Goal: Task Accomplishment & Management: Manage account settings

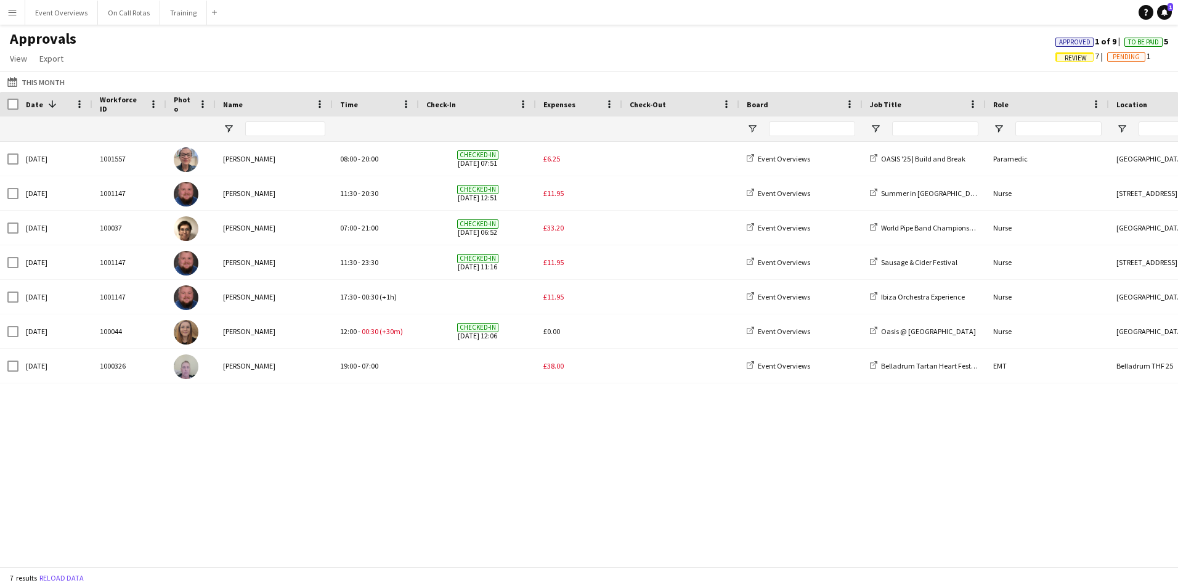
click at [11, 11] on app-icon "Menu" at bounding box center [12, 12] width 10 height 10
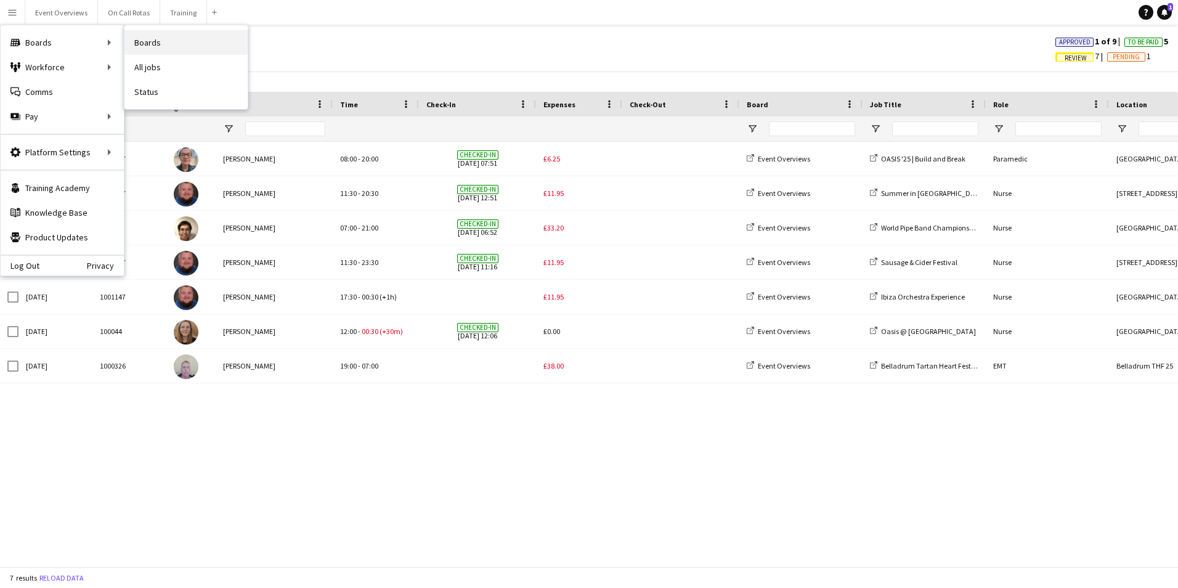
click at [145, 38] on link "Boards" at bounding box center [185, 42] width 123 height 25
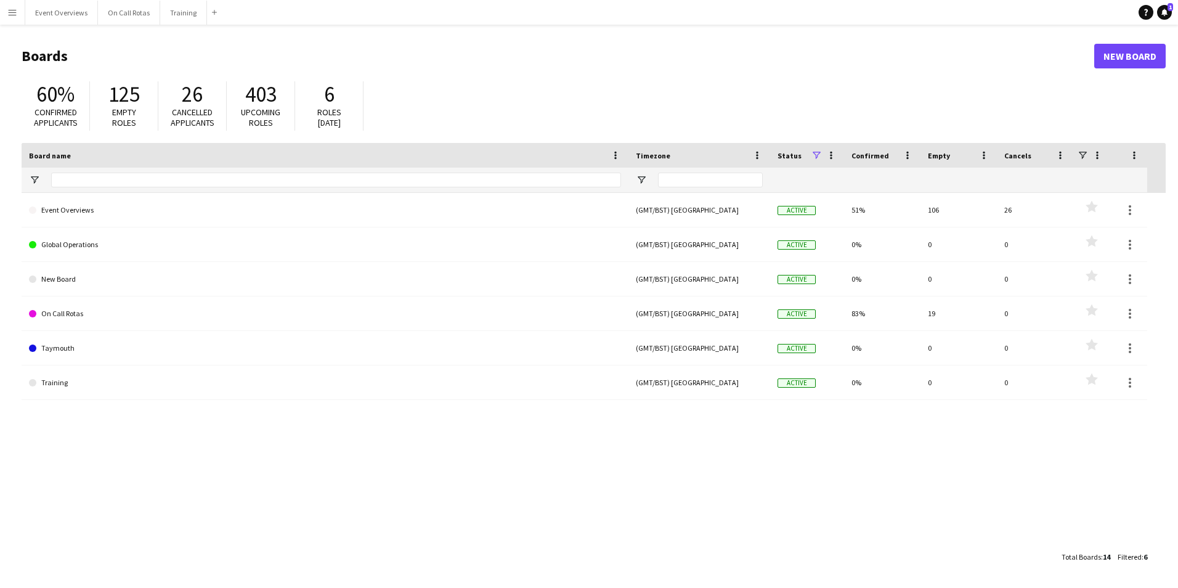
click at [10, 12] on app-icon "Menu" at bounding box center [12, 12] width 10 height 10
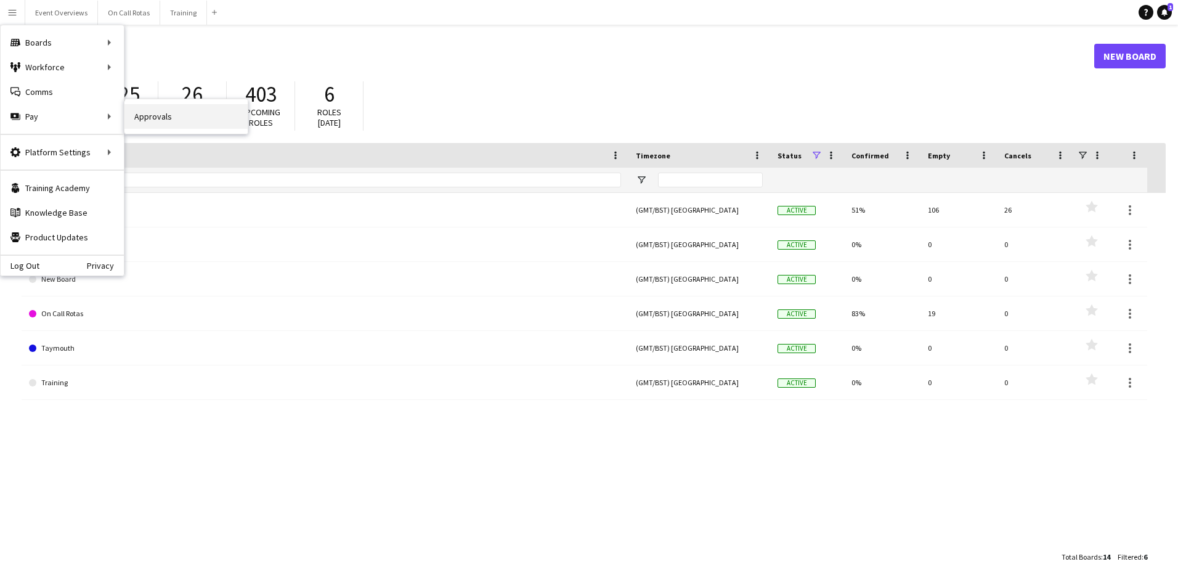
click at [149, 115] on link "Approvals" at bounding box center [185, 116] width 123 height 25
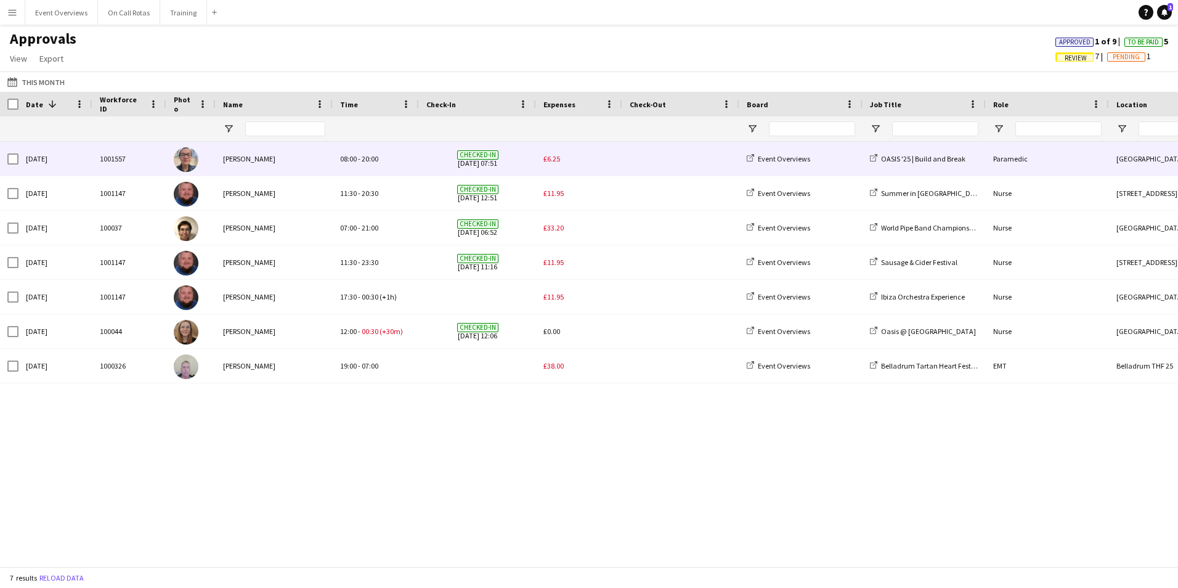
click at [545, 153] on div "£6.25" at bounding box center [579, 159] width 86 height 34
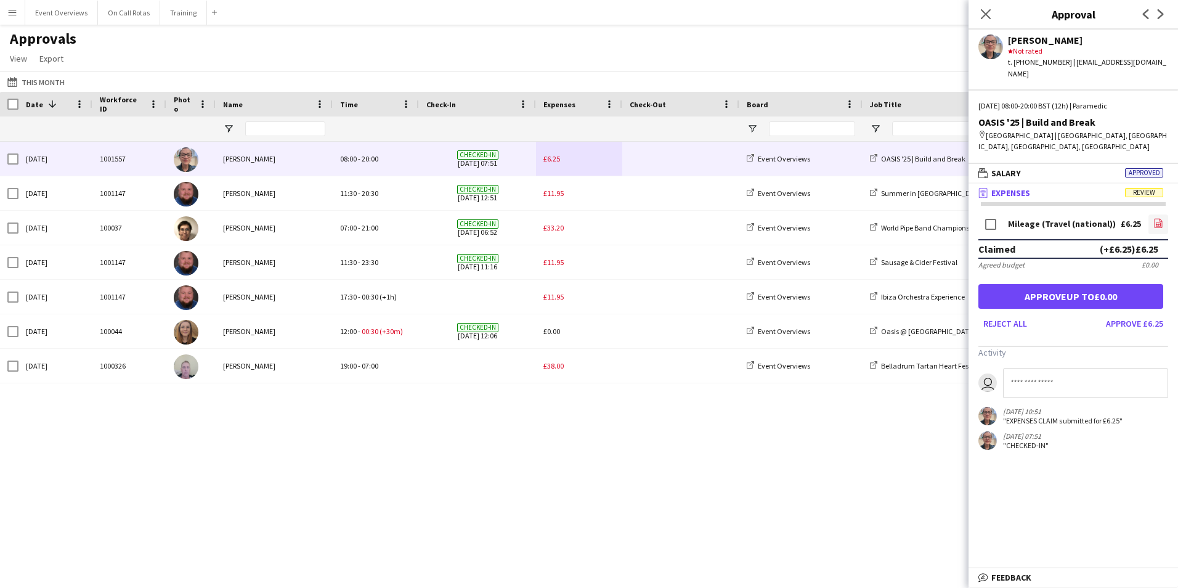
click at [1154, 218] on icon "file-image" at bounding box center [1158, 223] width 10 height 10
click at [1124, 314] on button "Approve £6.25" at bounding box center [1134, 324] width 67 height 20
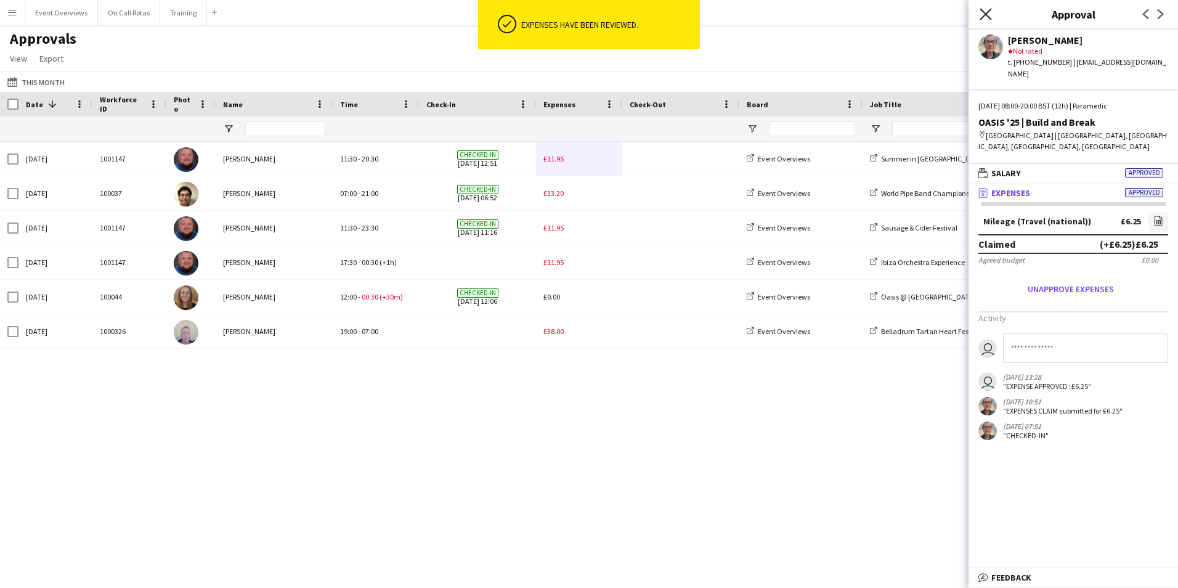
click at [986, 17] on icon "Close pop-in" at bounding box center [985, 14] width 12 height 12
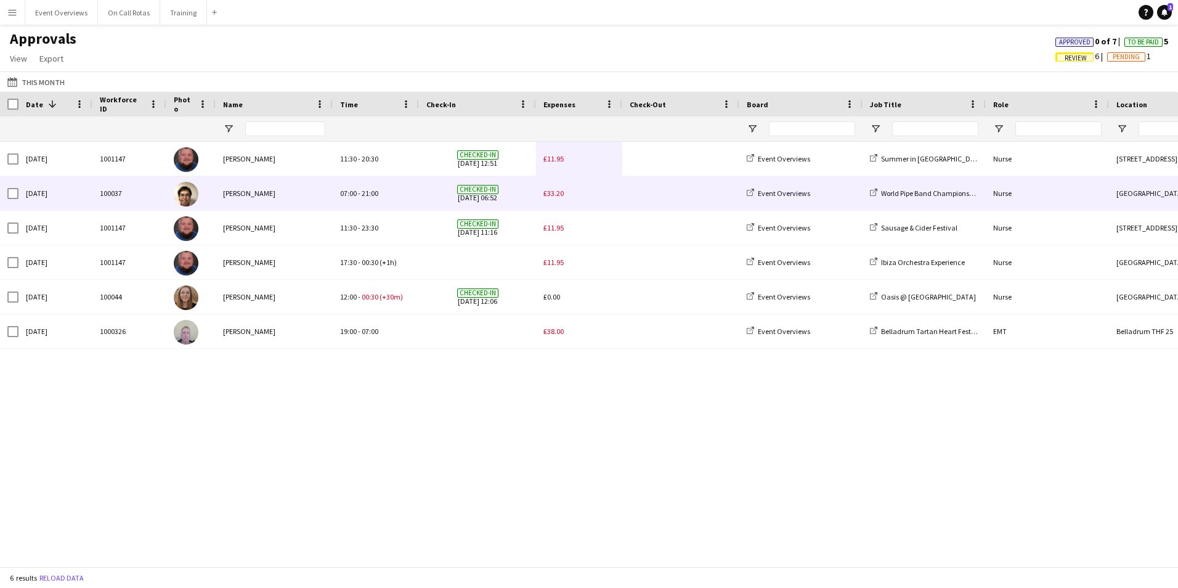
click at [562, 194] on span "£33.20" at bounding box center [553, 192] width 20 height 9
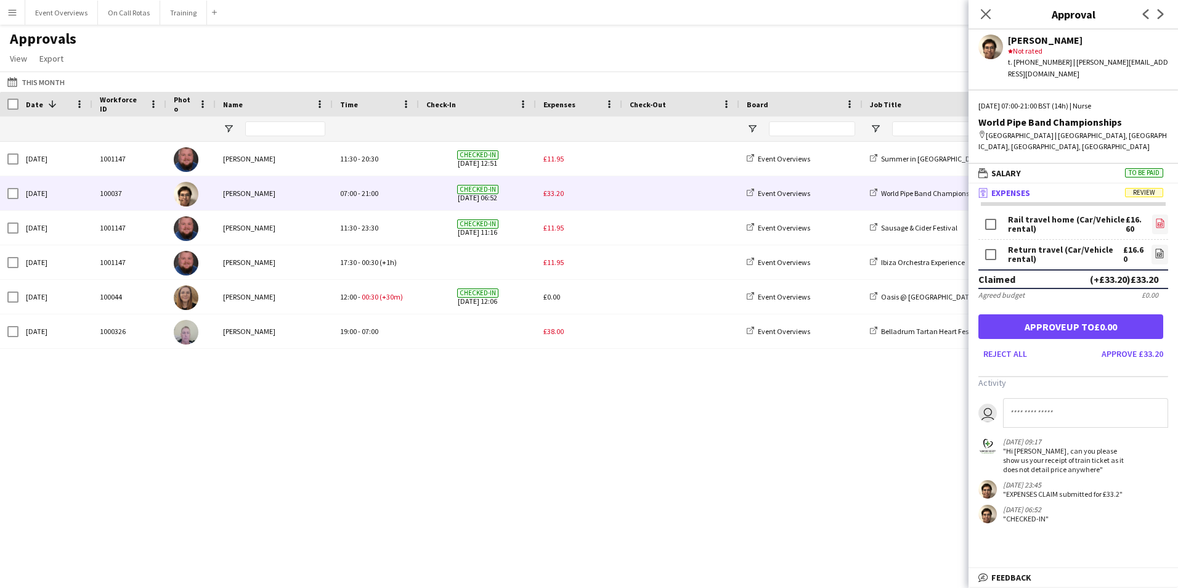
click at [1155, 218] on icon "file-image" at bounding box center [1160, 223] width 10 height 10
click at [982, 18] on icon at bounding box center [985, 14] width 12 height 12
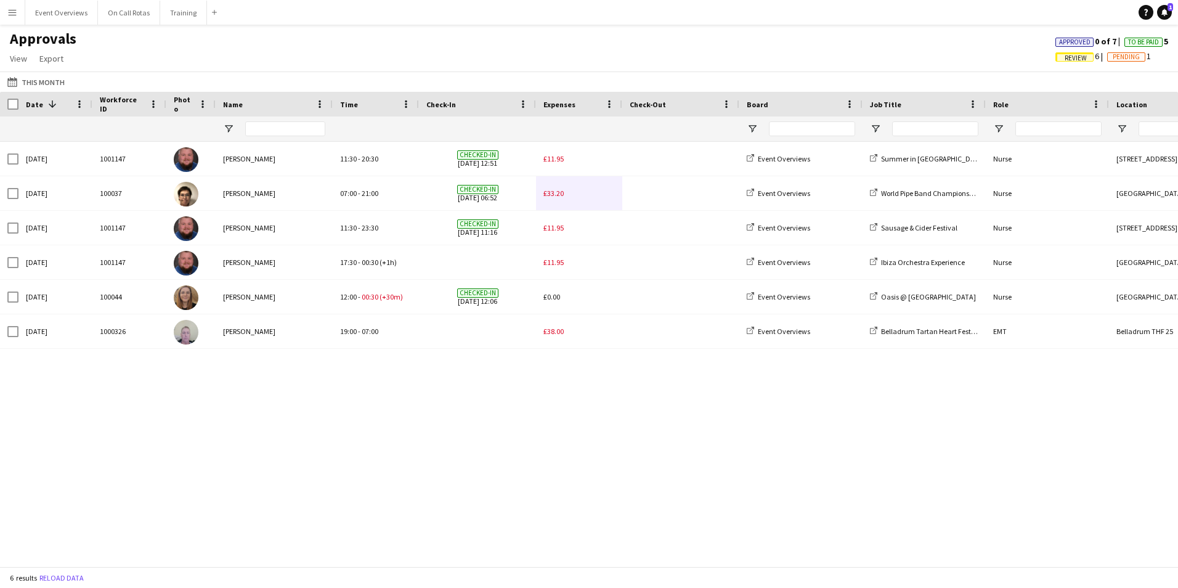
click at [10, 12] on app-icon "Menu" at bounding box center [12, 12] width 10 height 10
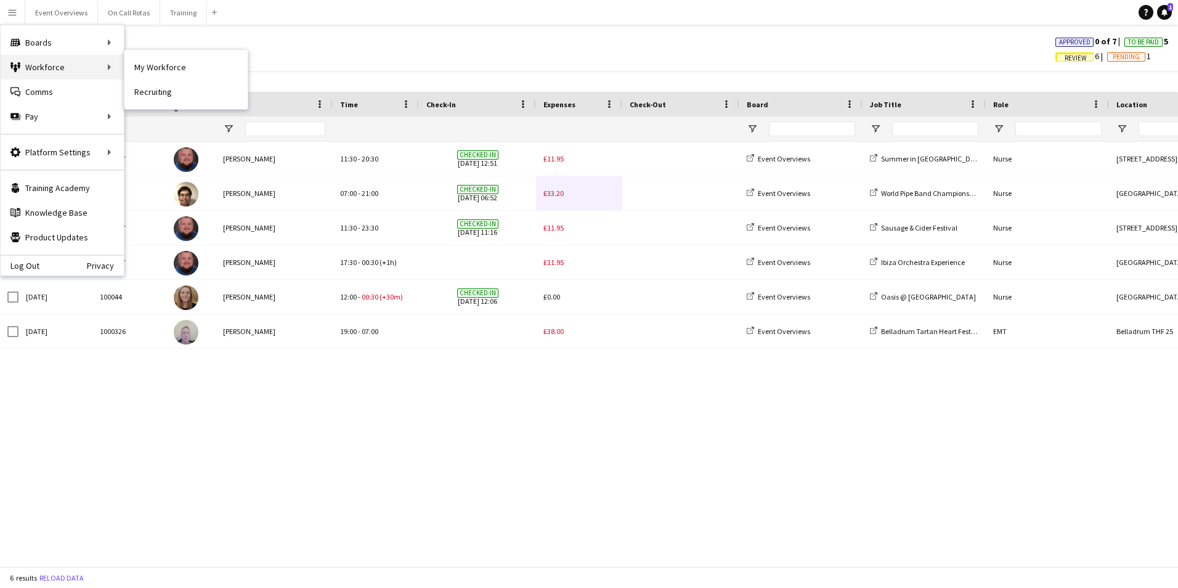
click at [108, 65] on div "Workforce Workforce" at bounding box center [62, 67] width 123 height 25
click at [168, 68] on link "My Workforce" at bounding box center [185, 67] width 123 height 25
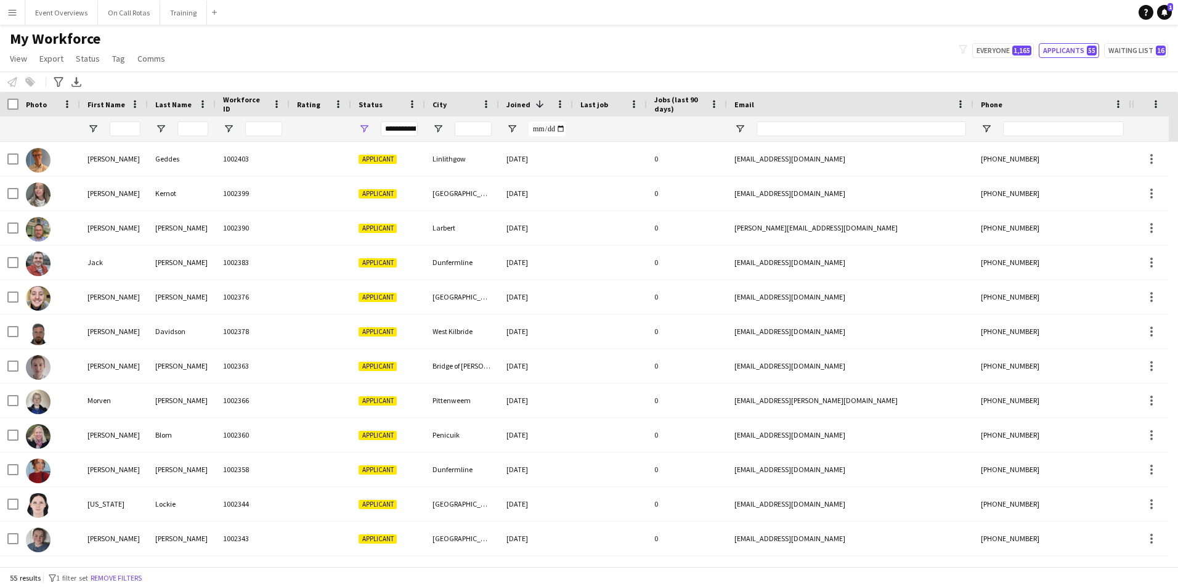
click at [13, 18] on button "Menu" at bounding box center [12, 12] width 25 height 25
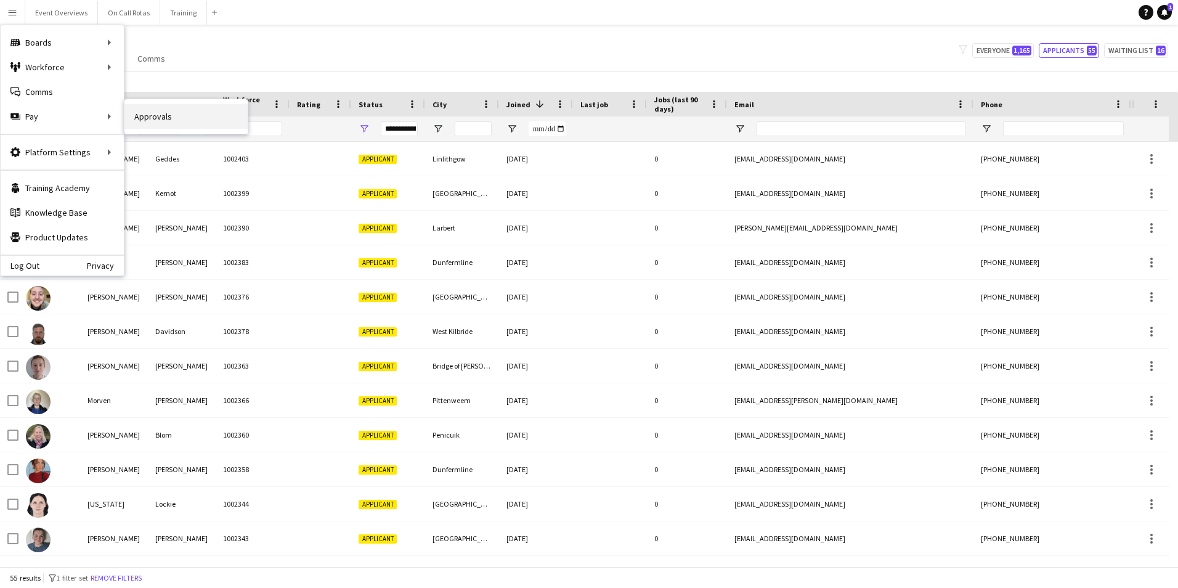
click at [151, 118] on link "Approvals" at bounding box center [185, 116] width 123 height 25
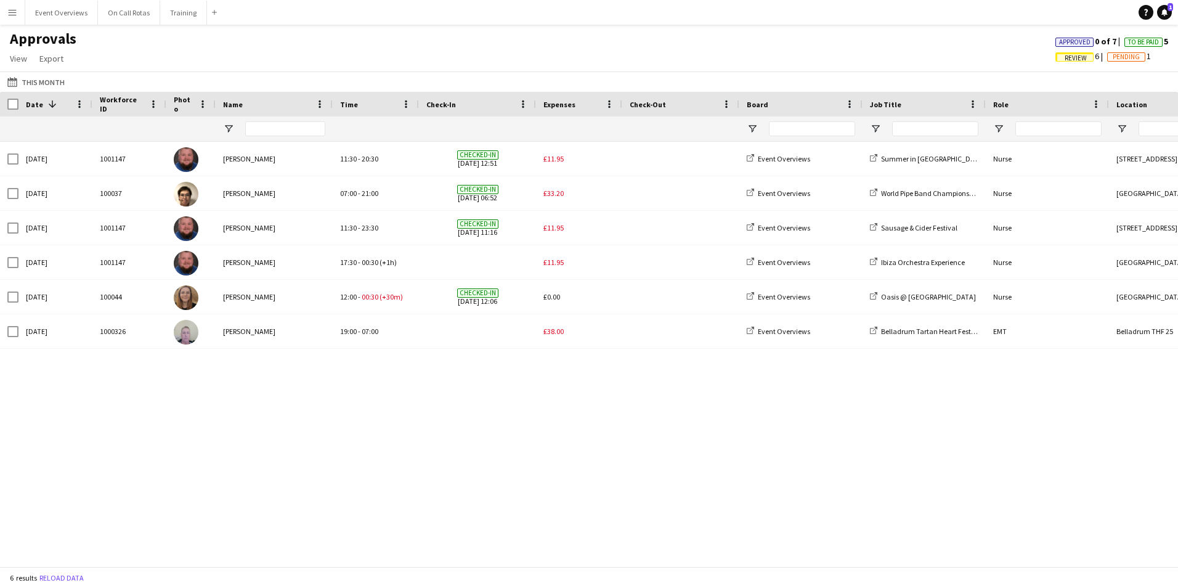
click at [15, 18] on button "Menu" at bounding box center [12, 12] width 25 height 25
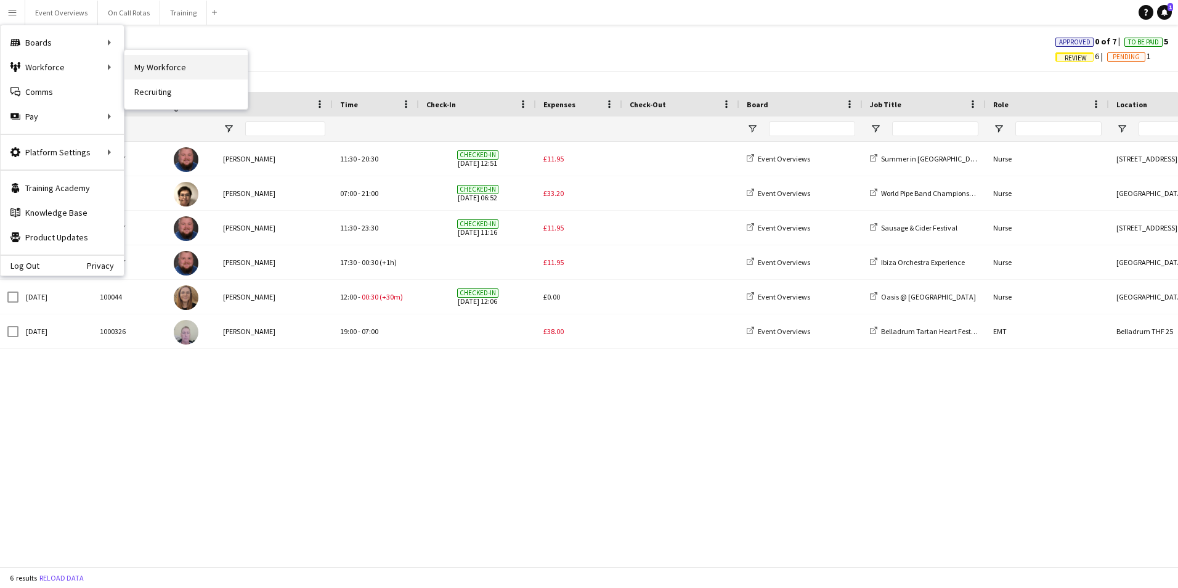
click at [165, 71] on link "My Workforce" at bounding box center [185, 67] width 123 height 25
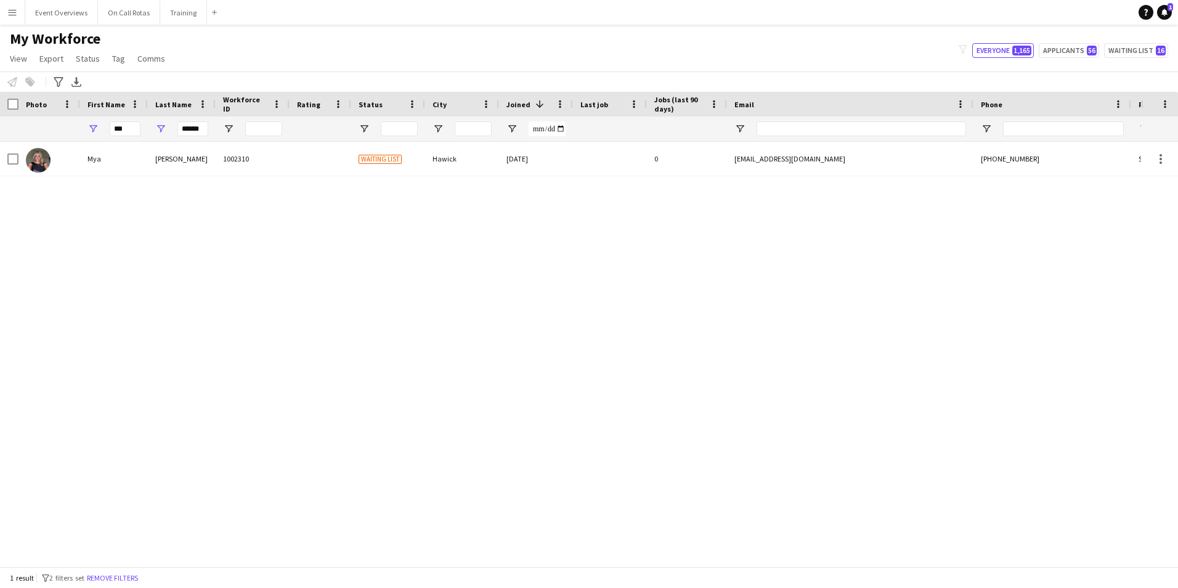
click at [12, 9] on app-icon "Menu" at bounding box center [12, 12] width 10 height 10
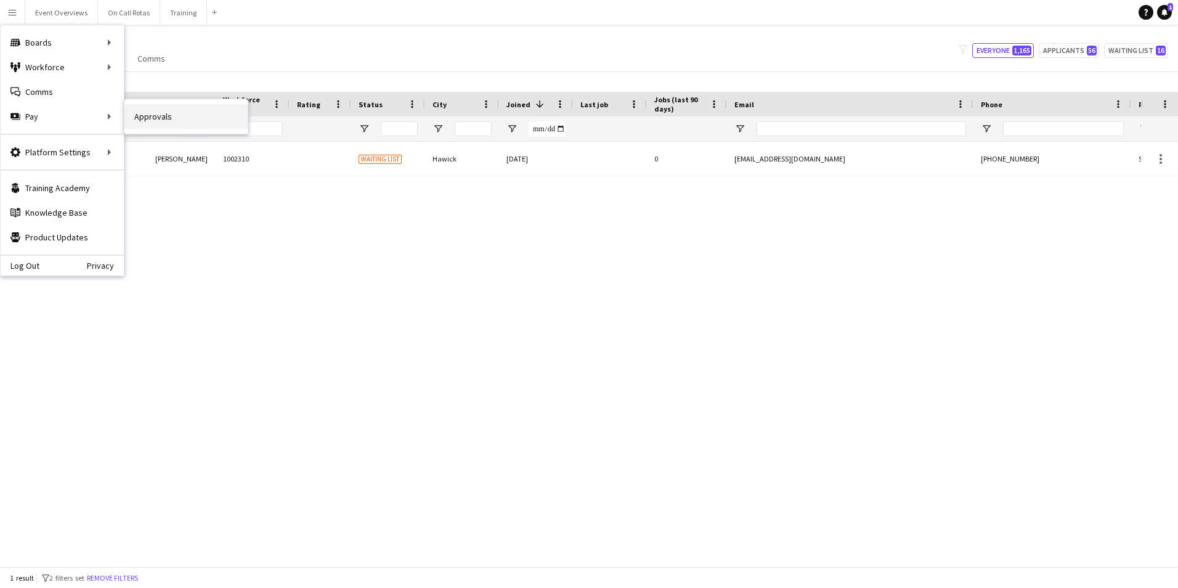
click at [139, 121] on link "Approvals" at bounding box center [185, 116] width 123 height 25
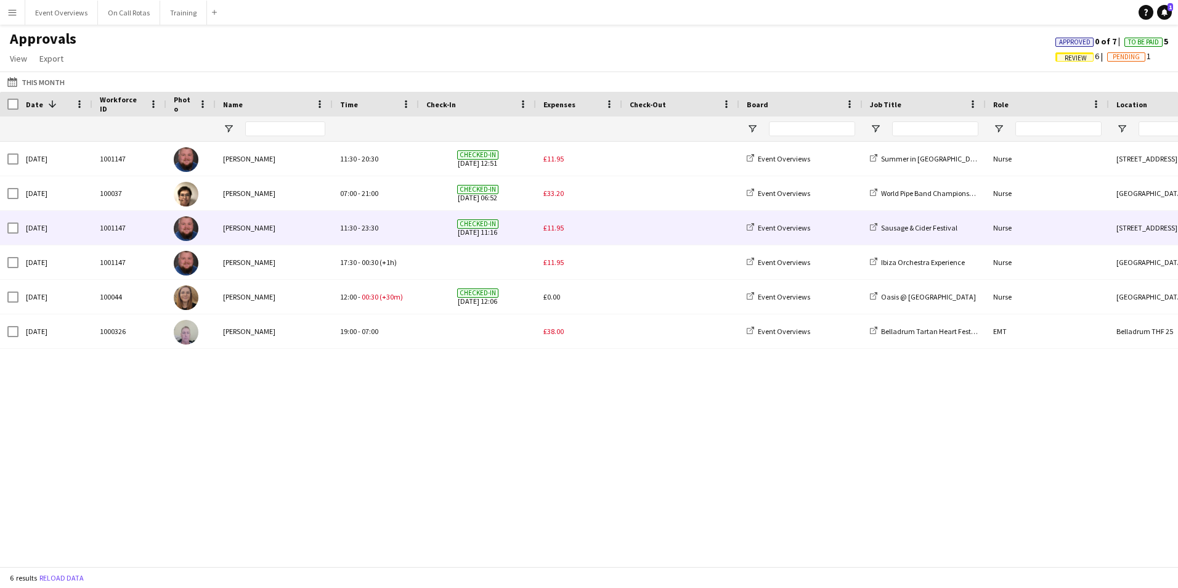
click at [554, 231] on span "£11.95" at bounding box center [553, 227] width 20 height 9
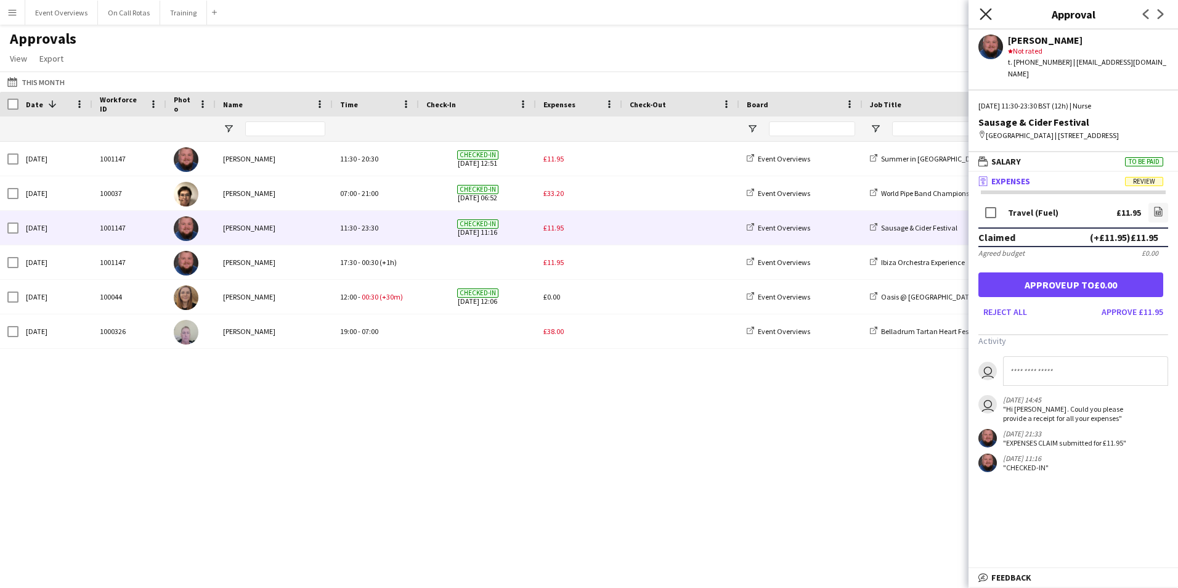
click at [984, 18] on icon "Close pop-in" at bounding box center [985, 14] width 12 height 12
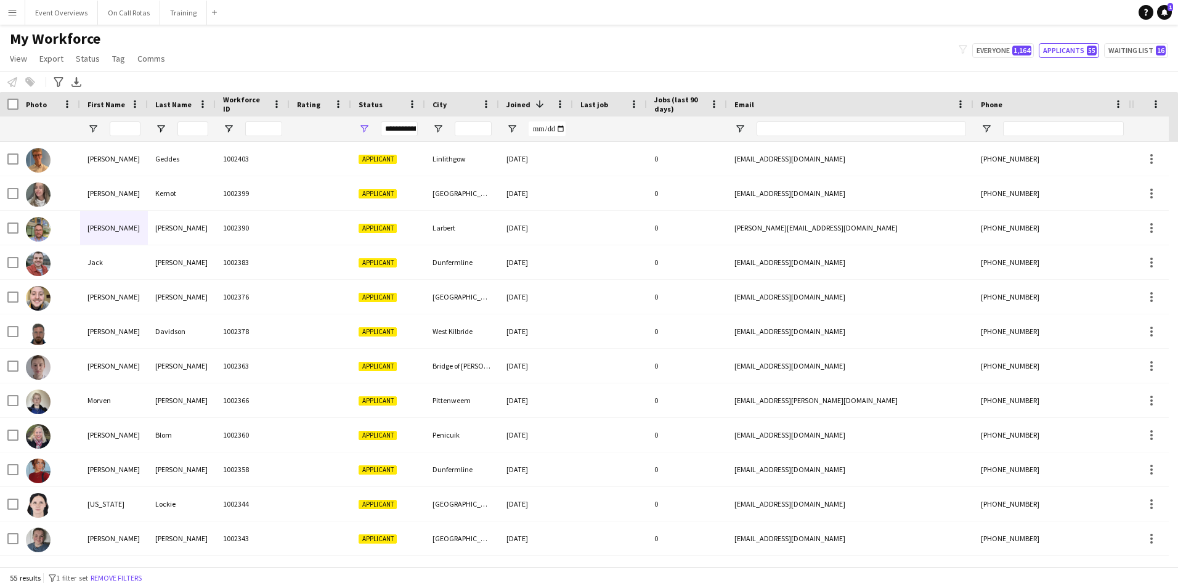
click at [397, 126] on div "**********" at bounding box center [399, 128] width 37 height 15
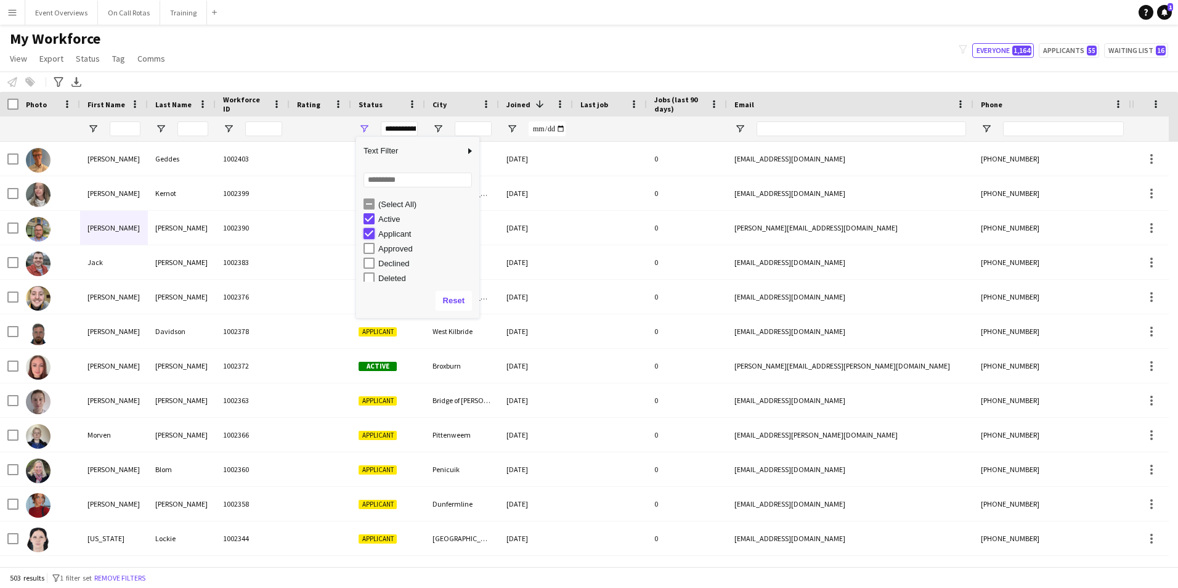
type input "**********"
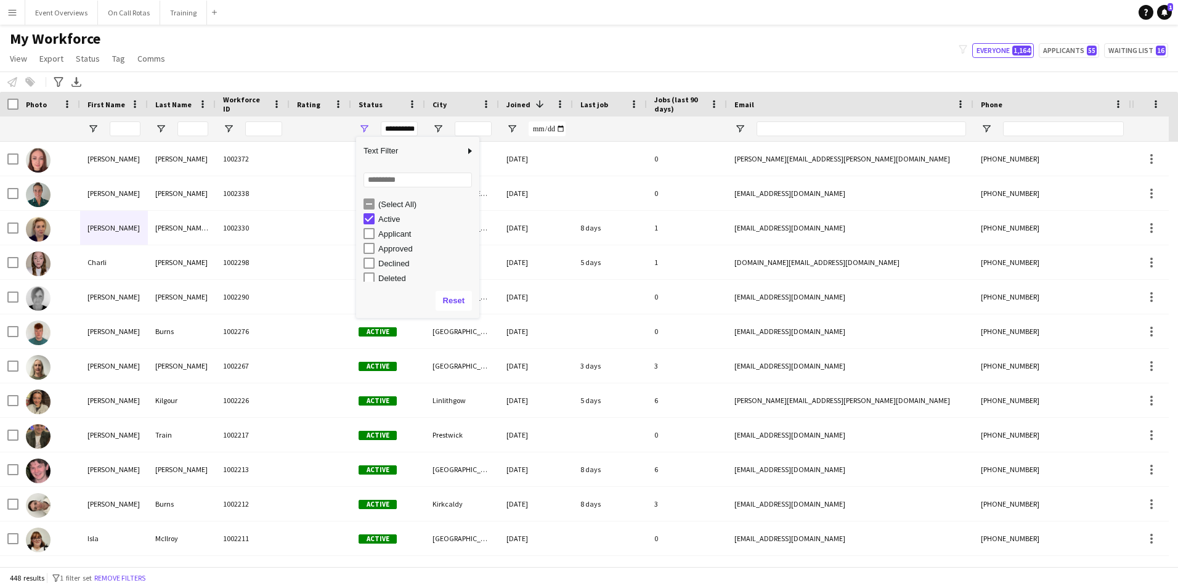
click at [352, 30] on div "My Workforce View Views Default view Active Staff Applications - First Aider Ap…" at bounding box center [589, 51] width 1178 height 42
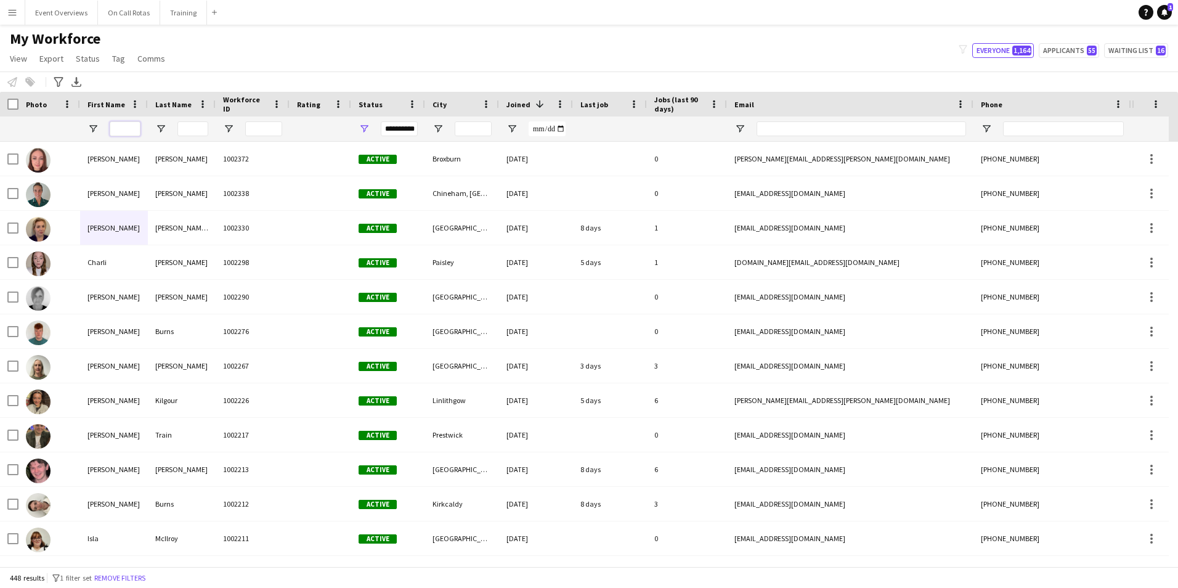
click at [124, 134] on input "First Name Filter Input" at bounding box center [125, 128] width 31 height 15
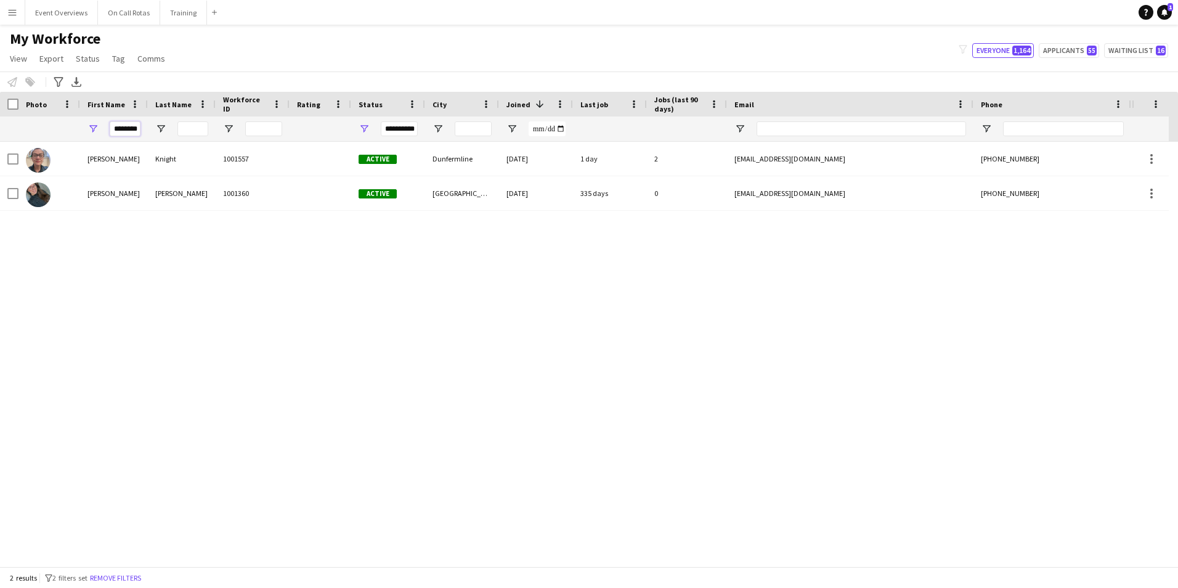
scroll to position [0, 4]
type input "*********"
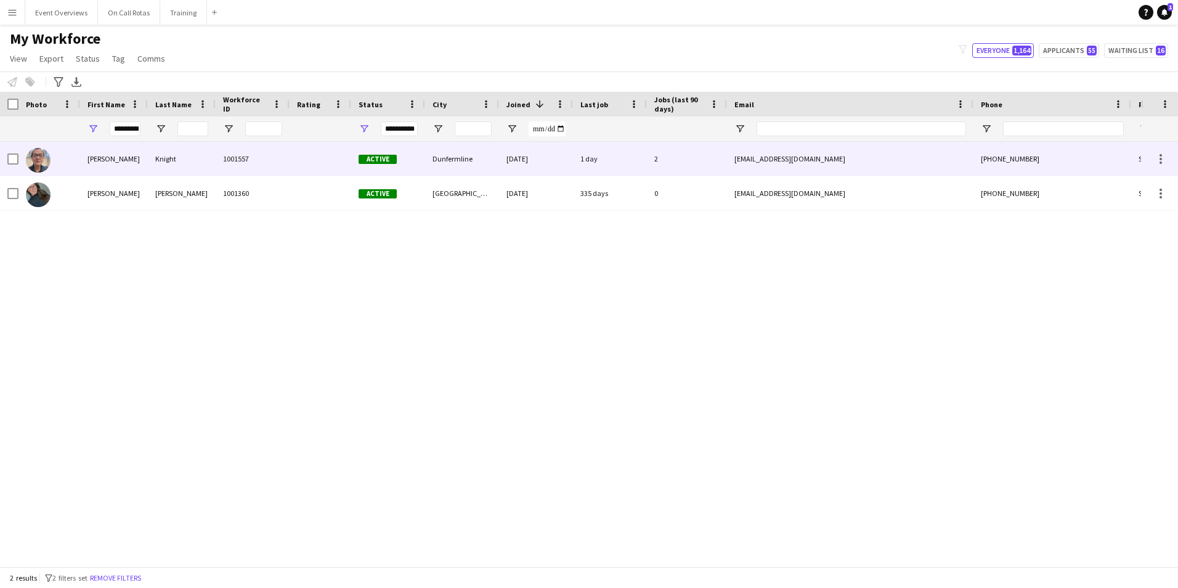
click at [295, 163] on div at bounding box center [321, 159] width 62 height 34
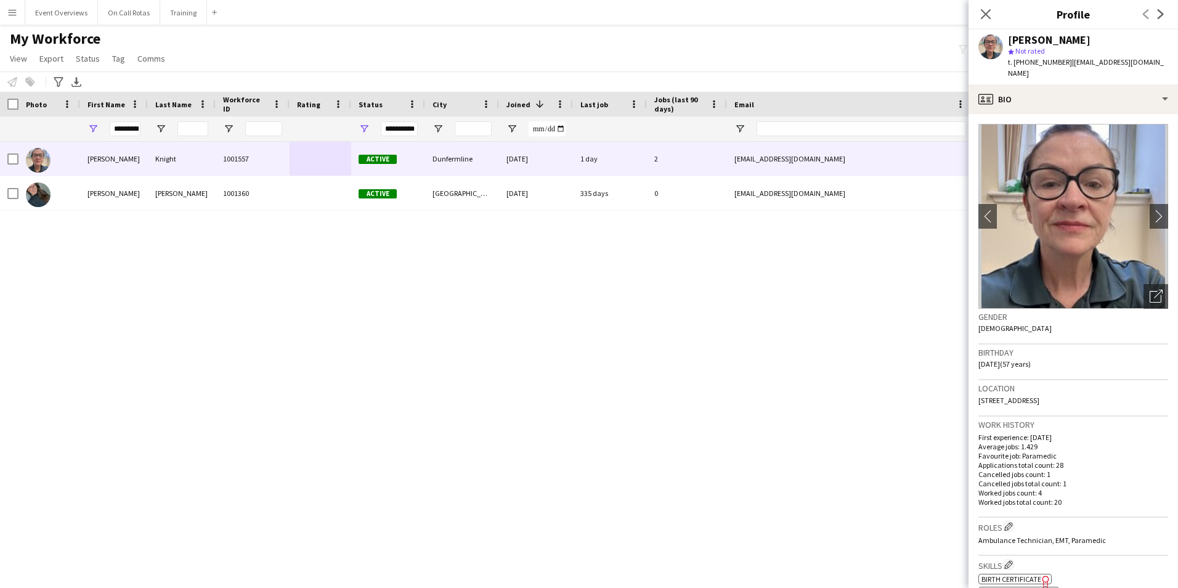
drag, startPoint x: 1142, startPoint y: 388, endPoint x: 978, endPoint y: 390, distance: 163.9
click at [978, 395] on span "33 Main Street, Low Valleyfield, Dunfermline, KY12 8TF" at bounding box center [1008, 399] width 61 height 9
copy span "33 Main Street, Low Valleyfield, Dunfermline, KY12 8TF"
drag, startPoint x: 116, startPoint y: 131, endPoint x: 188, endPoint y: 137, distance: 72.3
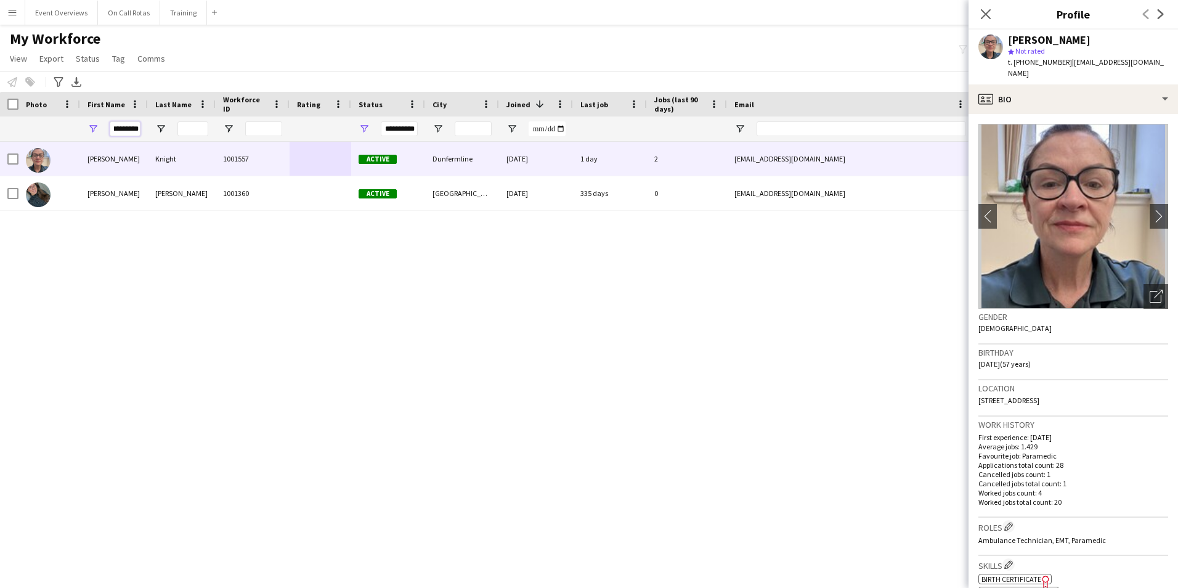
click at [188, 137] on div "**********" at bounding box center [667, 128] width 1335 height 25
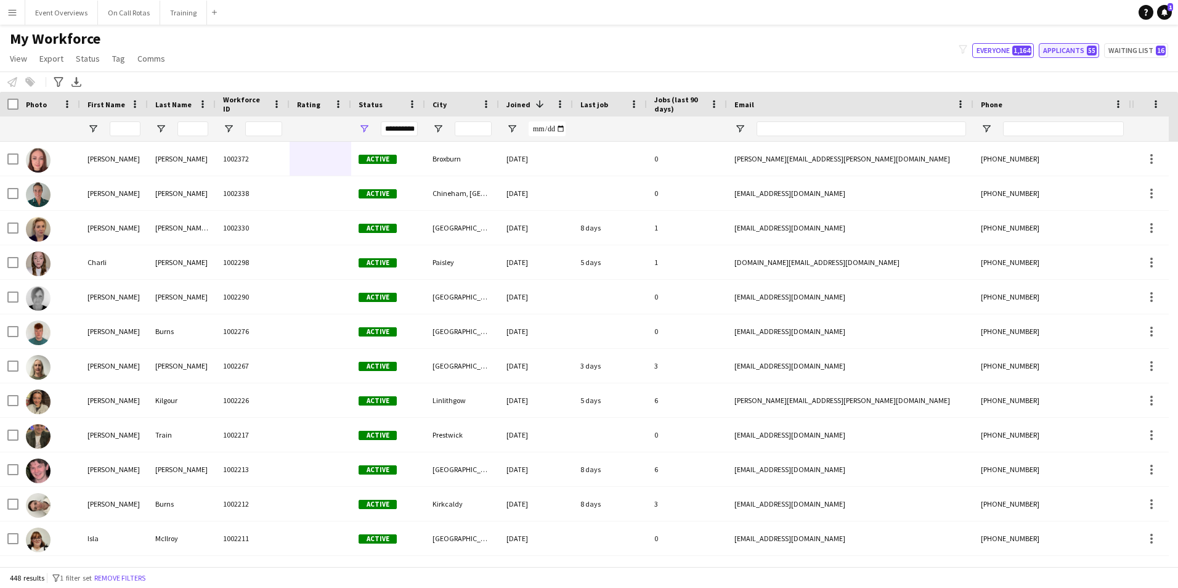
click at [1051, 47] on button "Applicants 55" at bounding box center [1069, 50] width 60 height 15
type input "**********"
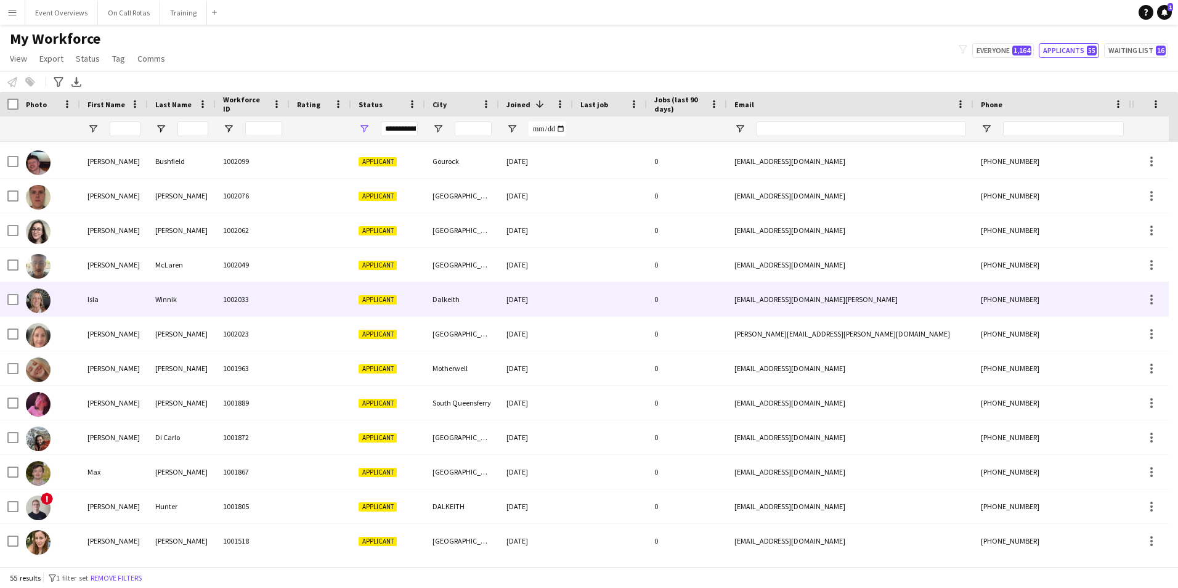
scroll to position [1286, 0]
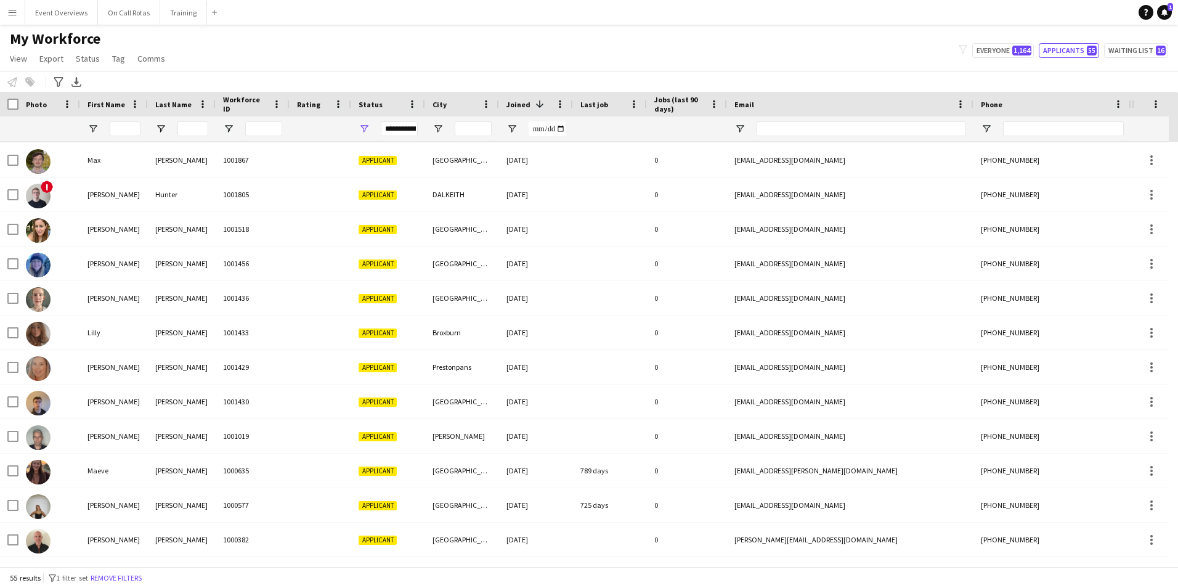
click at [392, 129] on div "**********" at bounding box center [399, 128] width 37 height 15
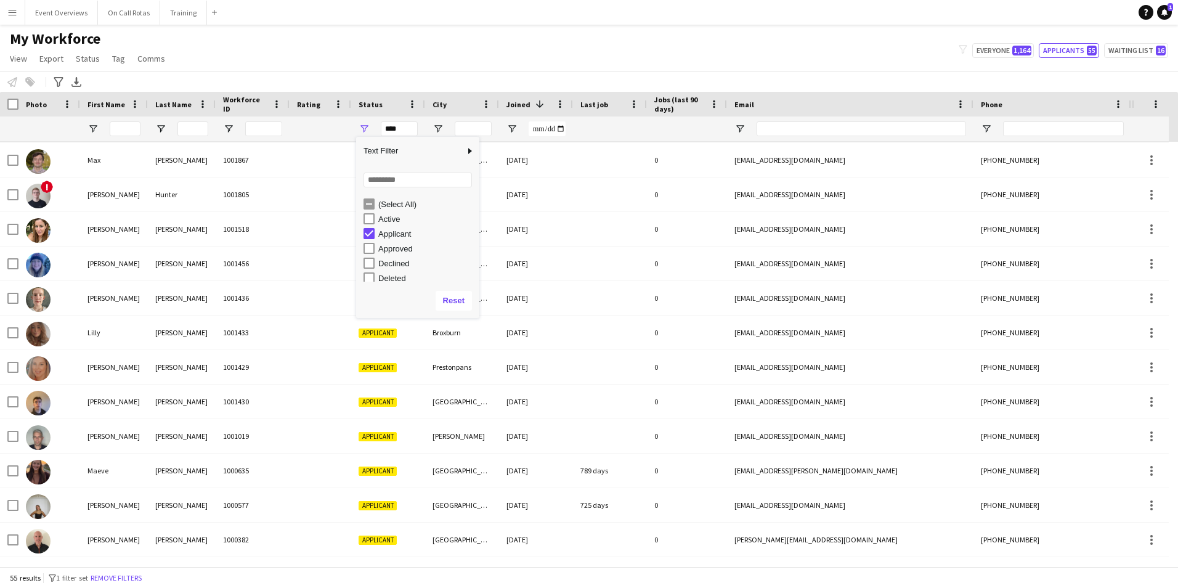
scroll to position [0, 0]
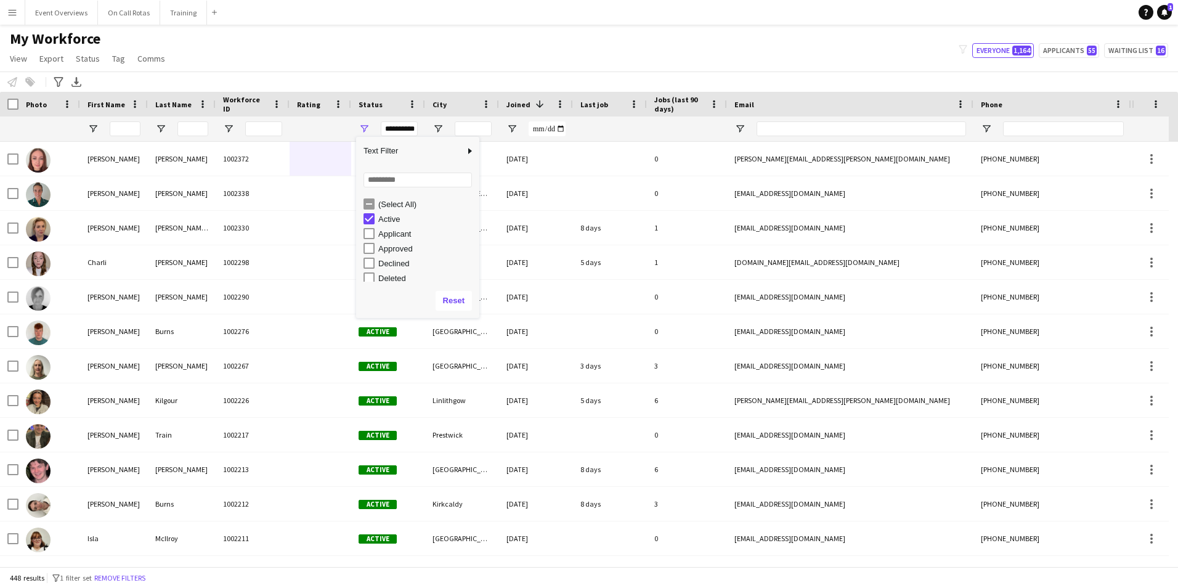
click at [498, 63] on div "My Workforce View Views Default view Active Staff Applications - First Aider Ap…" at bounding box center [589, 51] width 1178 height 42
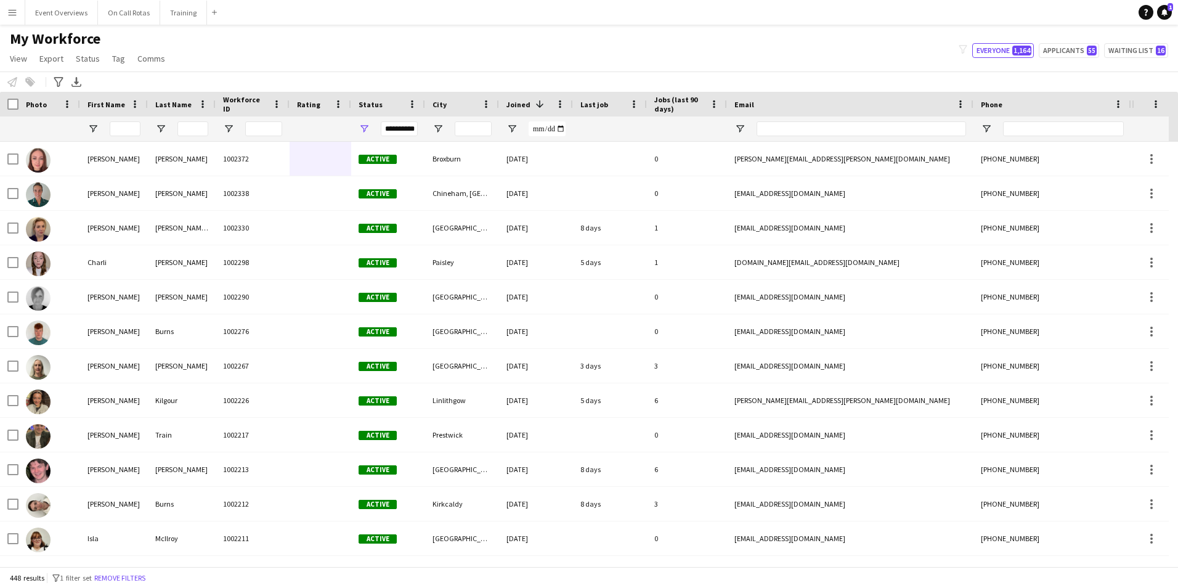
click at [394, 125] on div "**********" at bounding box center [399, 128] width 37 height 15
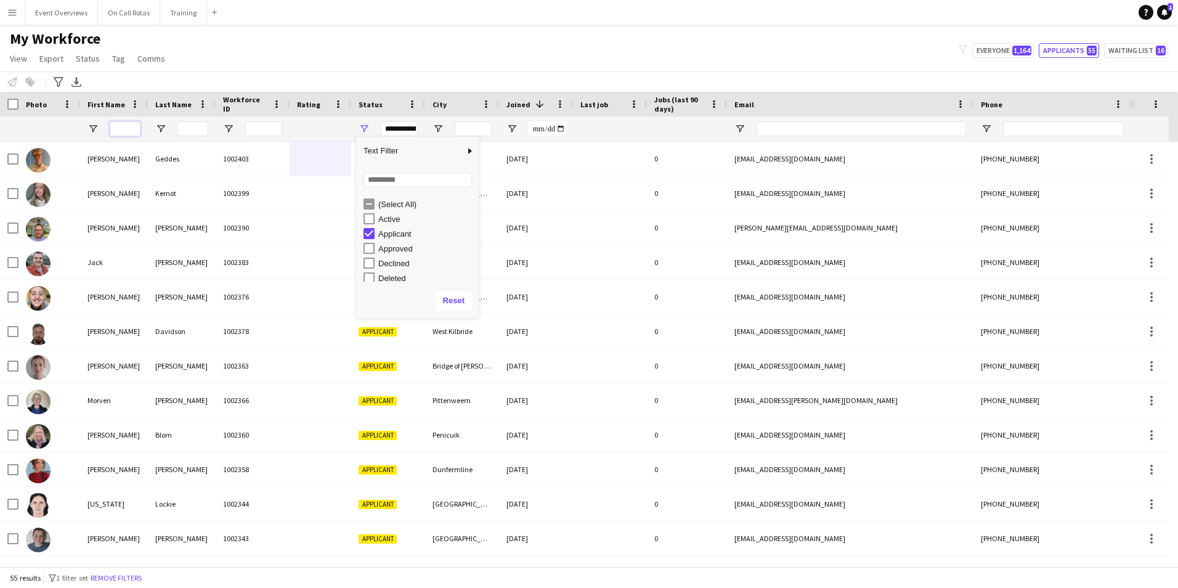
click at [131, 128] on input "First Name Filter Input" at bounding box center [125, 128] width 31 height 15
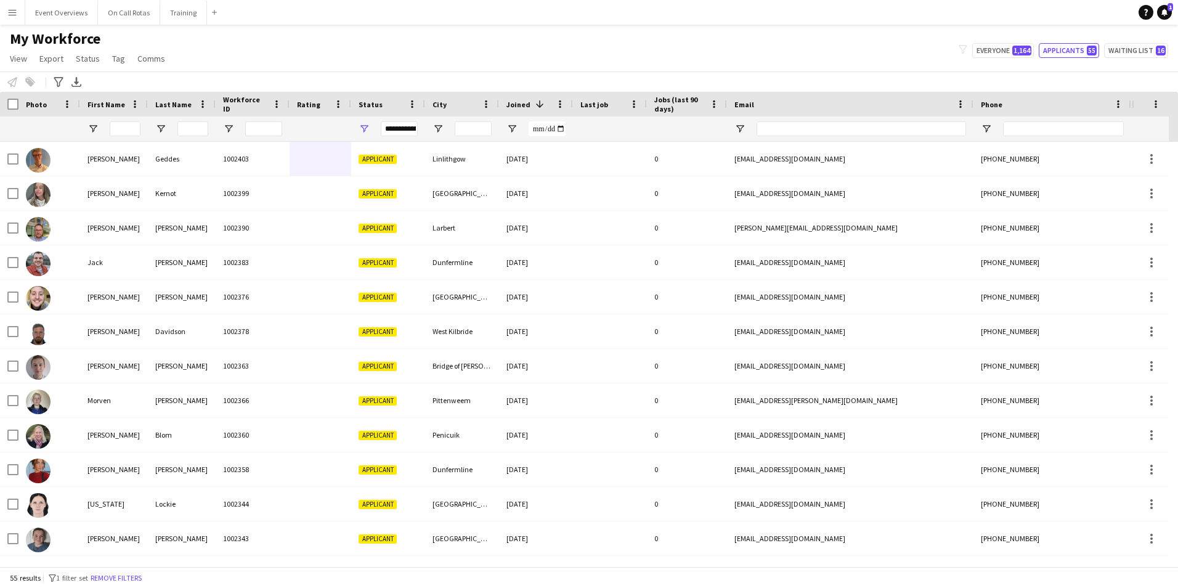
click at [403, 126] on div "**********" at bounding box center [399, 128] width 37 height 15
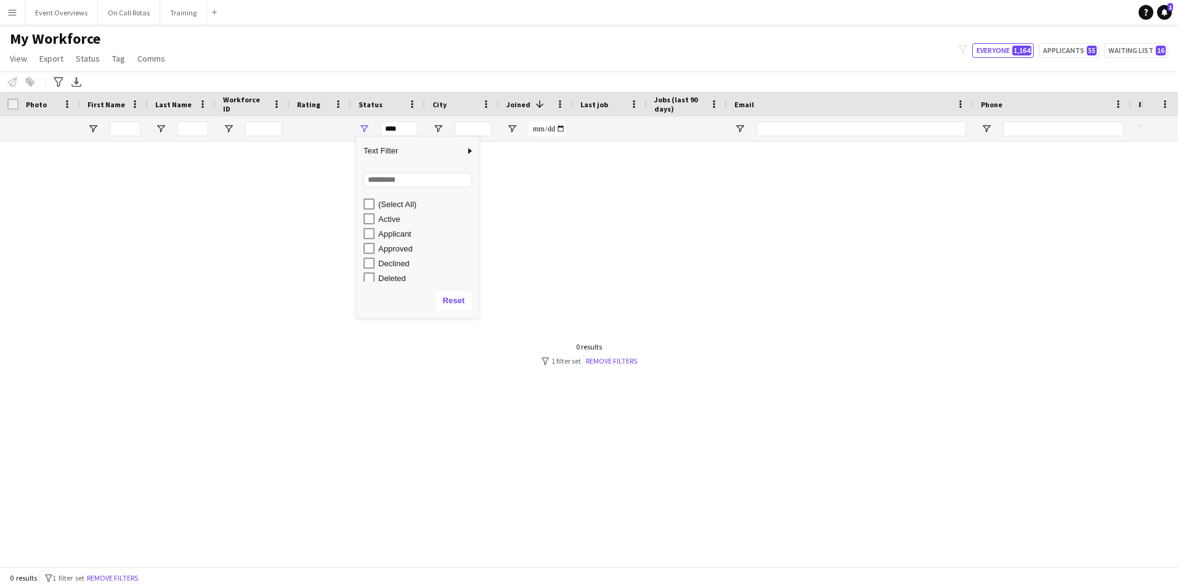
scroll to position [62, 0]
type input "**********"
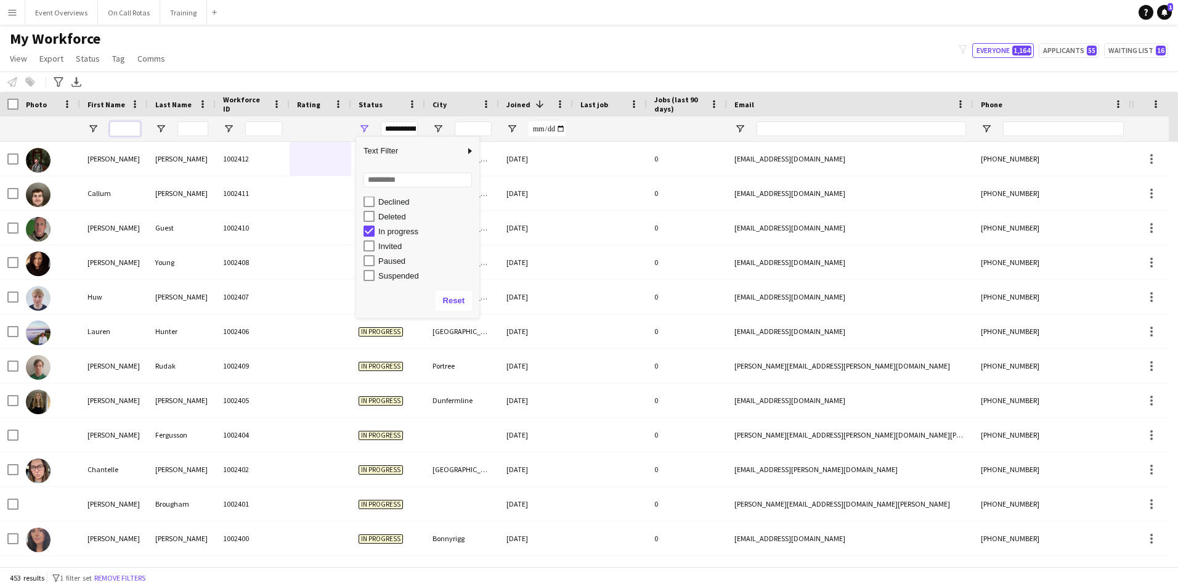
click at [111, 131] on input "First Name Filter Input" at bounding box center [125, 128] width 31 height 15
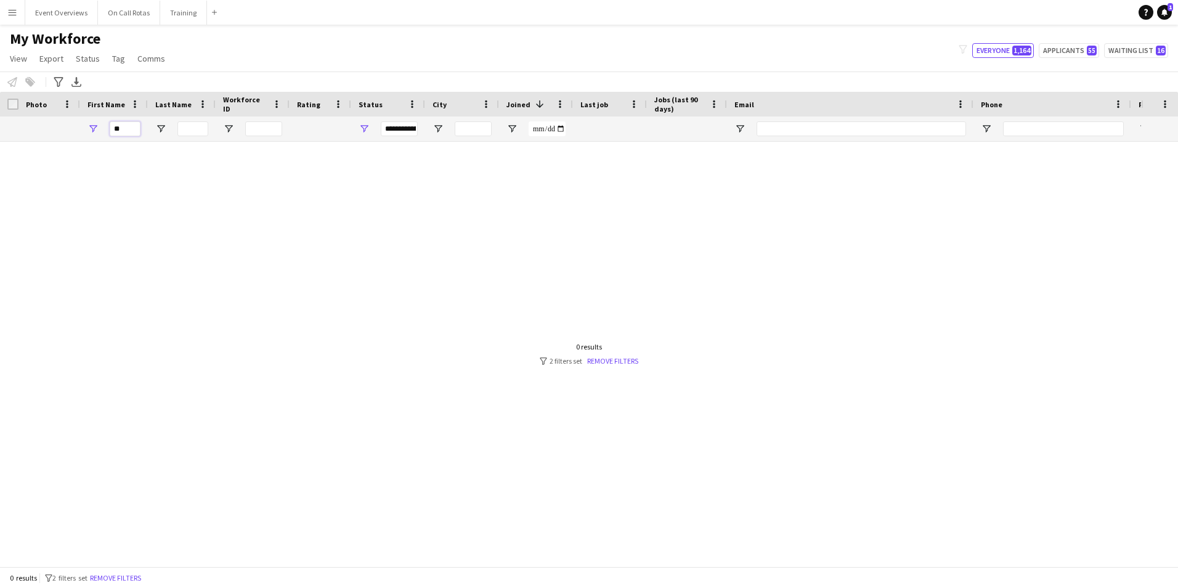
type input "*"
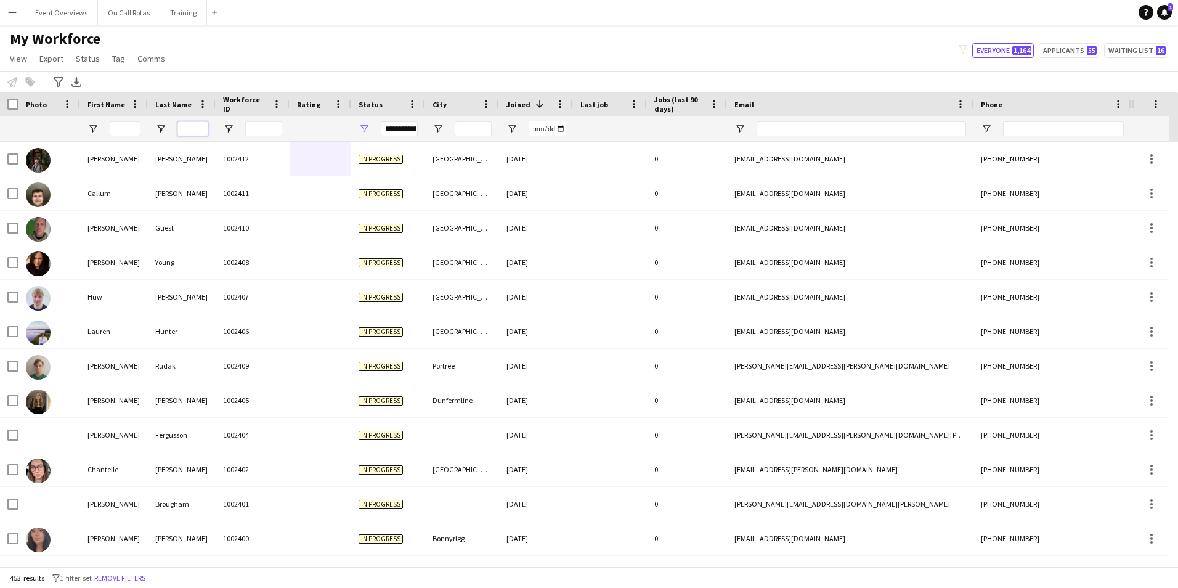
click at [199, 124] on input "Last Name Filter Input" at bounding box center [192, 128] width 31 height 15
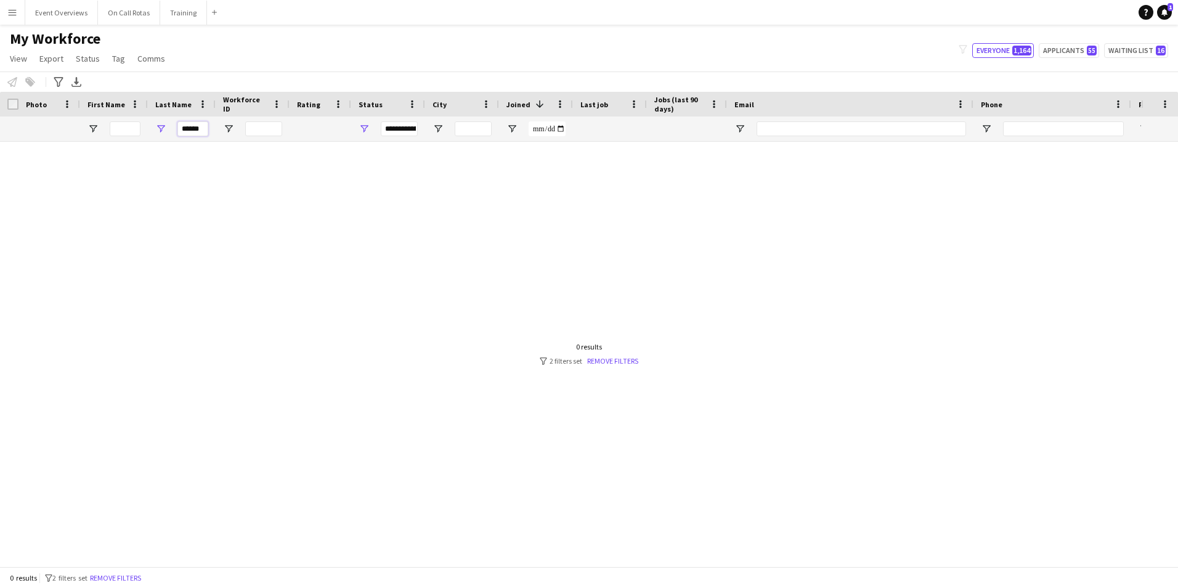
type input "******"
click at [395, 131] on div "**********" at bounding box center [399, 128] width 37 height 15
type input "**********"
click at [142, 129] on div at bounding box center [114, 128] width 68 height 25
click at [134, 129] on input "First Name Filter Input" at bounding box center [125, 128] width 31 height 15
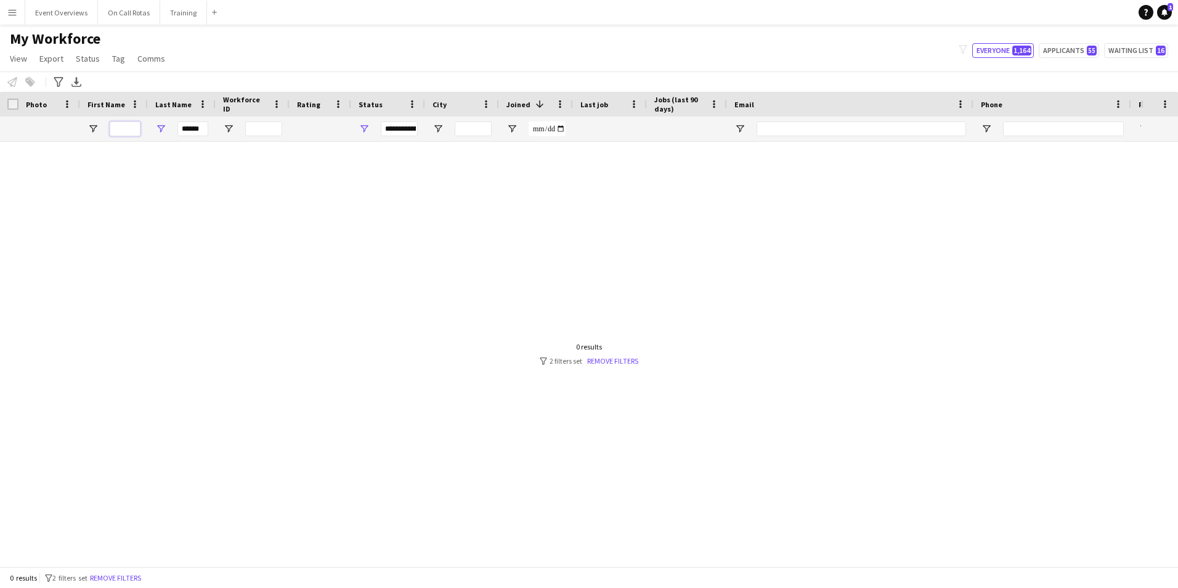
type input "*"
type input "***"
click at [395, 126] on div "**********" at bounding box center [399, 128] width 37 height 15
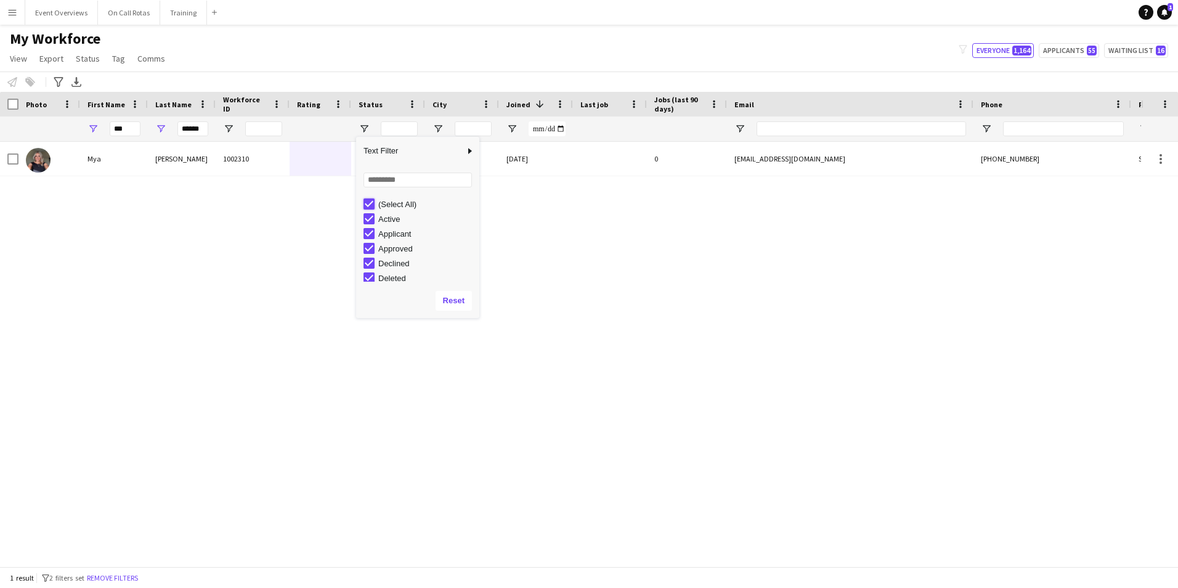
type input "***"
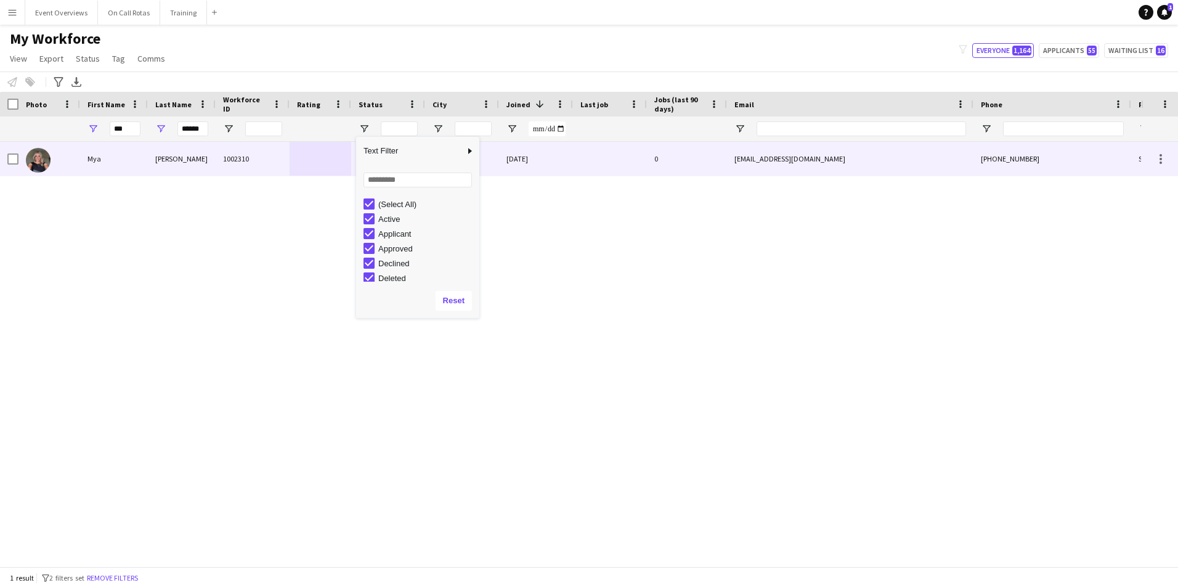
click at [231, 158] on div "1002310" at bounding box center [253, 159] width 74 height 34
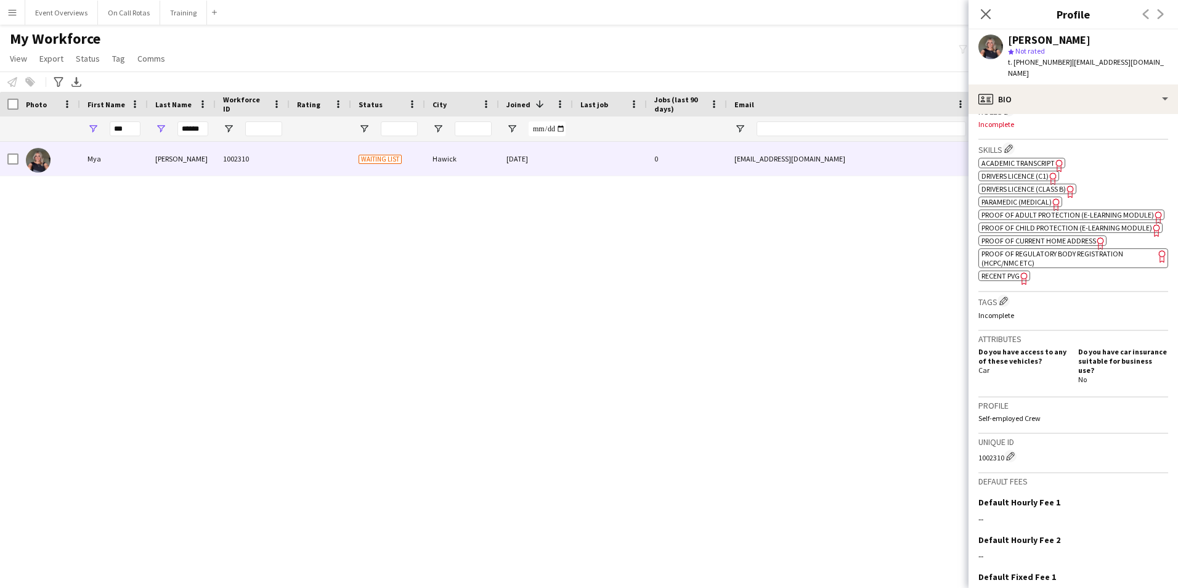
scroll to position [120, 0]
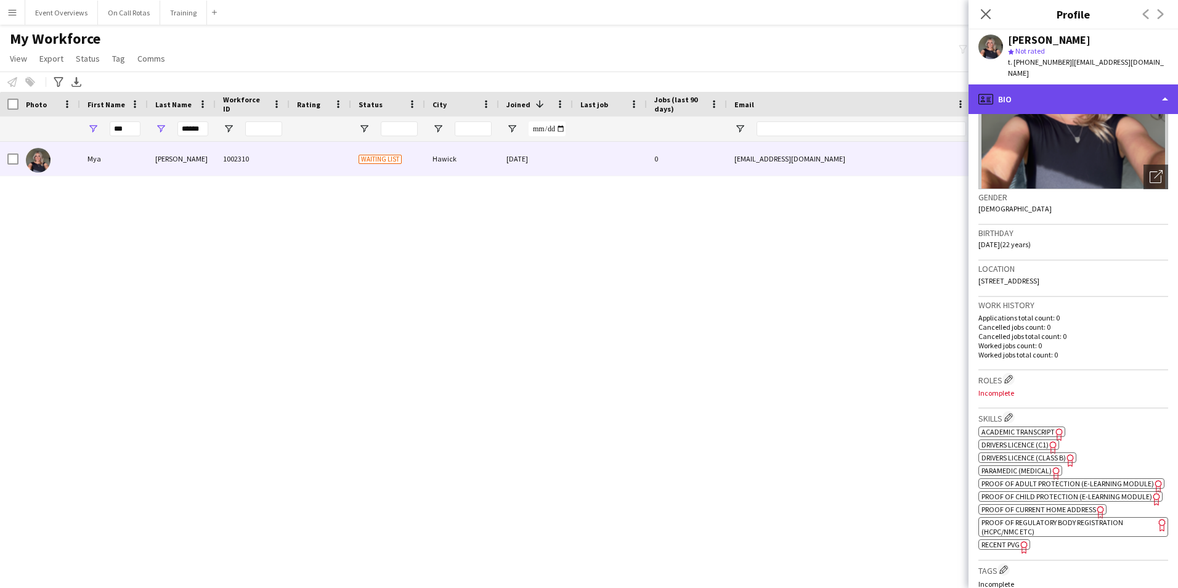
click at [1053, 84] on div "profile Bio" at bounding box center [1072, 99] width 209 height 30
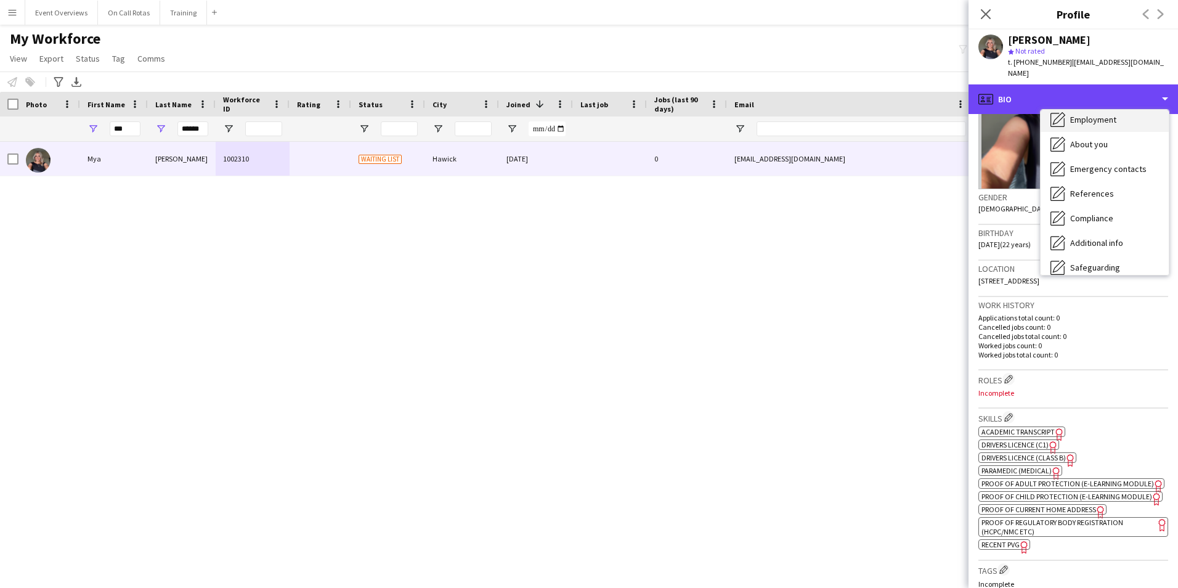
scroll to position [62, 0]
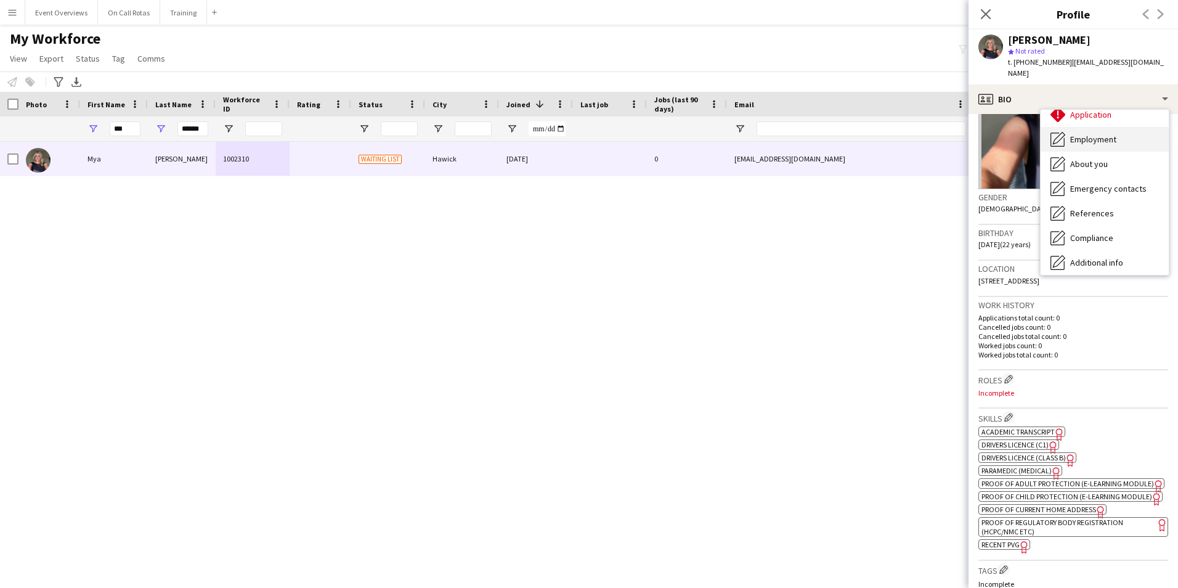
click at [1081, 127] on div "Employment Employment" at bounding box center [1104, 139] width 128 height 25
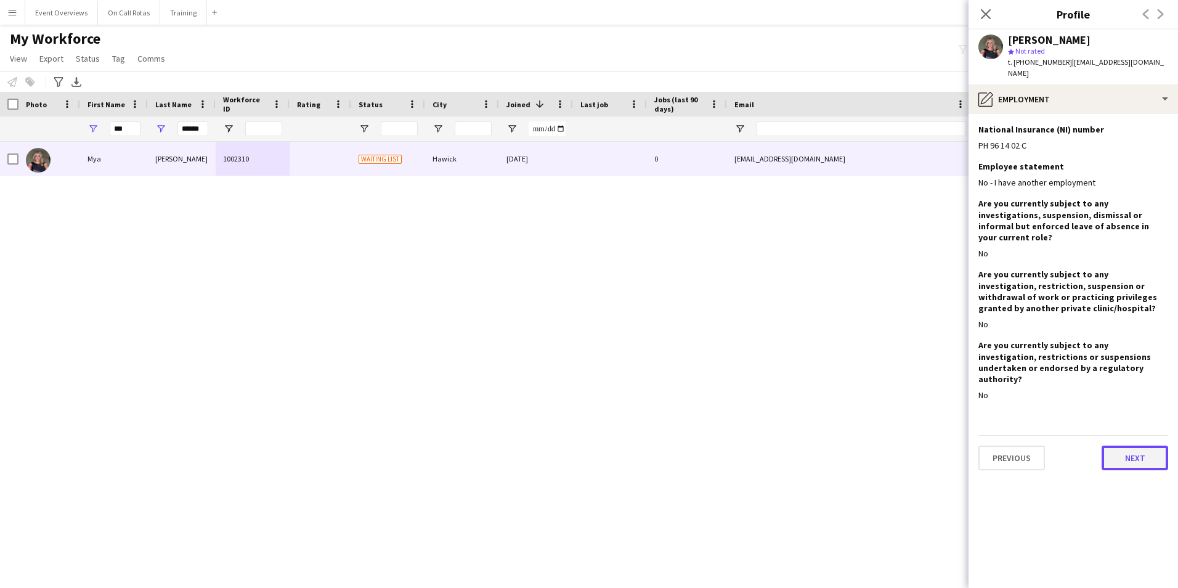
click at [1130, 445] on button "Next" at bounding box center [1134, 457] width 67 height 25
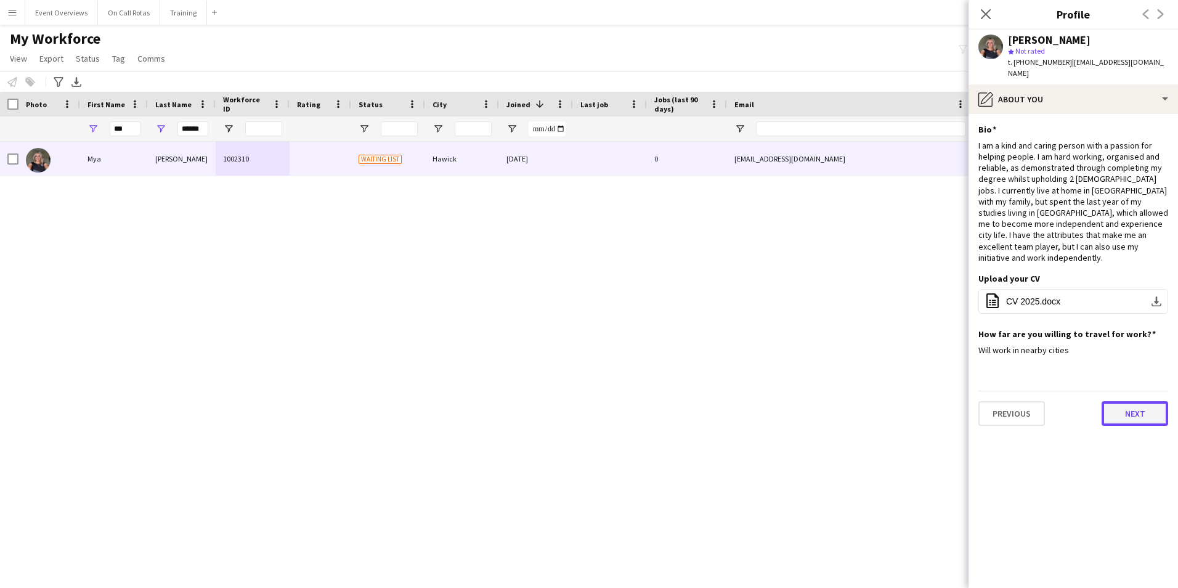
click at [1125, 401] on button "Next" at bounding box center [1134, 413] width 67 height 25
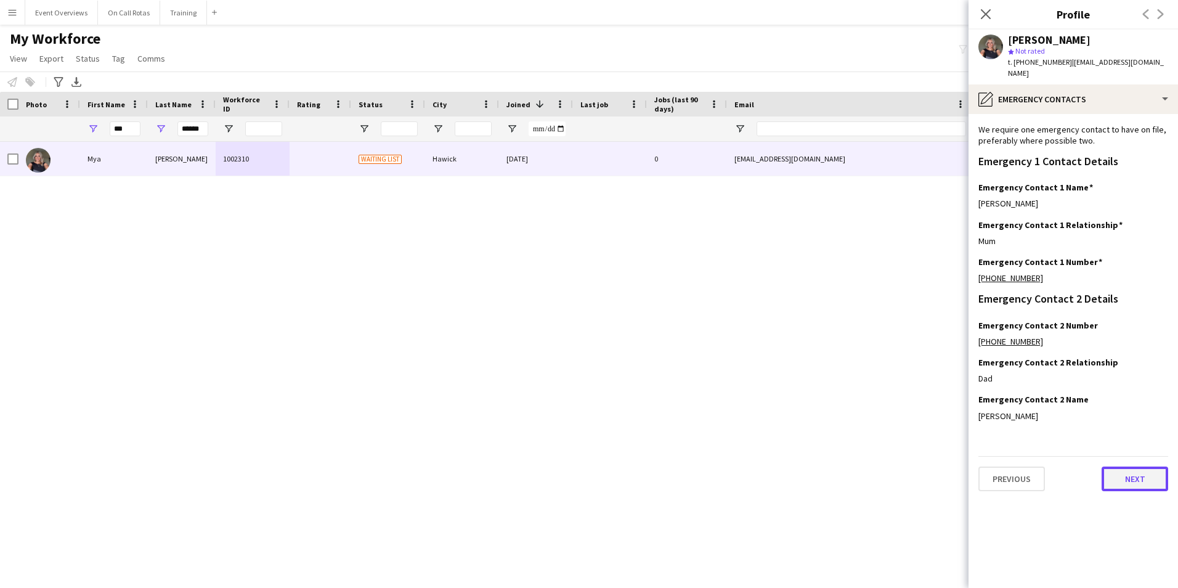
click at [1124, 470] on button "Next" at bounding box center [1134, 478] width 67 height 25
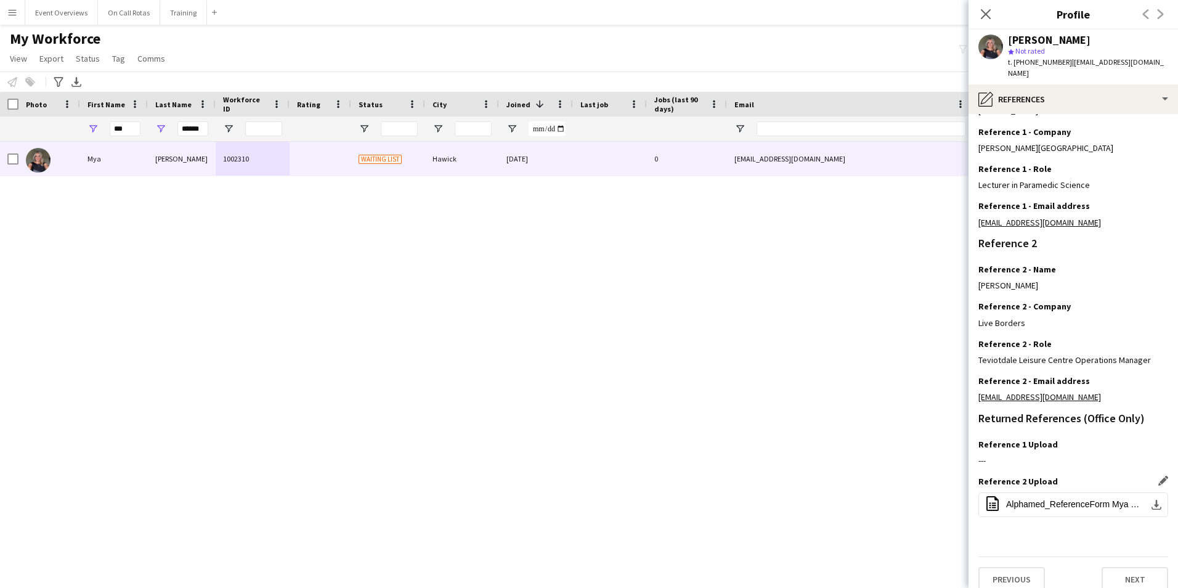
scroll to position [166, 0]
click at [1158, 437] on app-icon "Edit this field" at bounding box center [1163, 442] width 10 height 10
click at [1110, 453] on button "Upload new file" at bounding box center [1129, 463] width 77 height 20
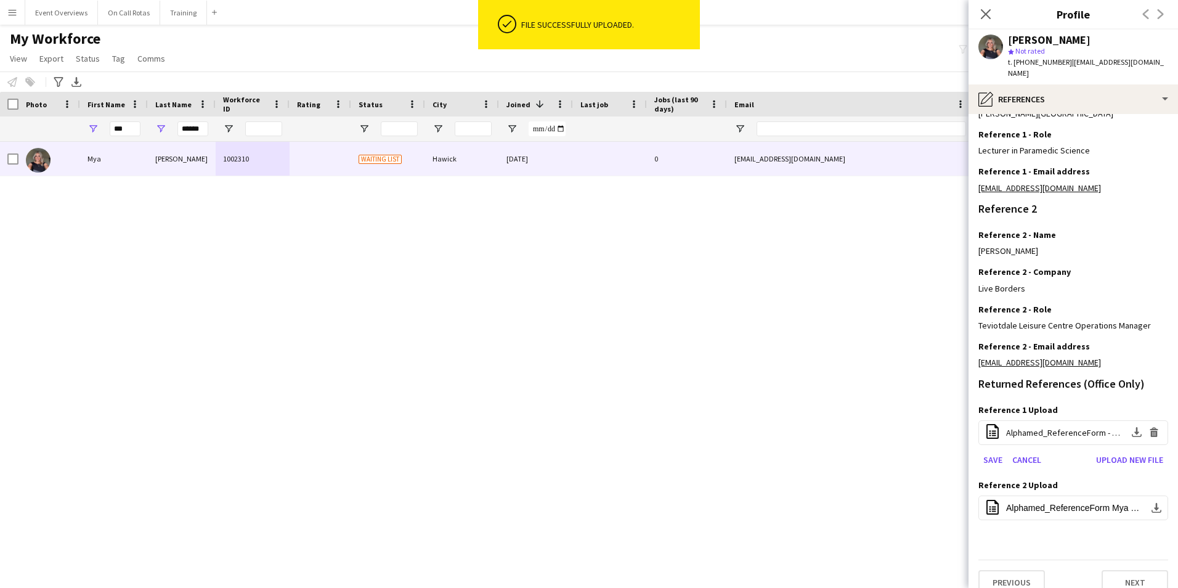
scroll to position [204, 0]
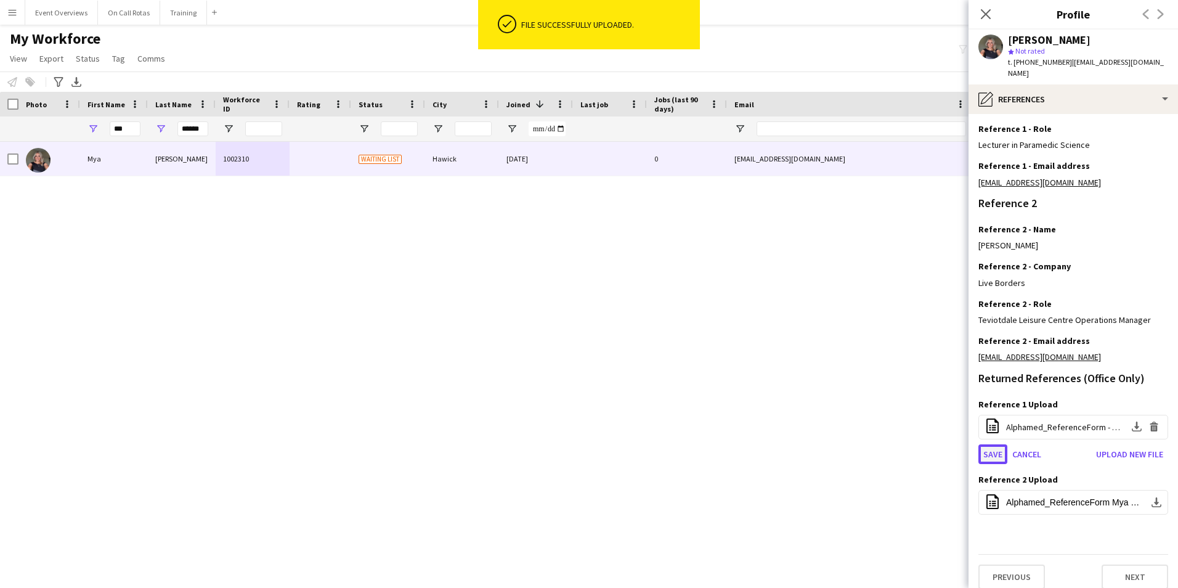
click at [992, 444] on button "Save" at bounding box center [992, 454] width 29 height 20
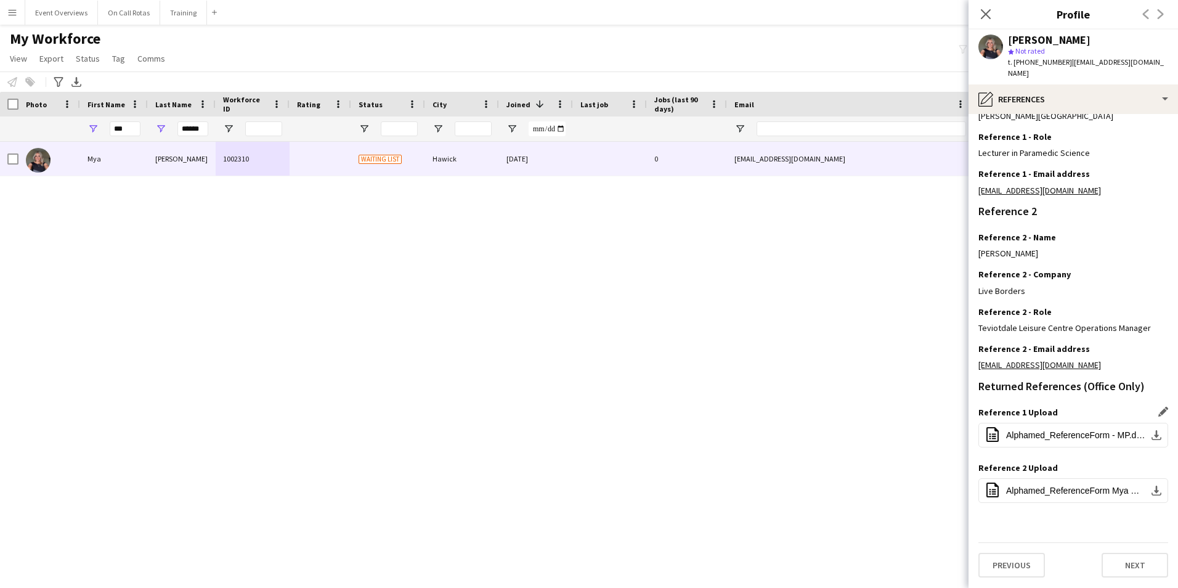
scroll to position [184, 0]
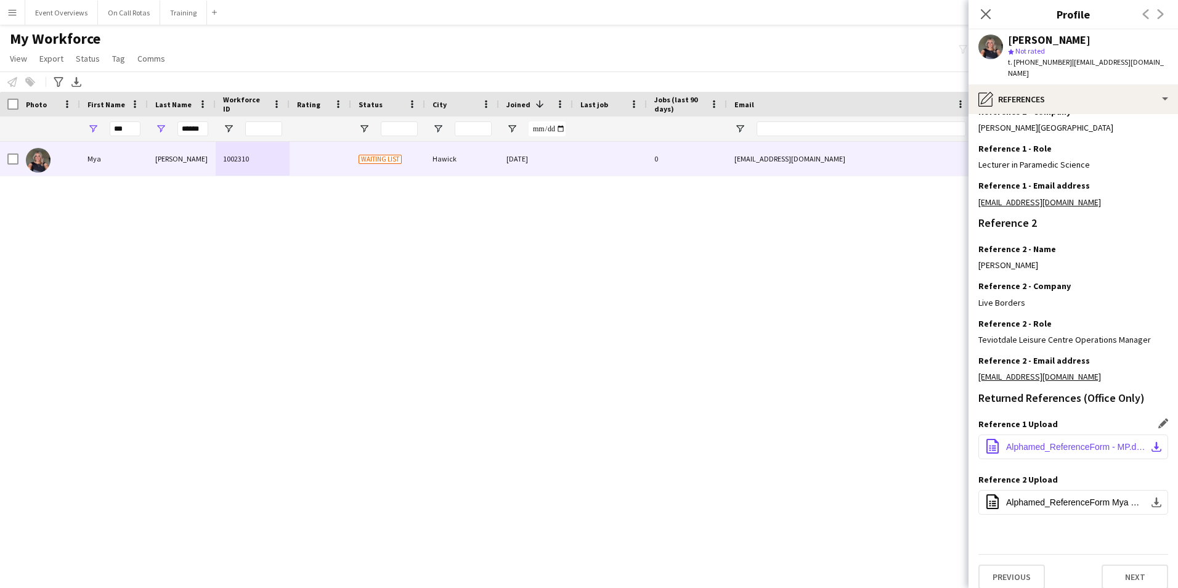
click at [1036, 442] on span "Alphamed_ReferenceForm - MP.docx" at bounding box center [1075, 447] width 139 height 10
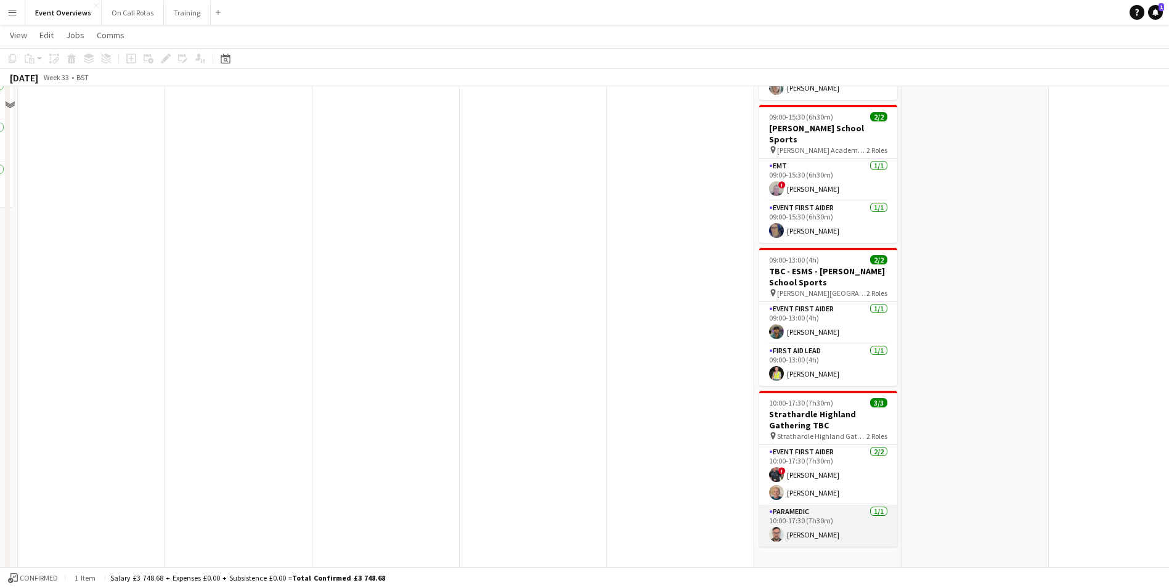
scroll to position [466, 0]
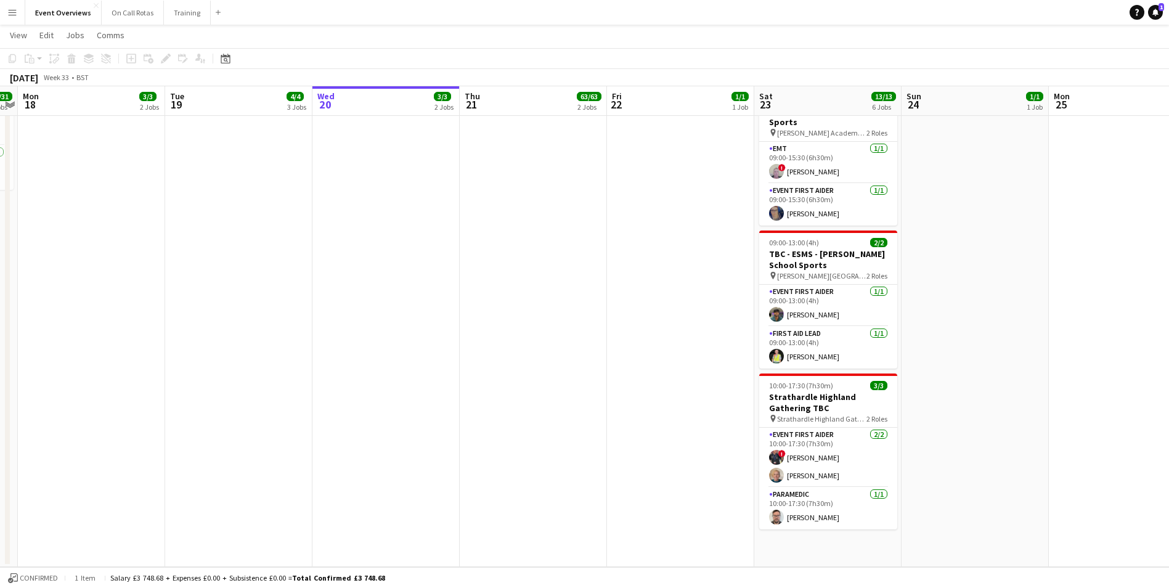
click at [7, 7] on button "Menu" at bounding box center [12, 12] width 25 height 25
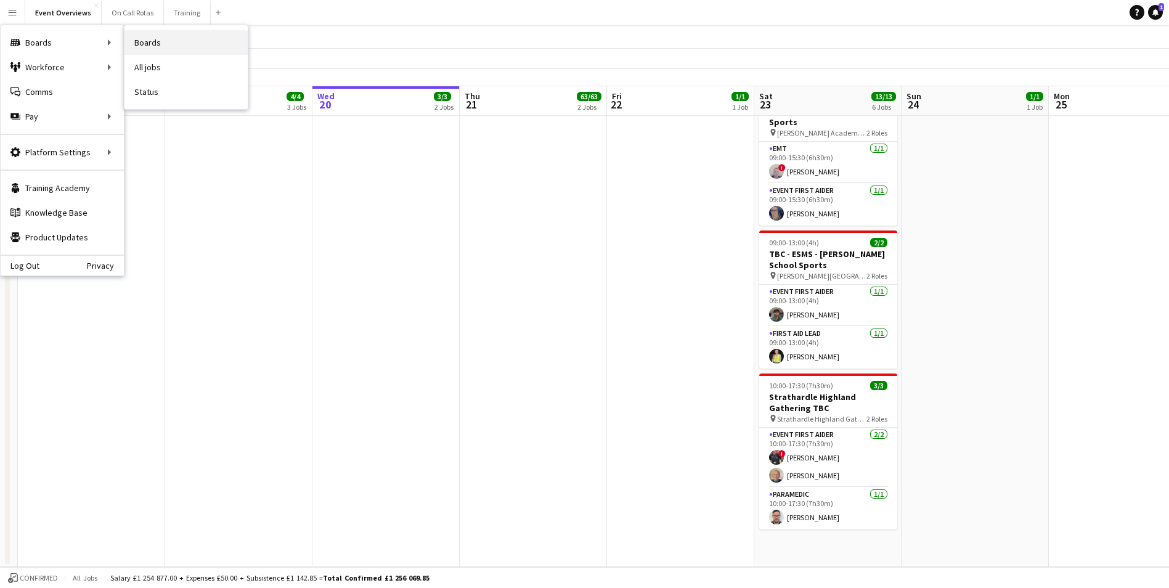
click at [145, 40] on link "Boards" at bounding box center [185, 42] width 123 height 25
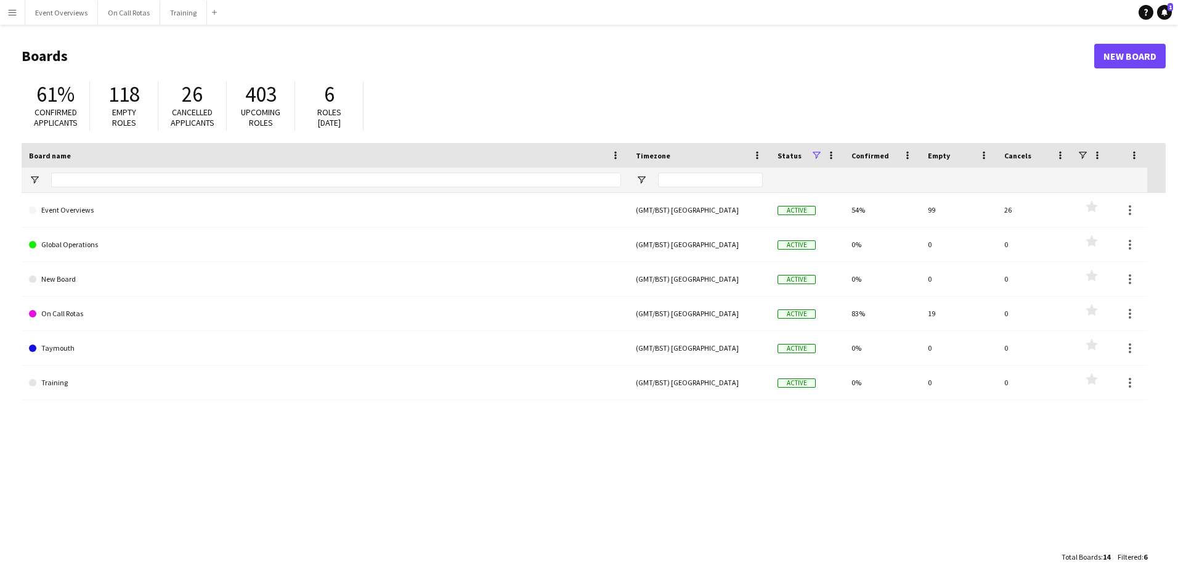
click at [0, 3] on html "Menu Boards Boards Boards All jobs Status Workforce Workforce My Workforce Recr…" at bounding box center [589, 294] width 1178 height 588
click at [10, 14] on app-icon "Menu" at bounding box center [12, 12] width 10 height 10
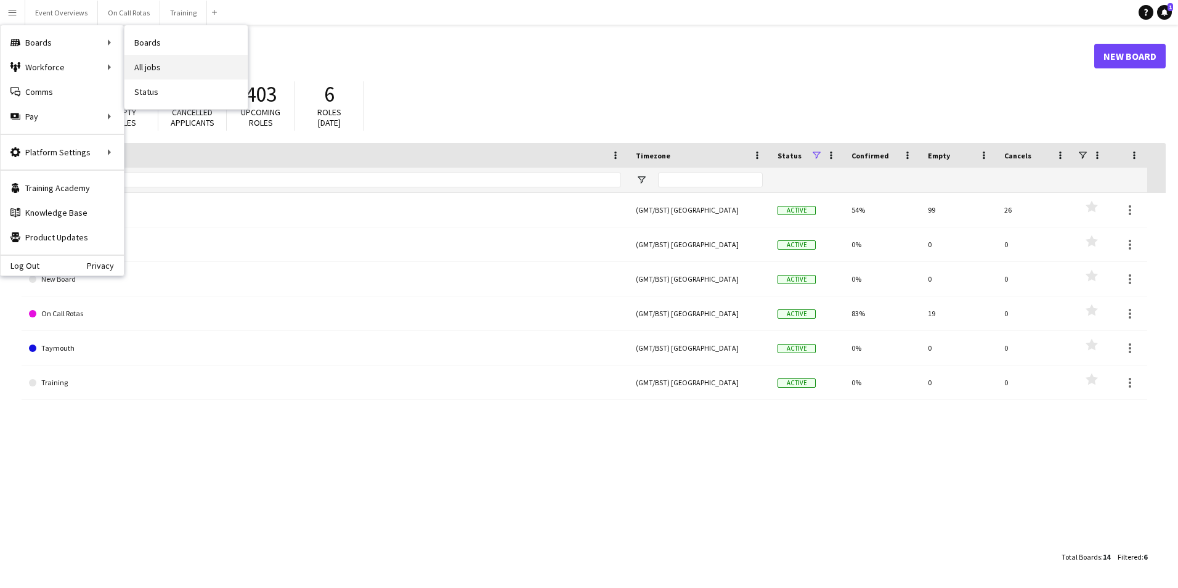
click at [147, 69] on link "All jobs" at bounding box center [185, 67] width 123 height 25
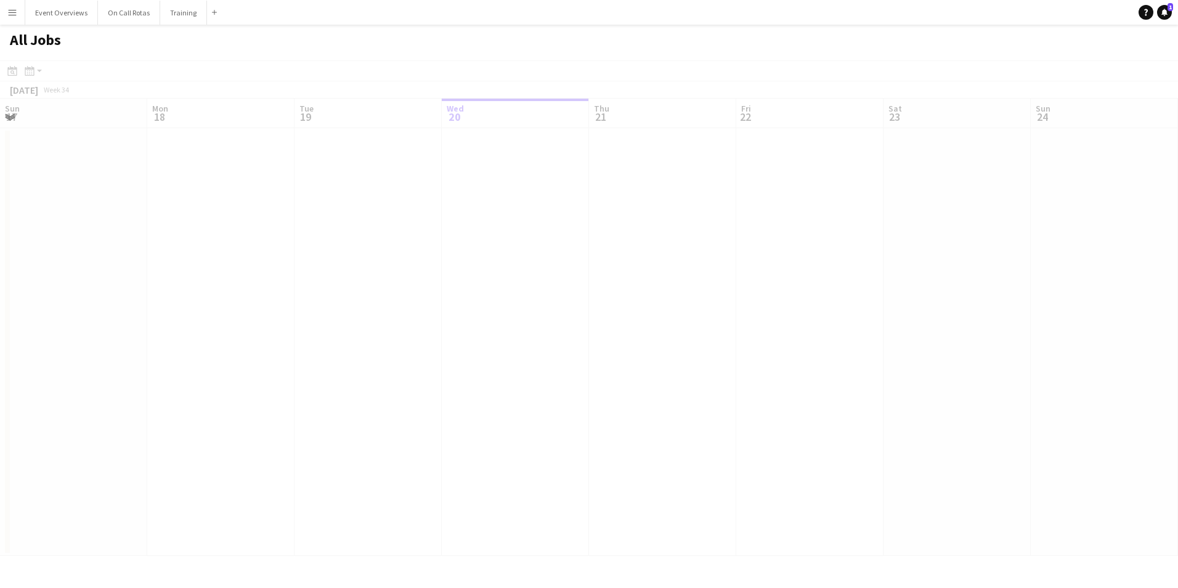
scroll to position [0, 294]
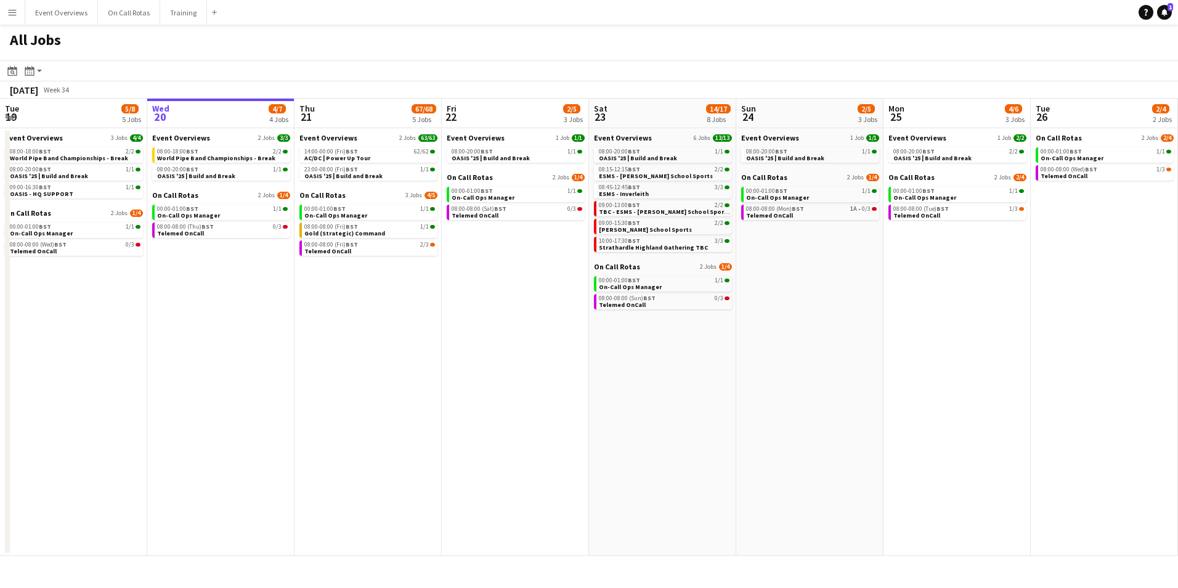
click at [357, 145] on app-calendar-brief-board "Event Overviews 2 Jobs 63/63 14:00-00:00 (Fri) BST 62/62 AC/DC | Power Up Tour …" at bounding box center [368, 156] width 138 height 47
click at [355, 139] on link "Event Overviews 2 Jobs 63/63" at bounding box center [368, 137] width 138 height 9
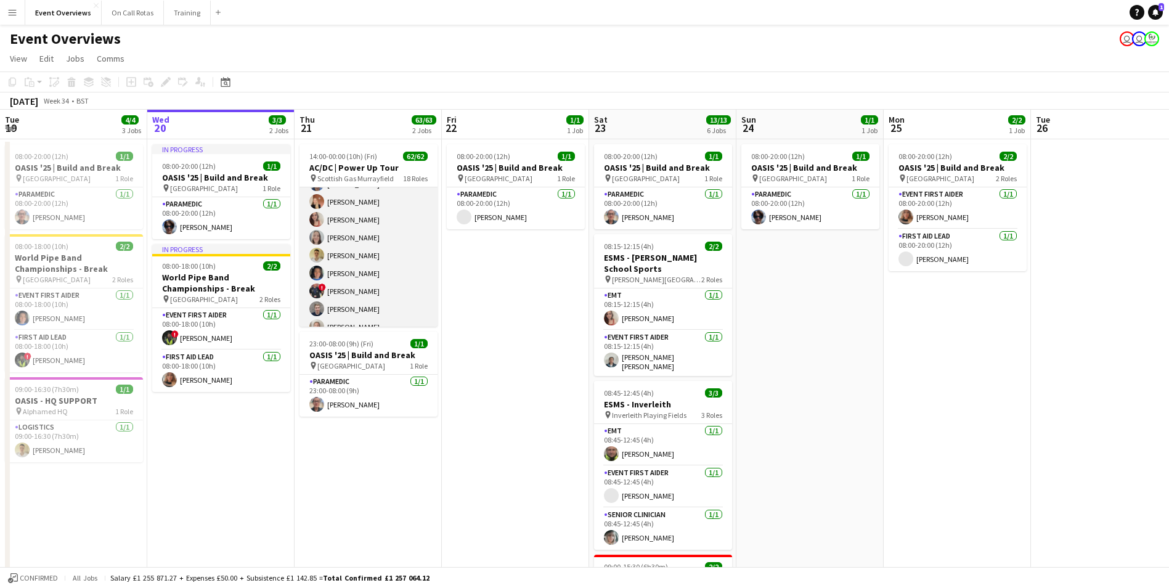
scroll to position [986, 0]
click at [321, 268] on app-user-avatar at bounding box center [316, 272] width 15 height 15
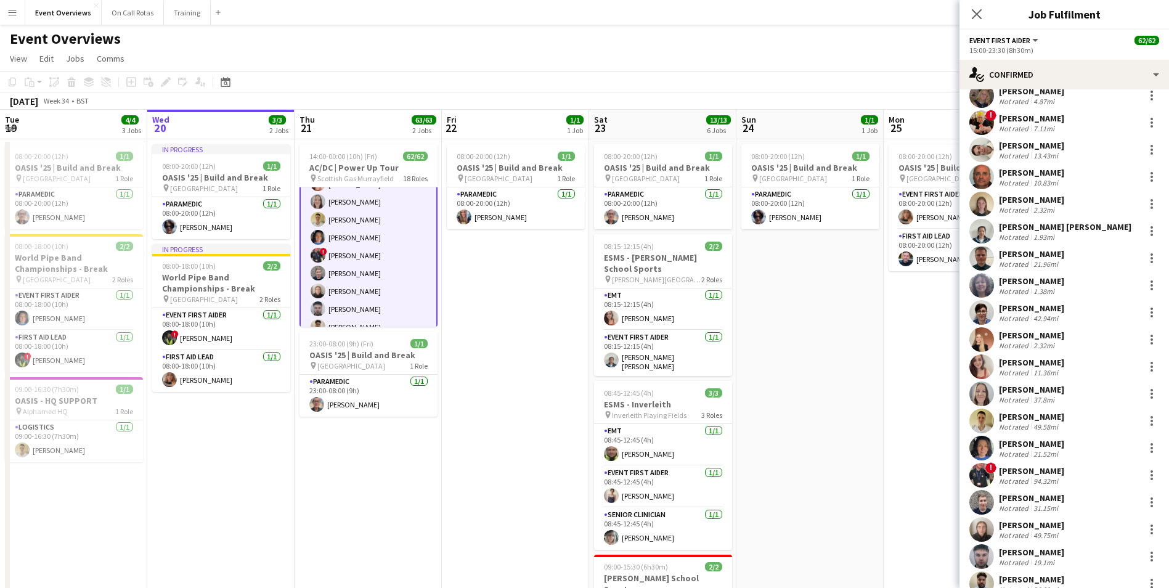
scroll to position [546, 0]
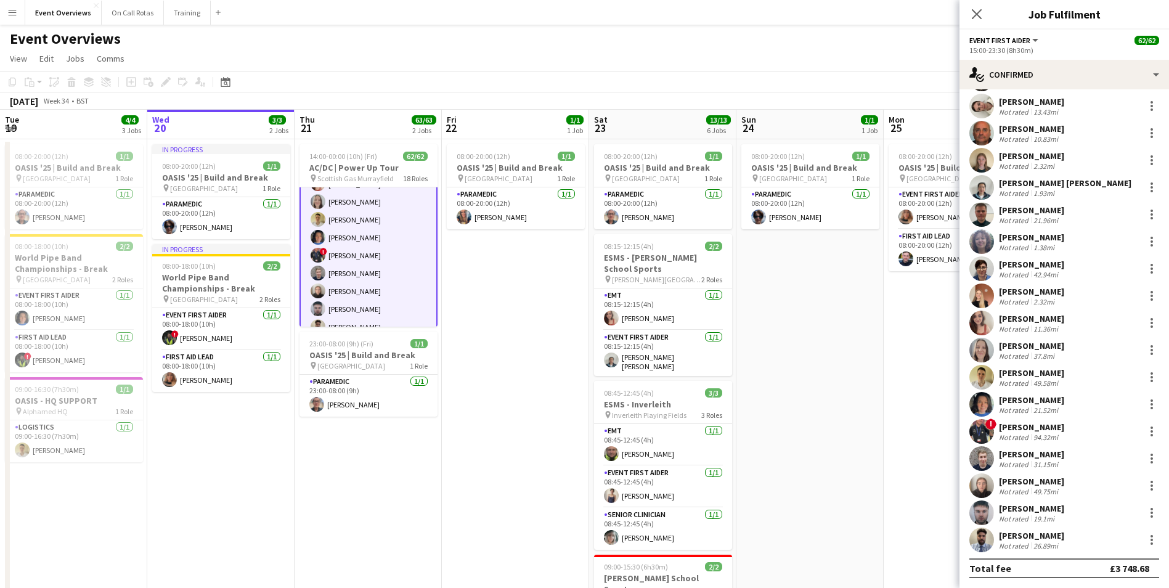
click at [987, 450] on app-user-avatar at bounding box center [981, 458] width 25 height 25
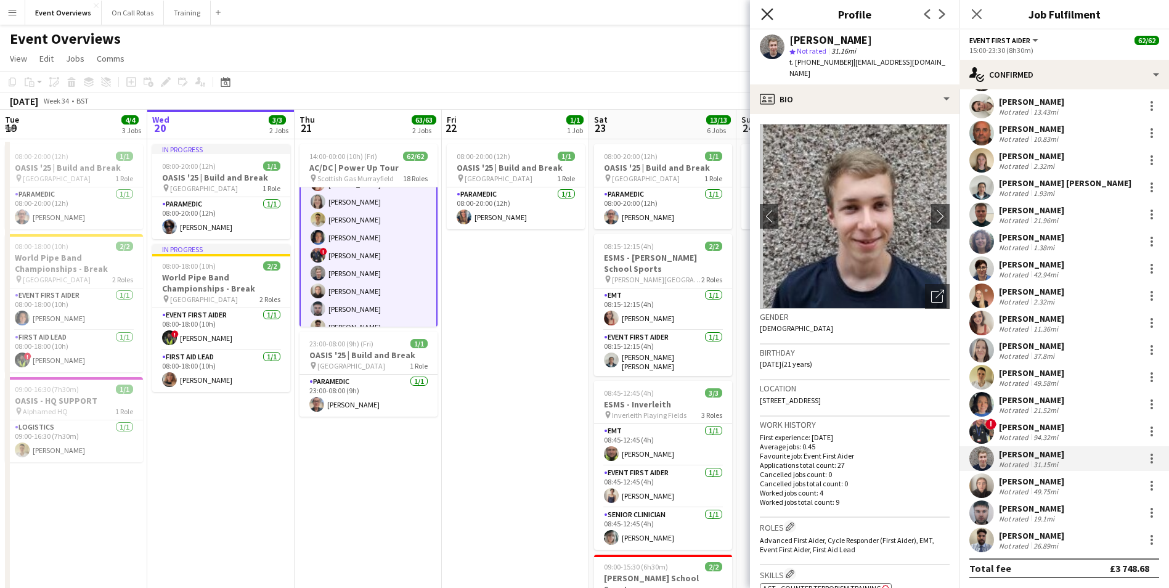
click at [771, 11] on icon at bounding box center [767, 14] width 12 height 12
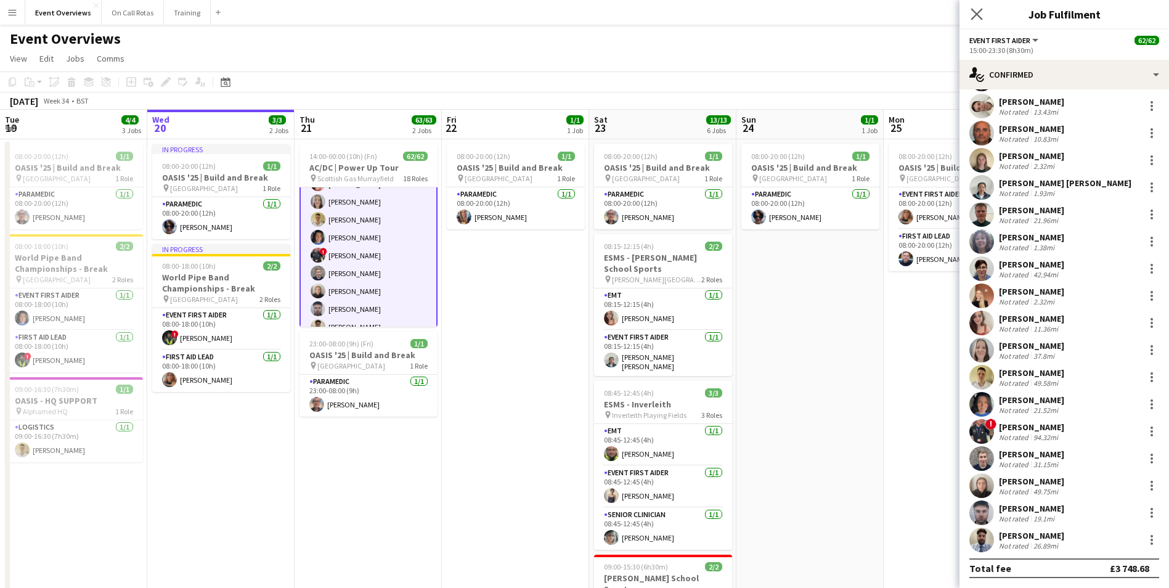
click at [976, 20] on app-icon "Close pop-in" at bounding box center [977, 15] width 18 height 18
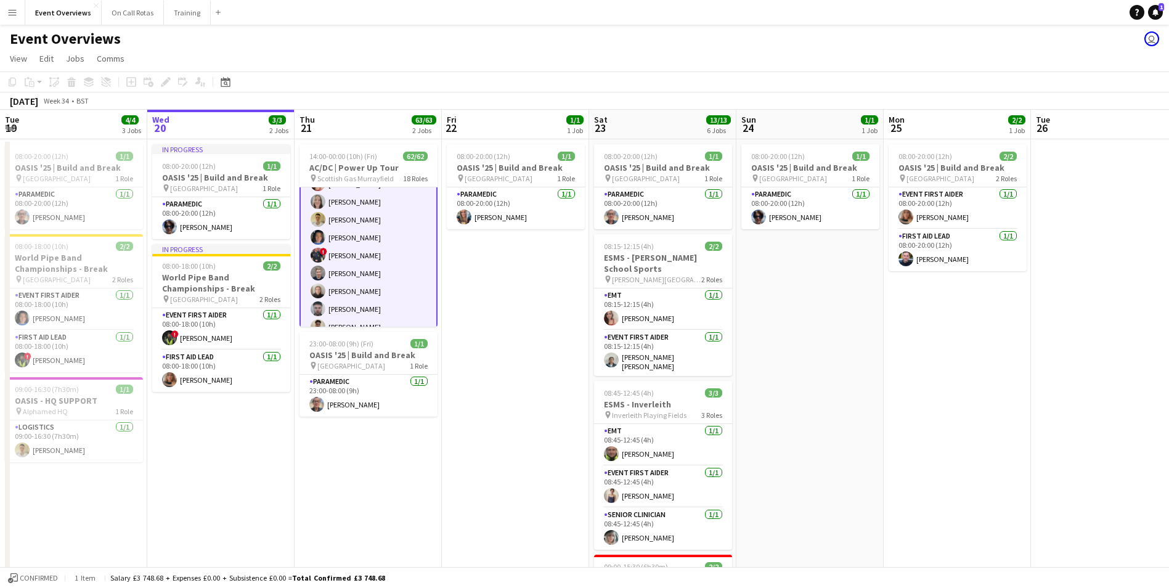
click at [448, 519] on app-date-cell "08:00-20:00 (12h) 1/1 OASIS '25 | Build and Break pin [GEOGRAPHIC_DATA] 1 Role …" at bounding box center [515, 586] width 147 height 894
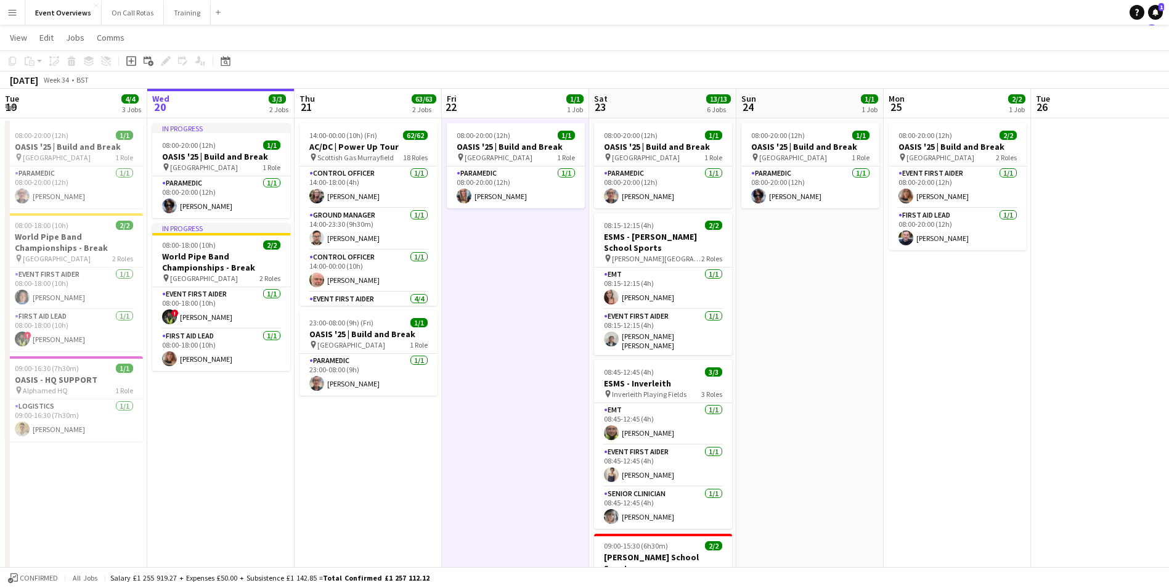
scroll to position [0, 0]
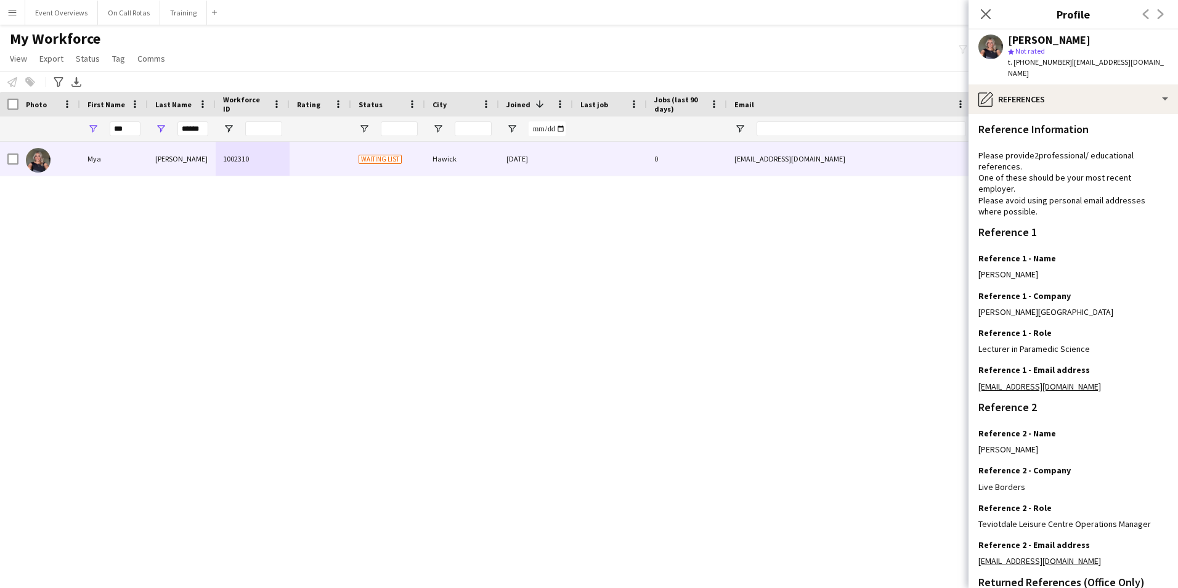
scroll to position [184, 0]
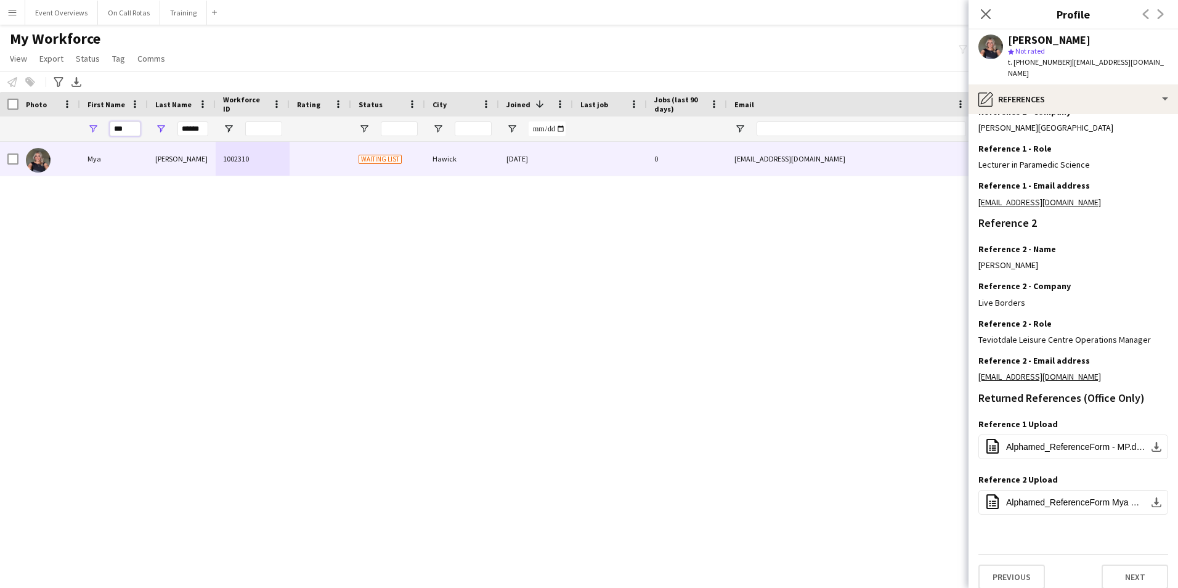
drag, startPoint x: 140, startPoint y: 132, endPoint x: 33, endPoint y: 136, distance: 107.2
click at [33, 136] on div "*** ******" at bounding box center [667, 128] width 1335 height 25
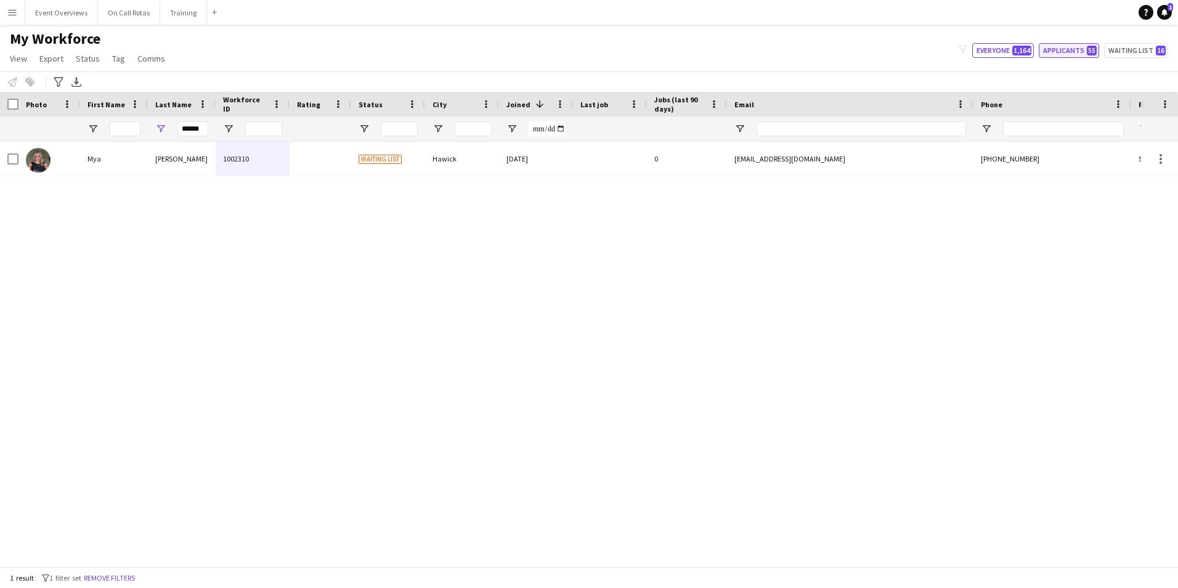
click at [1063, 50] on button "Applicants 55" at bounding box center [1069, 50] width 60 height 15
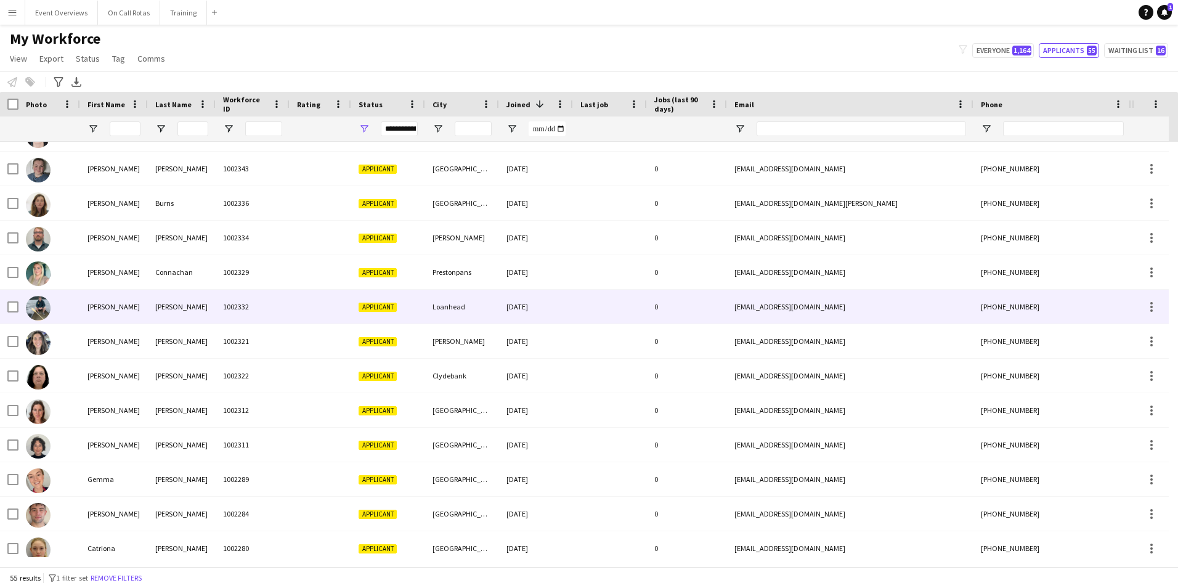
scroll to position [370, 0]
click at [336, 301] on div at bounding box center [321, 307] width 62 height 34
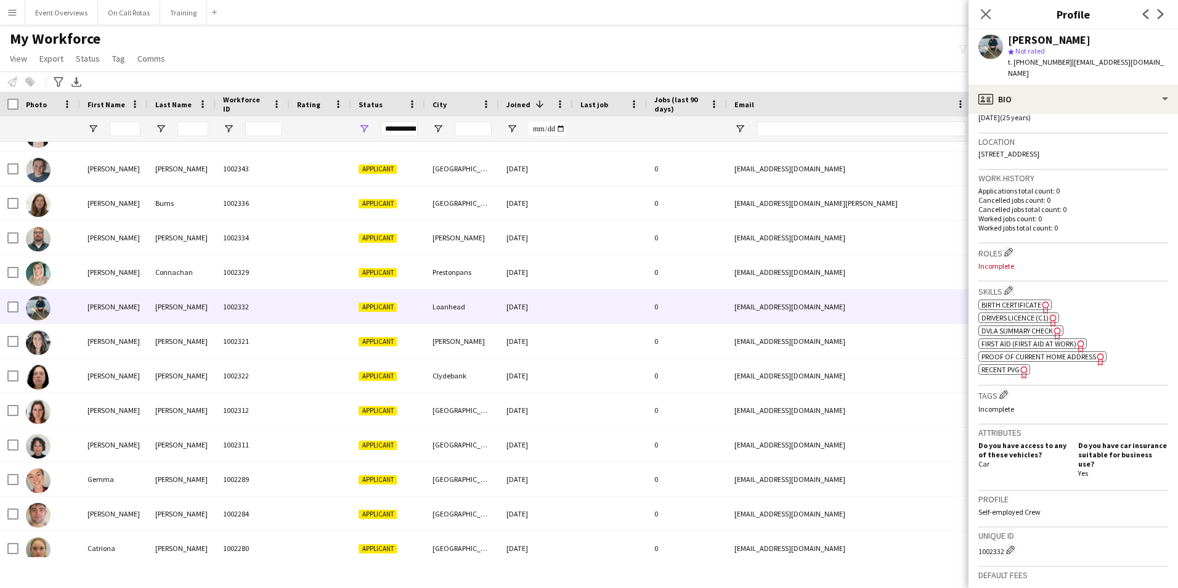
scroll to position [422, 0]
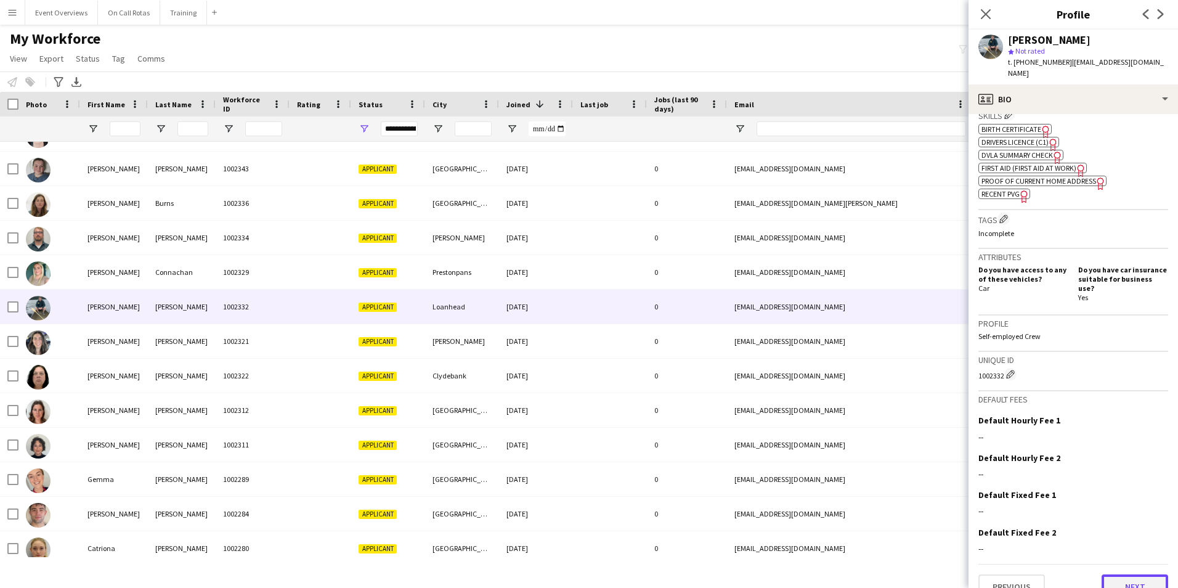
click at [1130, 574] on button "Next" at bounding box center [1134, 586] width 67 height 25
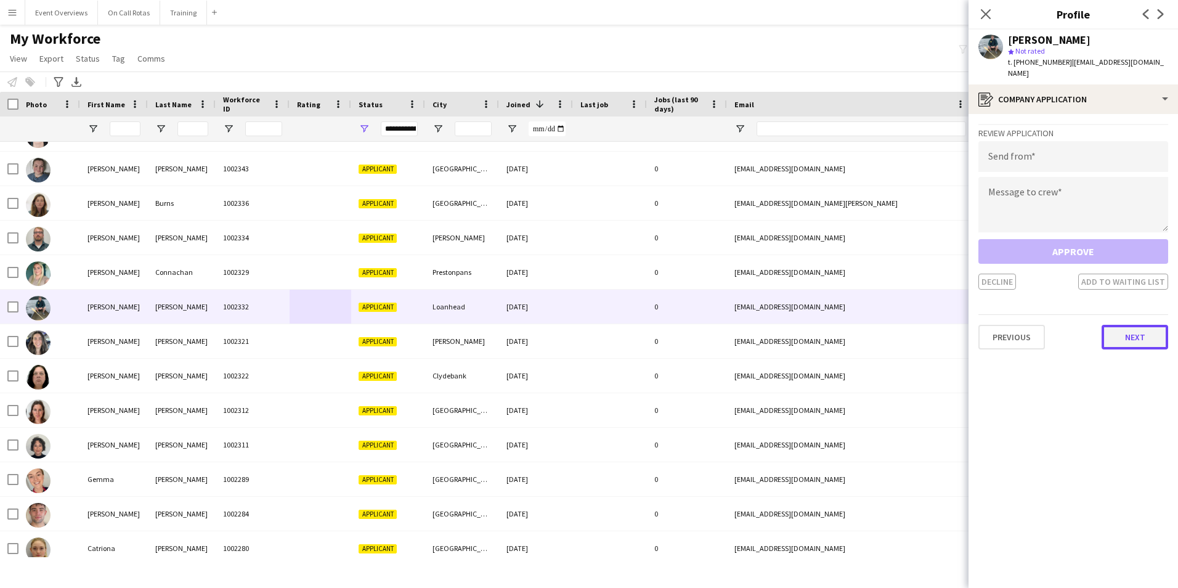
click at [1111, 325] on button "Next" at bounding box center [1134, 337] width 67 height 25
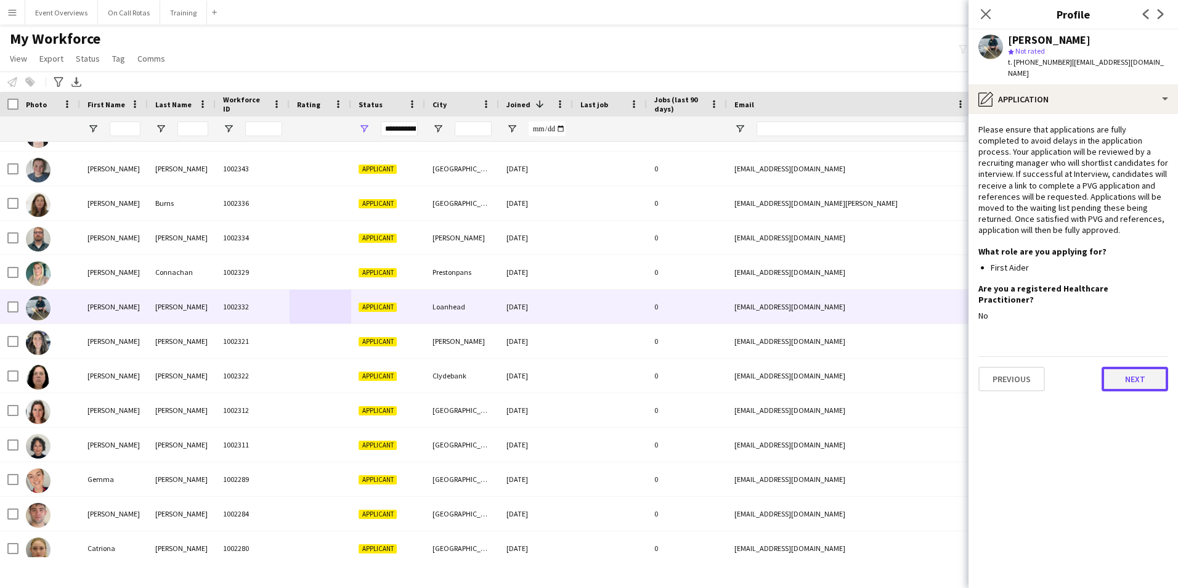
click at [1119, 367] on button "Next" at bounding box center [1134, 379] width 67 height 25
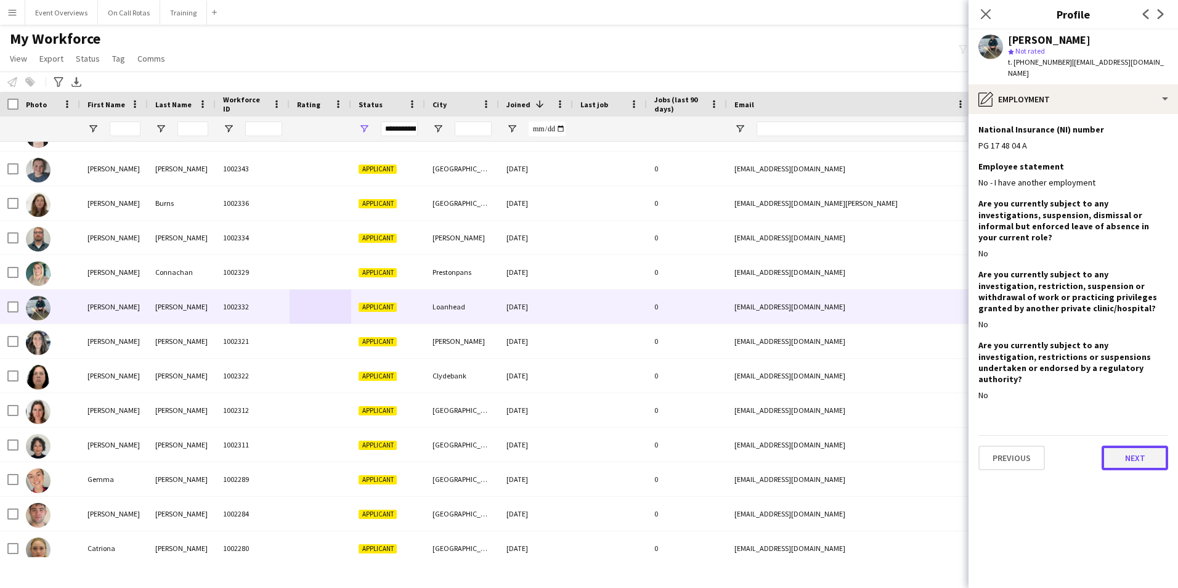
click at [1131, 445] on button "Next" at bounding box center [1134, 457] width 67 height 25
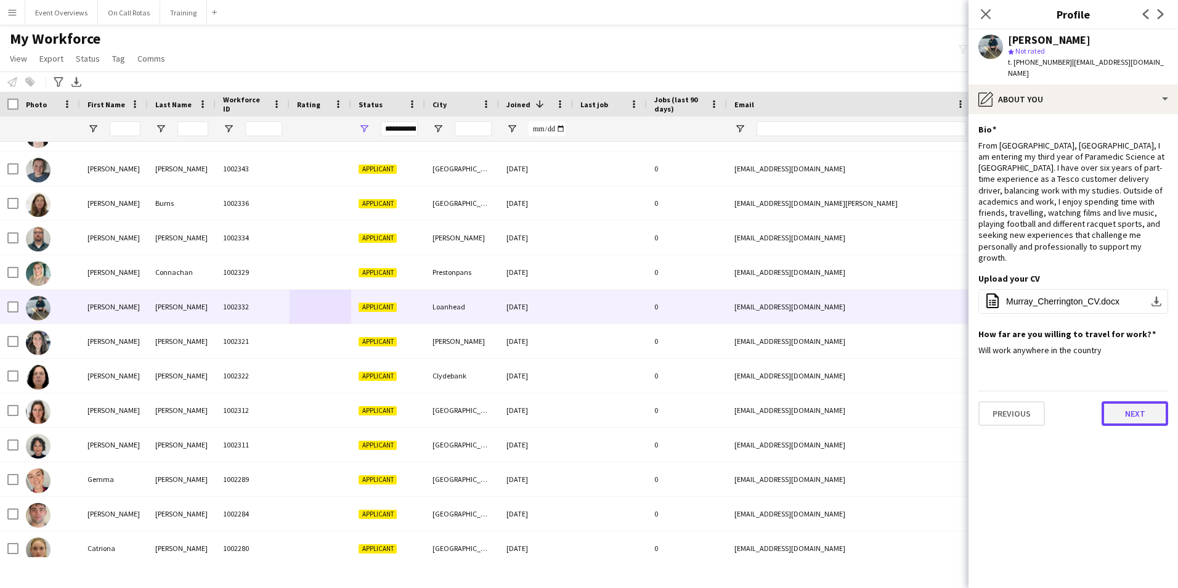
click at [1117, 401] on button "Next" at bounding box center [1134, 413] width 67 height 25
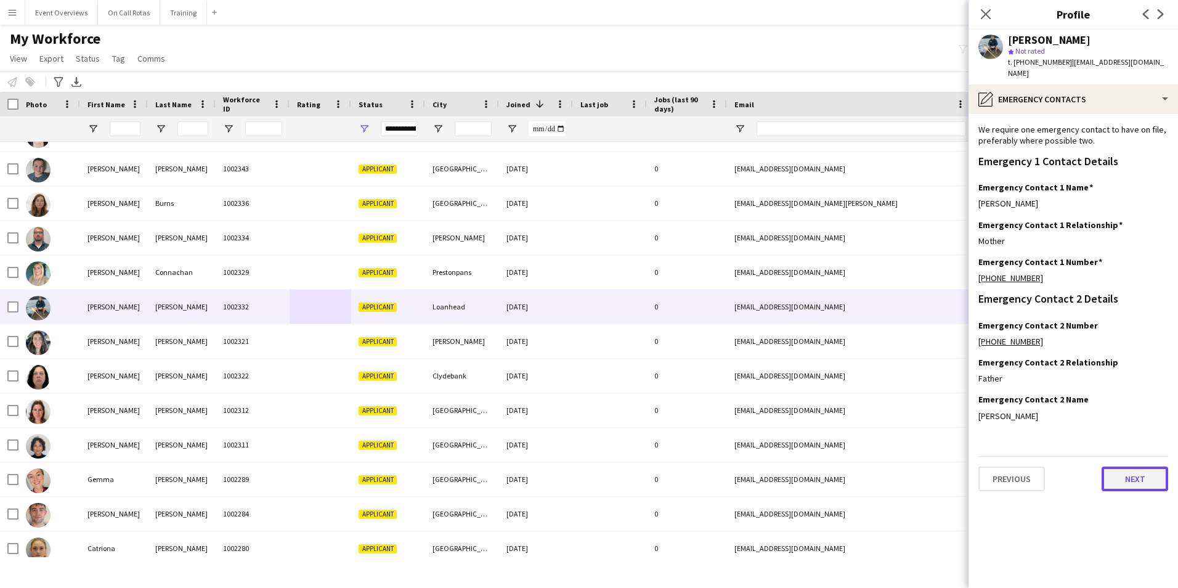
click at [1124, 466] on button "Next" at bounding box center [1134, 478] width 67 height 25
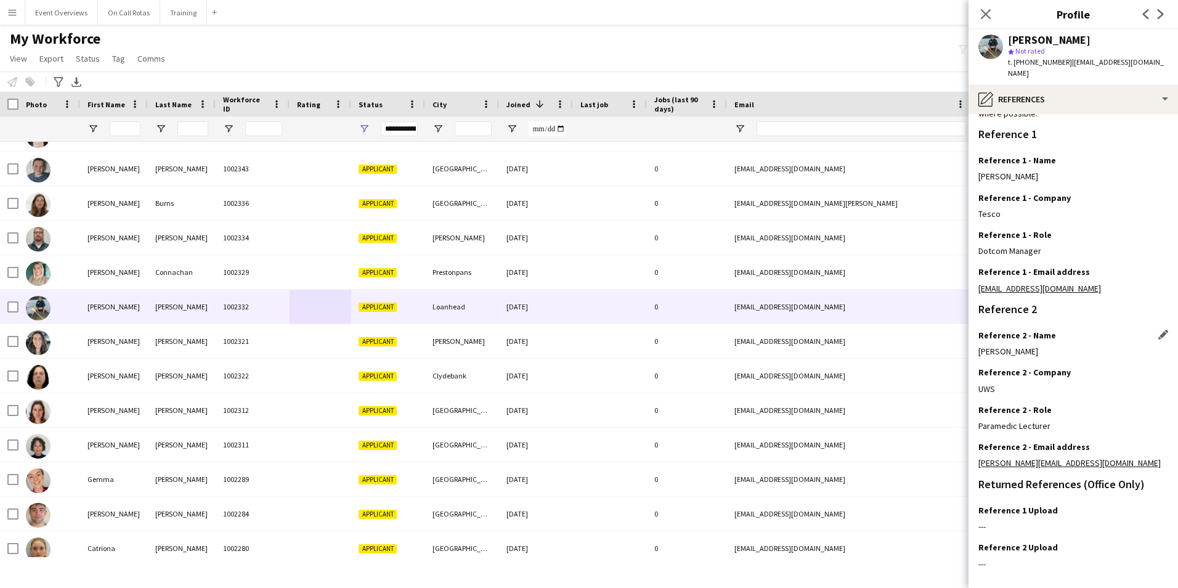
scroll to position [147, 0]
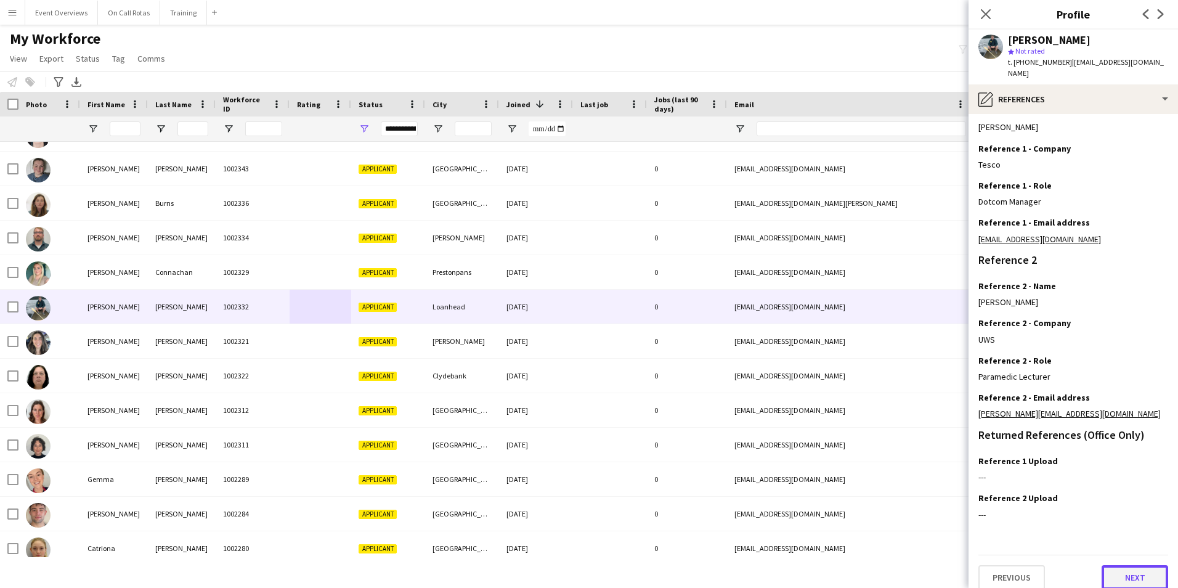
click at [1116, 572] on button "Next" at bounding box center [1134, 577] width 67 height 25
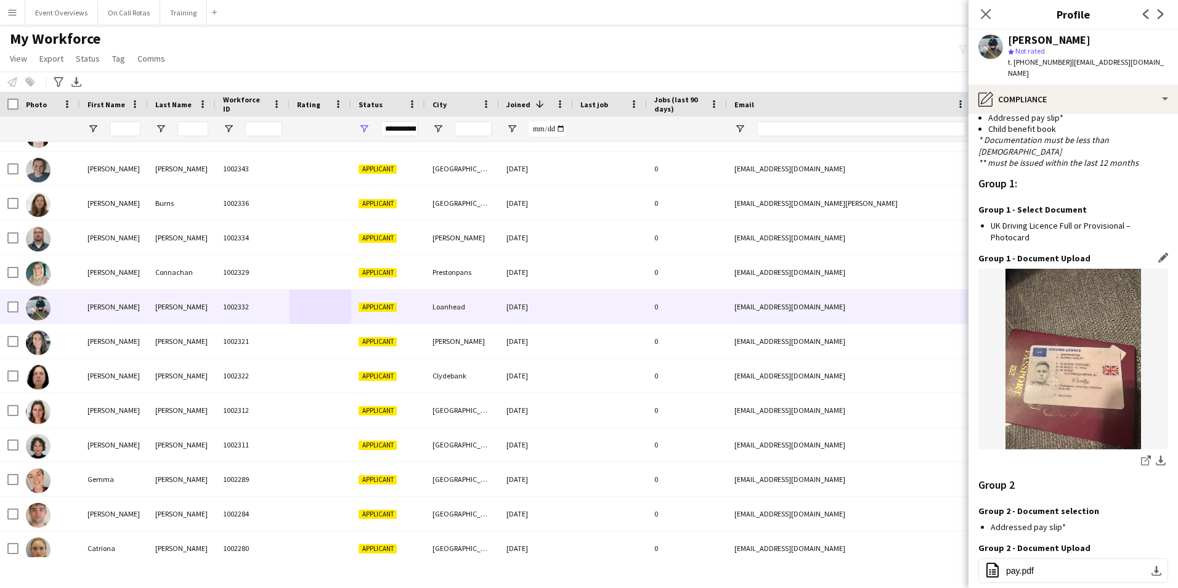
scroll to position [1104, 0]
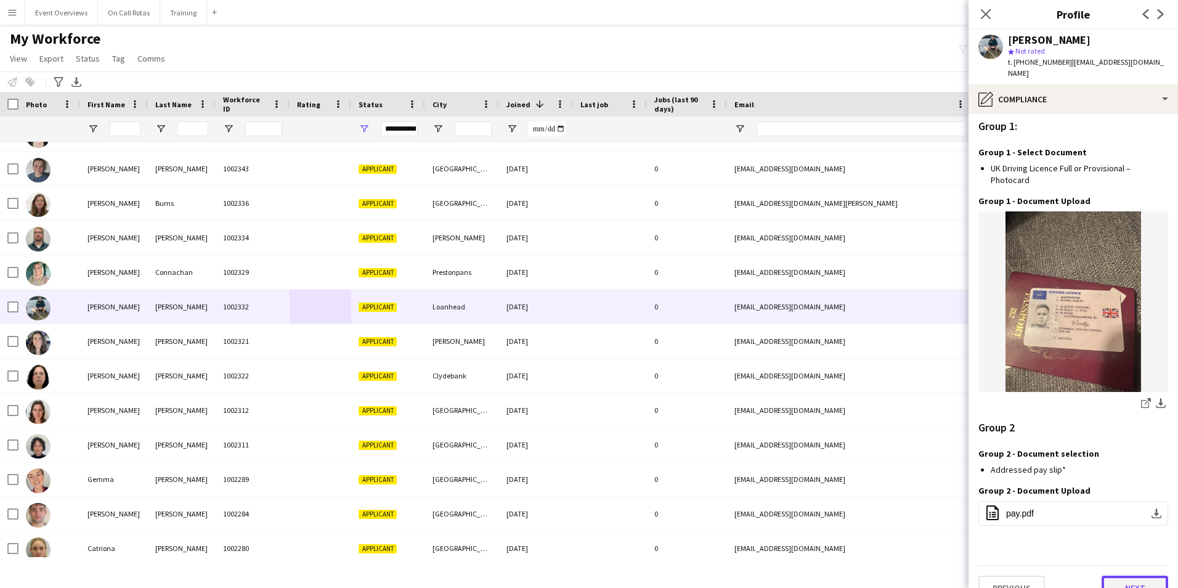
click at [1122, 575] on button "Next" at bounding box center [1134, 587] width 67 height 25
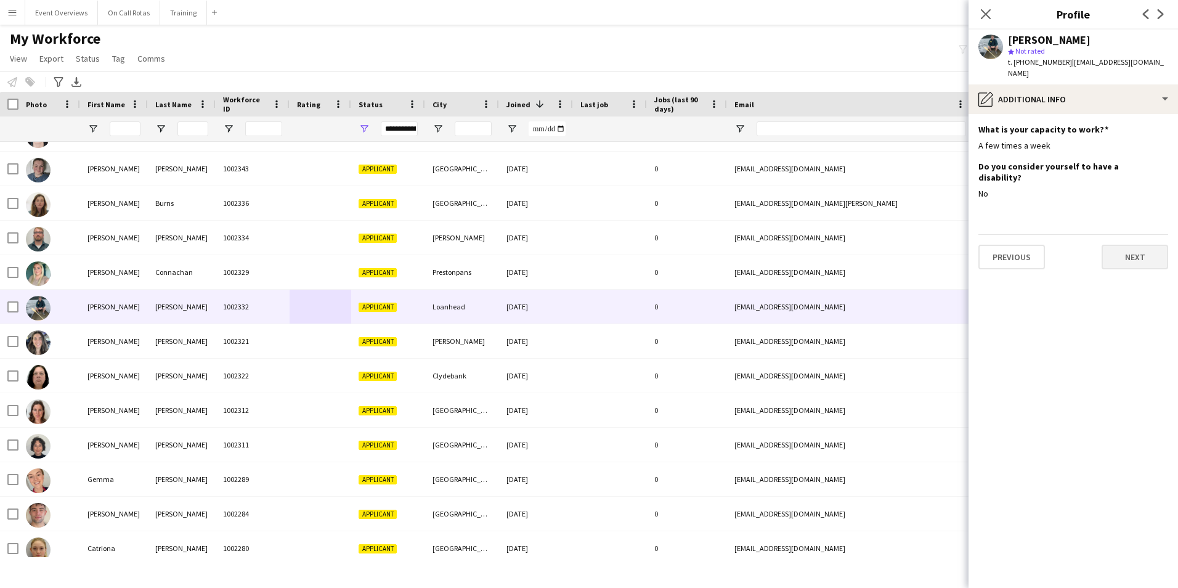
scroll to position [0, 0]
click at [1113, 245] on button "Next" at bounding box center [1134, 257] width 67 height 25
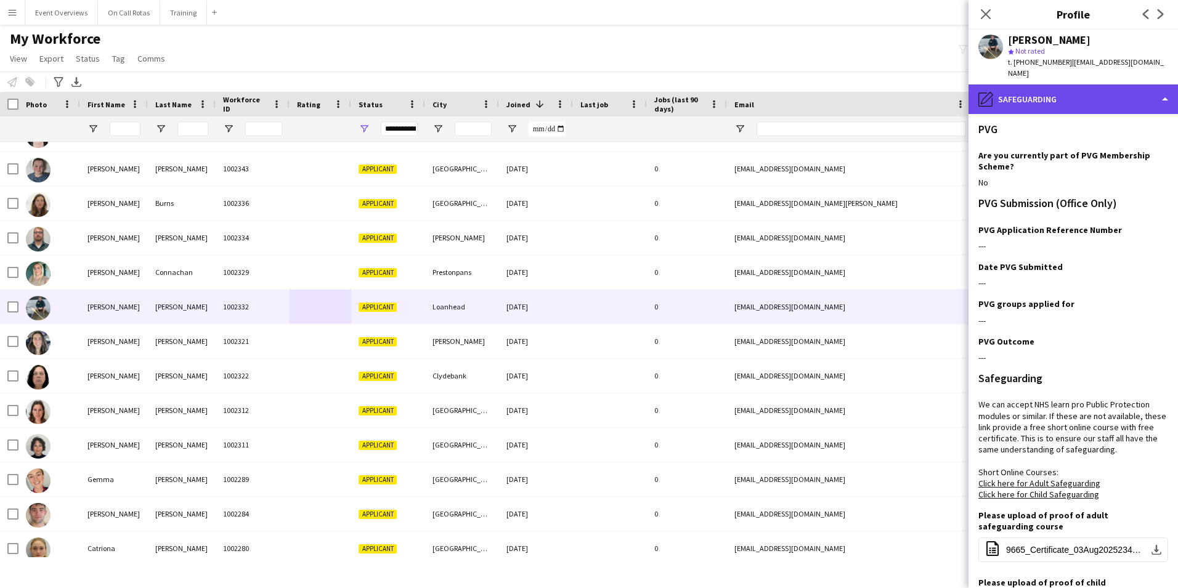
click at [1035, 96] on div "pencil4 Safeguarding" at bounding box center [1072, 99] width 209 height 30
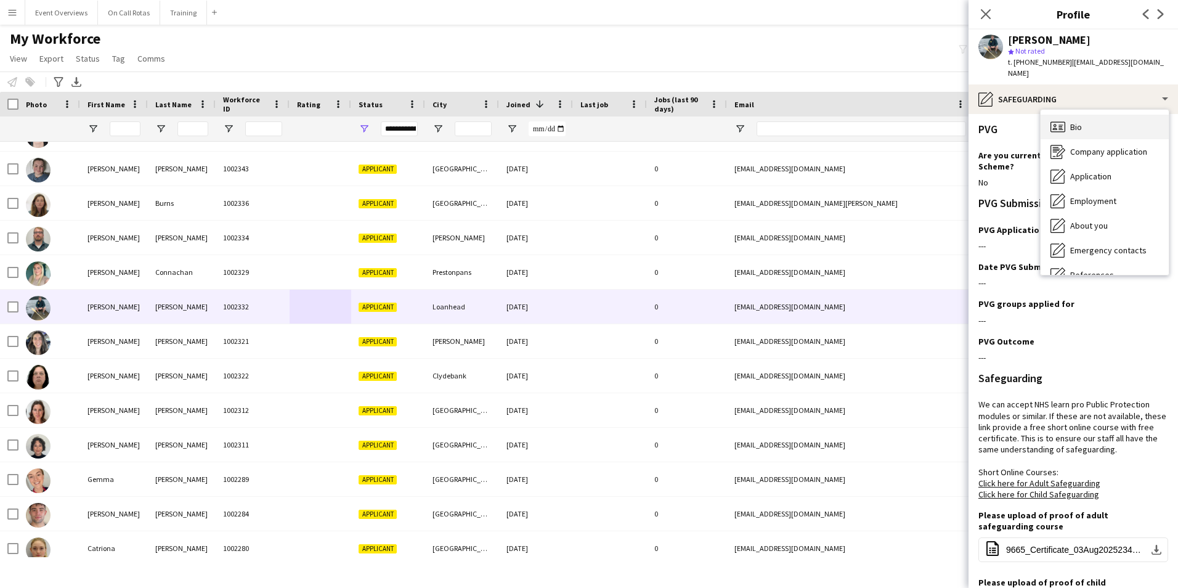
click at [1087, 115] on div "Bio Bio" at bounding box center [1104, 127] width 128 height 25
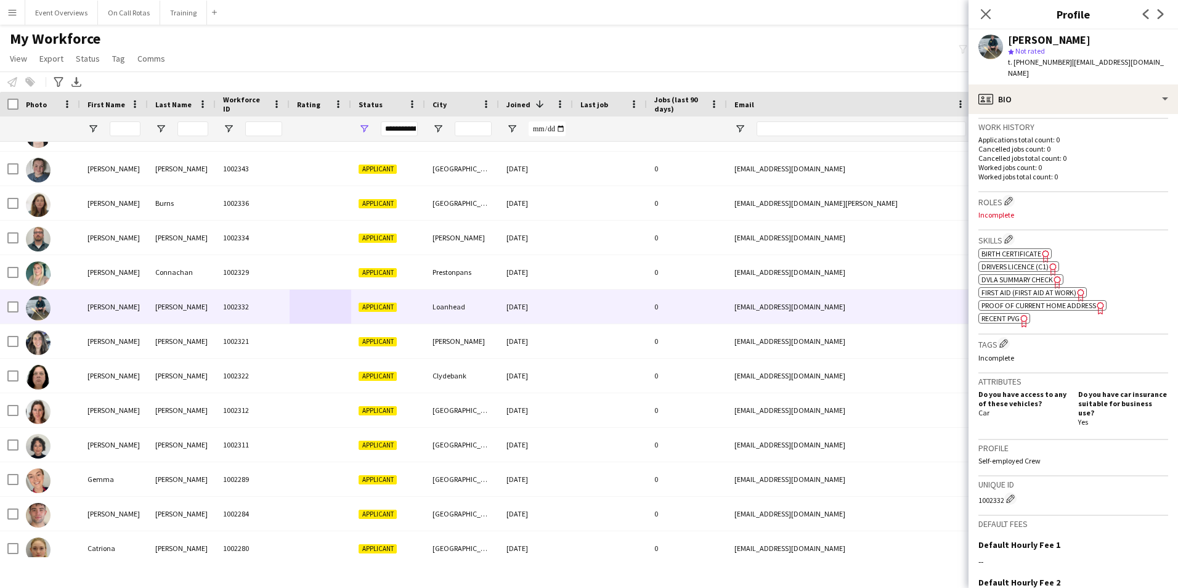
scroll to position [308, 0]
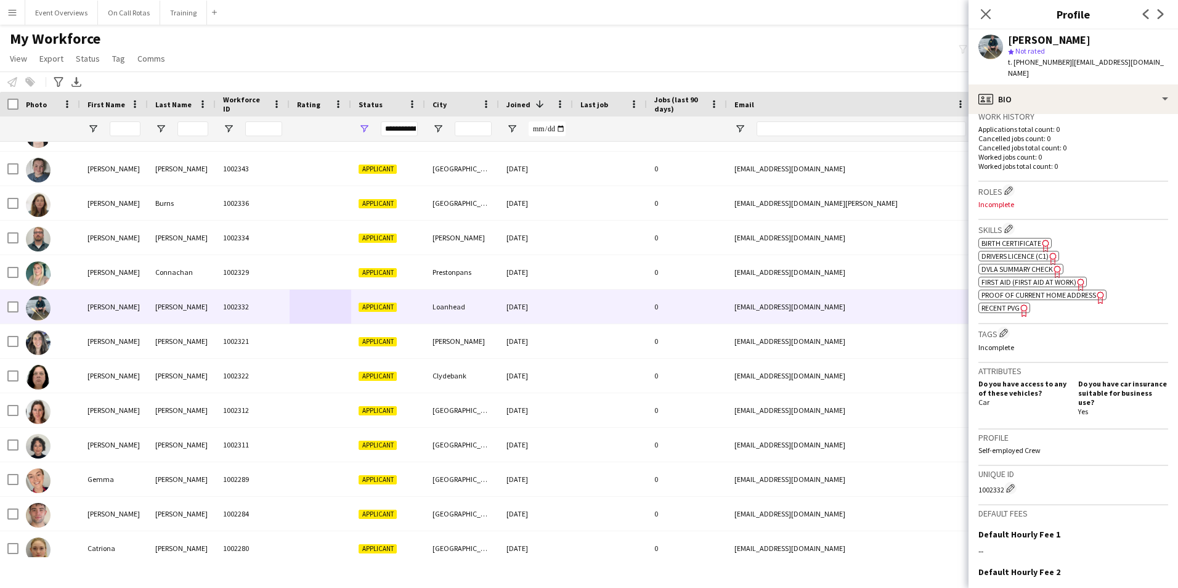
click at [1006, 303] on span "Recent PVG" at bounding box center [1000, 307] width 38 height 9
click at [989, 14] on icon "Close pop-in" at bounding box center [985, 14] width 12 height 12
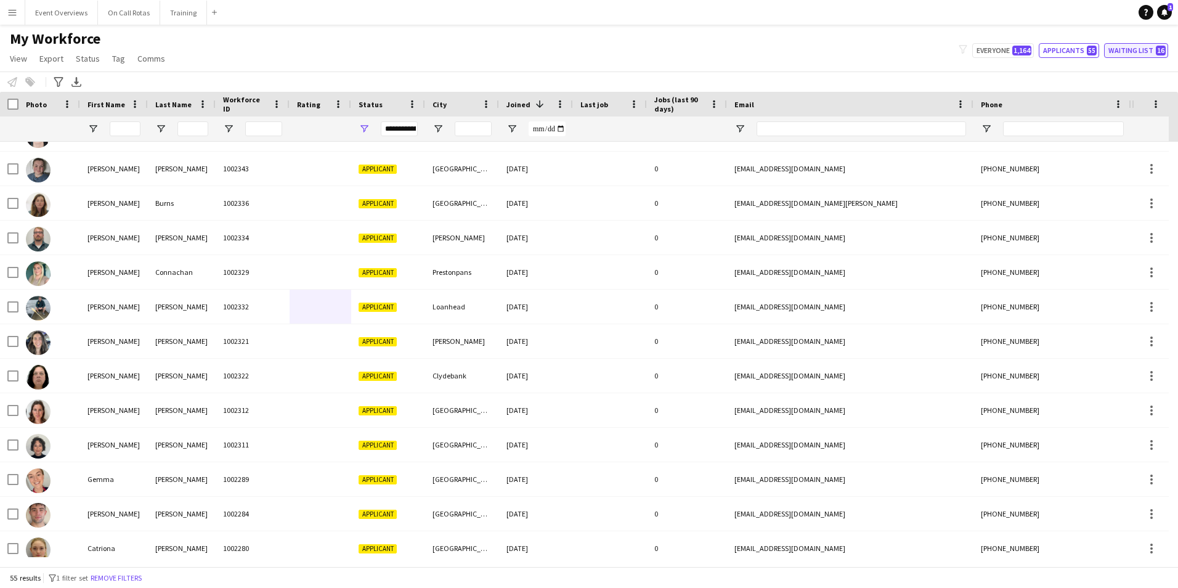
click at [1120, 46] on button "Waiting list 16" at bounding box center [1136, 50] width 64 height 15
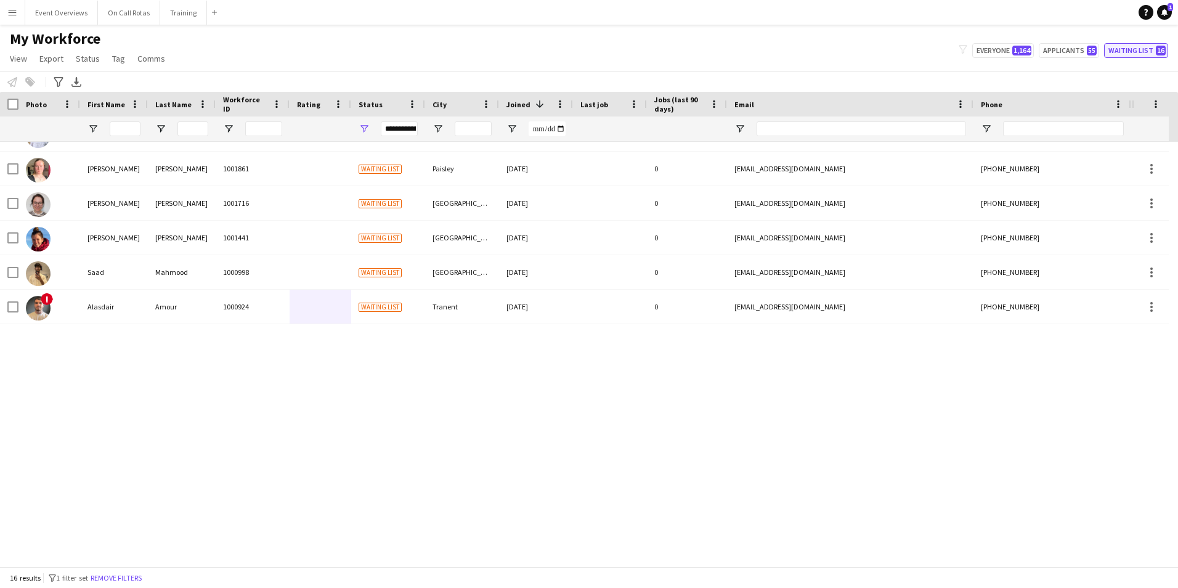
scroll to position [137, 0]
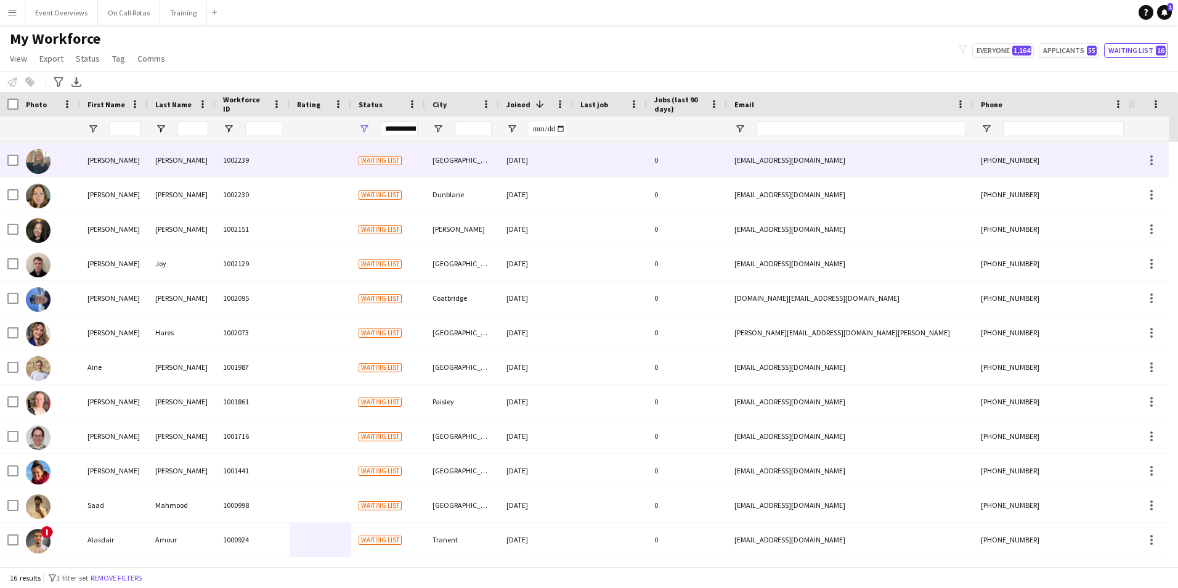
click at [702, 153] on div "0" at bounding box center [687, 160] width 80 height 34
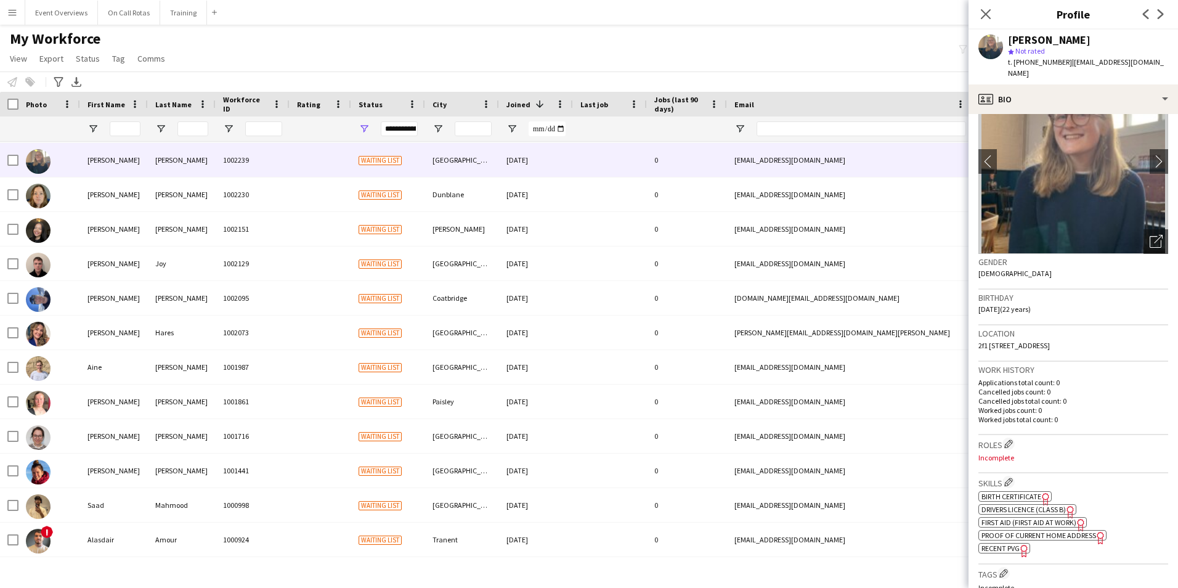
scroll to position [0, 0]
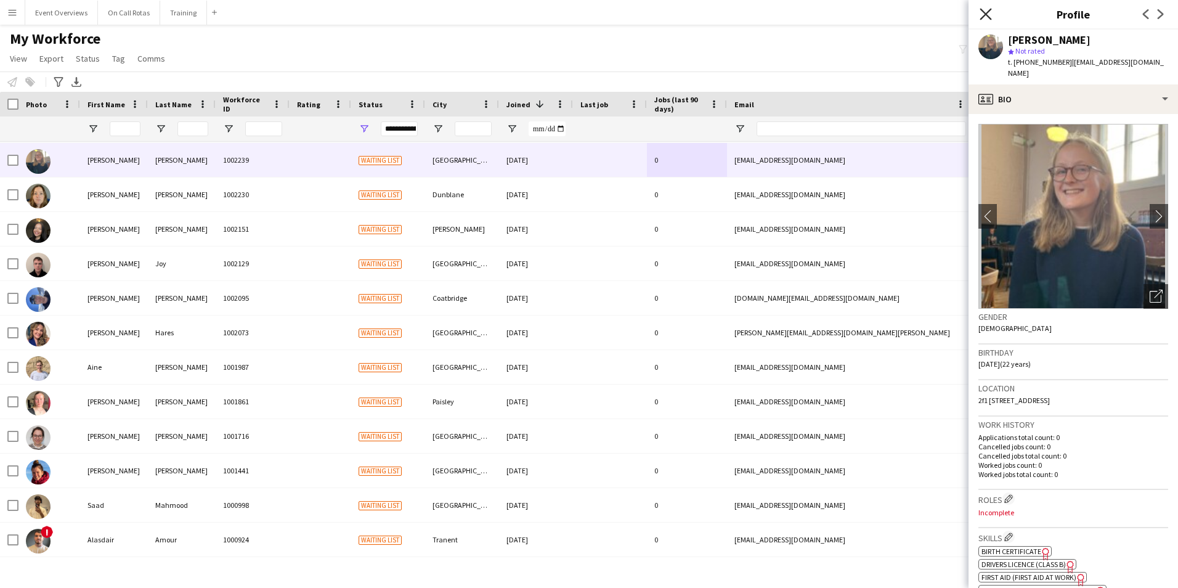
click at [982, 10] on icon at bounding box center [985, 14] width 12 height 12
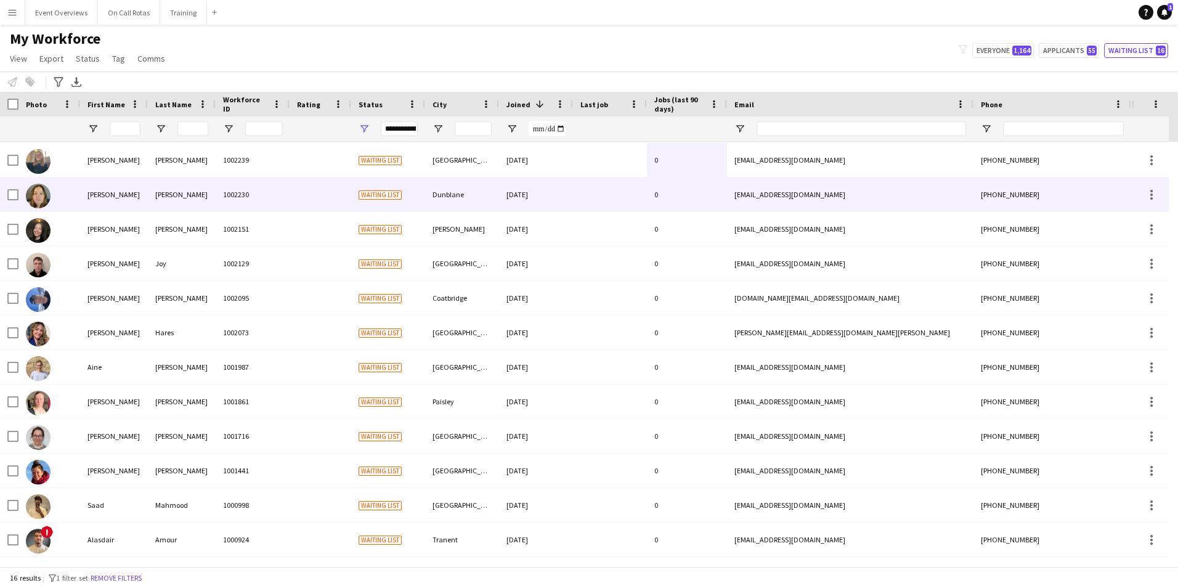
click at [708, 196] on div "0" at bounding box center [687, 194] width 80 height 34
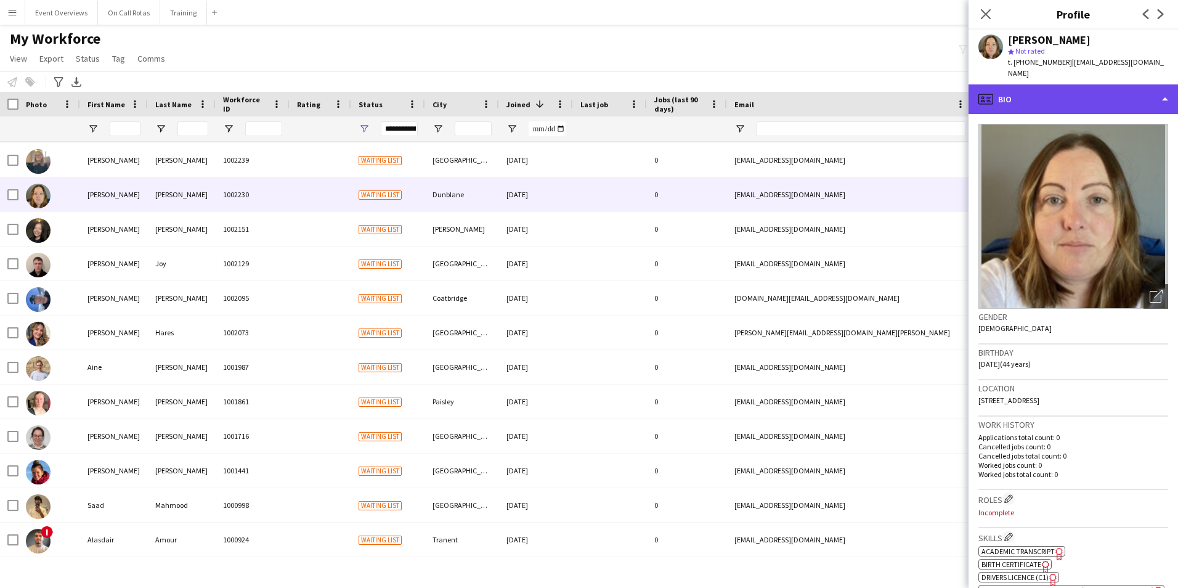
click at [1049, 91] on div "profile Bio" at bounding box center [1072, 99] width 209 height 30
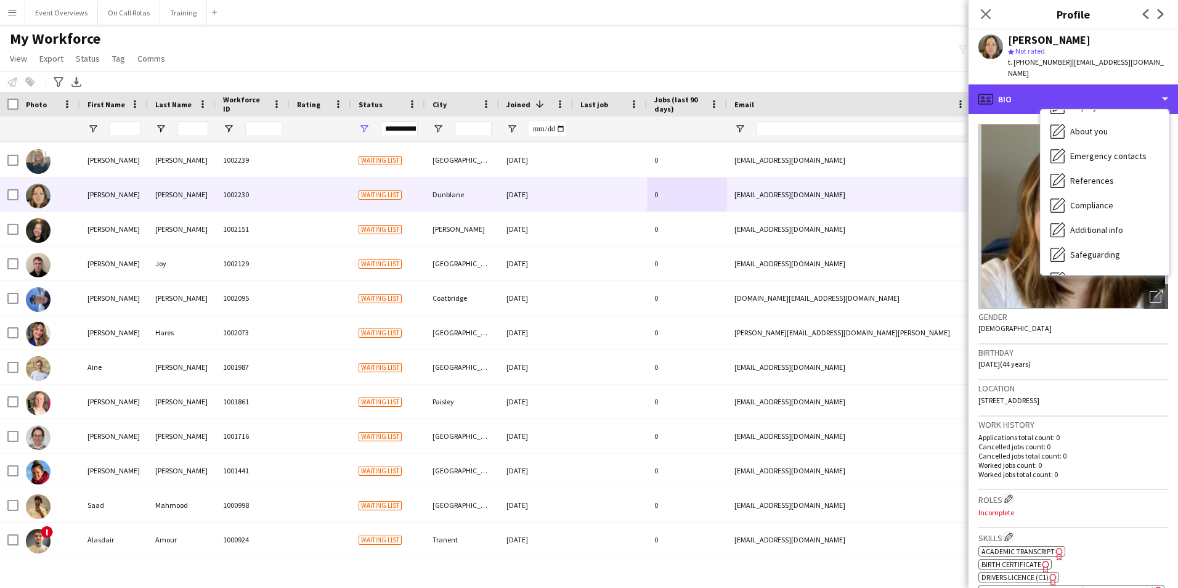
scroll to position [214, 0]
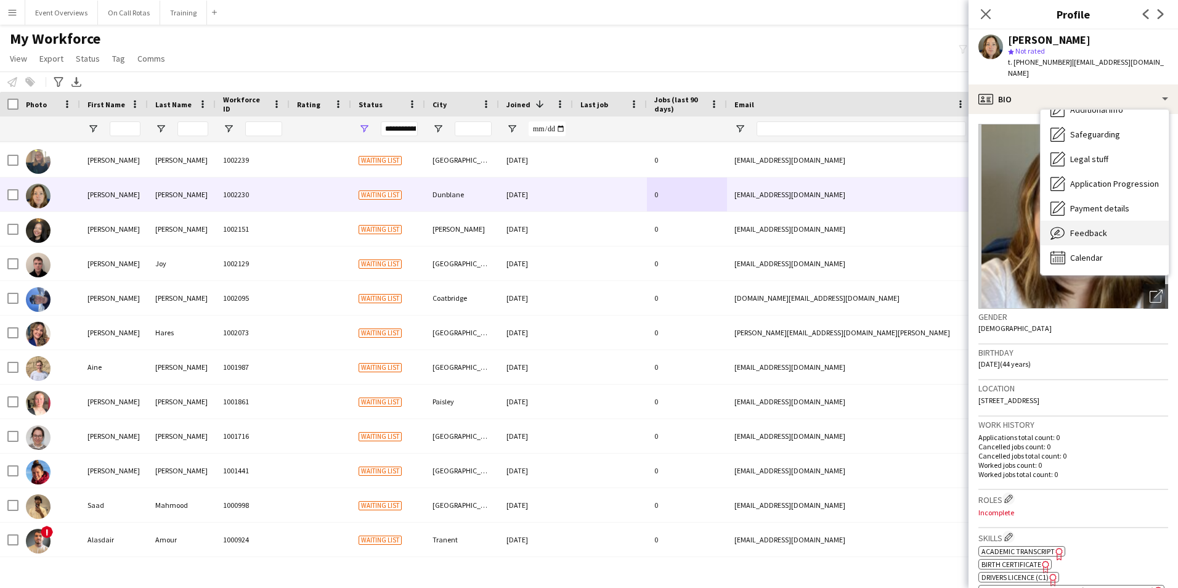
click at [1076, 227] on span "Feedback" at bounding box center [1088, 232] width 37 height 11
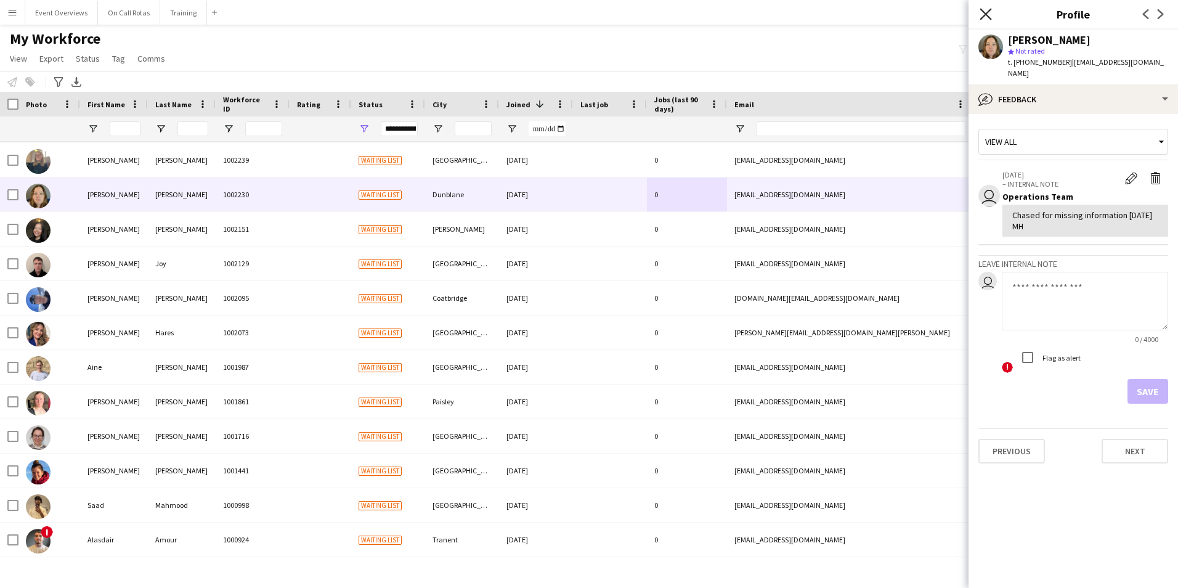
click at [987, 17] on icon "Close pop-in" at bounding box center [985, 14] width 12 height 12
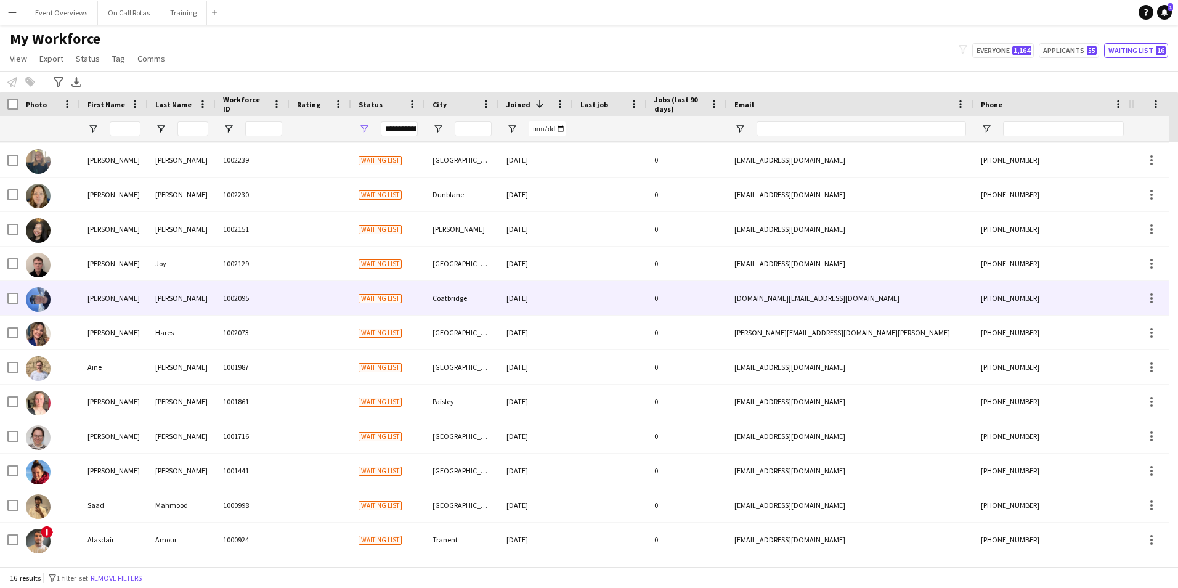
click at [591, 300] on div at bounding box center [610, 298] width 74 height 34
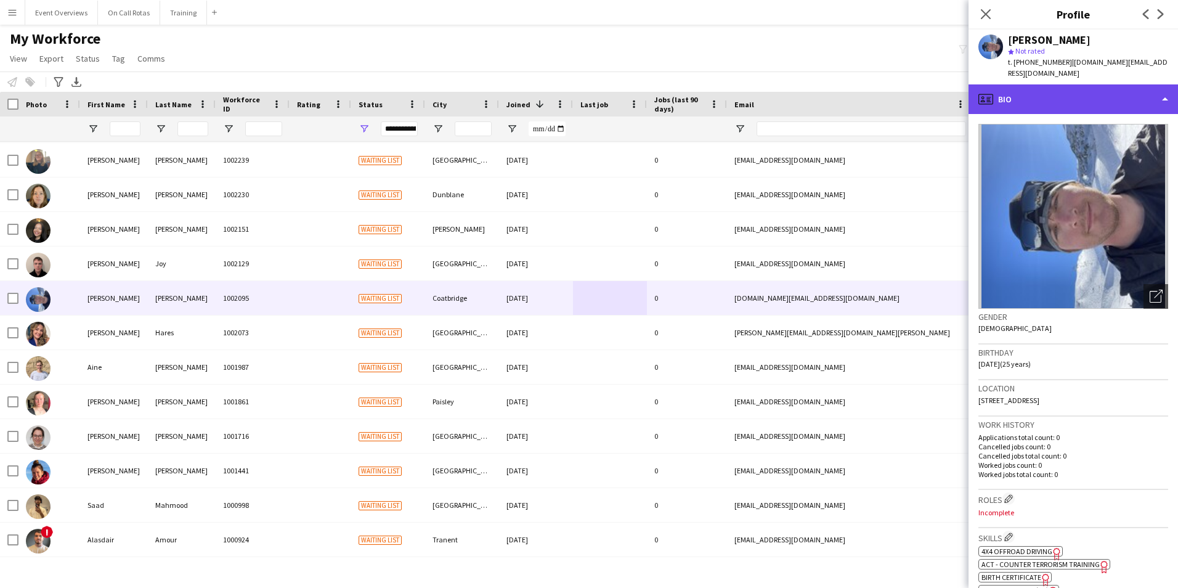
click at [1056, 93] on div "profile Bio" at bounding box center [1072, 99] width 209 height 30
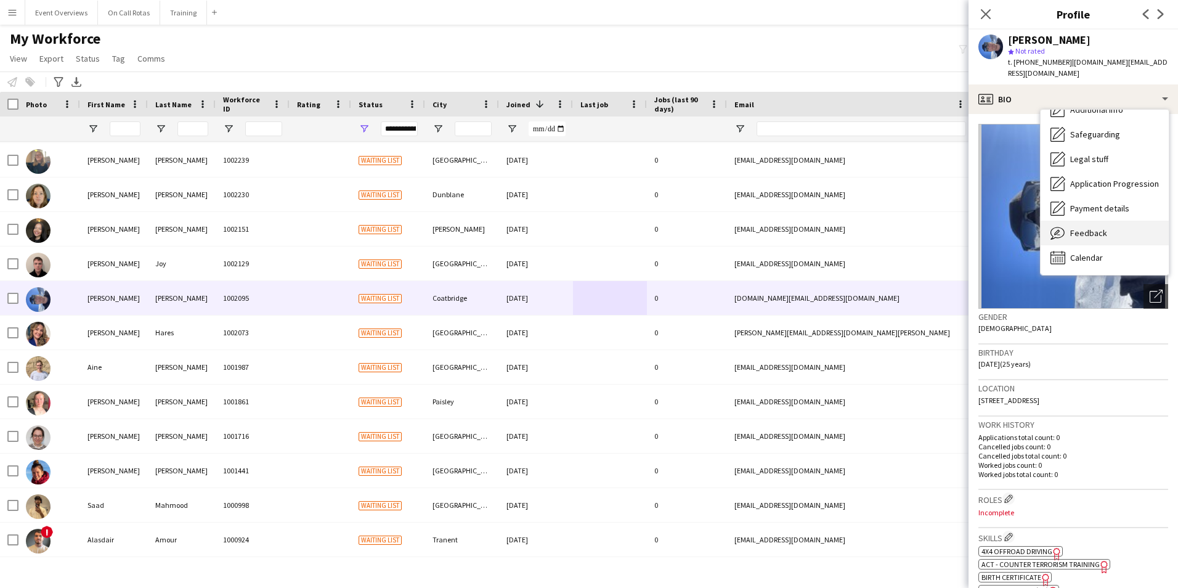
click at [1081, 227] on span "Feedback" at bounding box center [1088, 232] width 37 height 11
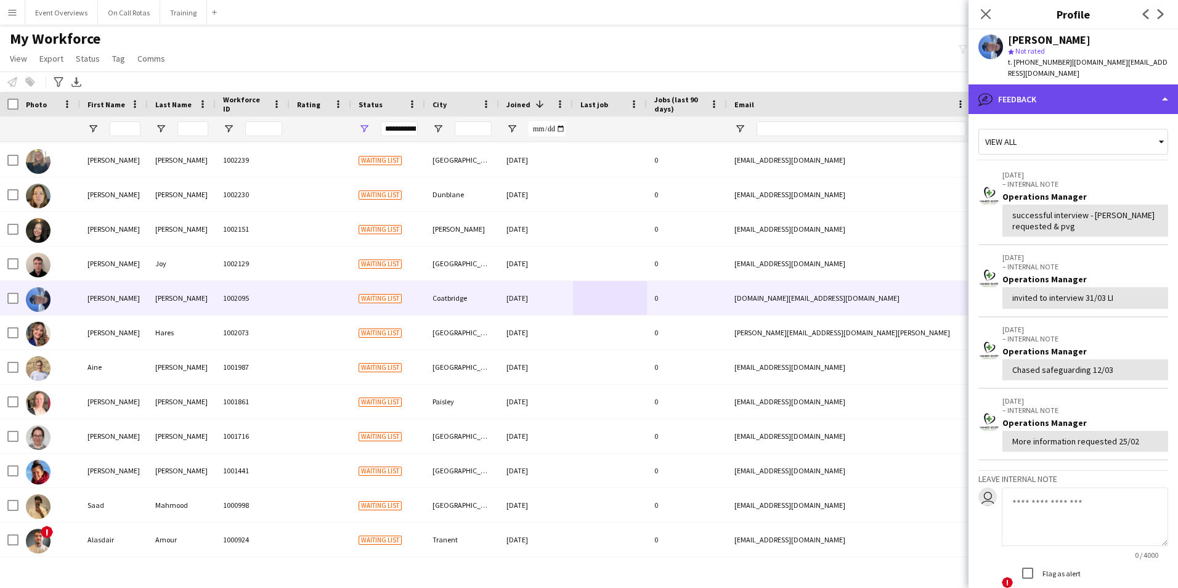
click at [1059, 94] on div "bubble-pencil Feedback" at bounding box center [1072, 99] width 209 height 30
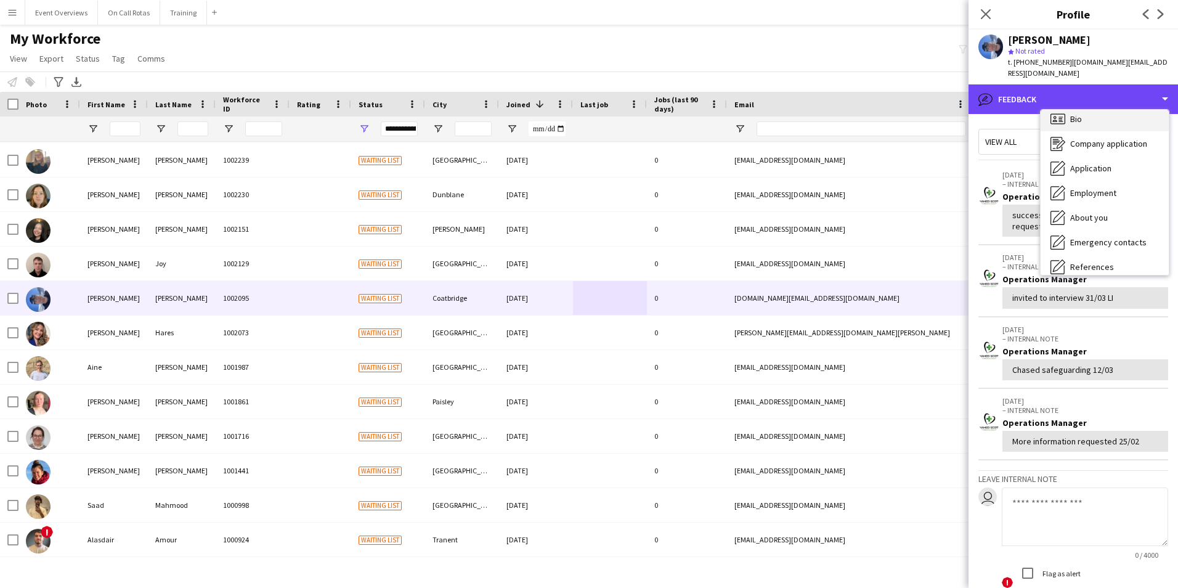
scroll to position [0, 0]
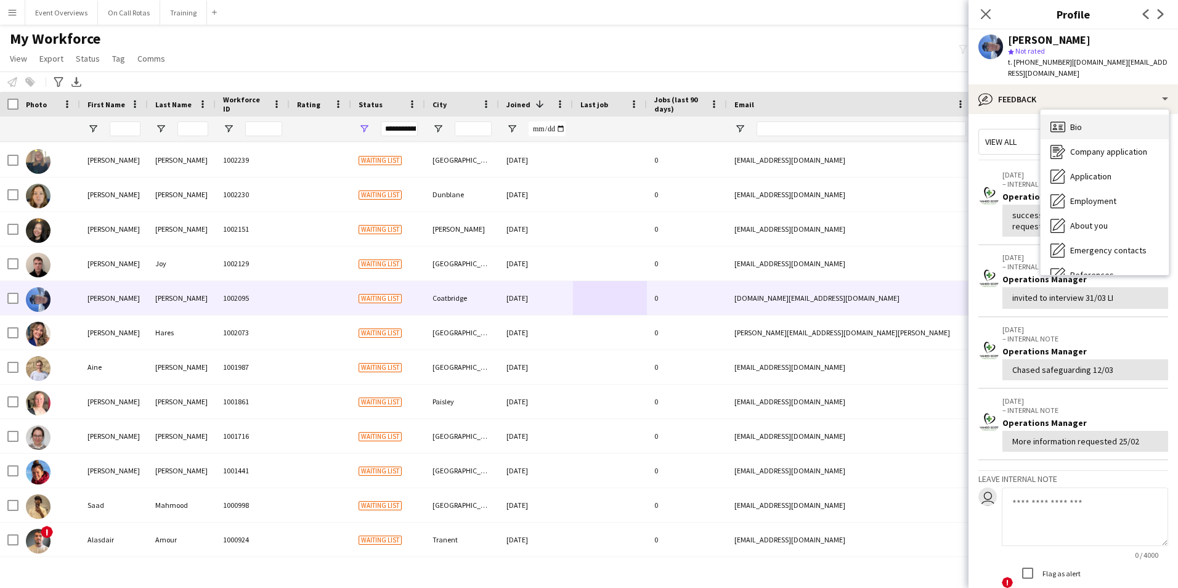
click at [1072, 115] on div "Bio Bio" at bounding box center [1104, 127] width 128 height 25
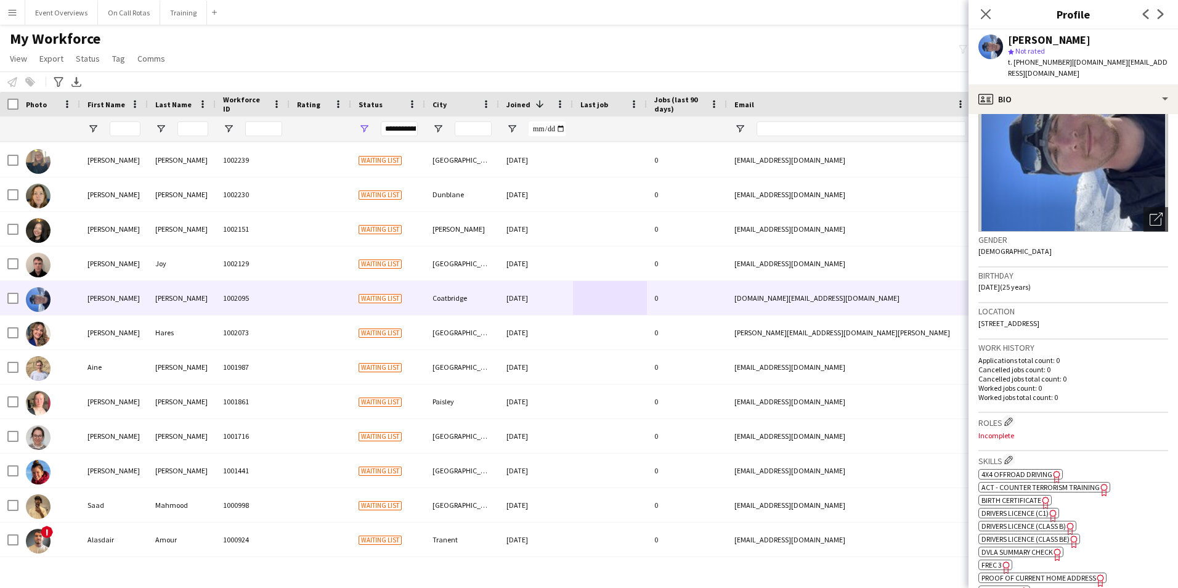
scroll to position [308, 0]
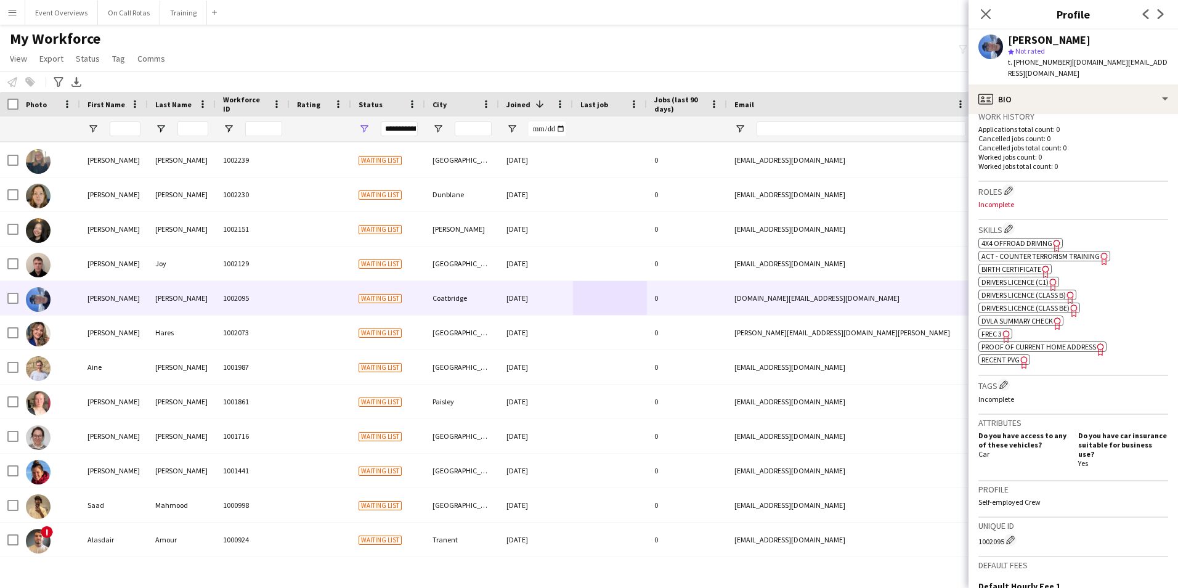
click at [1029, 238] on span "4x4 Offroad Driving" at bounding box center [1016, 242] width 71 height 9
click at [983, 10] on icon "Close pop-in" at bounding box center [985, 14] width 12 height 12
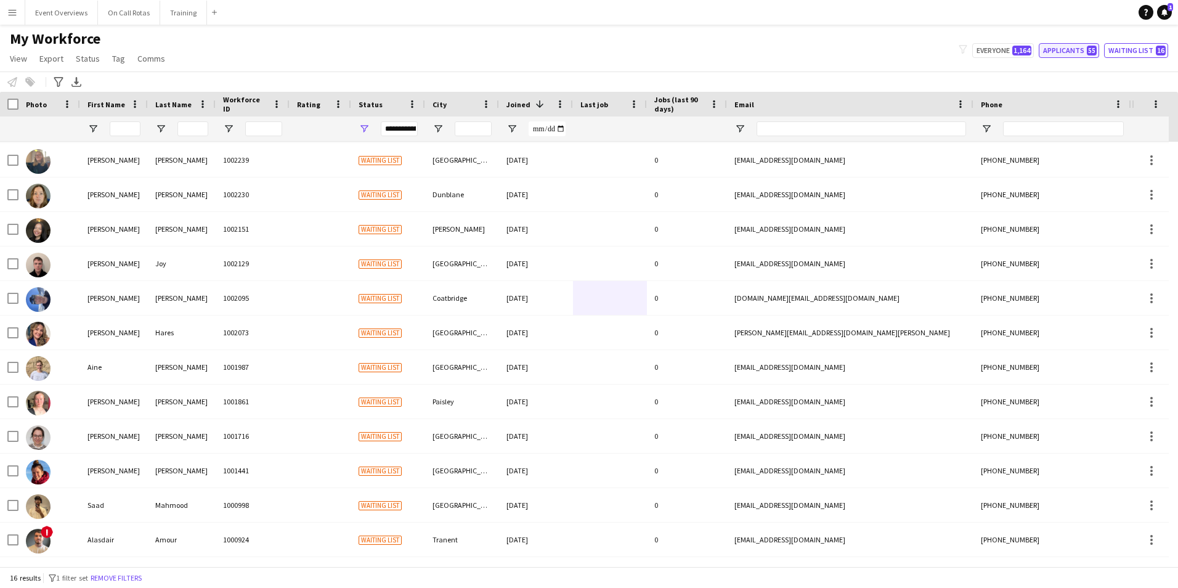
click at [1064, 46] on button "Applicants 55" at bounding box center [1069, 50] width 60 height 15
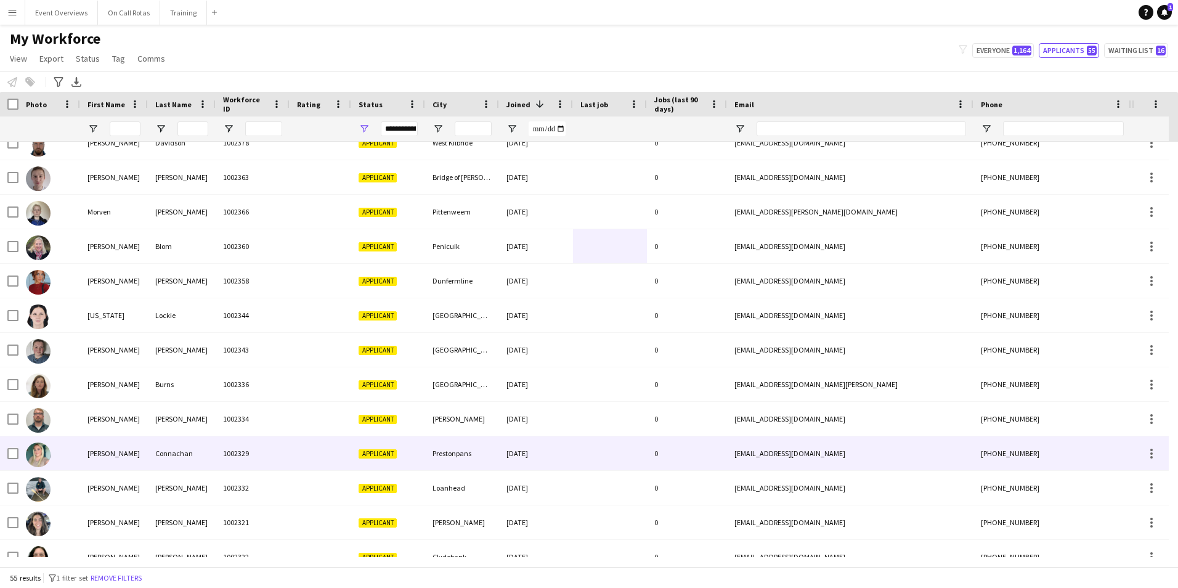
scroll to position [0, 0]
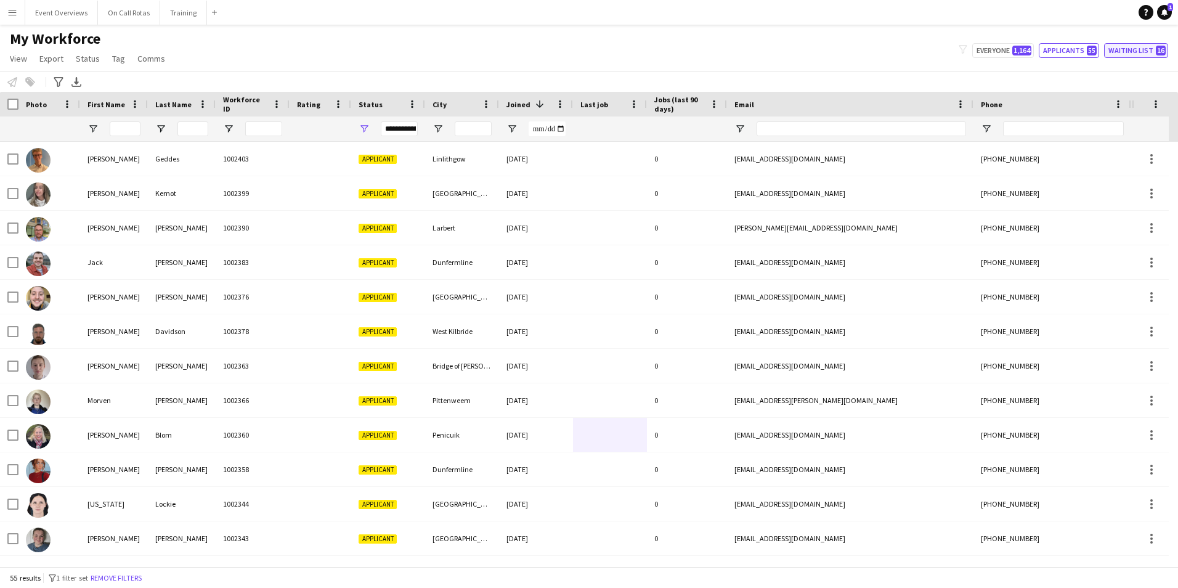
click at [1120, 54] on button "Waiting list 16" at bounding box center [1136, 50] width 64 height 15
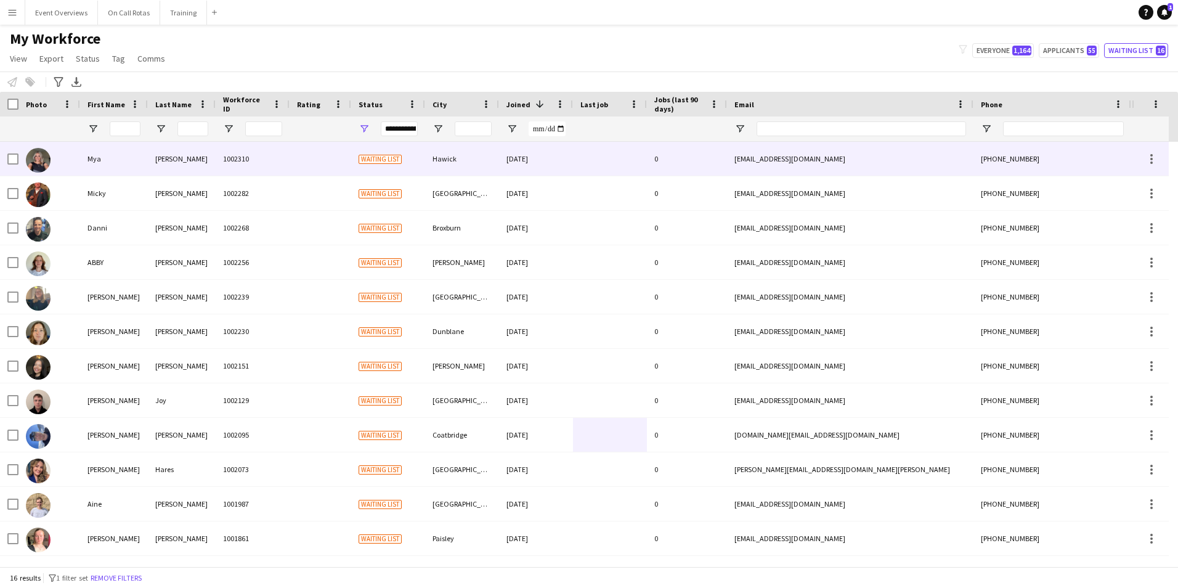
click at [165, 156] on div "Pearce" at bounding box center [182, 159] width 68 height 34
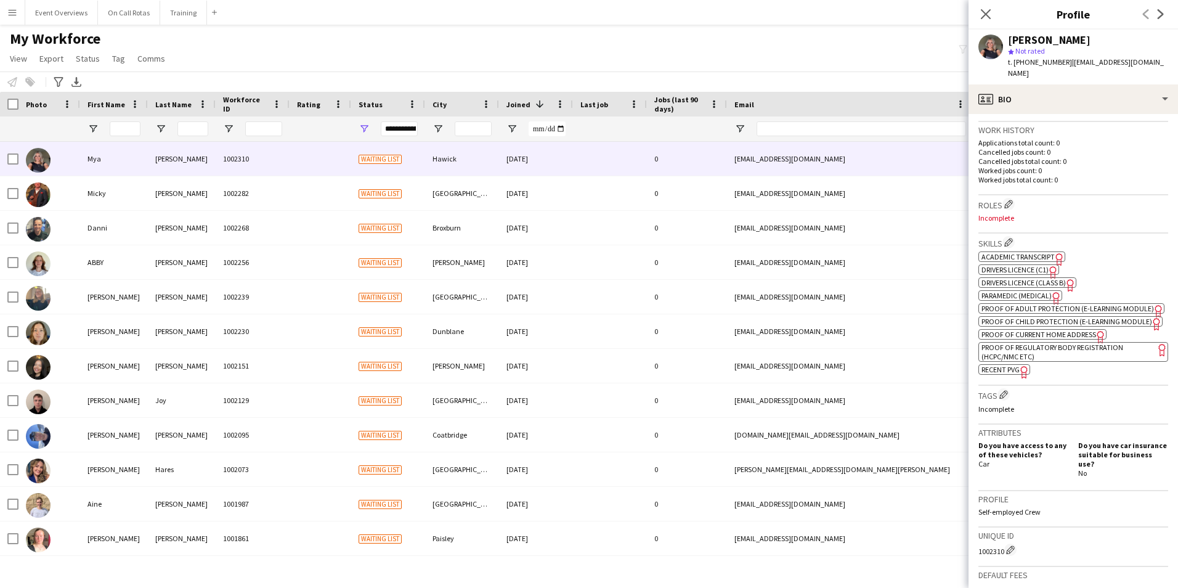
scroll to position [431, 0]
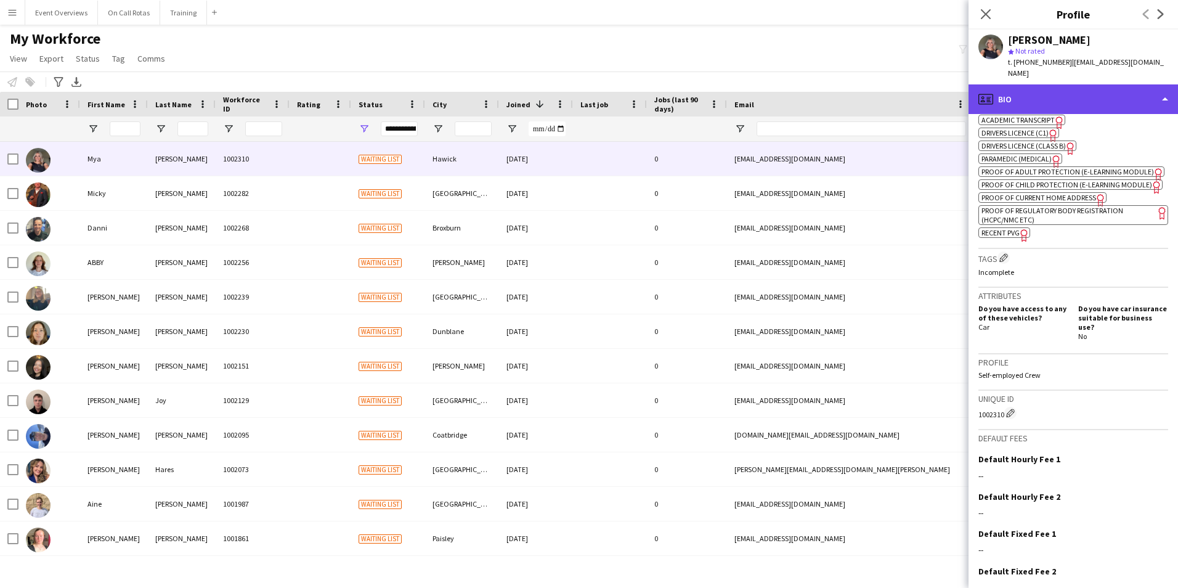
click at [1052, 84] on div "profile Bio" at bounding box center [1072, 99] width 209 height 30
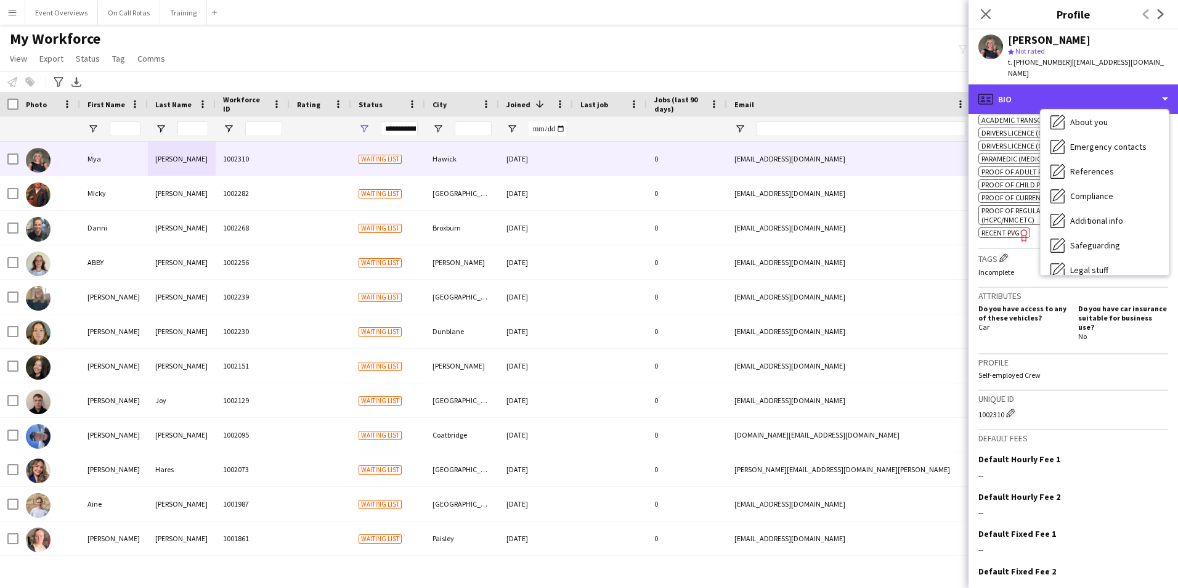
scroll to position [123, 0]
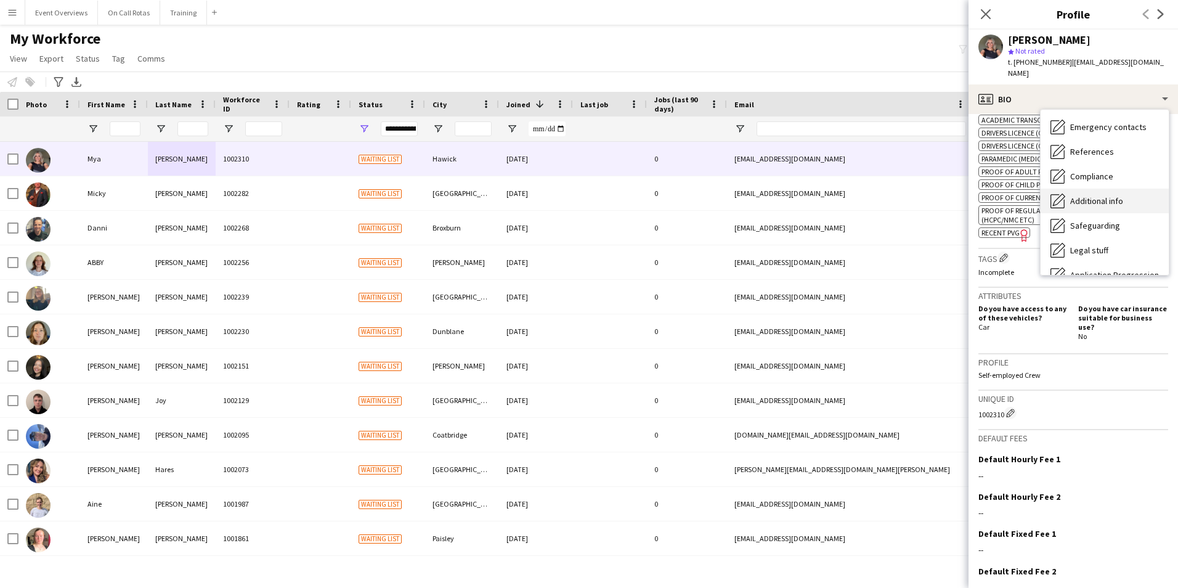
click at [1096, 188] on div "Additional info Additional info" at bounding box center [1104, 200] width 128 height 25
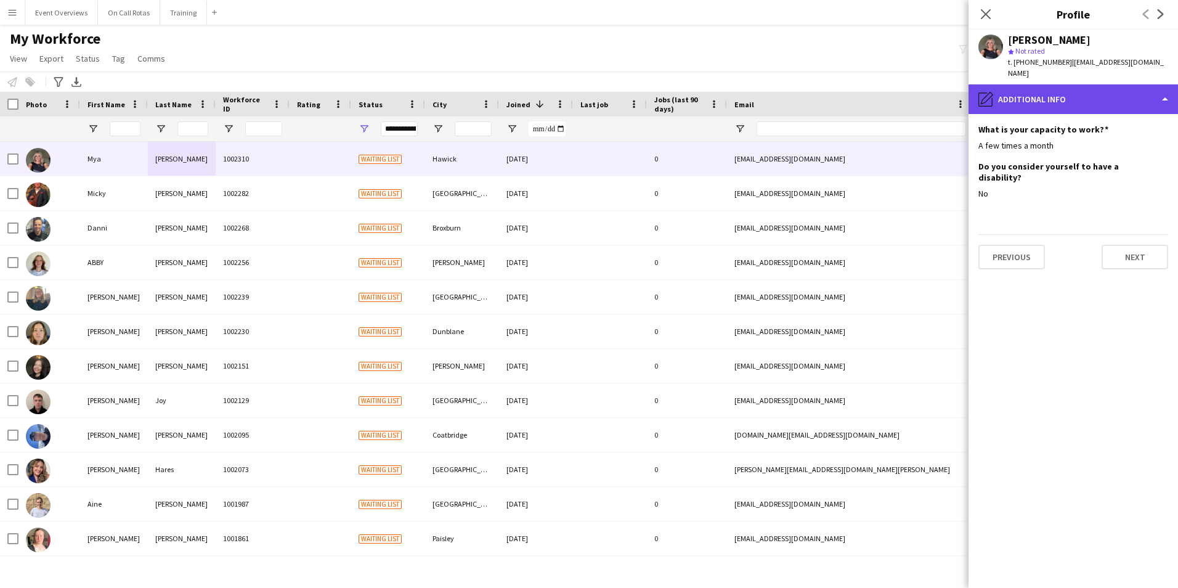
click at [1048, 94] on div "pencil4 Additional info" at bounding box center [1072, 99] width 209 height 30
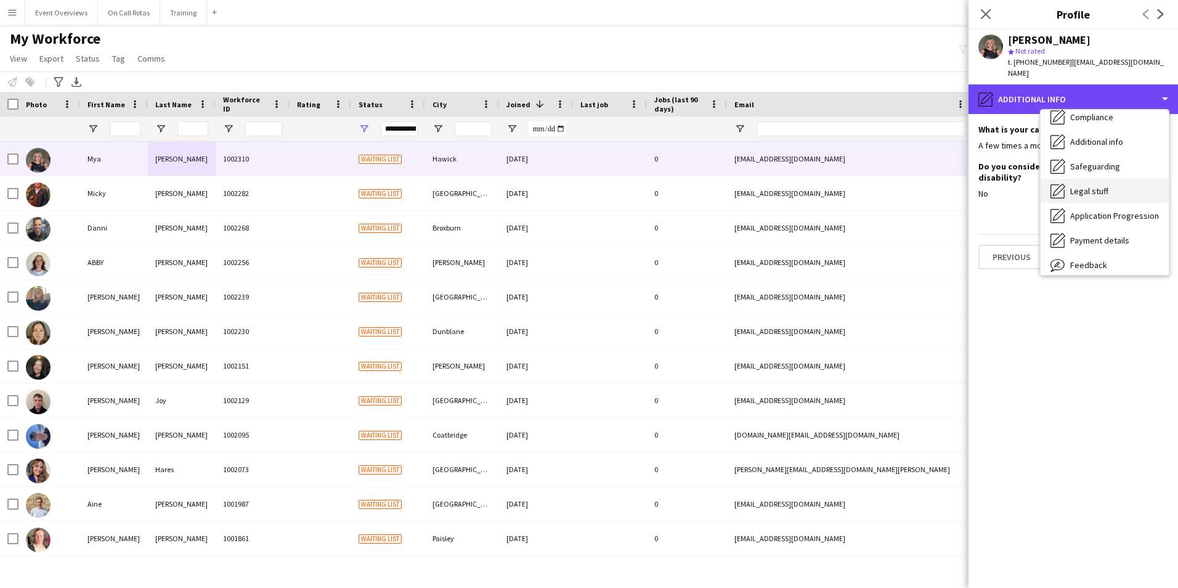
scroll to position [214, 0]
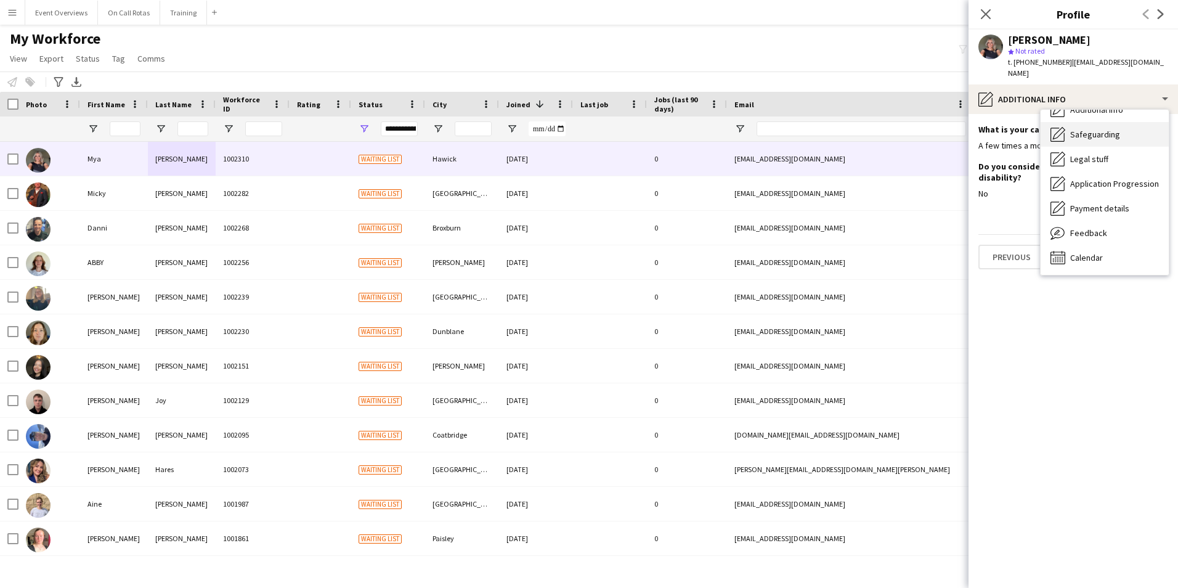
click at [1068, 134] on div "Safeguarding Safeguarding" at bounding box center [1104, 134] width 128 height 25
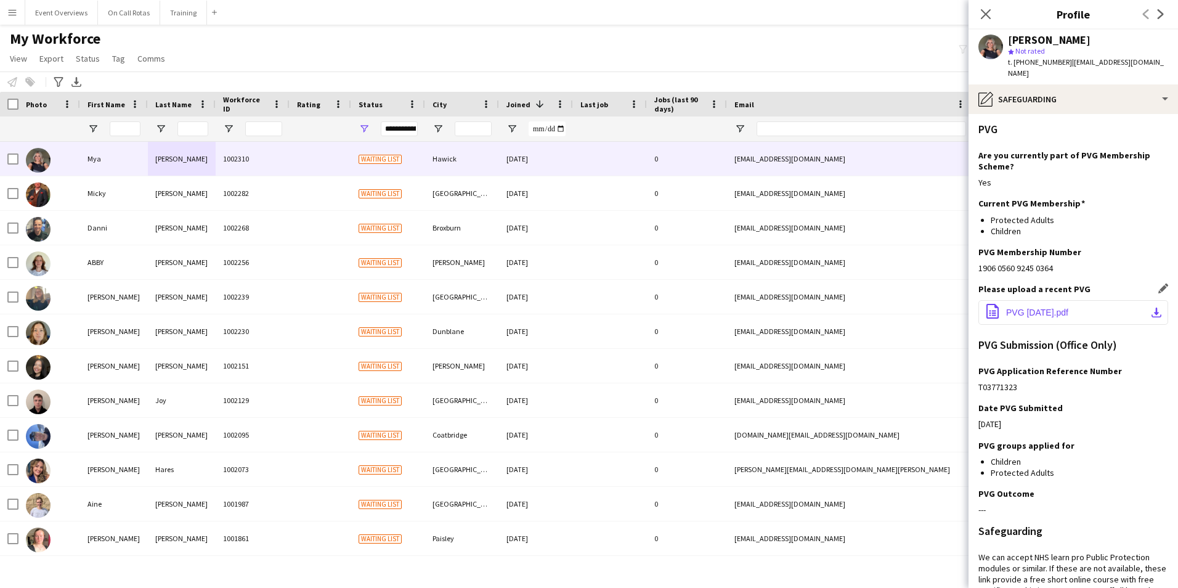
click at [1042, 307] on span "PVG July 25.pdf" at bounding box center [1037, 312] width 62 height 10
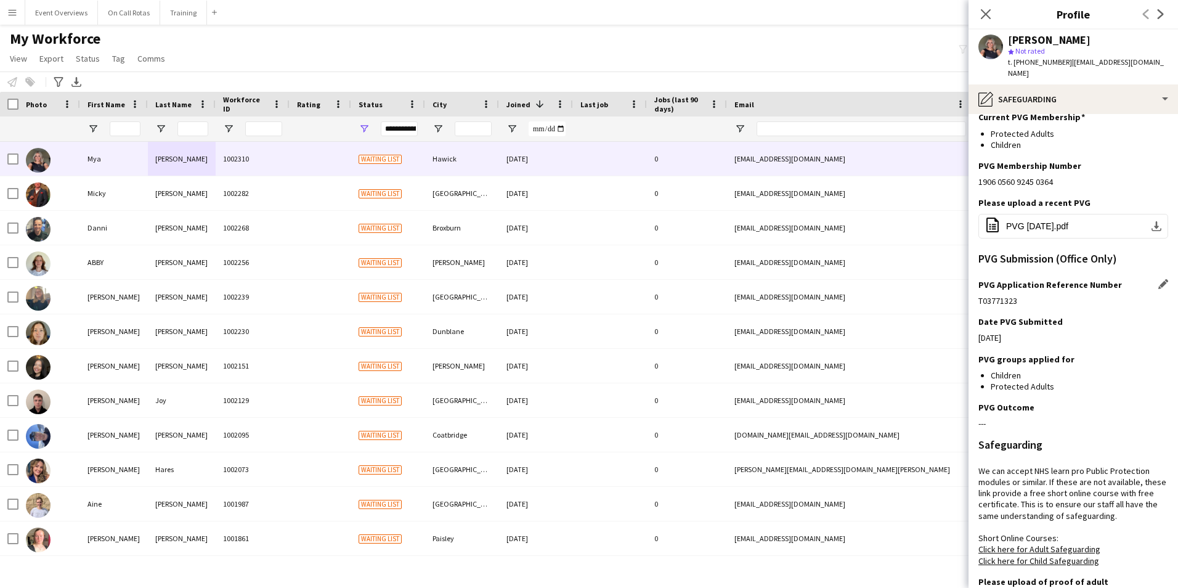
scroll to position [185, 0]
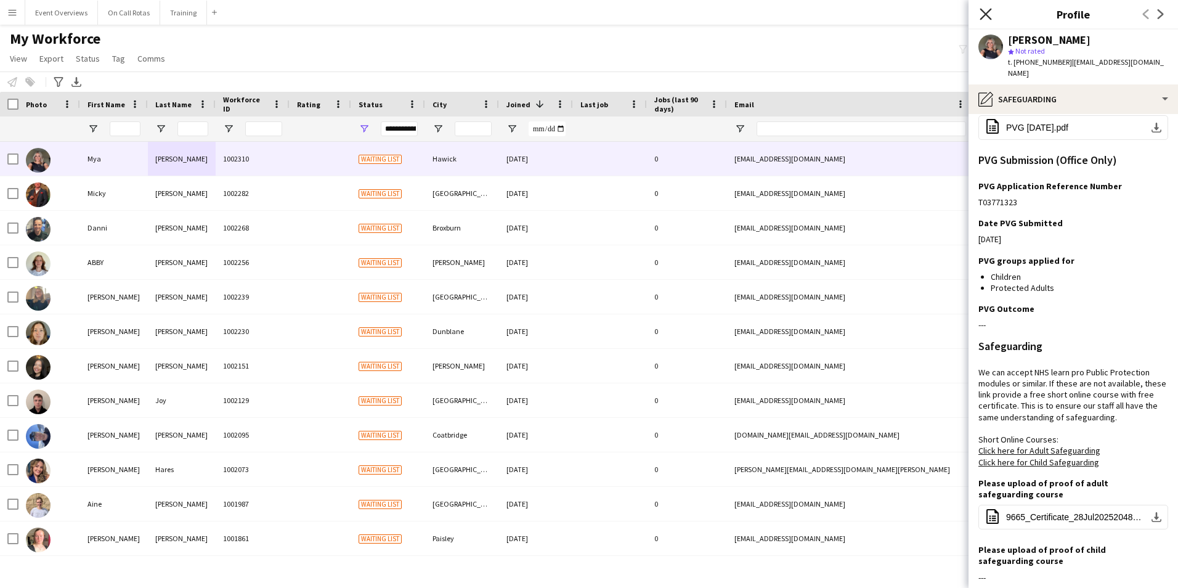
click at [989, 18] on icon at bounding box center [985, 14] width 12 height 12
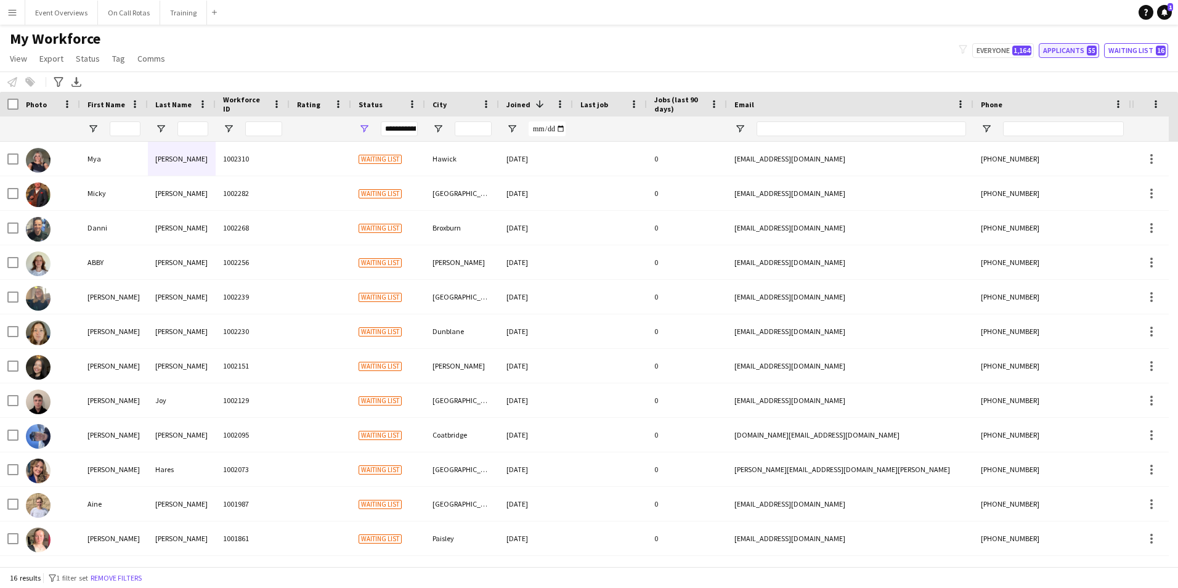
click at [1077, 50] on button "Applicants 55" at bounding box center [1069, 50] width 60 height 15
type input "**********"
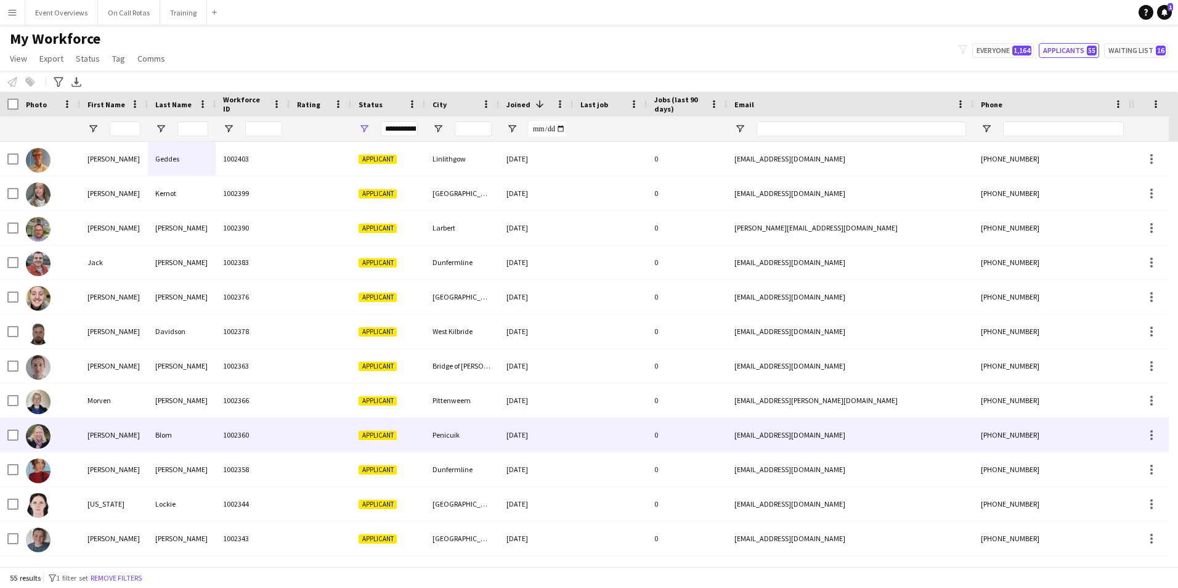
click at [307, 444] on div at bounding box center [321, 435] width 62 height 34
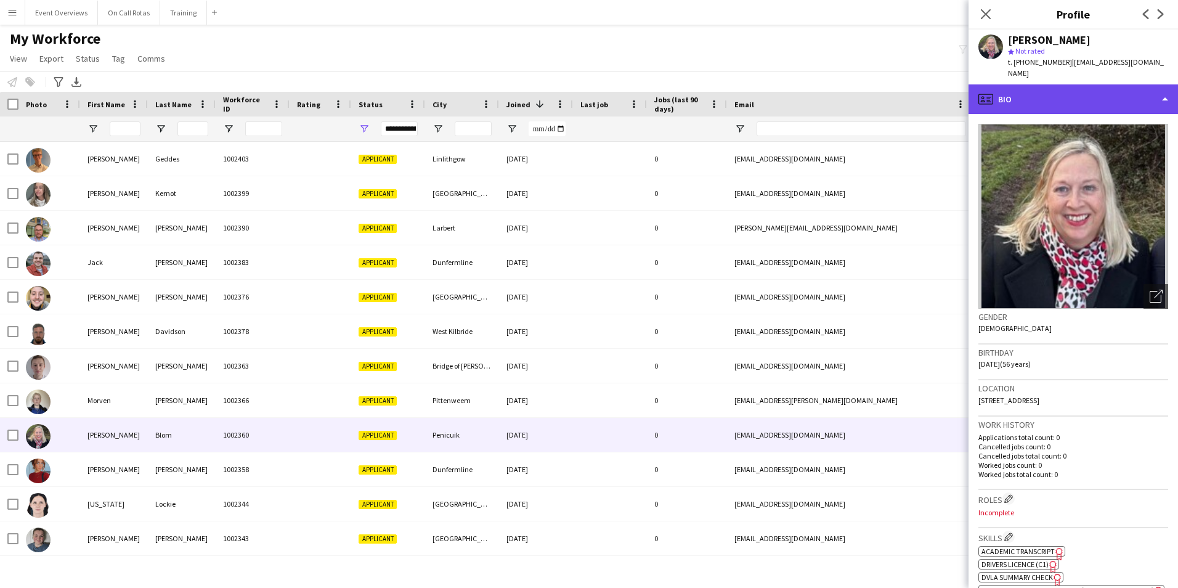
click at [1026, 94] on div "profile Bio" at bounding box center [1072, 99] width 209 height 30
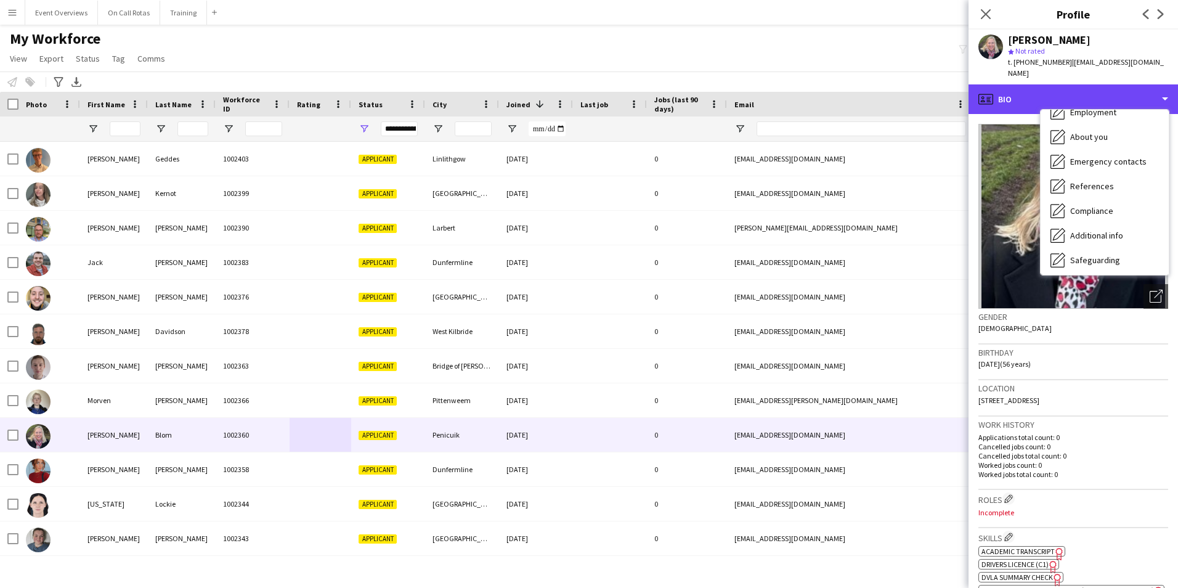
scroll to position [214, 0]
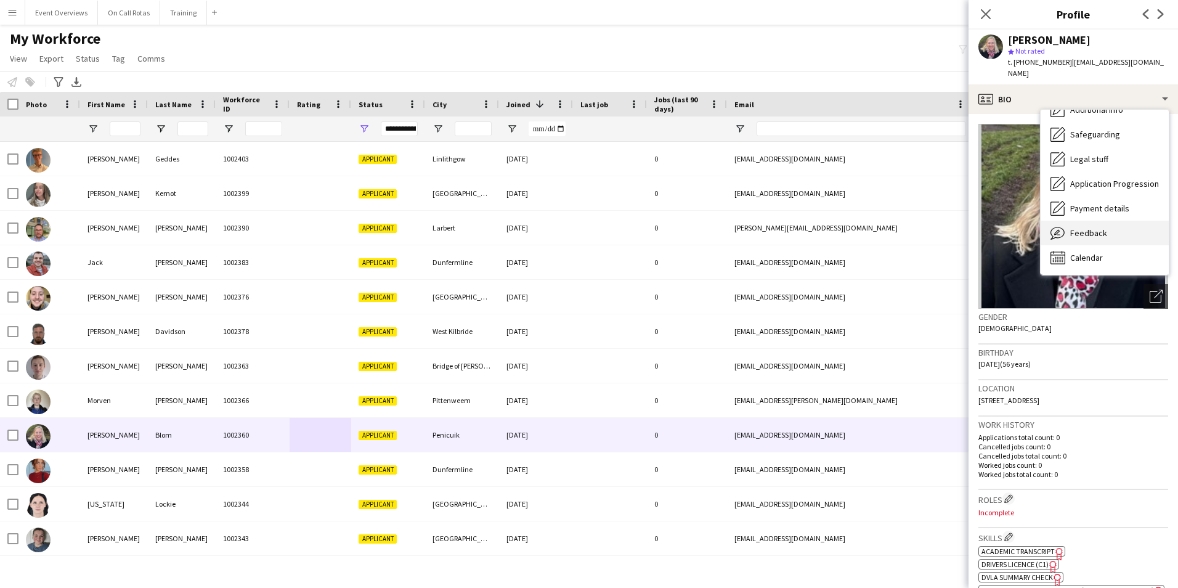
click at [1072, 227] on span "Feedback" at bounding box center [1088, 232] width 37 height 11
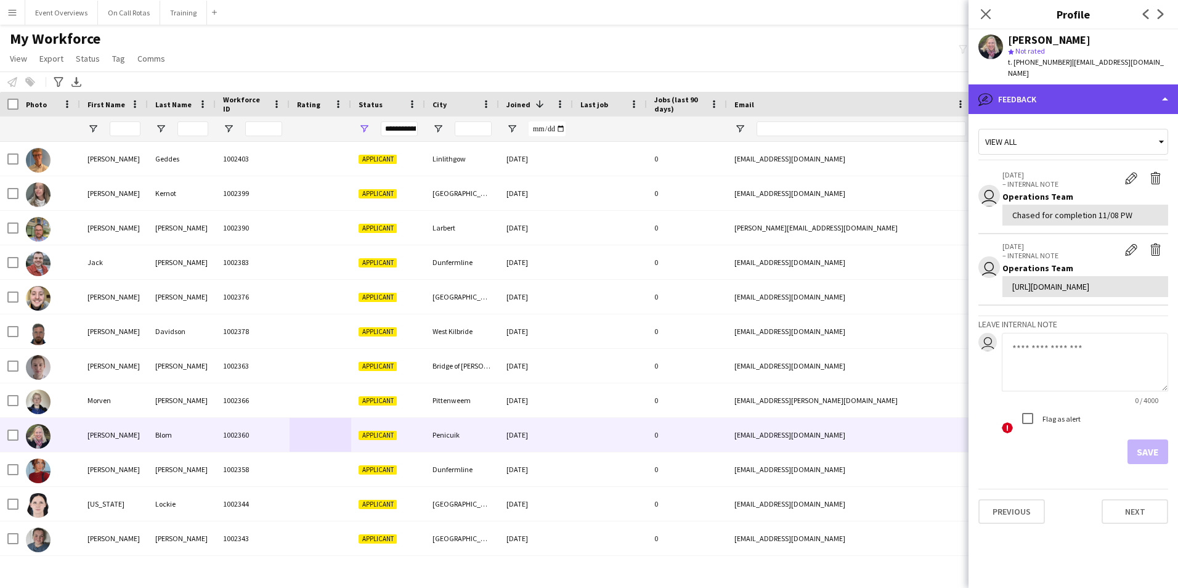
click at [1024, 89] on div "bubble-pencil Feedback" at bounding box center [1072, 99] width 209 height 30
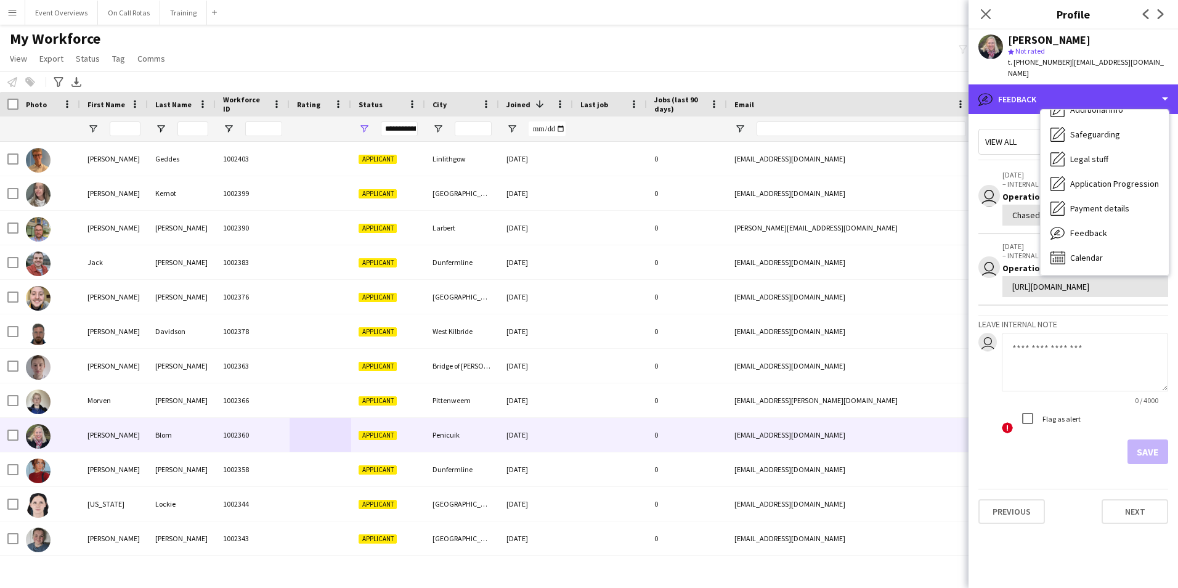
scroll to position [0, 0]
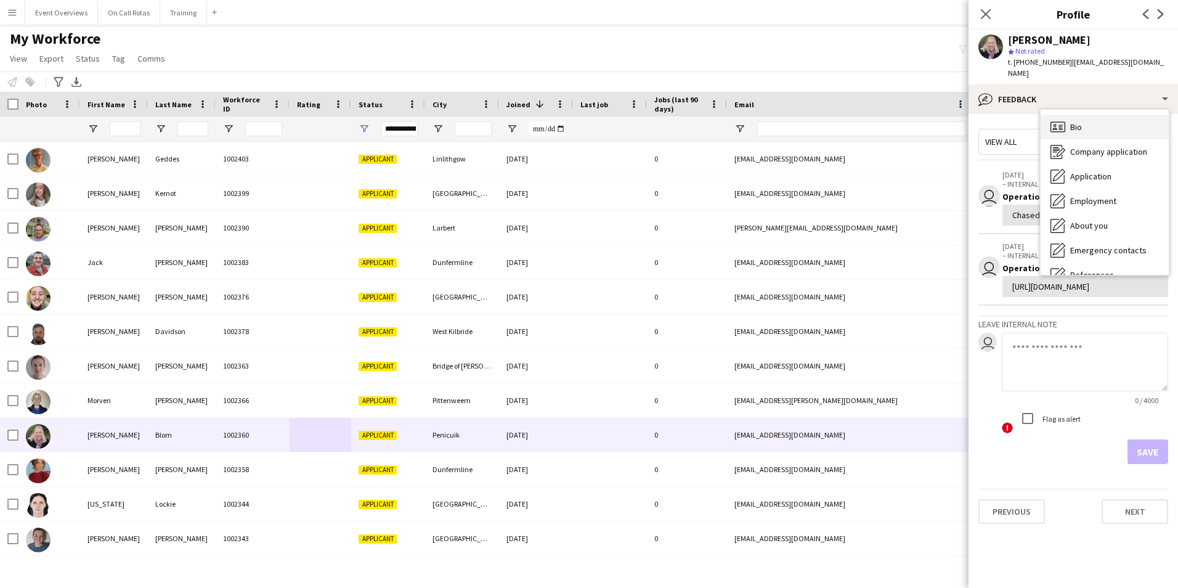
click at [1060, 120] on icon "Bio" at bounding box center [1057, 127] width 15 height 15
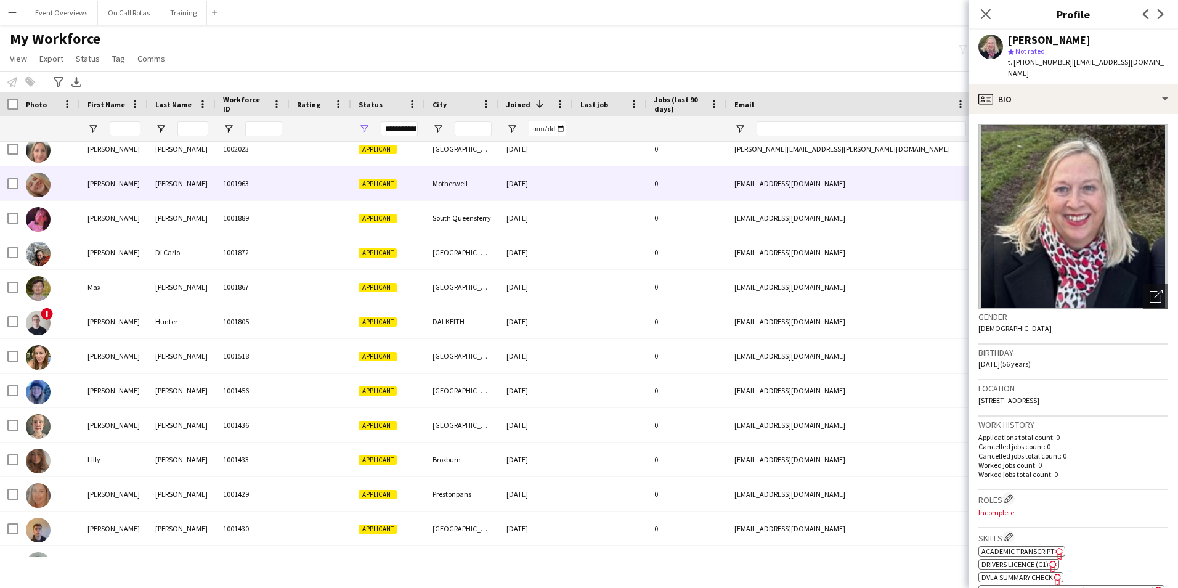
scroll to position [1294, 0]
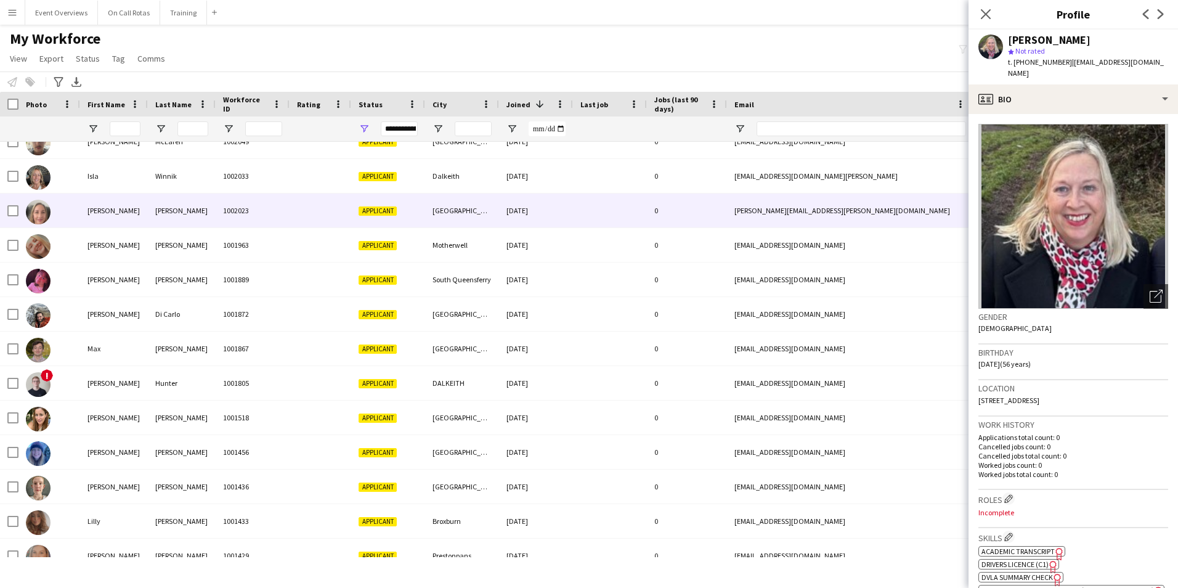
click at [201, 219] on div "Walsh" at bounding box center [182, 210] width 68 height 34
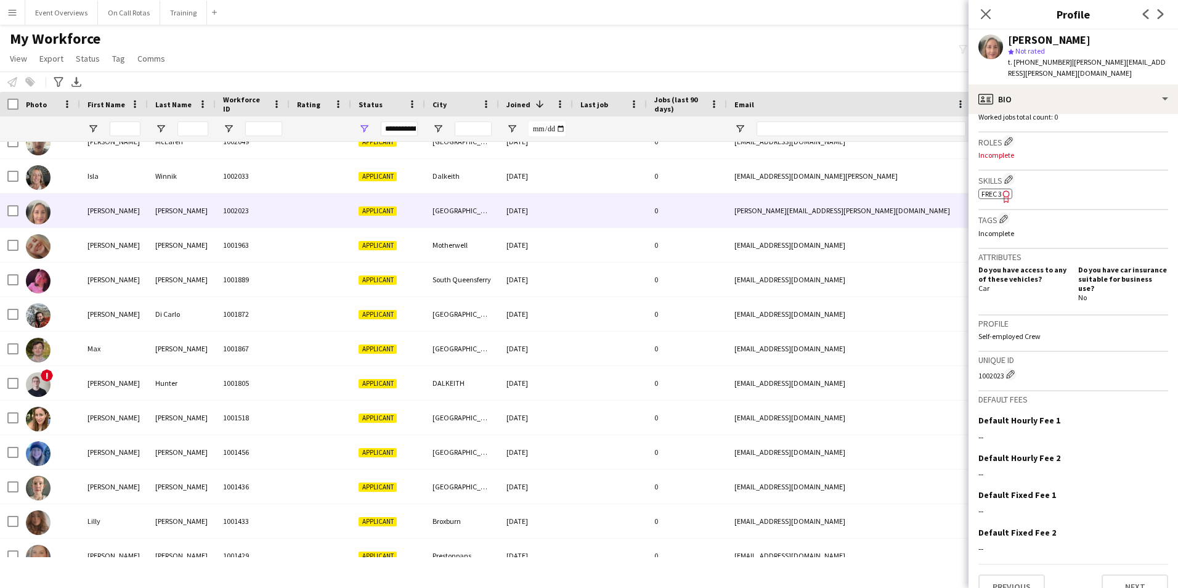
scroll to position [0, 0]
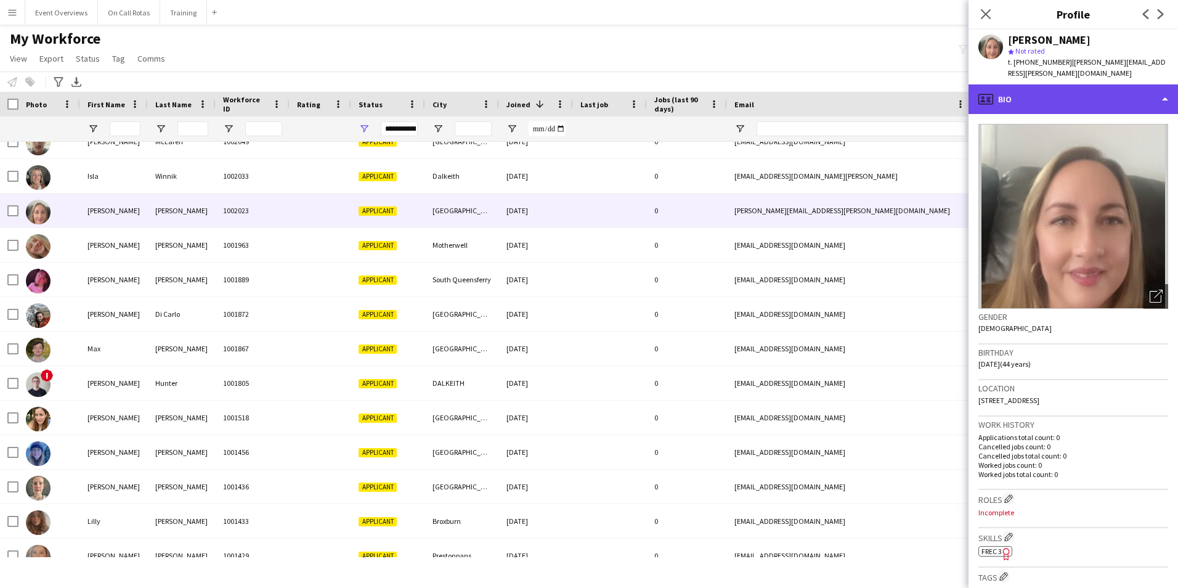
click at [1042, 94] on div "profile Bio" at bounding box center [1072, 99] width 209 height 30
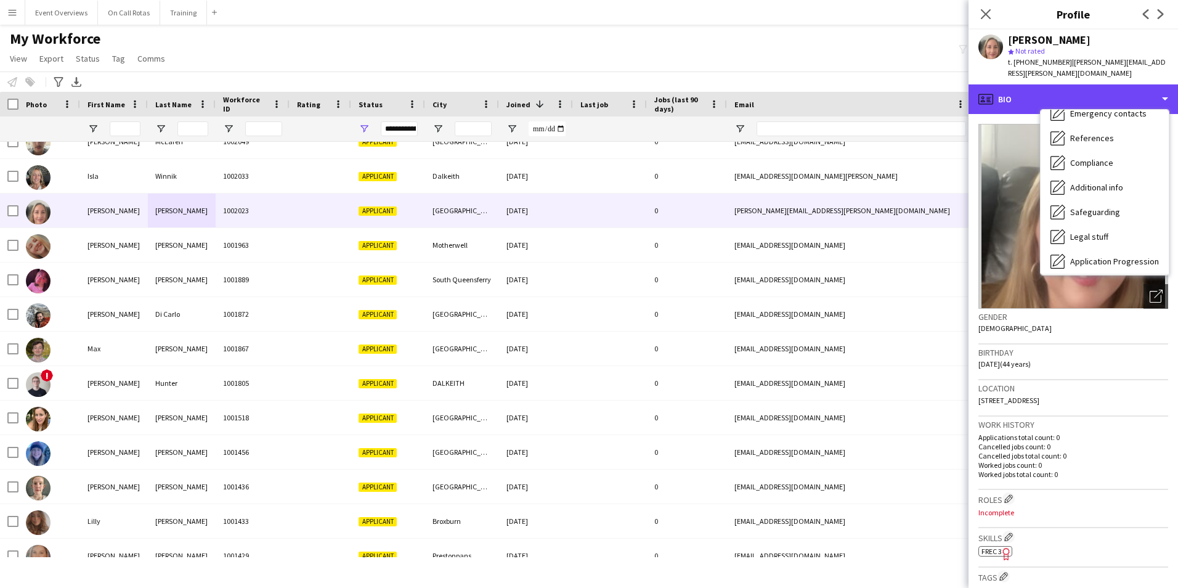
scroll to position [214, 0]
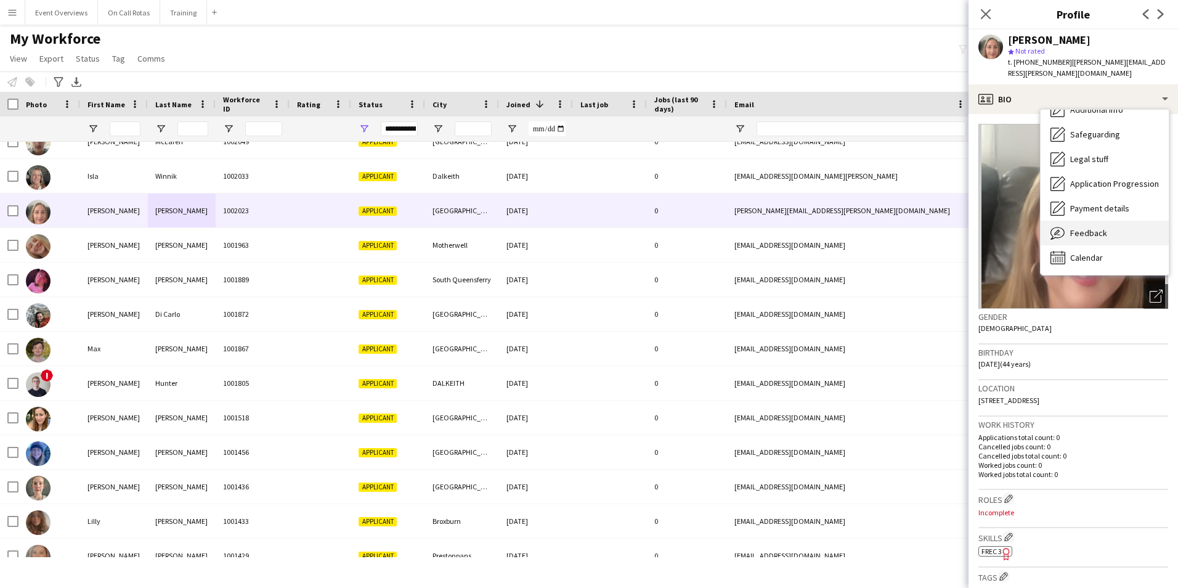
click at [1084, 227] on span "Feedback" at bounding box center [1088, 232] width 37 height 11
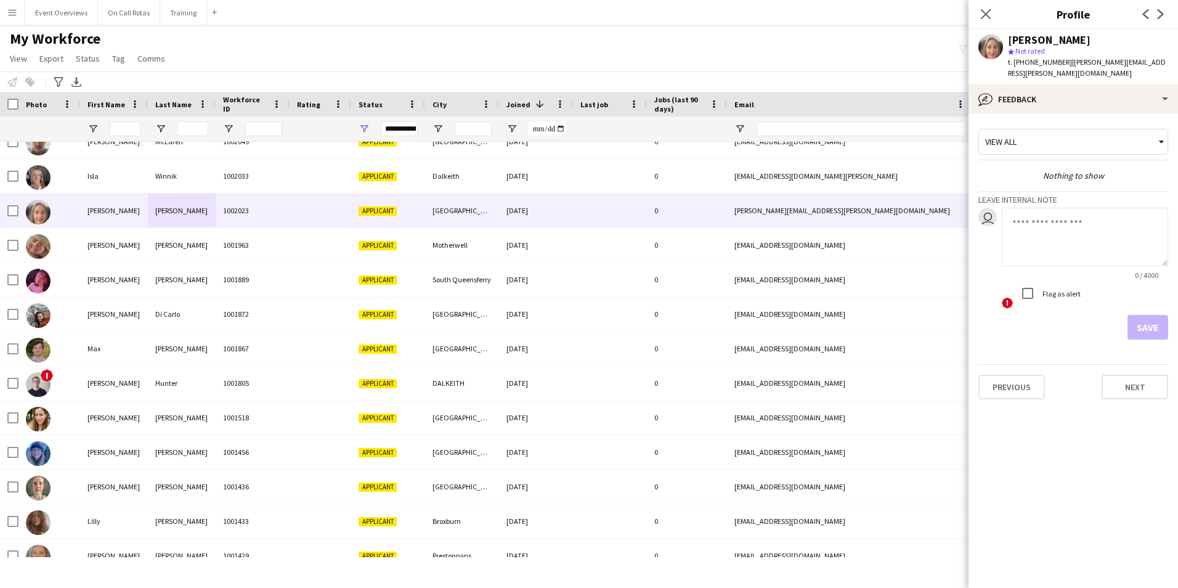
click at [1079, 212] on textarea at bounding box center [1085, 237] width 166 height 59
type textarea "**********"
click at [1159, 315] on button "Save" at bounding box center [1147, 327] width 41 height 25
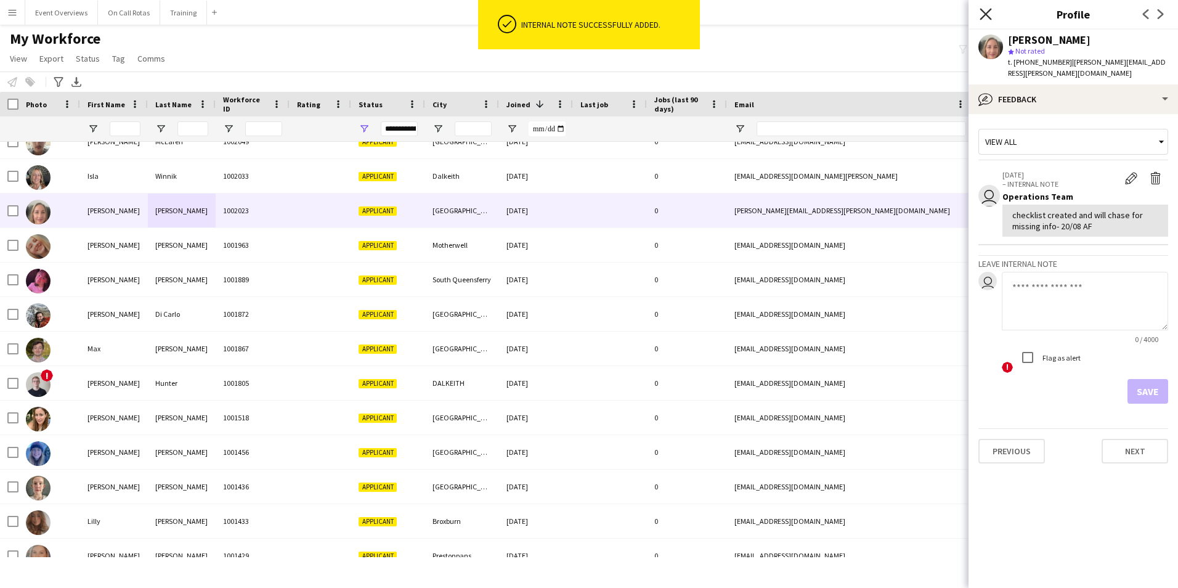
click at [989, 12] on icon "Close pop-in" at bounding box center [985, 14] width 12 height 12
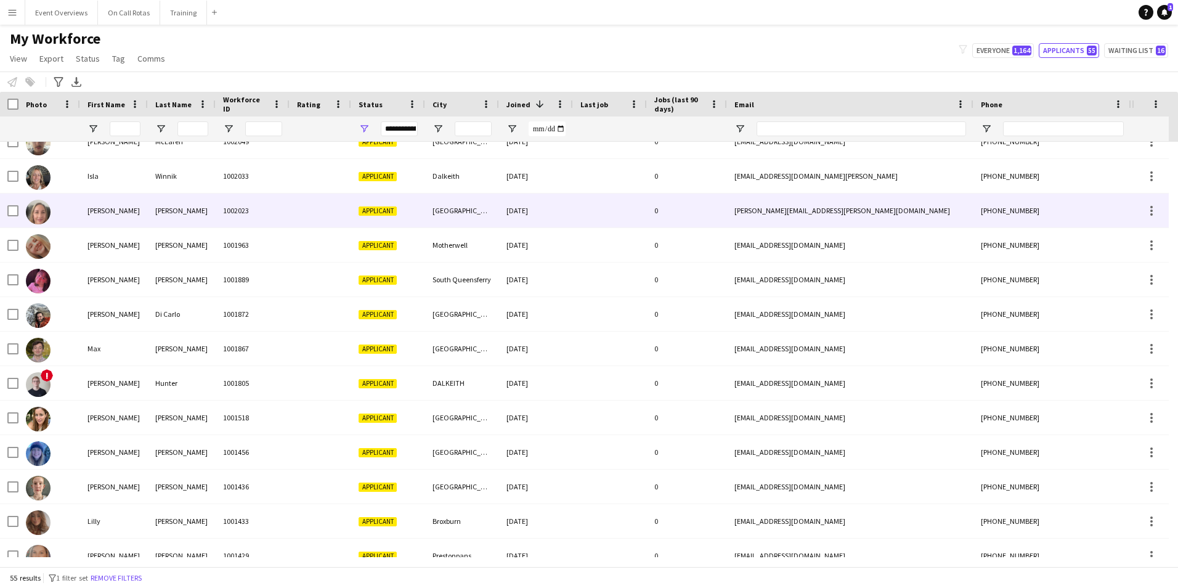
click at [583, 214] on div at bounding box center [610, 210] width 74 height 34
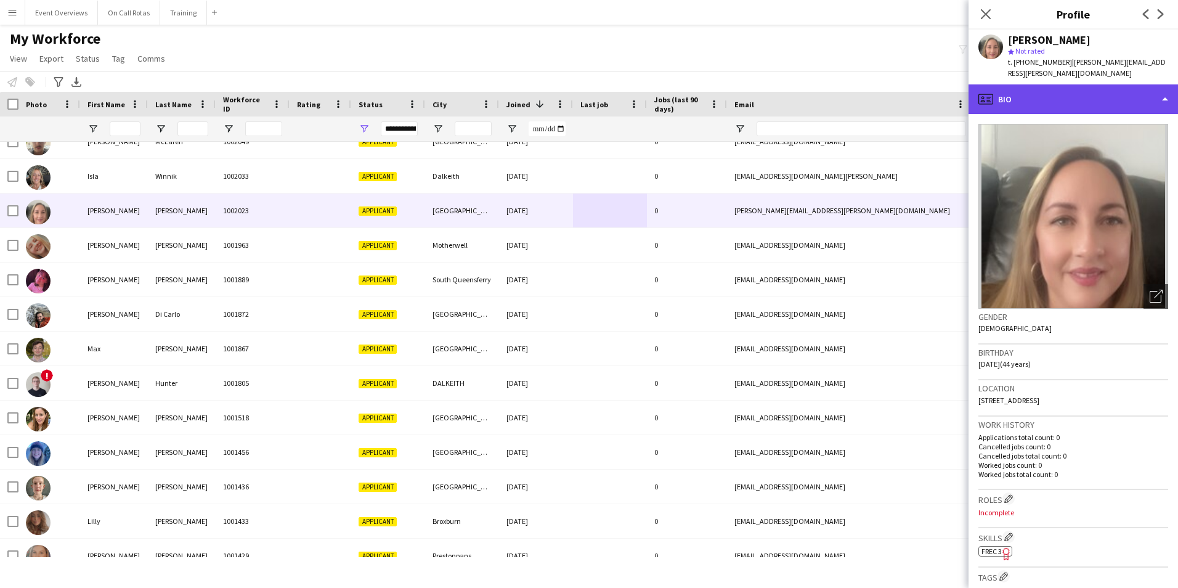
click at [1062, 93] on div "profile Bio" at bounding box center [1072, 99] width 209 height 30
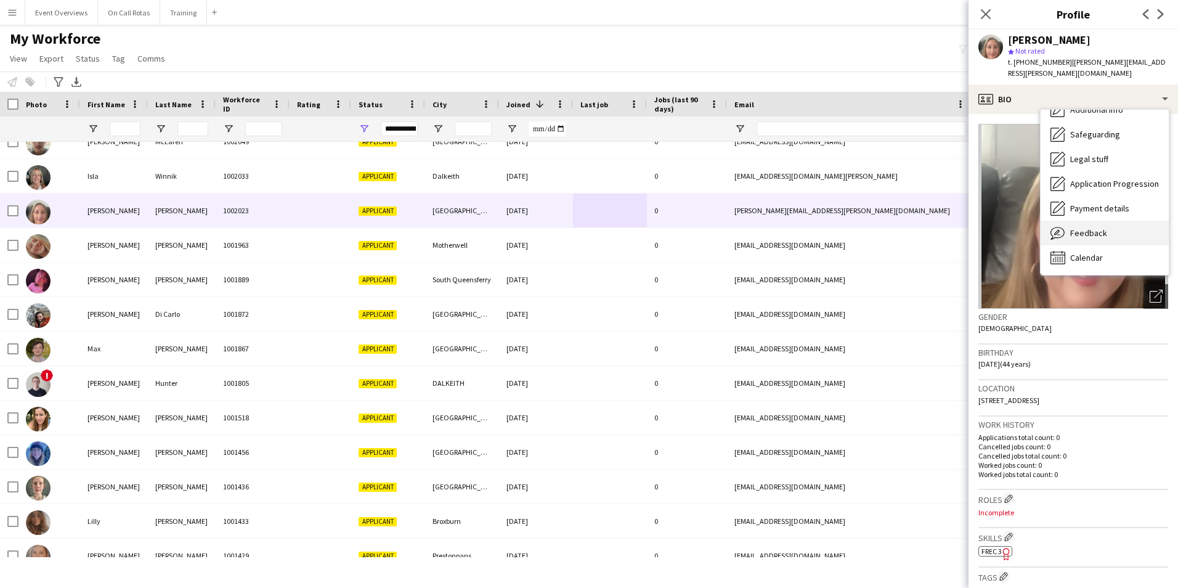
click at [1088, 227] on span "Feedback" at bounding box center [1088, 232] width 37 height 11
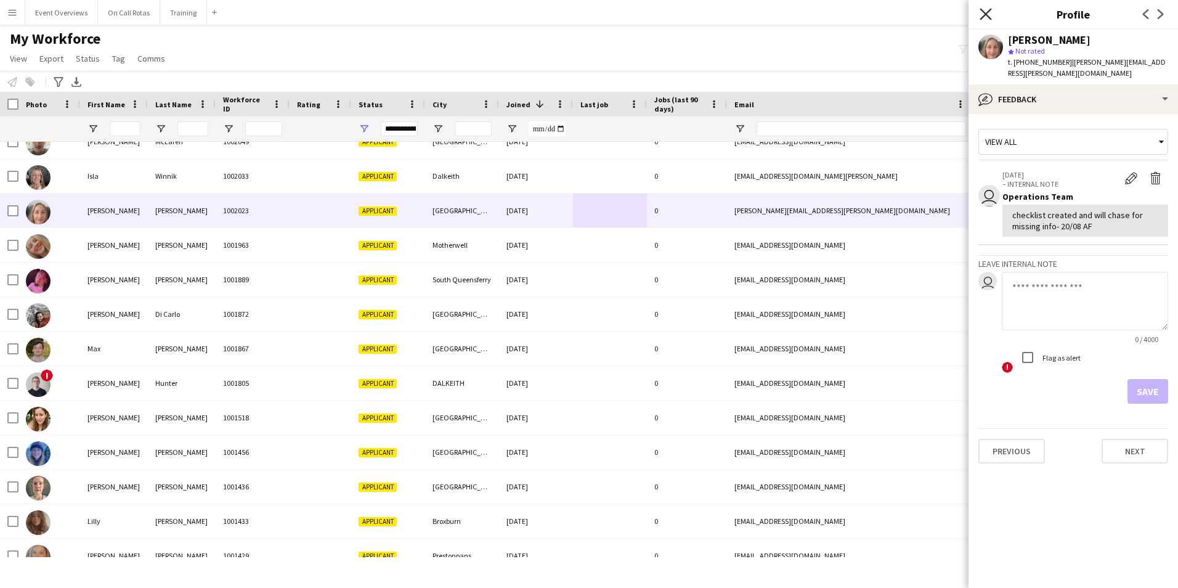
click at [987, 14] on icon "Close pop-in" at bounding box center [985, 14] width 12 height 12
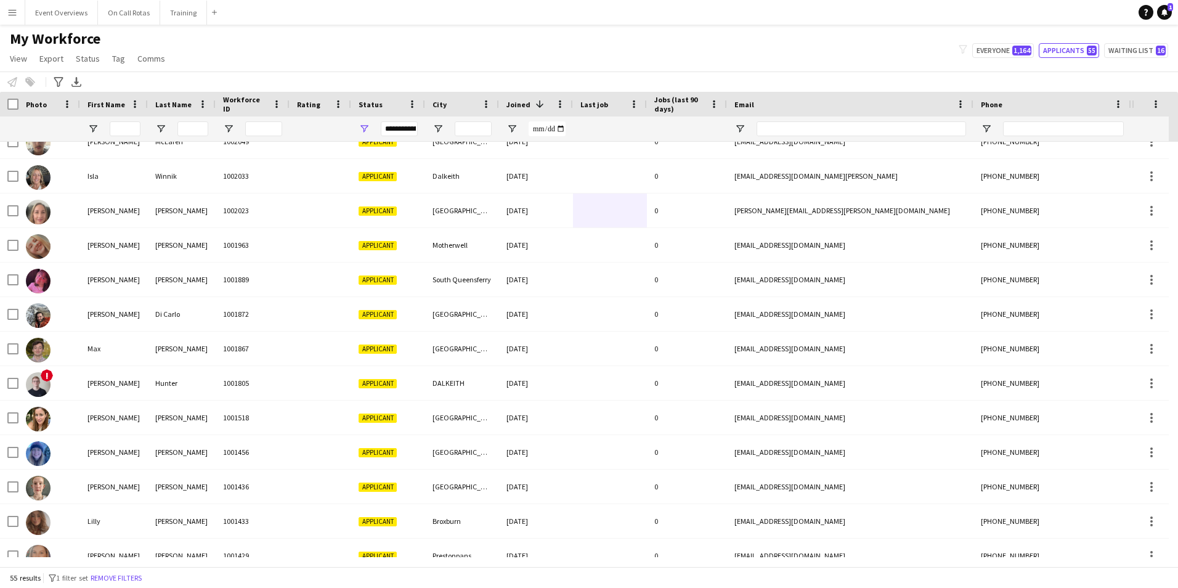
click at [10, 11] on app-icon "Menu" at bounding box center [12, 12] width 10 height 10
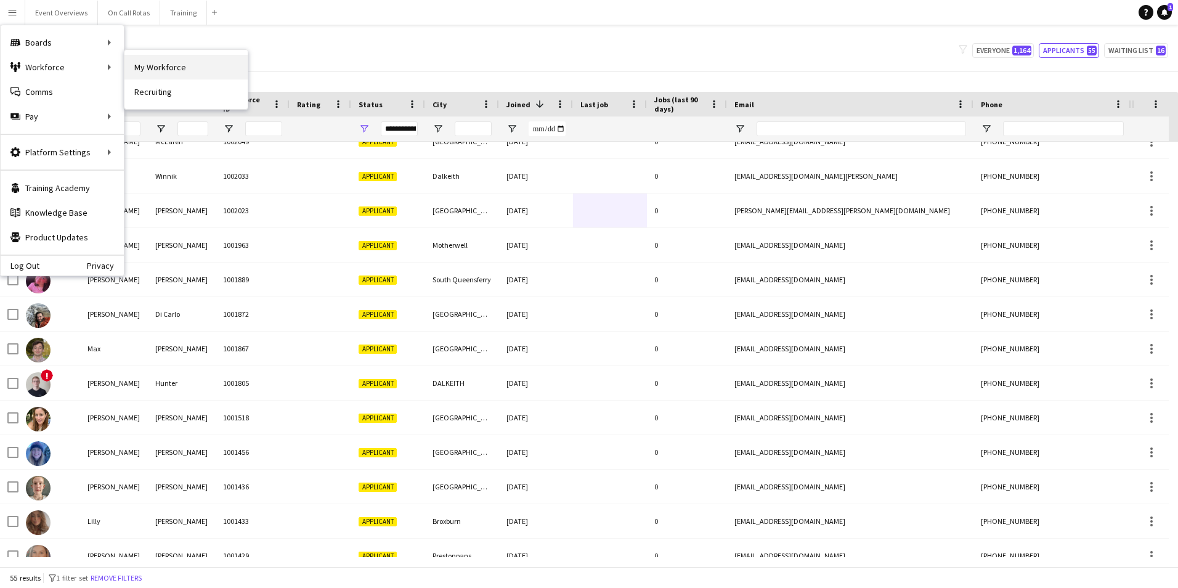
click at [142, 67] on link "My Workforce" at bounding box center [185, 67] width 123 height 25
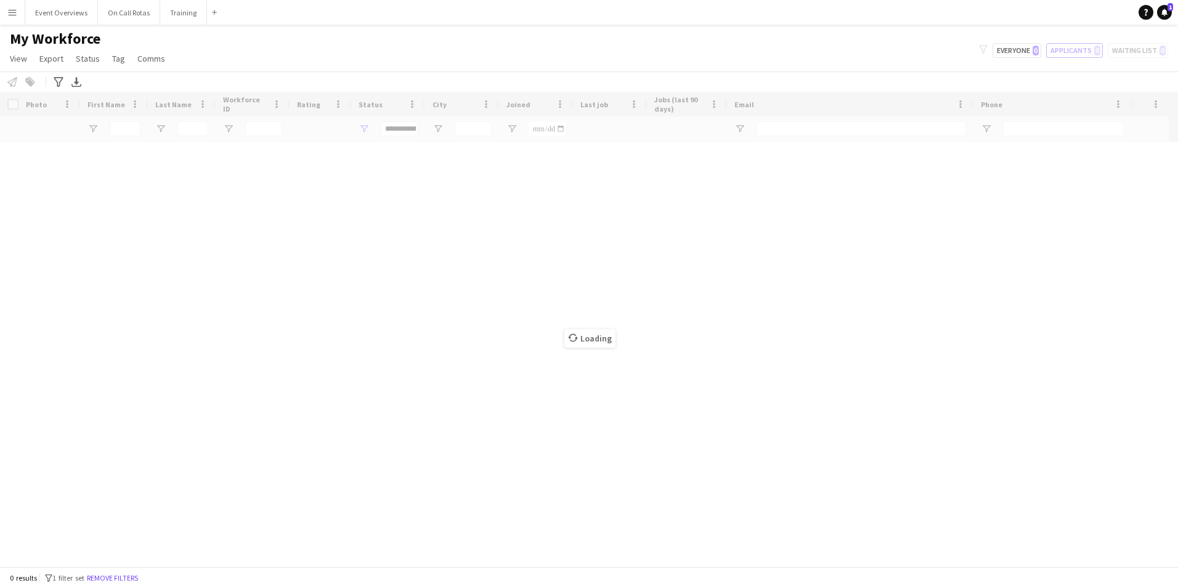
scroll to position [0, 0]
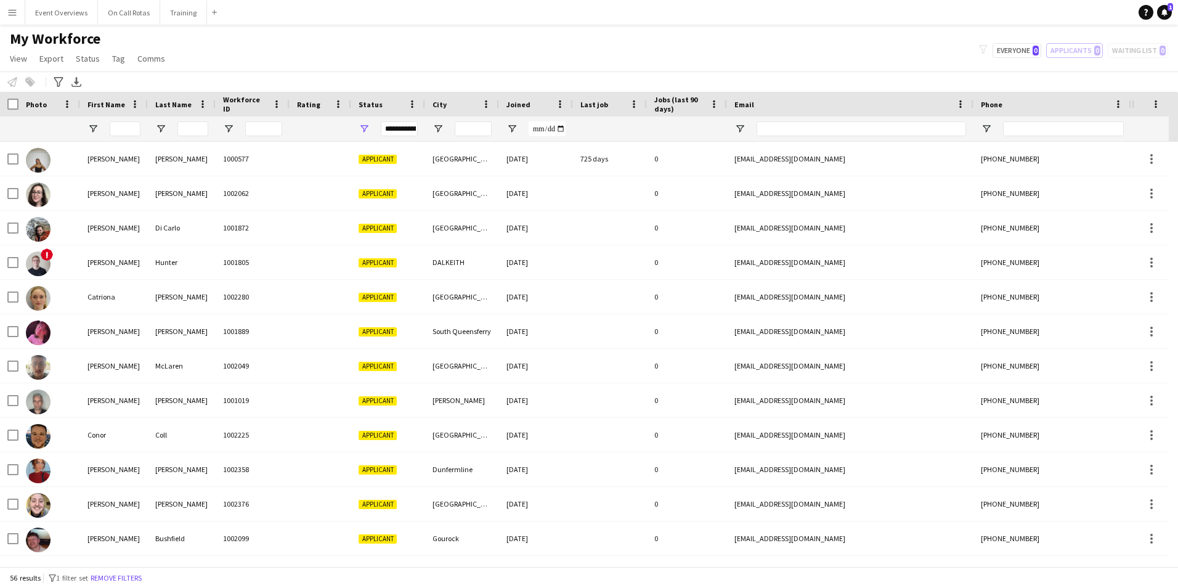
click at [10, 13] on app-icon "Menu" at bounding box center [12, 12] width 10 height 10
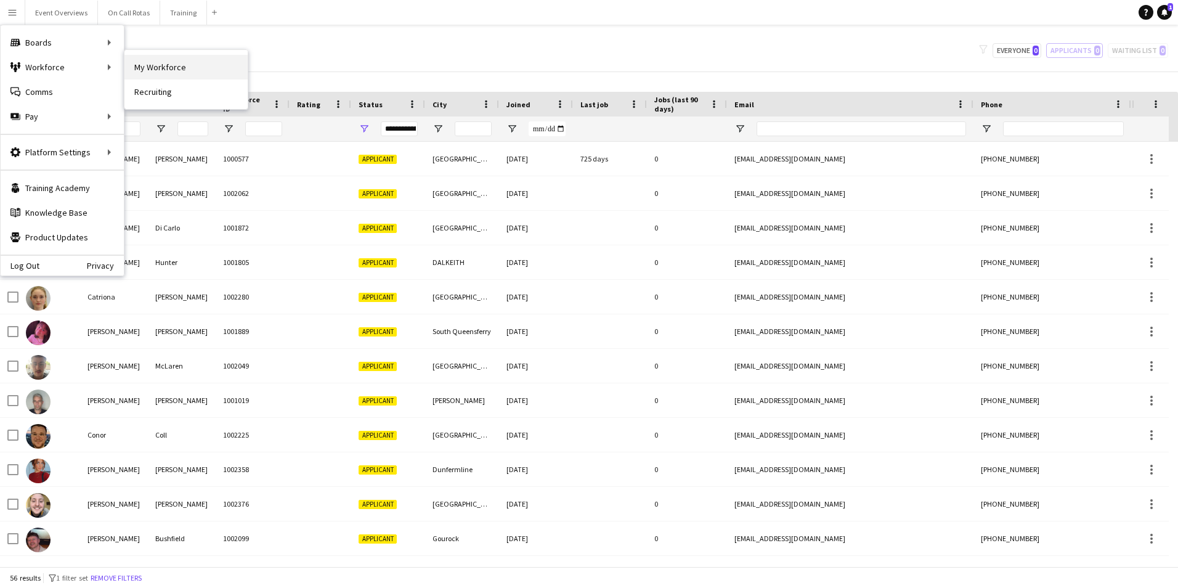
click at [158, 65] on link "My Workforce" at bounding box center [185, 67] width 123 height 25
type input "**********"
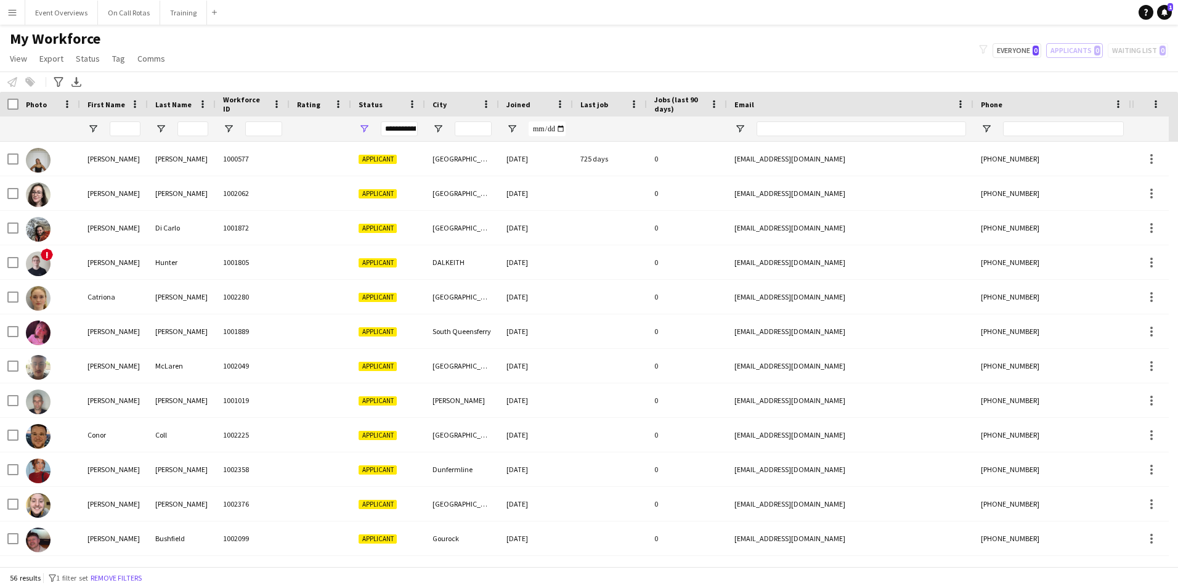
click at [526, 107] on span "Joined" at bounding box center [518, 104] width 24 height 9
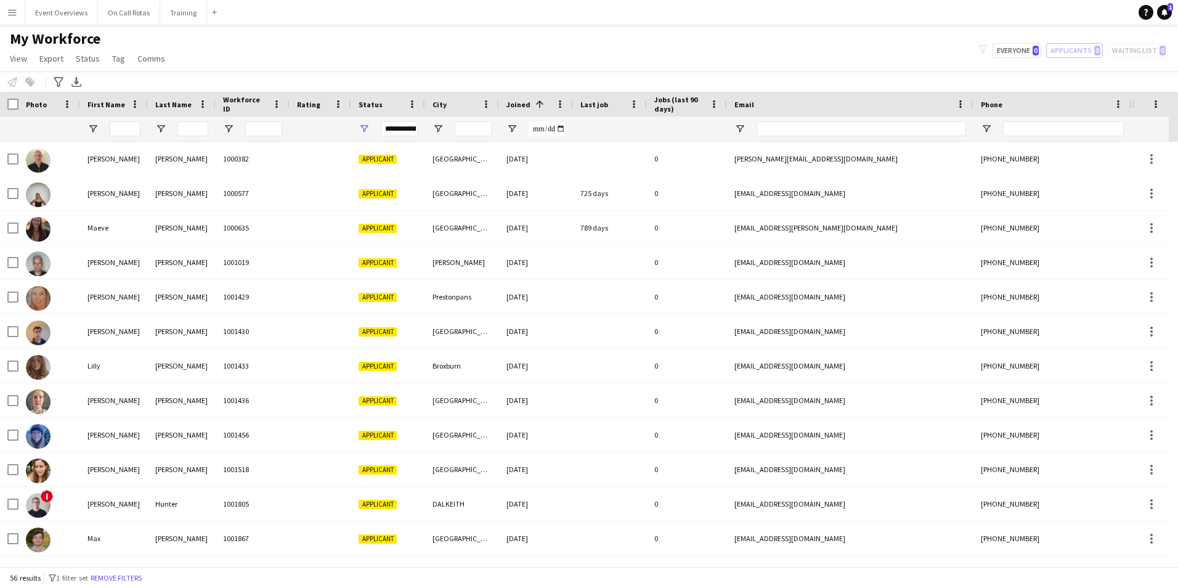
click at [526, 107] on span "Joined" at bounding box center [518, 104] width 24 height 9
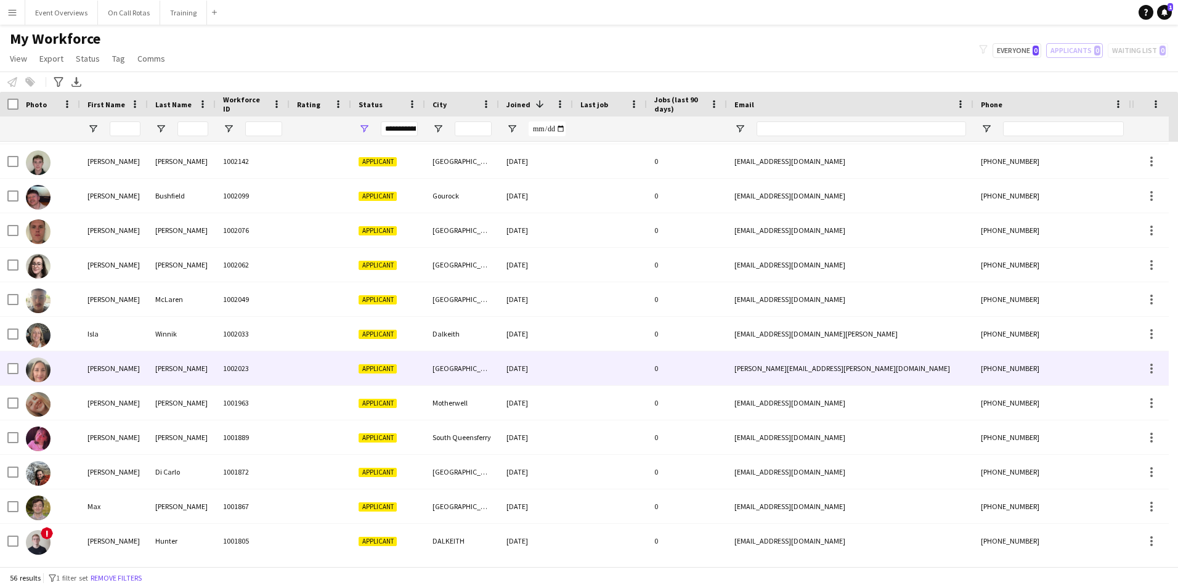
click at [328, 371] on div at bounding box center [321, 368] width 62 height 34
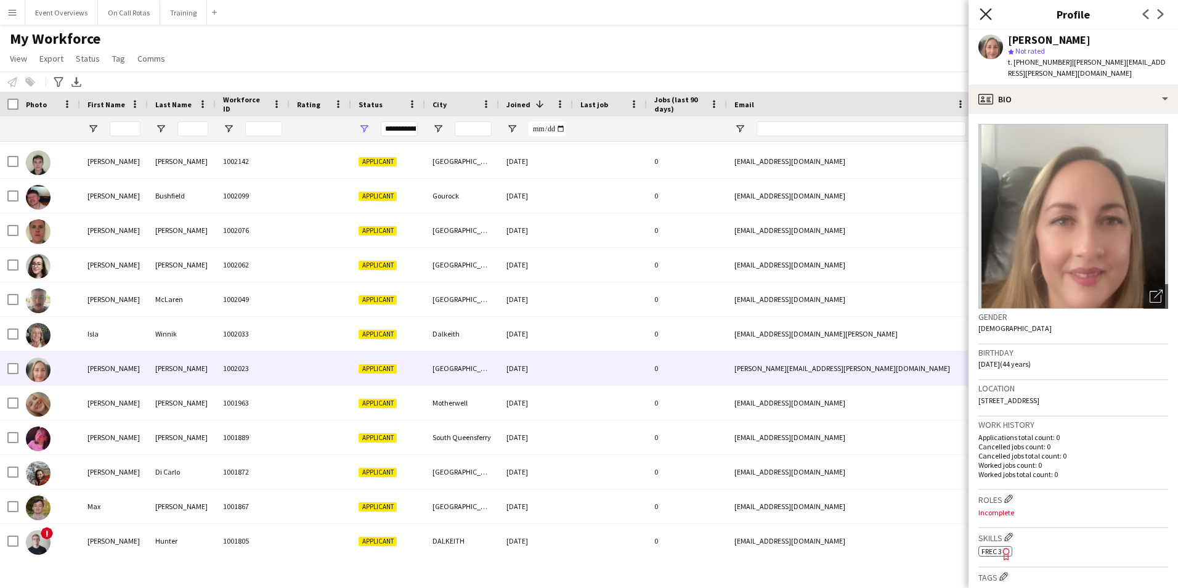
click at [981, 13] on icon "Close pop-in" at bounding box center [985, 14] width 12 height 12
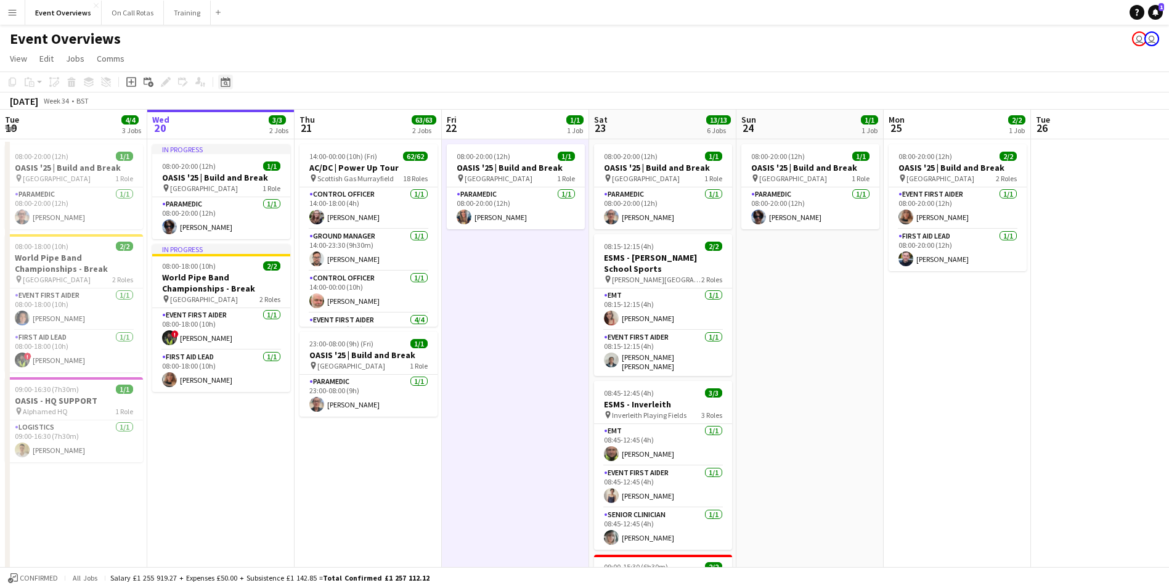
click at [219, 86] on div "Date picker" at bounding box center [225, 82] width 15 height 15
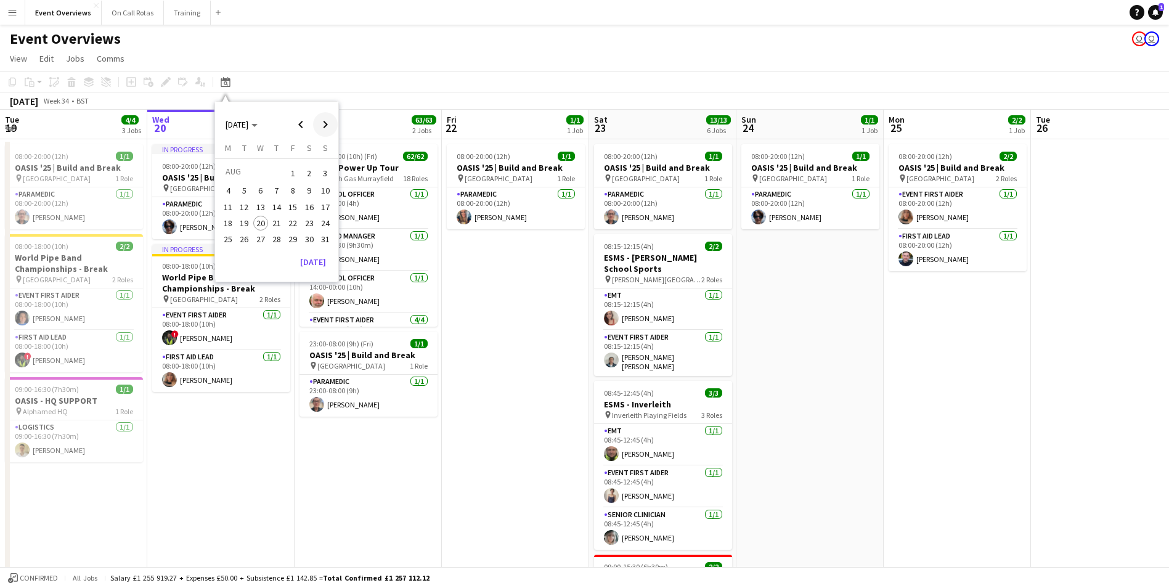
click at [315, 126] on span "Next month" at bounding box center [325, 124] width 25 height 25
click at [319, 126] on span "Next month" at bounding box center [325, 124] width 25 height 25
click at [552, 424] on app-date-cell "08:00-20:00 (12h) 1/1 OASIS '25 | Build and Break pin Murrayfield Stadium 1 Rol…" at bounding box center [515, 586] width 147 height 894
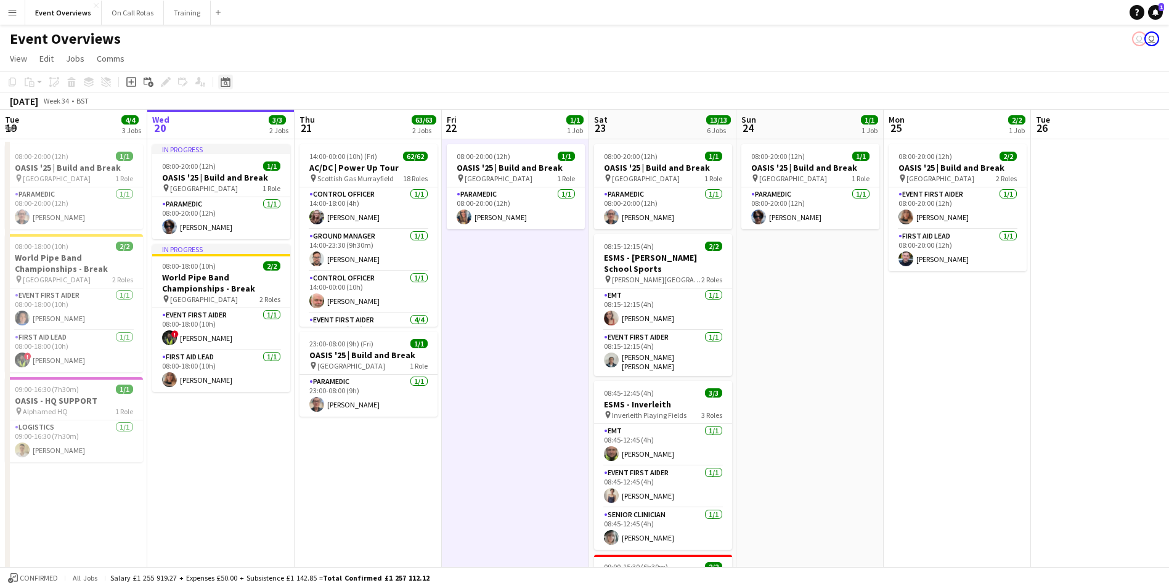
click at [227, 81] on icon "Date picker" at bounding box center [226, 82] width 10 height 10
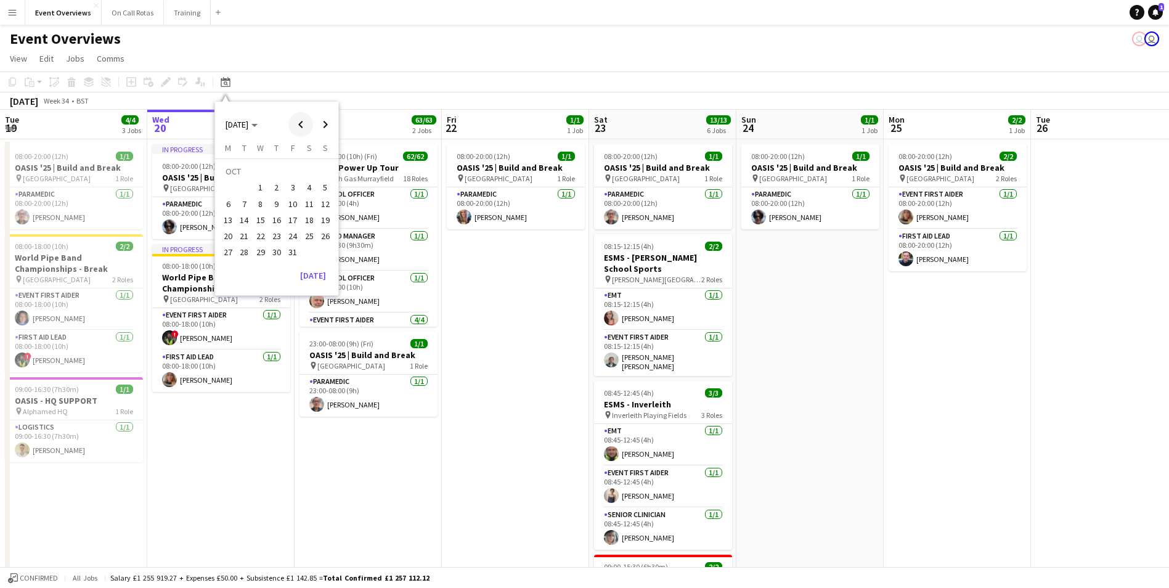
click at [299, 117] on span "Previous month" at bounding box center [300, 124] width 25 height 25
click at [225, 186] on span "1" at bounding box center [228, 187] width 15 height 15
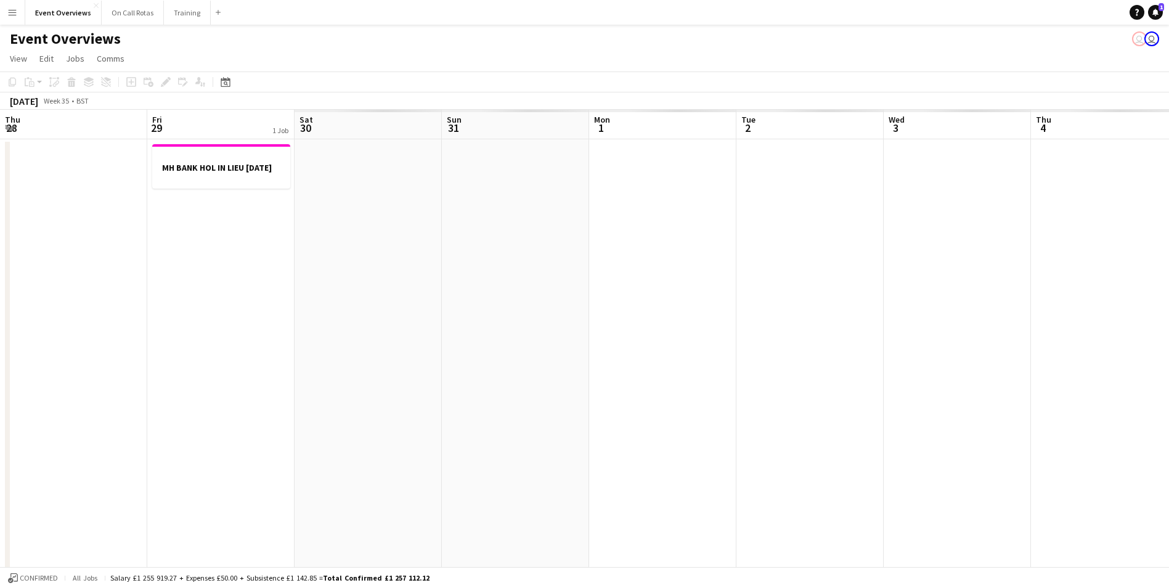
scroll to position [0, 424]
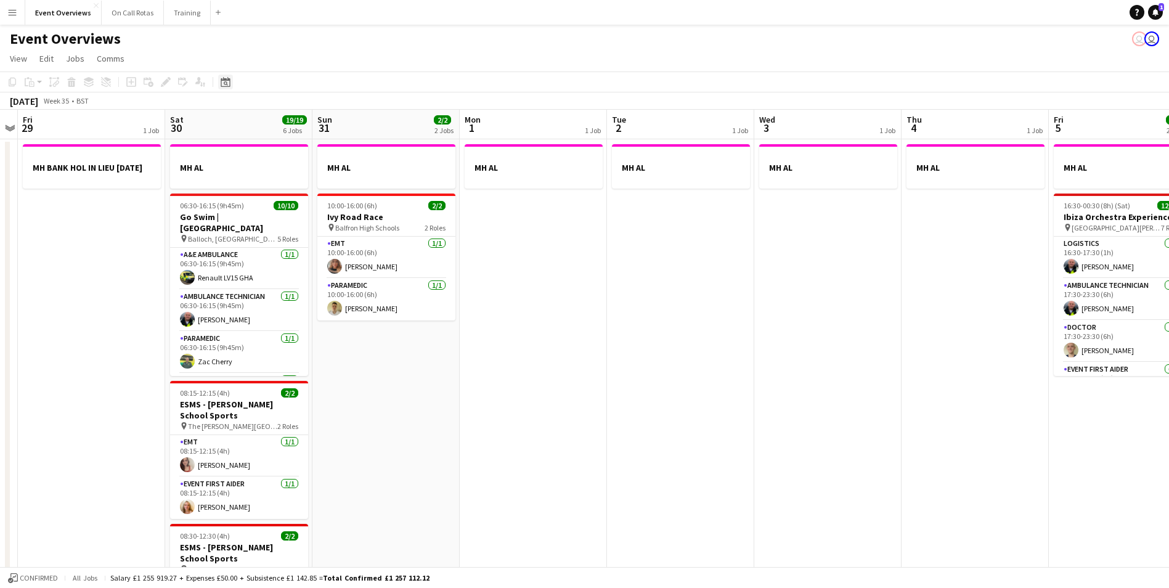
click at [225, 86] on icon "Date picker" at bounding box center [226, 82] width 10 height 10
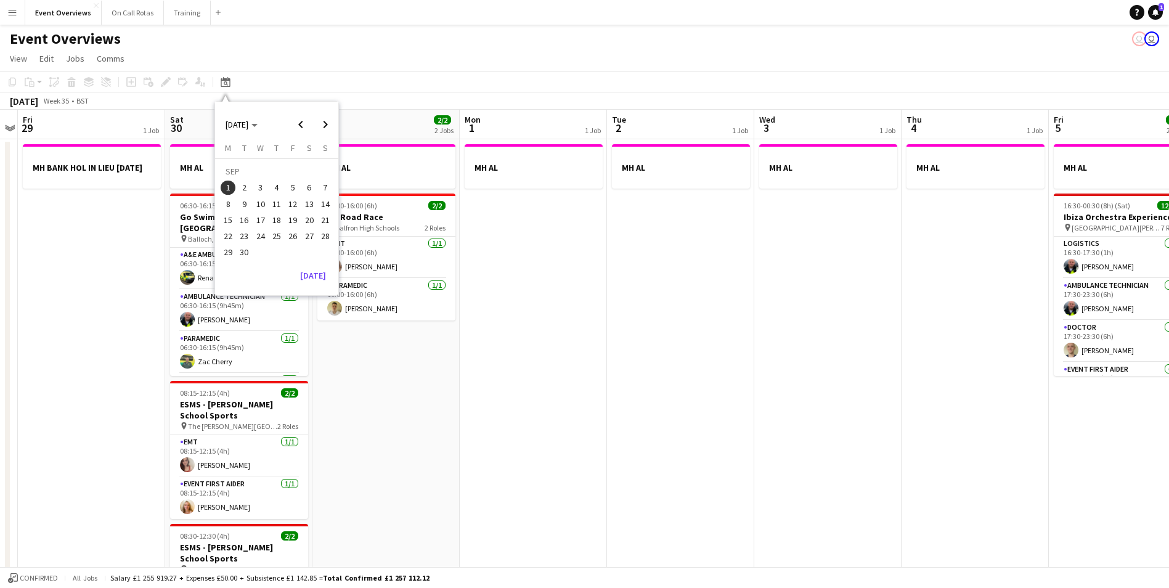
click at [296, 185] on span "5" at bounding box center [292, 187] width 15 height 15
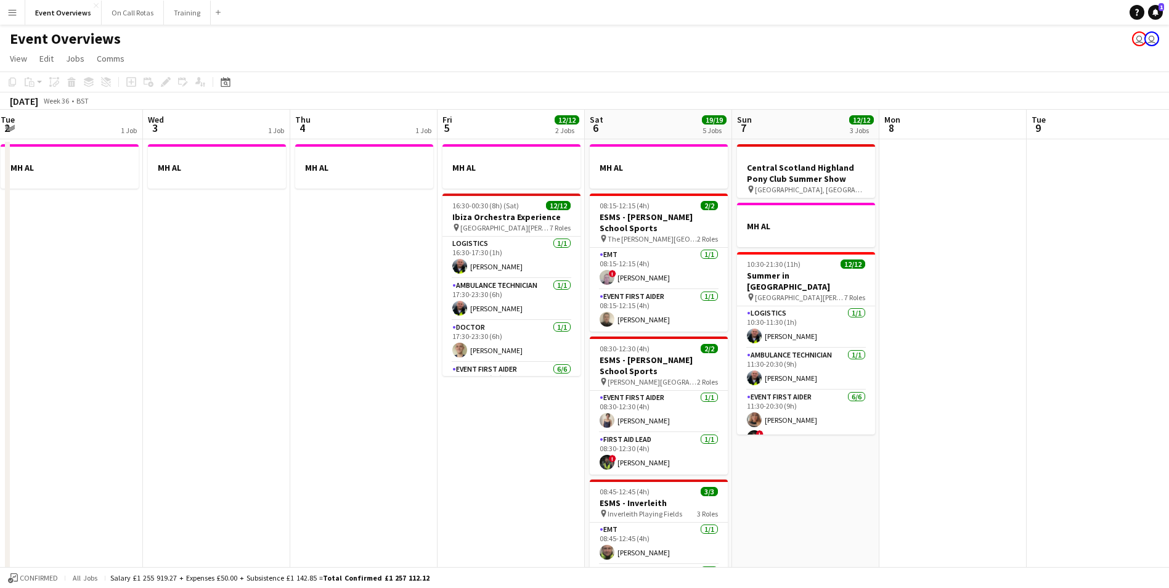
drag, startPoint x: 652, startPoint y: 229, endPoint x: 630, endPoint y: 226, distance: 21.7
click at [630, 226] on app-calendar-viewport "Sat 30 19/19 6 Jobs Sun 31 2/2 2 Jobs Mon 1 1 Job Tue 2 1 Job Wed 3 1 Job Thu 4…" at bounding box center [584, 572] width 1169 height 924
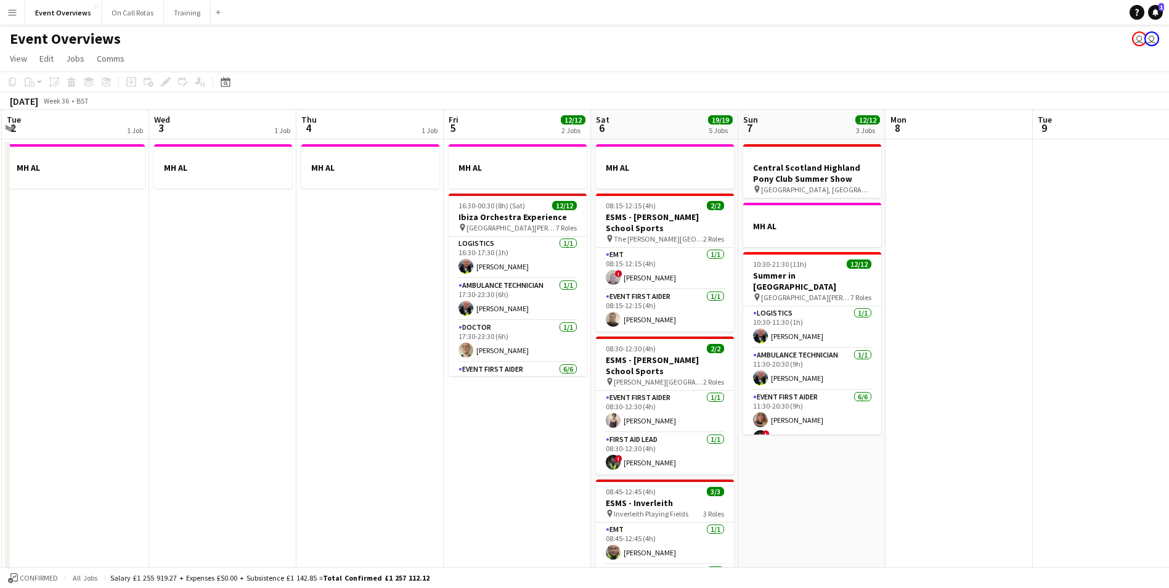
scroll to position [0, 439]
drag, startPoint x: 602, startPoint y: 218, endPoint x: 609, endPoint y: 223, distance: 7.9
click at [609, 223] on app-calendar-viewport "Sat 30 19/19 6 Jobs Sun 31 2/2 2 Jobs Mon 1 1 Job Tue 2 1 Job Wed 3 1 Job Thu 4…" at bounding box center [584, 572] width 1169 height 924
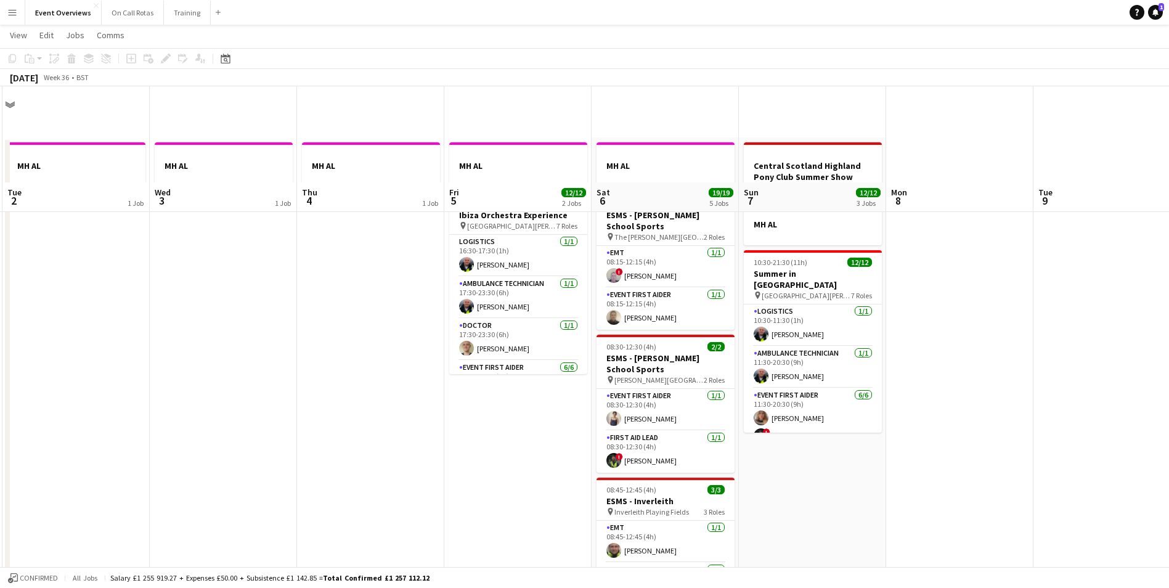
scroll to position [0, 0]
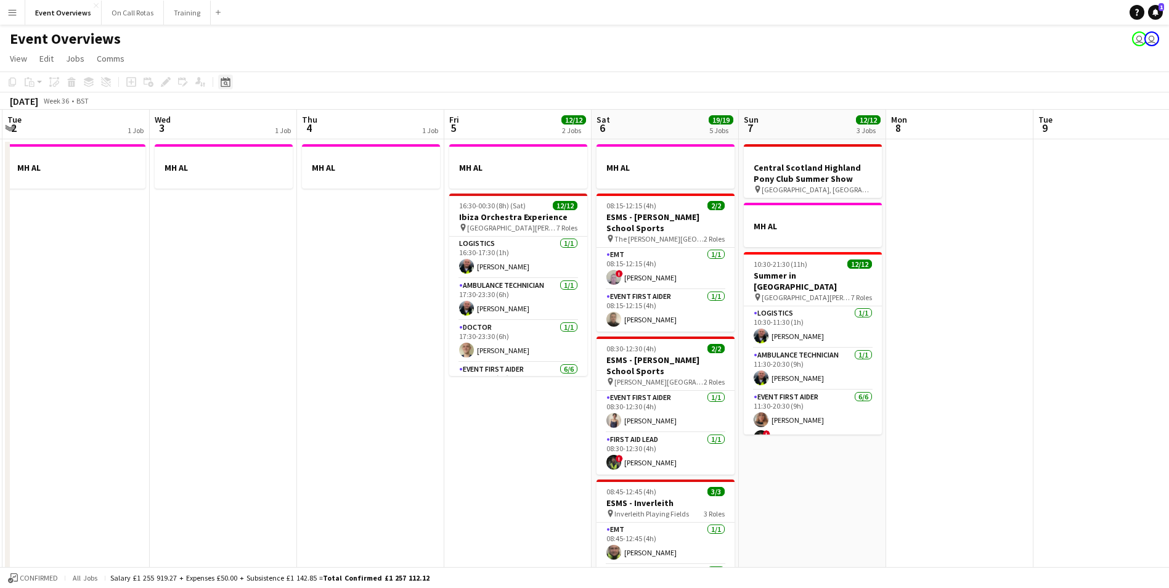
click at [225, 86] on icon "Date picker" at bounding box center [226, 82] width 10 height 10
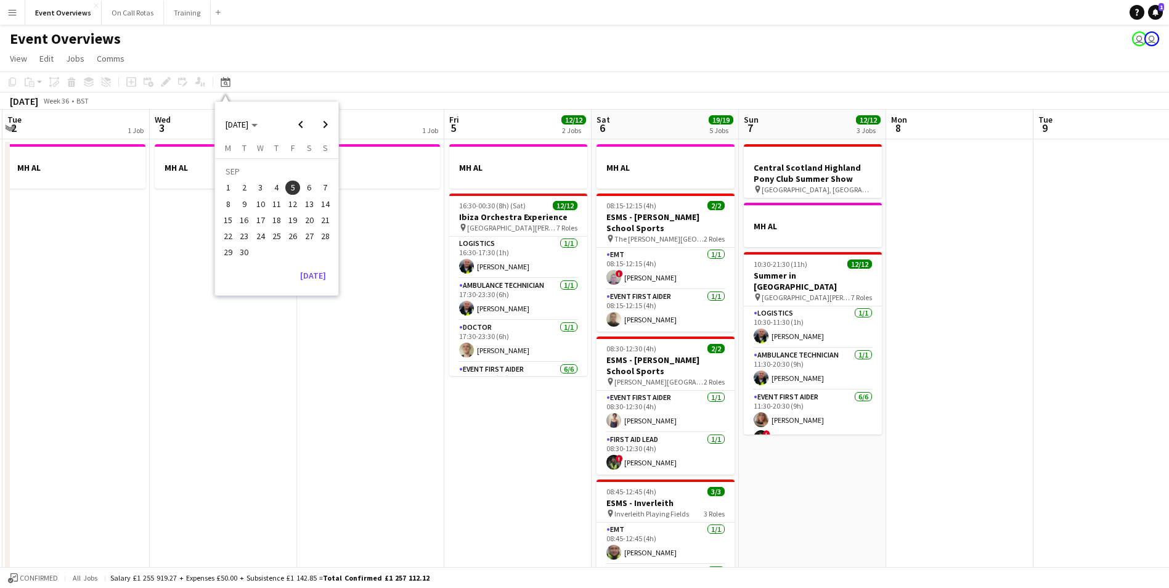
click at [232, 250] on span "29" at bounding box center [228, 252] width 15 height 15
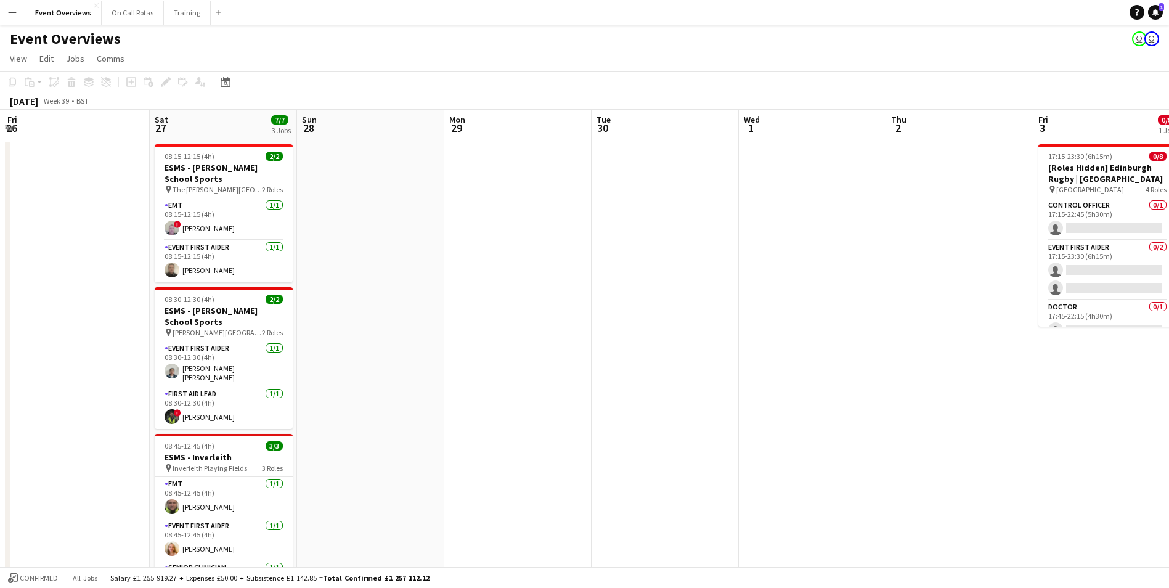
scroll to position [0, 424]
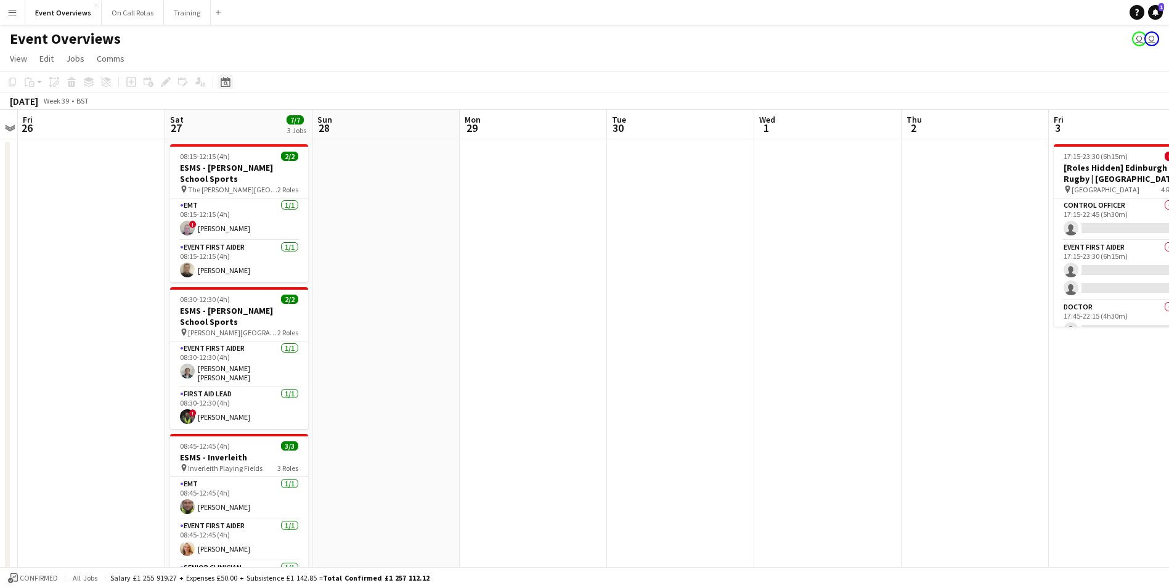
click at [229, 75] on div "Date picker" at bounding box center [225, 82] width 15 height 15
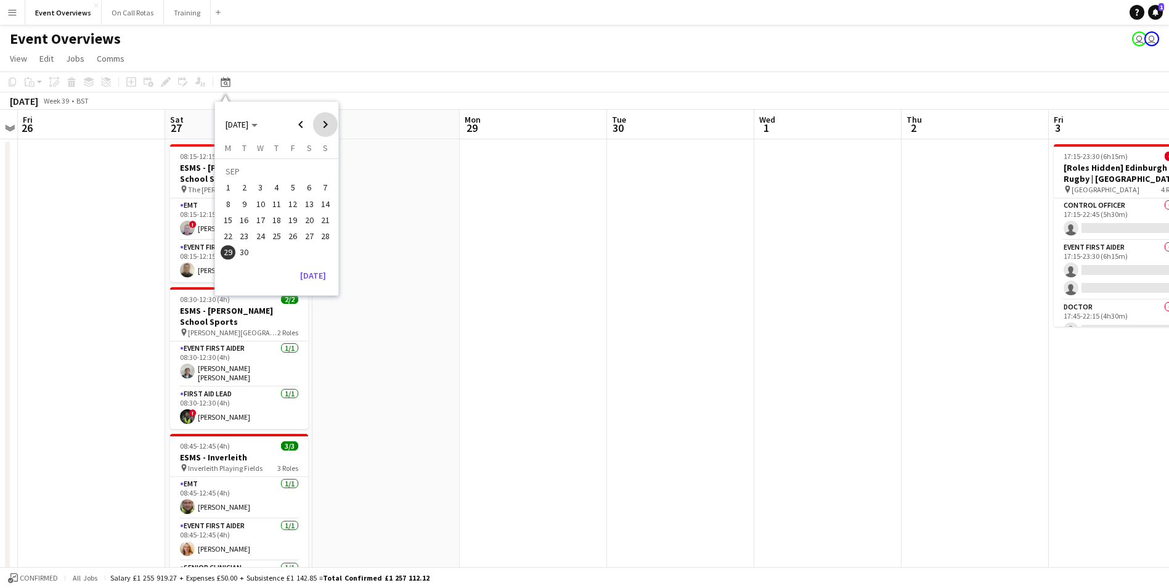
click at [320, 126] on span "Next month" at bounding box center [325, 124] width 25 height 25
click at [294, 188] on span "3" at bounding box center [292, 187] width 15 height 15
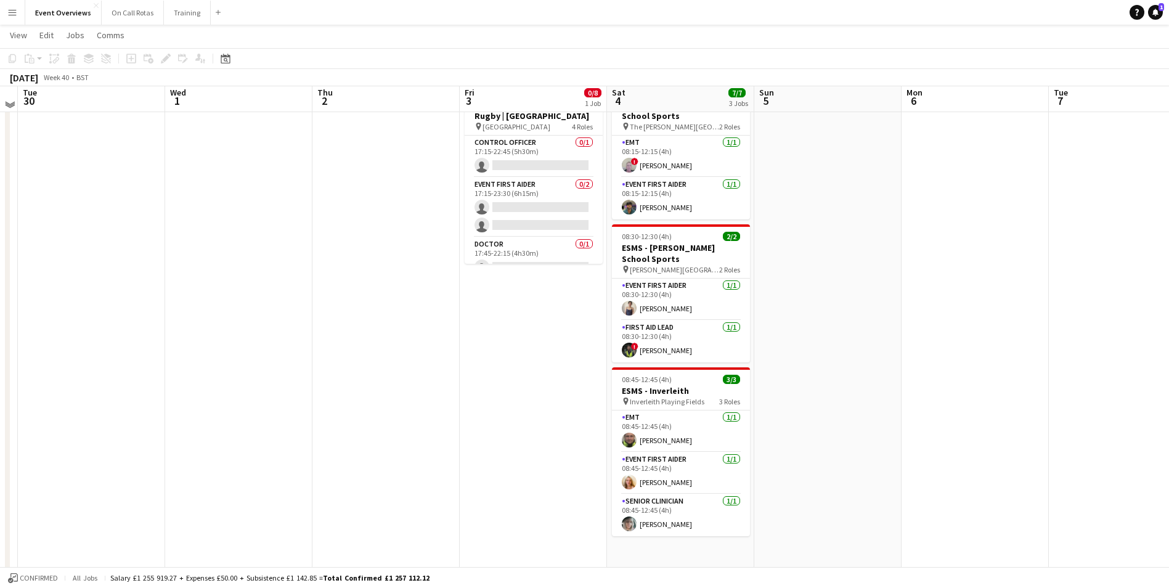
scroll to position [0, 0]
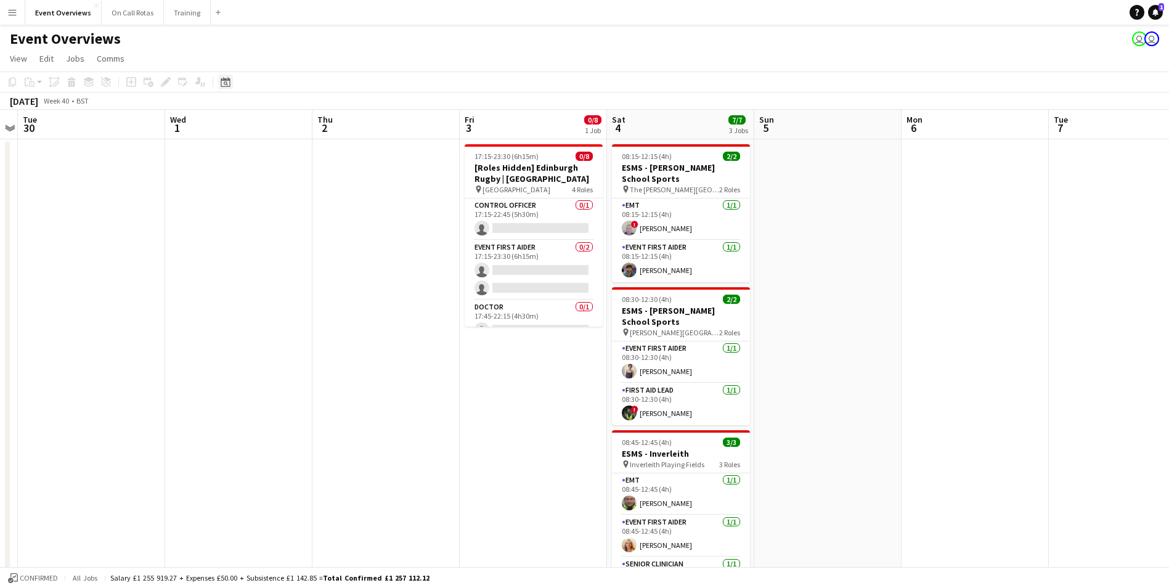
click at [222, 79] on icon at bounding box center [225, 82] width 9 height 10
click at [227, 254] on span "27" at bounding box center [228, 252] width 15 height 15
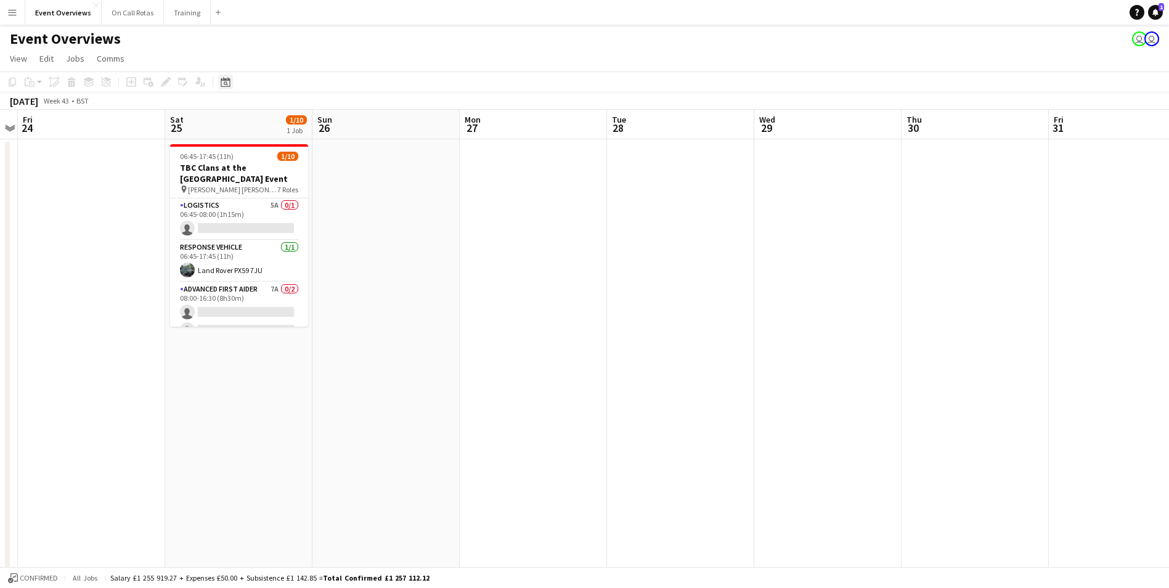
click at [229, 81] on icon at bounding box center [225, 82] width 9 height 10
click at [320, 121] on span "Next month" at bounding box center [325, 124] width 25 height 25
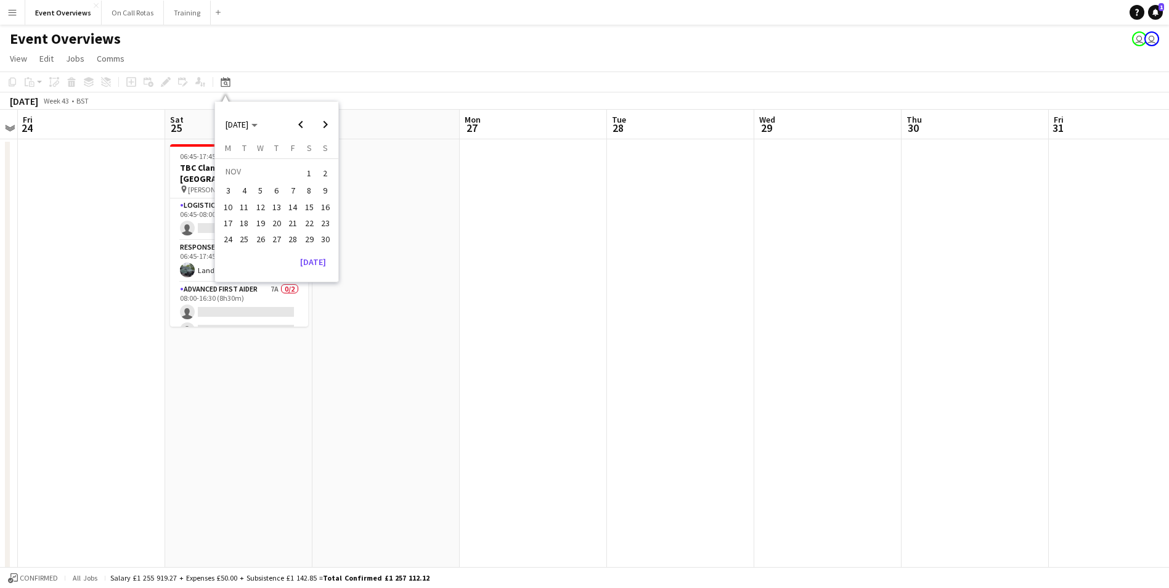
click at [224, 241] on span "24" at bounding box center [228, 239] width 15 height 15
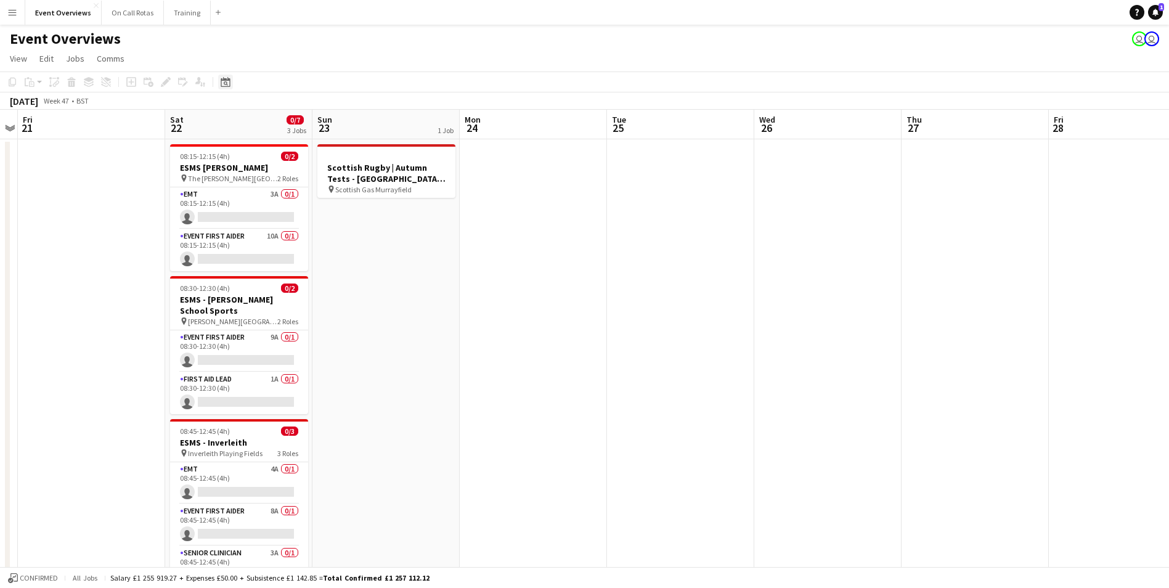
click at [226, 81] on icon at bounding box center [225, 82] width 9 height 10
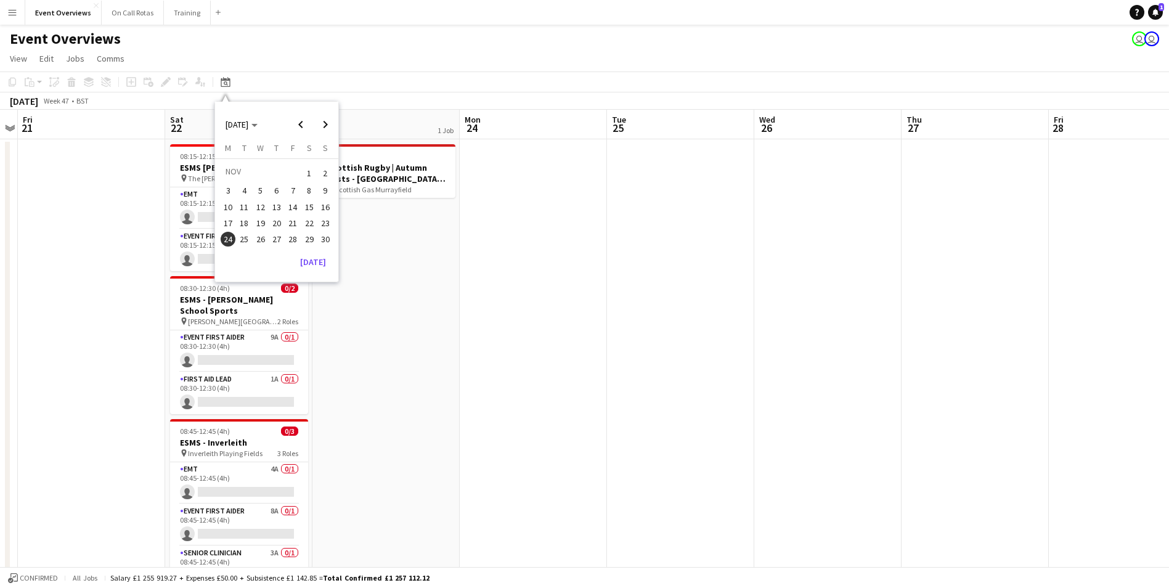
click at [296, 238] on span "28" at bounding box center [292, 239] width 15 height 15
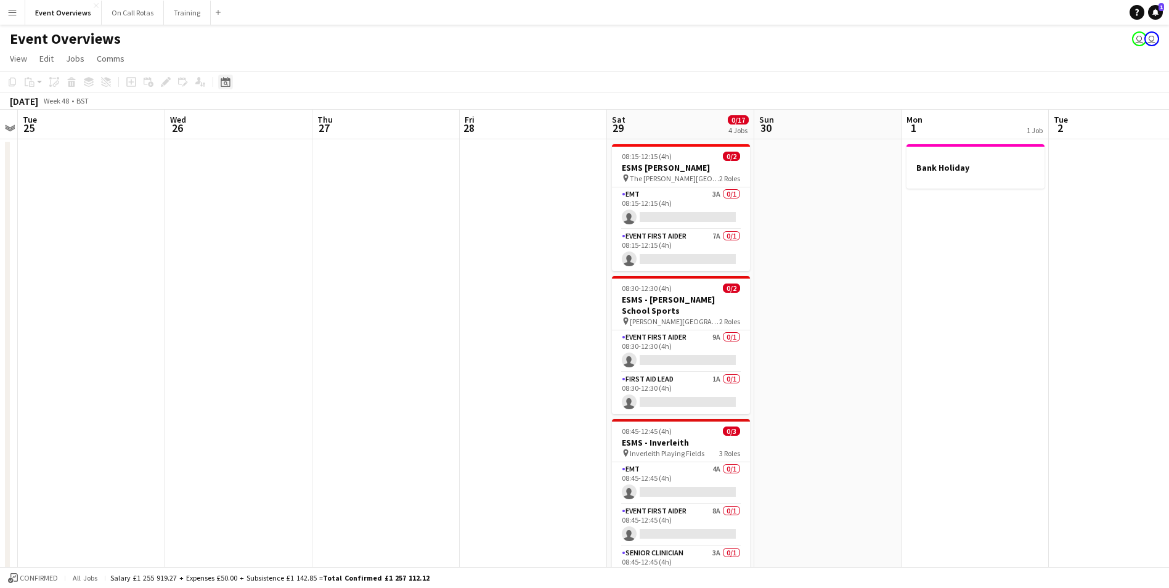
click at [221, 81] on icon at bounding box center [225, 82] width 9 height 10
click at [298, 126] on span "Previous month" at bounding box center [300, 124] width 25 height 25
click at [221, 252] on span "27" at bounding box center [228, 252] width 15 height 15
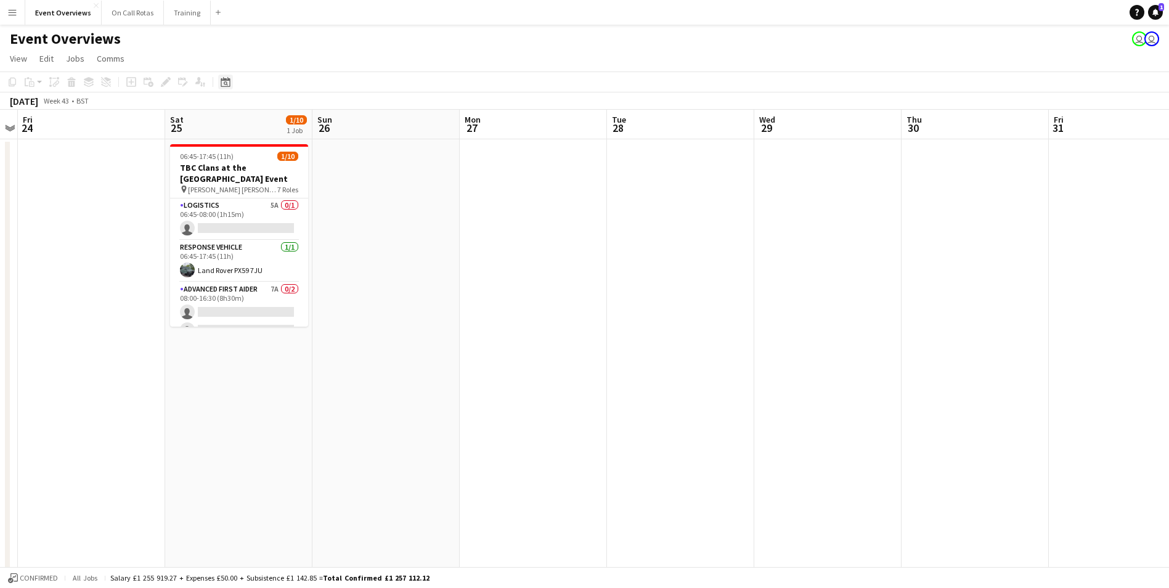
click at [232, 84] on div "Date picker" at bounding box center [225, 82] width 15 height 15
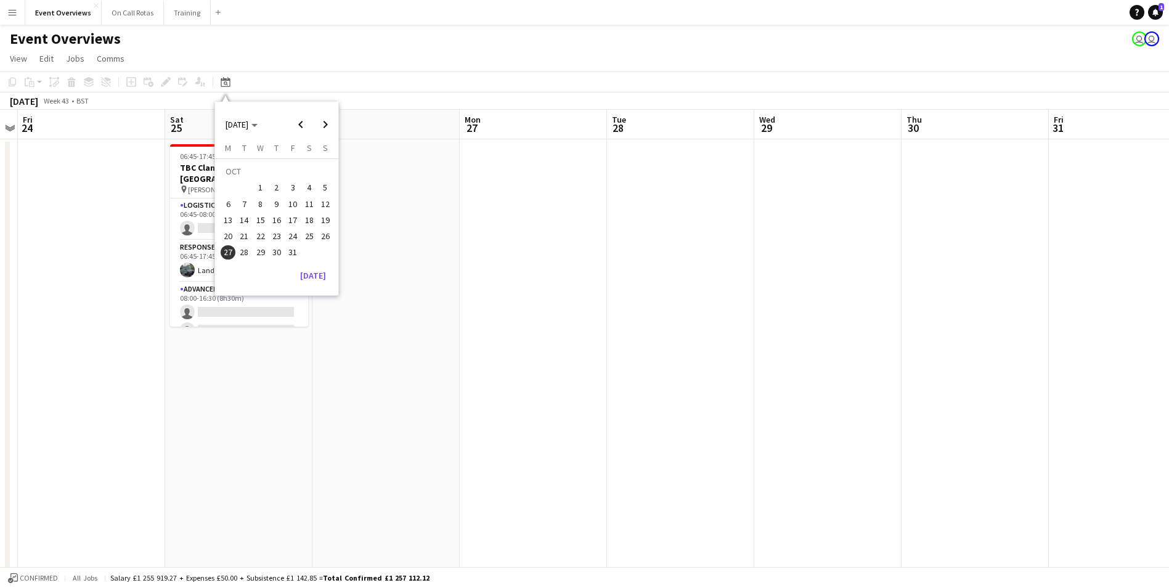
click at [288, 253] on span "31" at bounding box center [292, 252] width 15 height 15
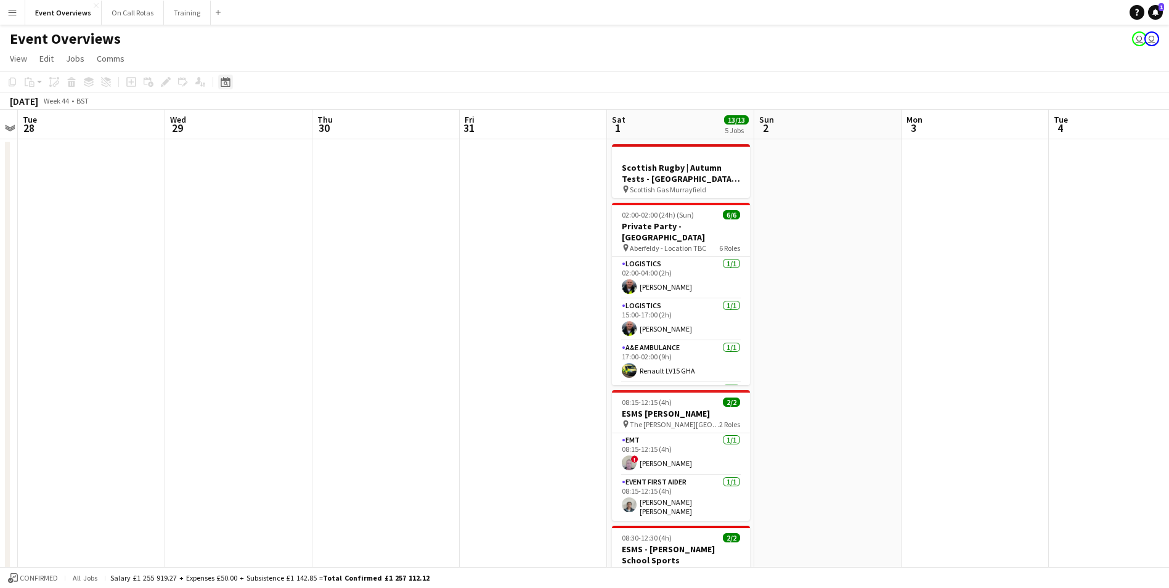
click at [221, 79] on icon at bounding box center [225, 82] width 9 height 10
click at [323, 129] on span "Next month" at bounding box center [325, 124] width 25 height 25
click at [229, 237] on span "24" at bounding box center [228, 239] width 15 height 15
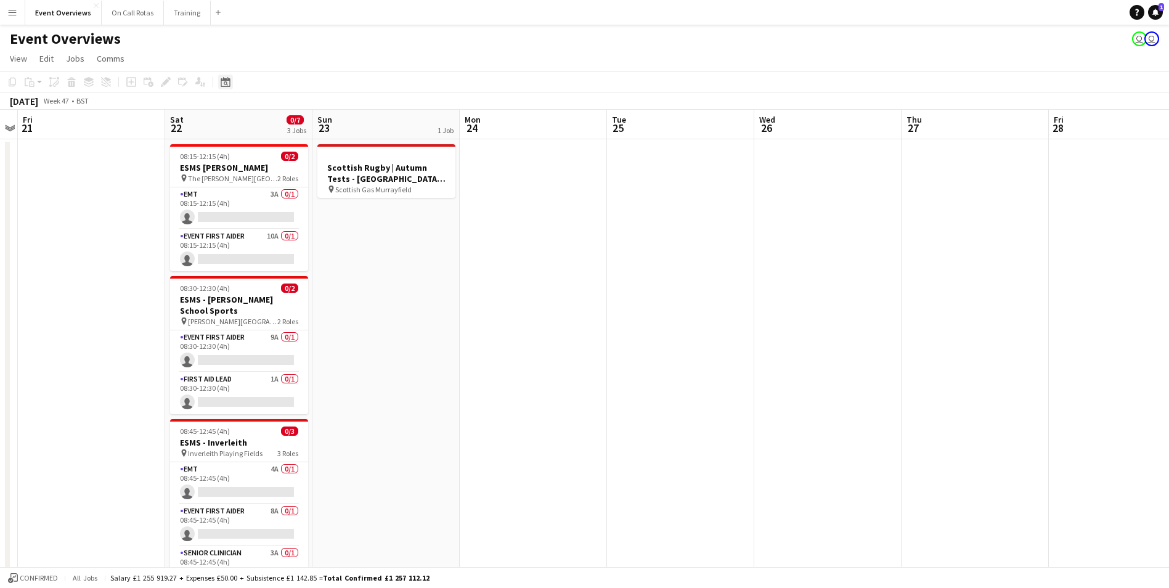
click at [224, 81] on icon "Date picker" at bounding box center [226, 82] width 10 height 10
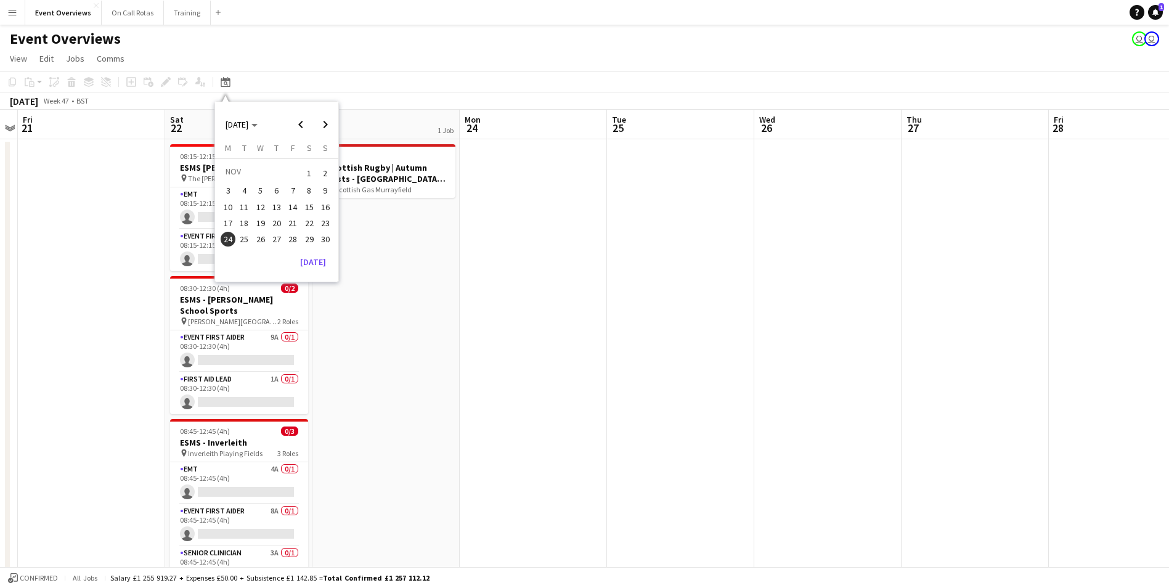
click at [297, 240] on span "28" at bounding box center [292, 239] width 15 height 15
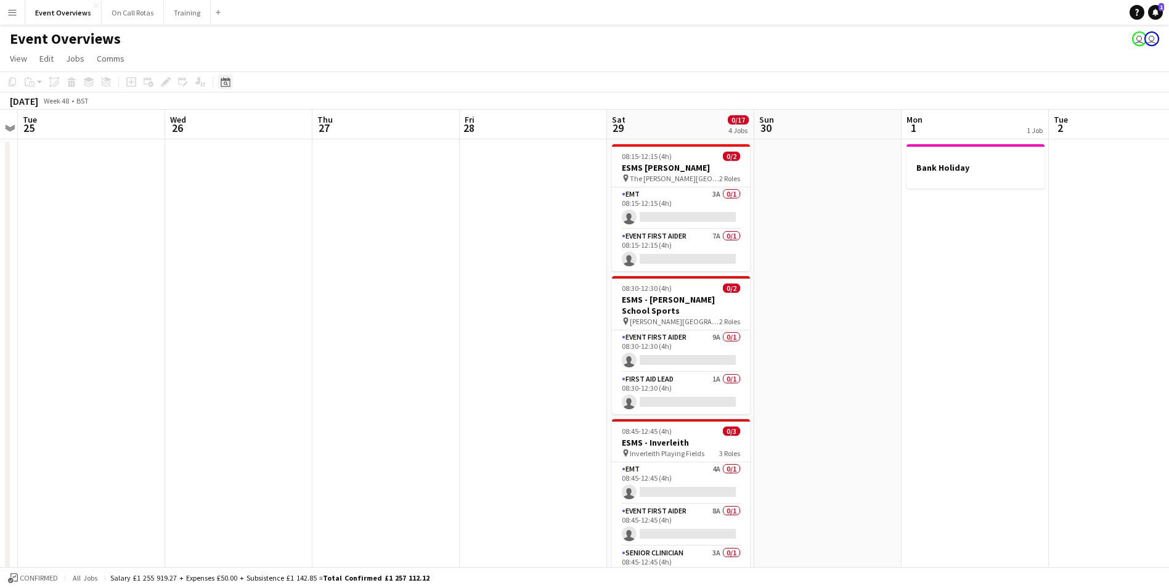
click at [220, 79] on div "Date picker" at bounding box center [225, 82] width 15 height 15
click at [320, 124] on span "Next month" at bounding box center [325, 124] width 25 height 25
click at [233, 208] on span "8" at bounding box center [228, 203] width 15 height 15
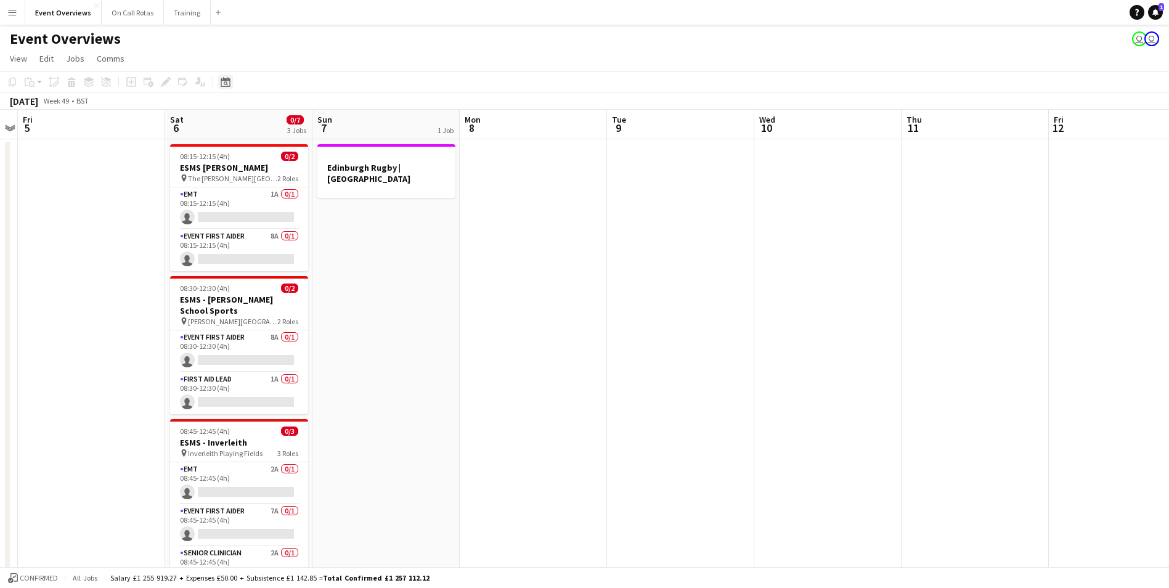
click at [222, 88] on div "Date picker" at bounding box center [225, 82] width 15 height 15
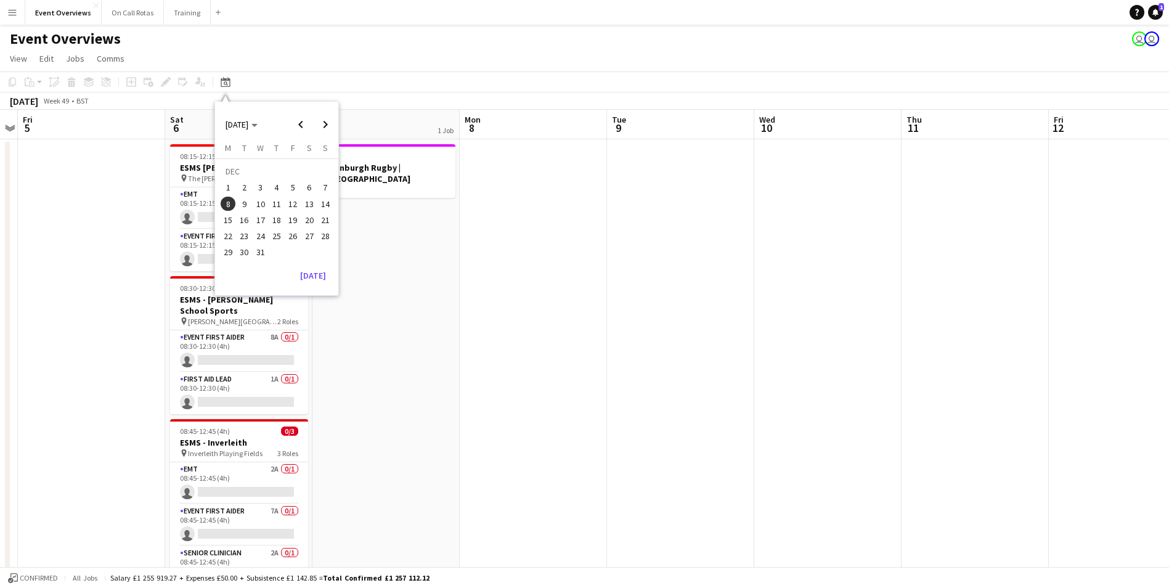
click at [299, 206] on span "12" at bounding box center [292, 203] width 15 height 15
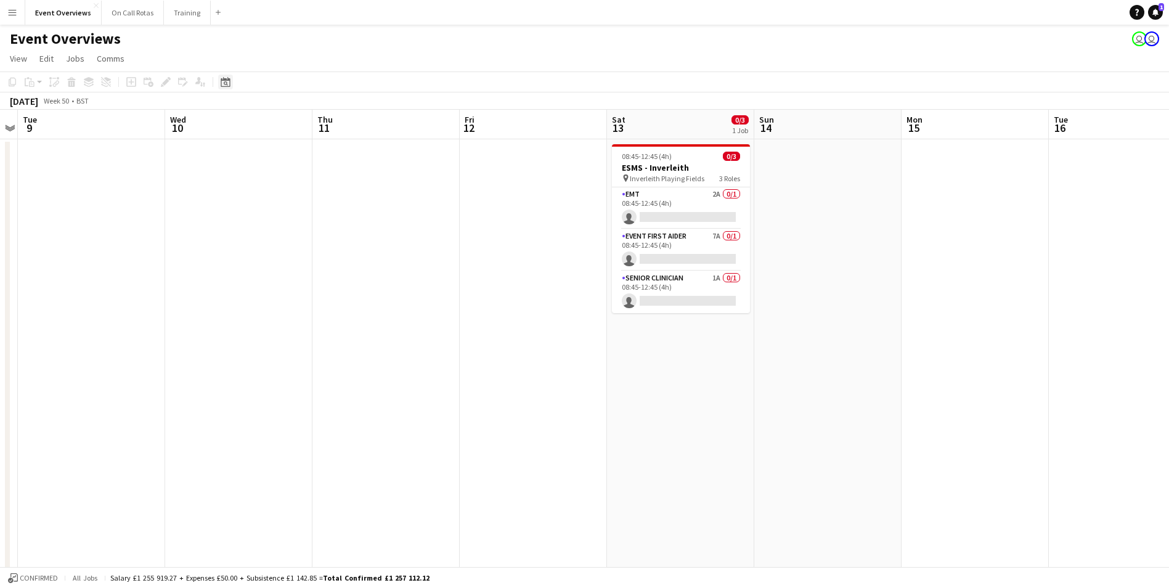
click at [229, 83] on icon "Date picker" at bounding box center [226, 82] width 10 height 10
click at [232, 240] on span "22" at bounding box center [228, 236] width 15 height 15
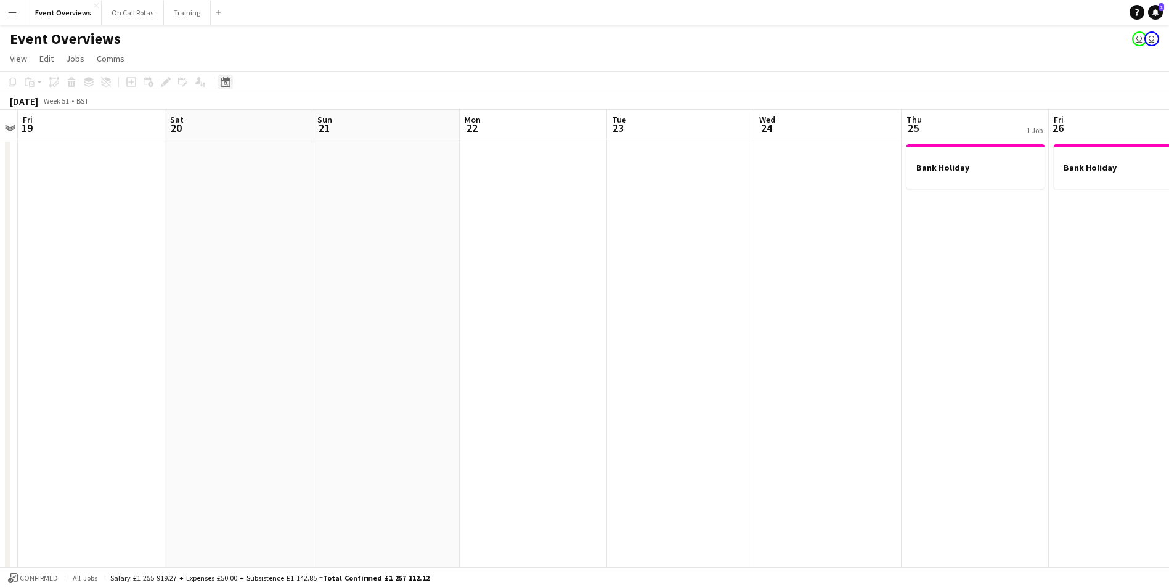
click at [222, 76] on div "Date picker" at bounding box center [225, 82] width 15 height 15
click at [308, 235] on span "27" at bounding box center [309, 236] width 15 height 15
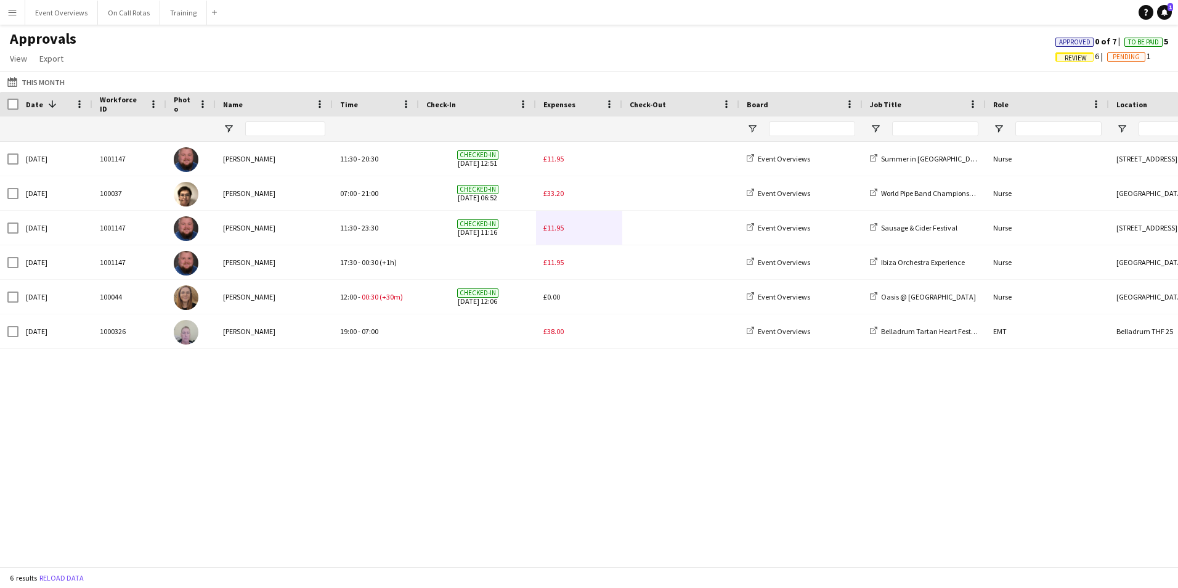
click at [7, 16] on app-icon "Menu" at bounding box center [12, 12] width 10 height 10
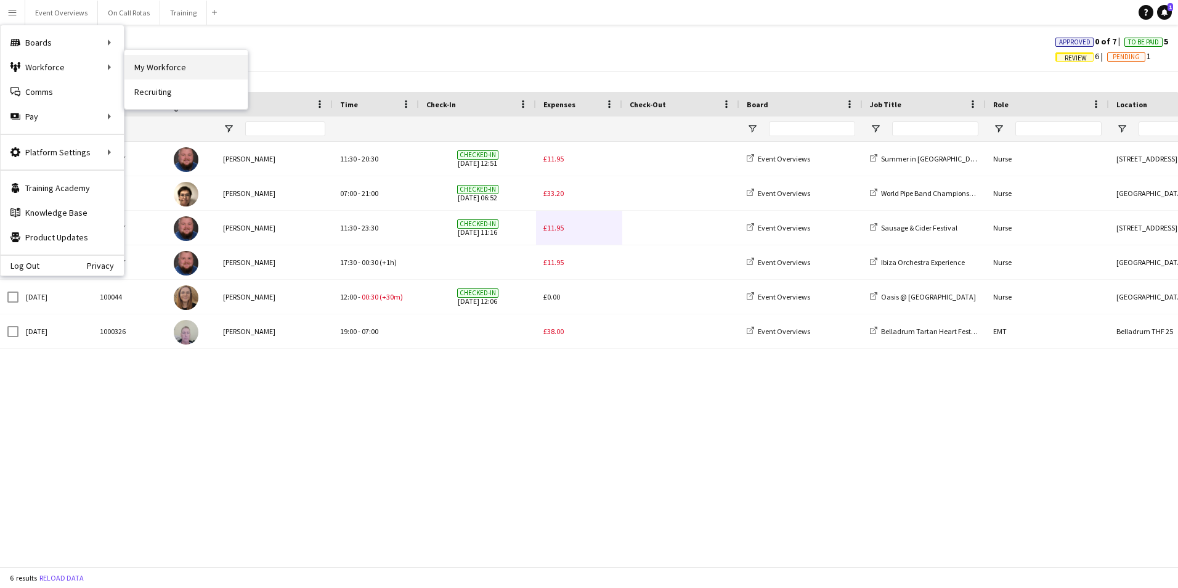
click at [143, 73] on link "My Workforce" at bounding box center [185, 67] width 123 height 25
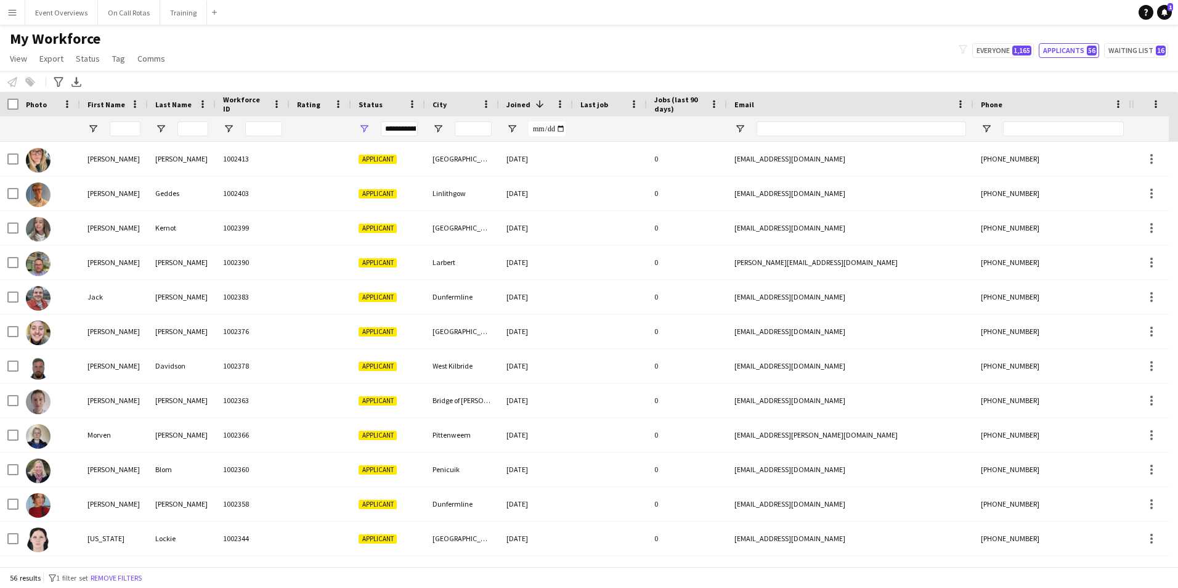
click at [13, 14] on app-icon "Menu" at bounding box center [12, 12] width 10 height 10
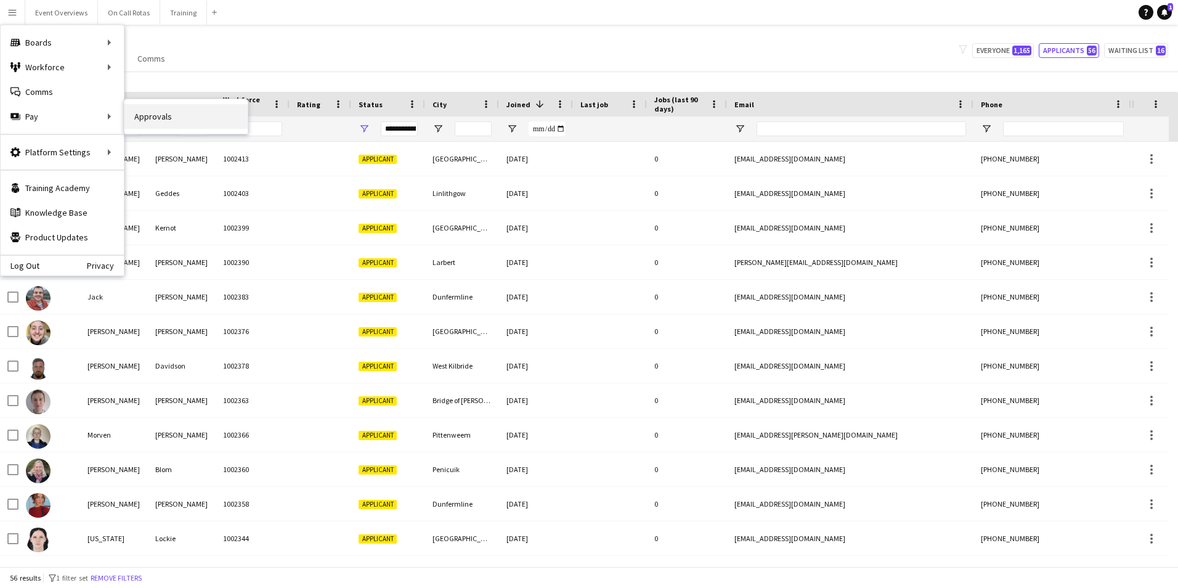
click at [142, 123] on link "Approvals" at bounding box center [185, 116] width 123 height 25
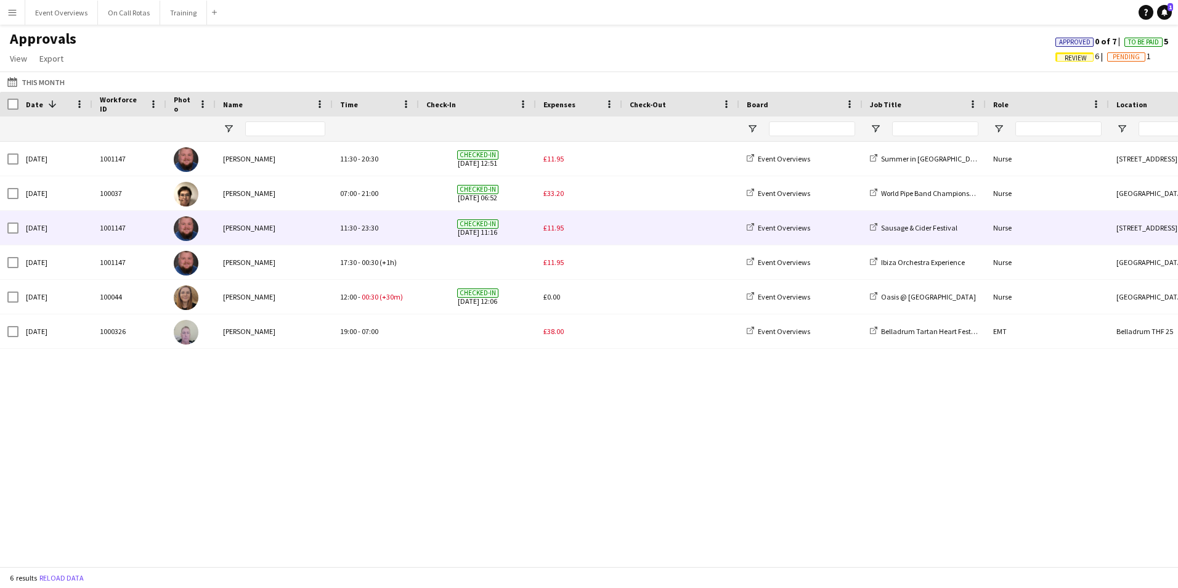
click at [546, 227] on span "£11.95" at bounding box center [553, 227] width 20 height 9
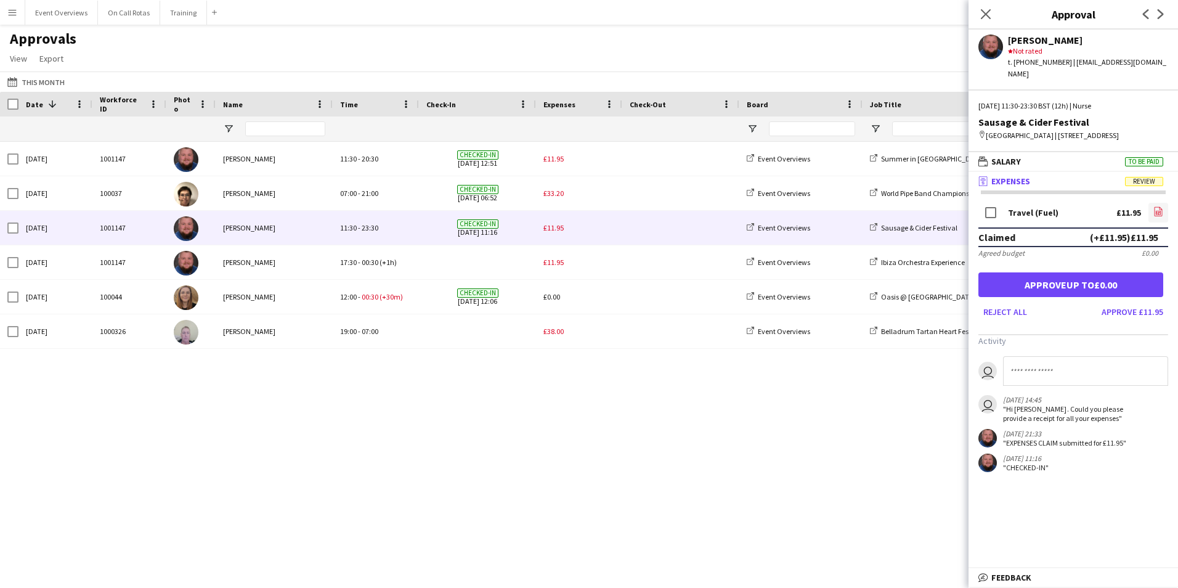
click at [1155, 212] on icon "file-image" at bounding box center [1158, 211] width 10 height 10
click at [987, 15] on icon at bounding box center [985, 14] width 12 height 12
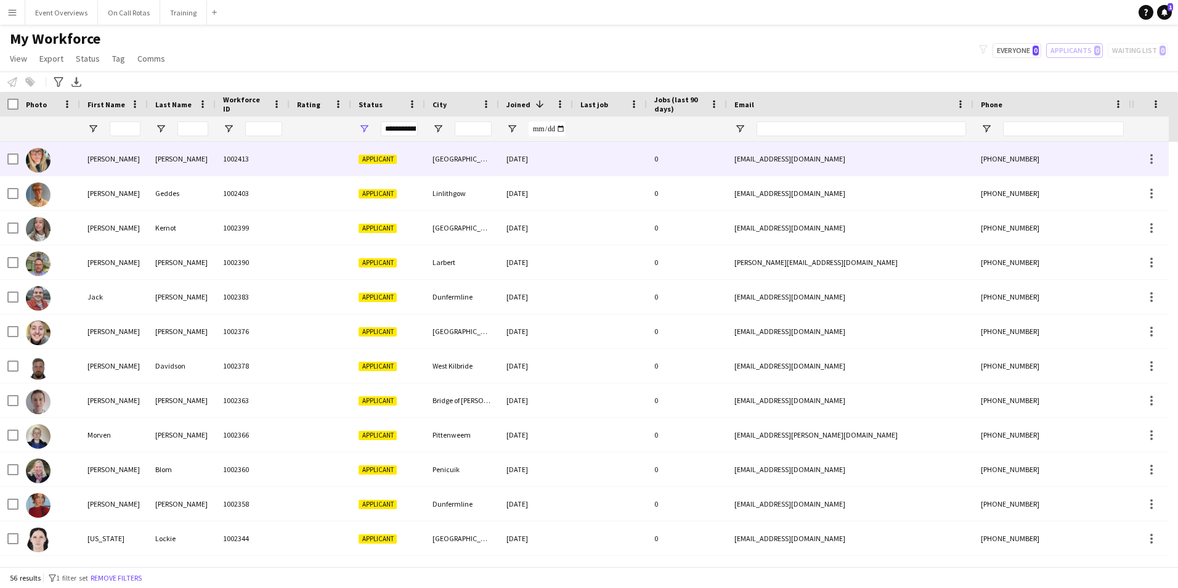
click at [181, 161] on div "[PERSON_NAME]" at bounding box center [182, 159] width 68 height 34
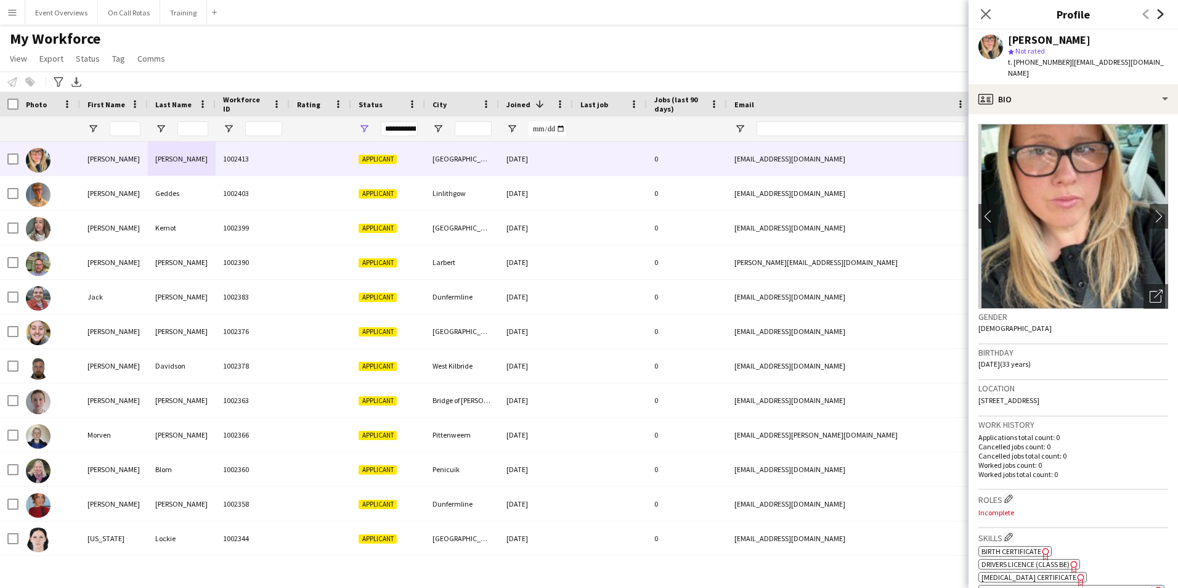
click at [1156, 16] on icon "Next" at bounding box center [1161, 14] width 10 height 10
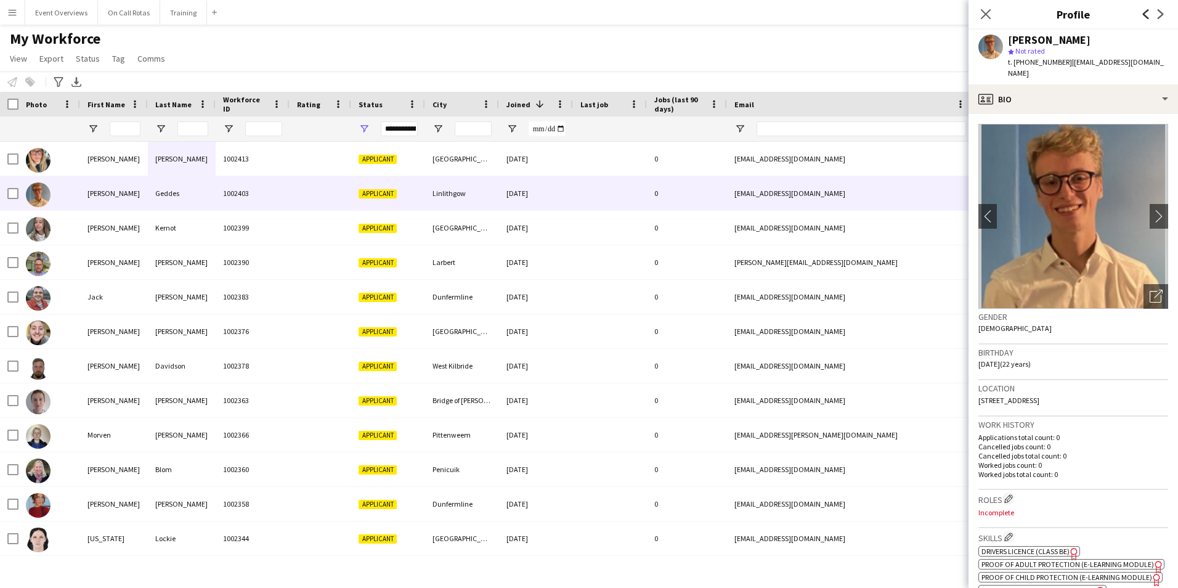
click at [1141, 14] on icon "Previous" at bounding box center [1146, 14] width 10 height 10
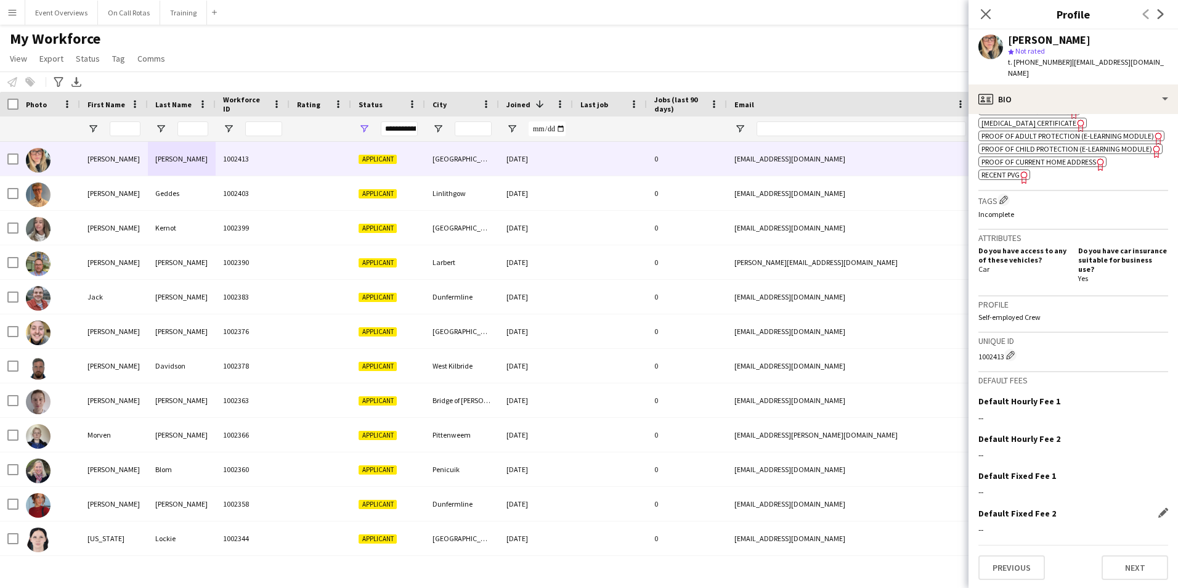
scroll to position [465, 0]
click at [1124, 561] on button "Next" at bounding box center [1134, 565] width 67 height 25
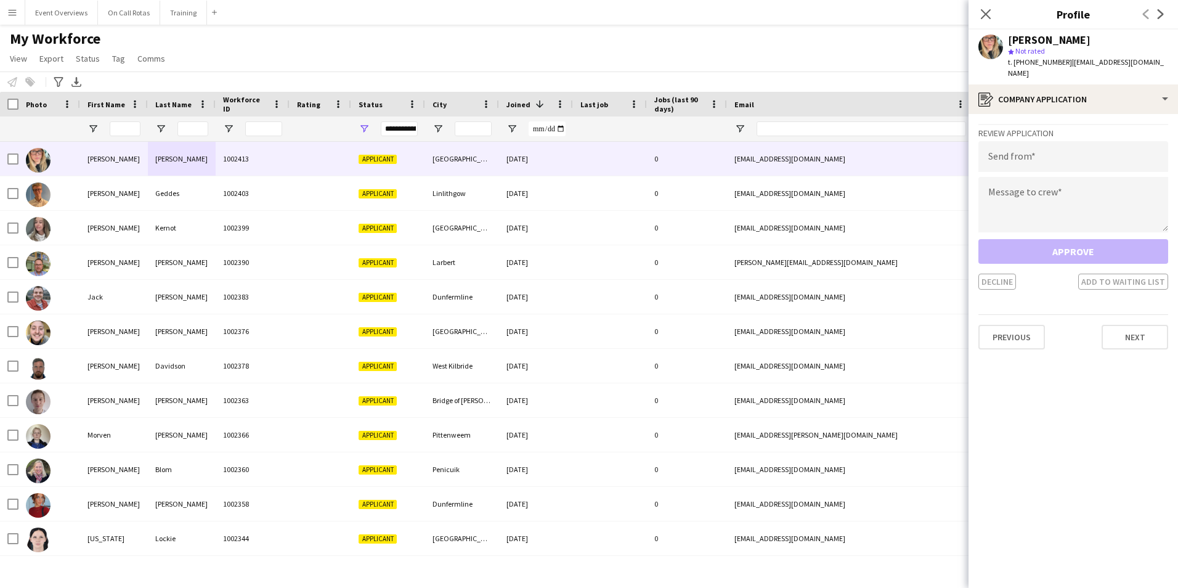
click at [1120, 322] on div "Previous Next" at bounding box center [1073, 331] width 190 height 35
click at [1120, 333] on button "Next" at bounding box center [1134, 337] width 67 height 25
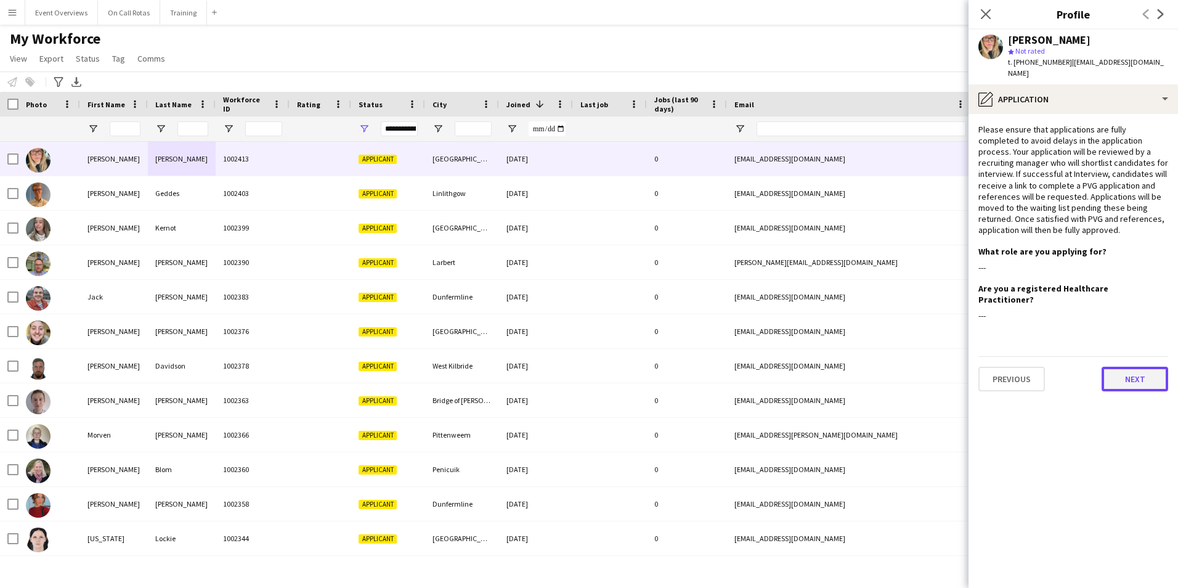
click at [1130, 367] on button "Next" at bounding box center [1134, 379] width 67 height 25
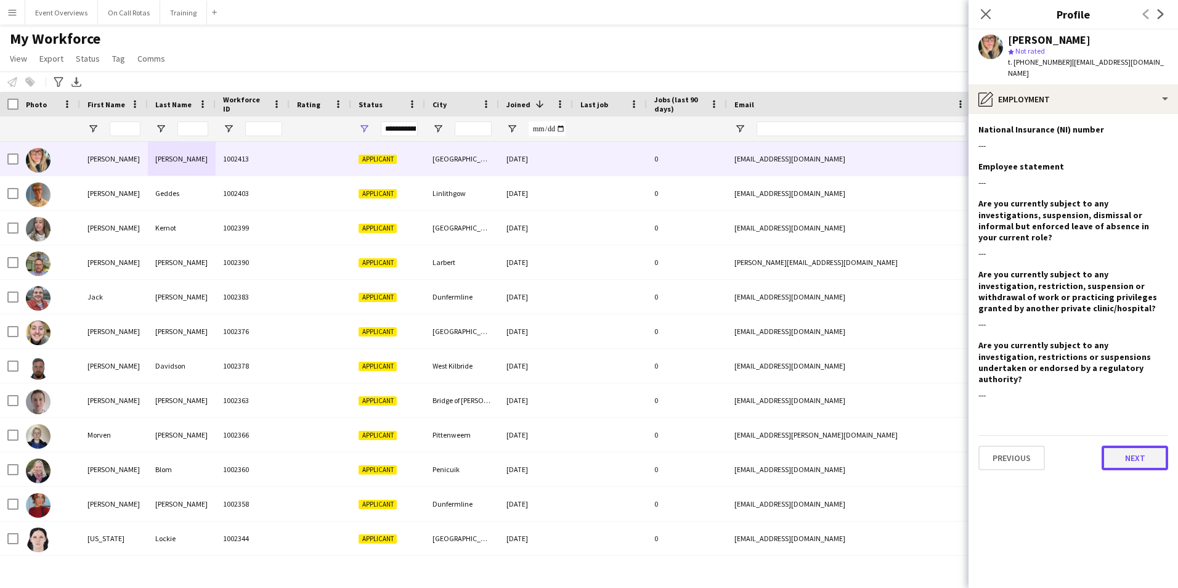
click at [1123, 445] on button "Next" at bounding box center [1134, 457] width 67 height 25
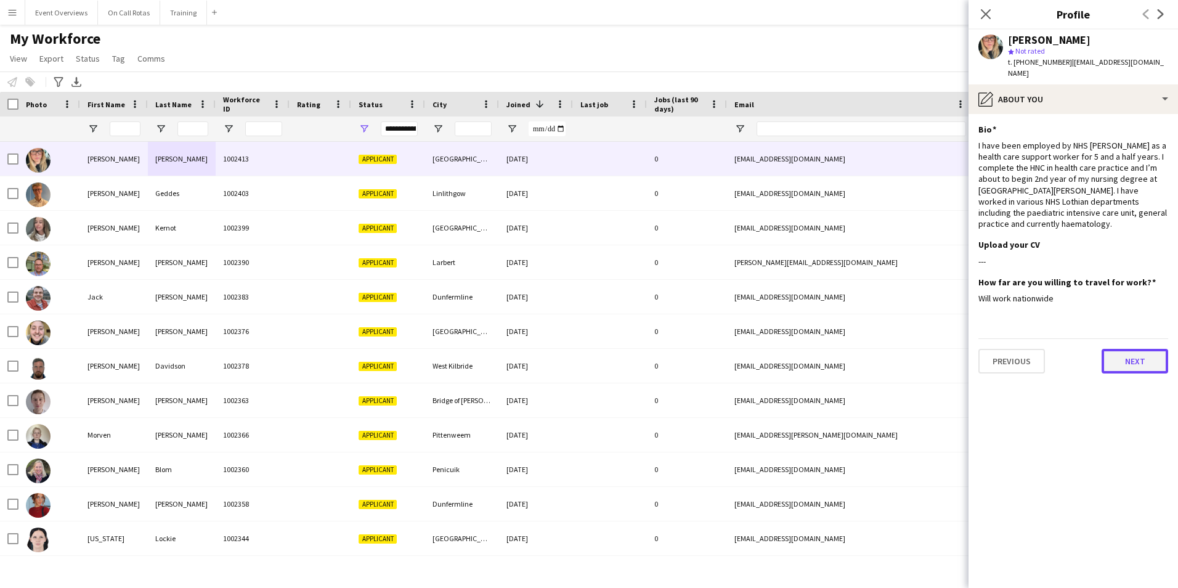
click at [1132, 370] on button "Next" at bounding box center [1134, 361] width 67 height 25
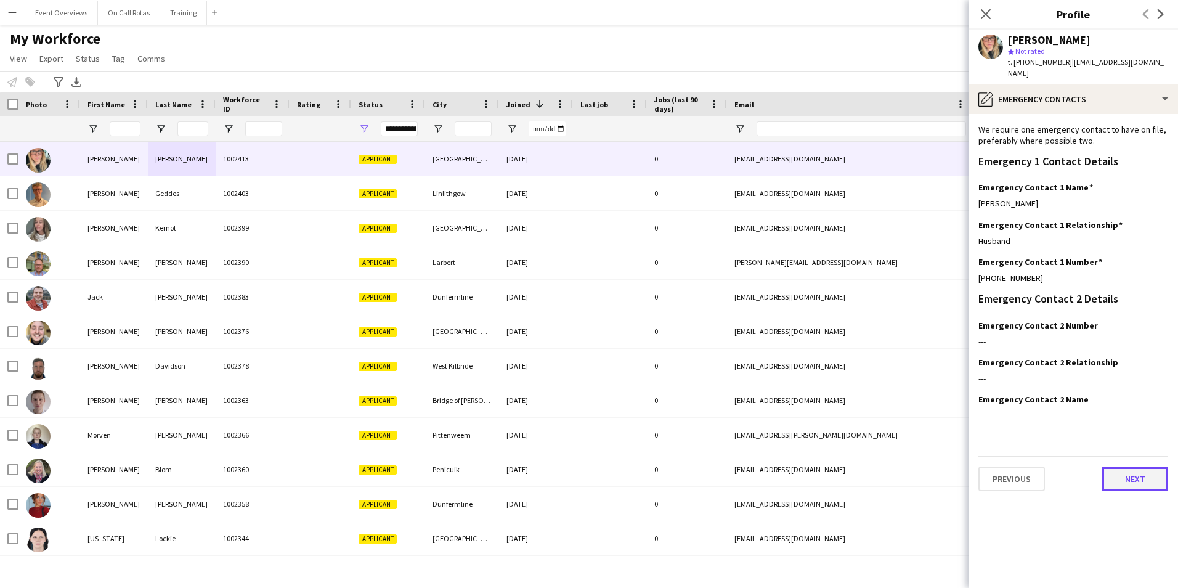
click at [1121, 479] on button "Next" at bounding box center [1134, 478] width 67 height 25
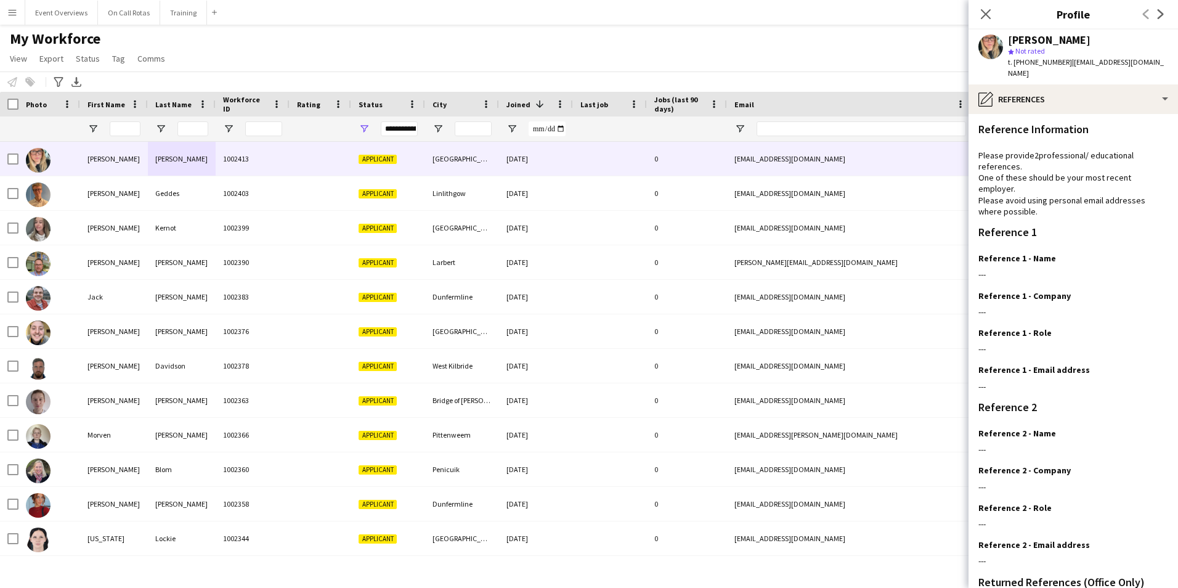
scroll to position [159, 0]
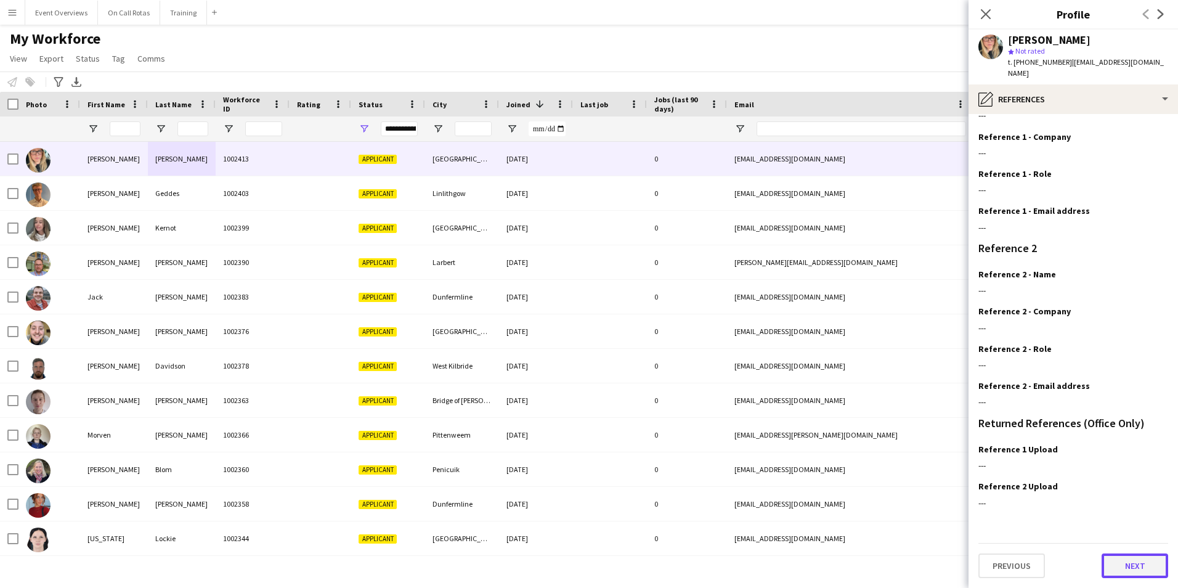
click at [1120, 568] on button "Next" at bounding box center [1134, 565] width 67 height 25
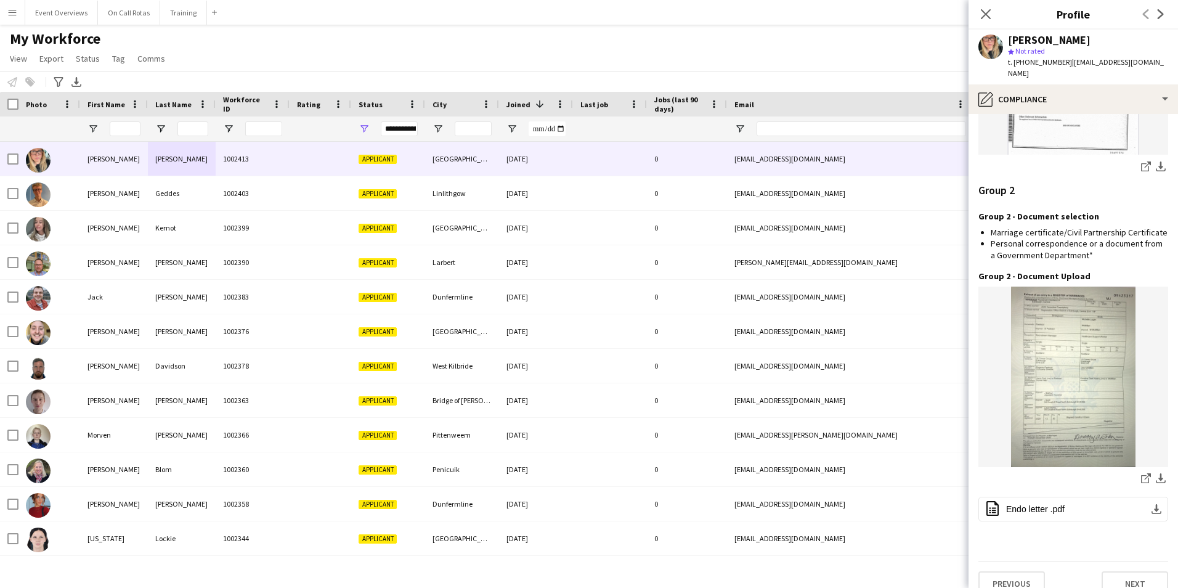
scroll to position [1780, 0]
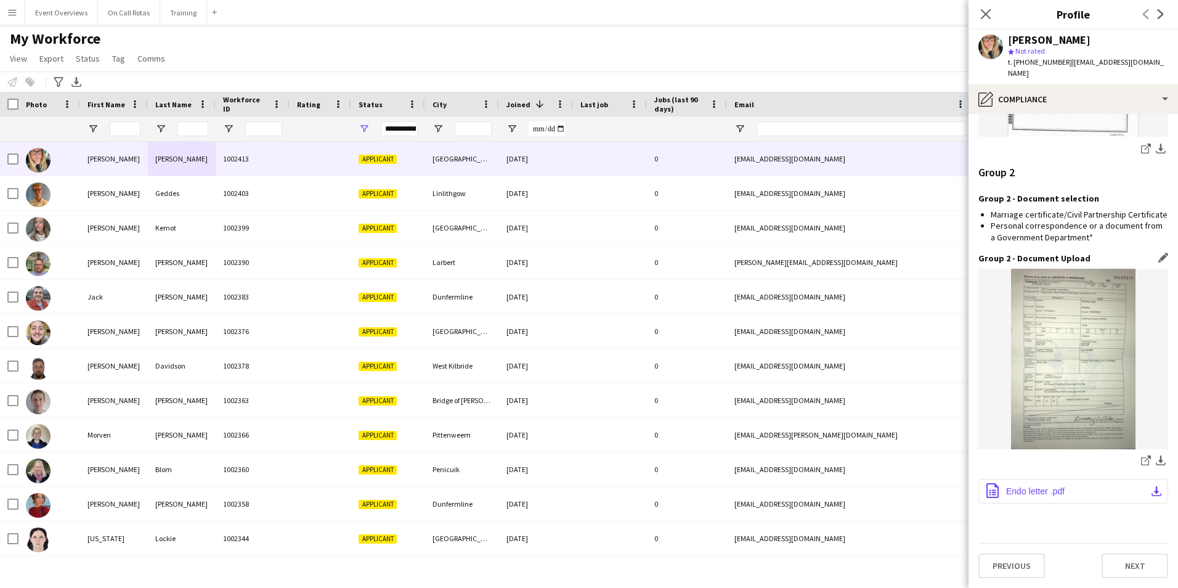
click at [1047, 492] on span "Endo letter .pdf" at bounding box center [1035, 491] width 59 height 10
click at [992, 17] on app-icon "Close pop-in" at bounding box center [986, 15] width 18 height 18
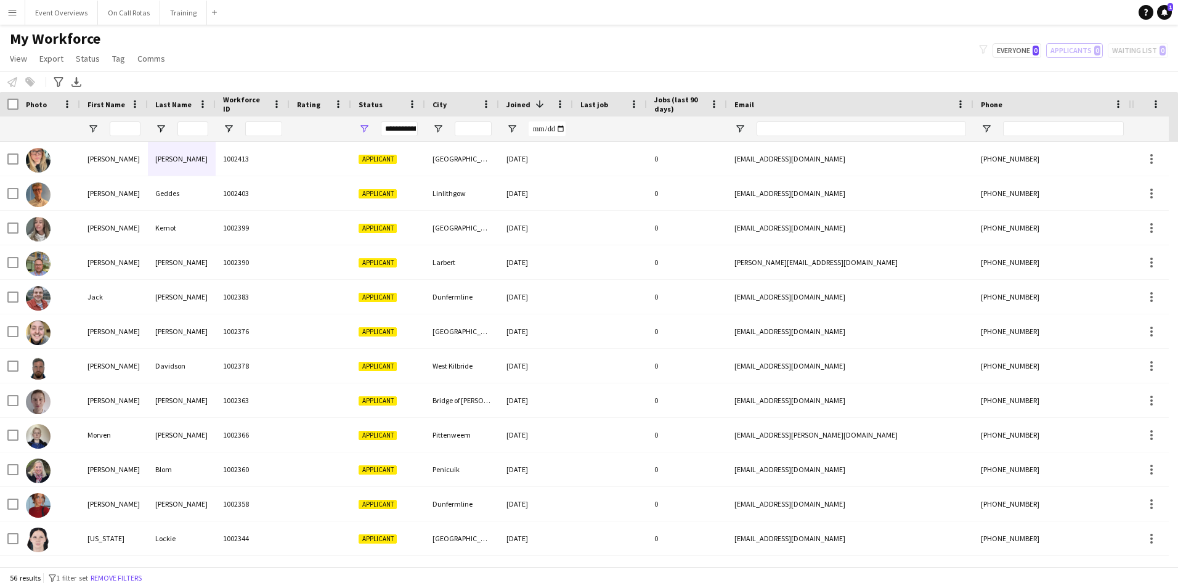
click at [402, 131] on div "**********" at bounding box center [399, 128] width 37 height 15
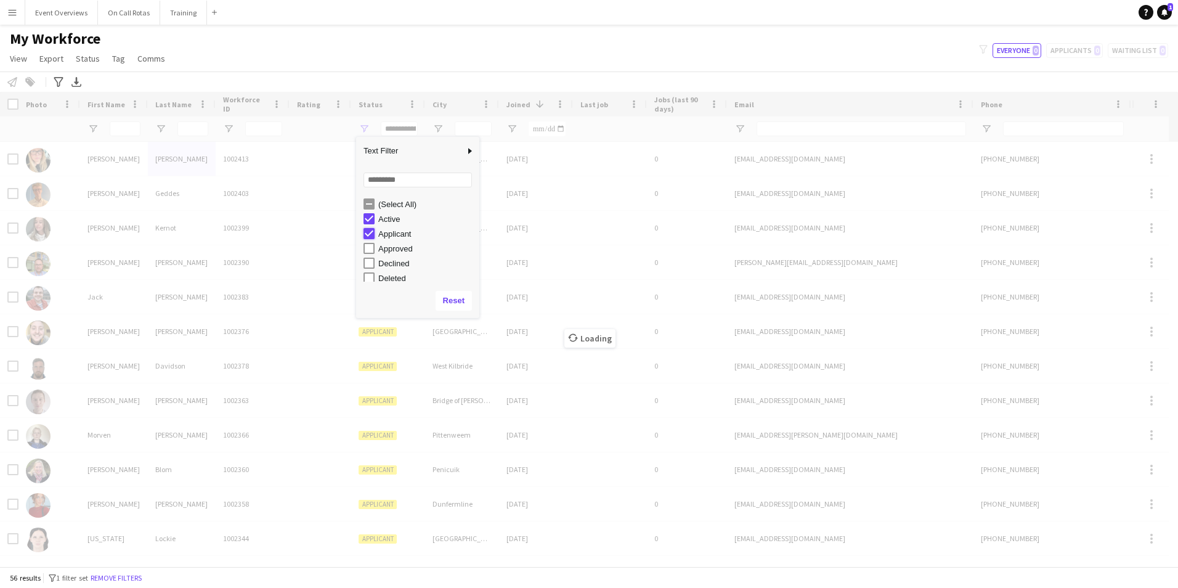
type input "**********"
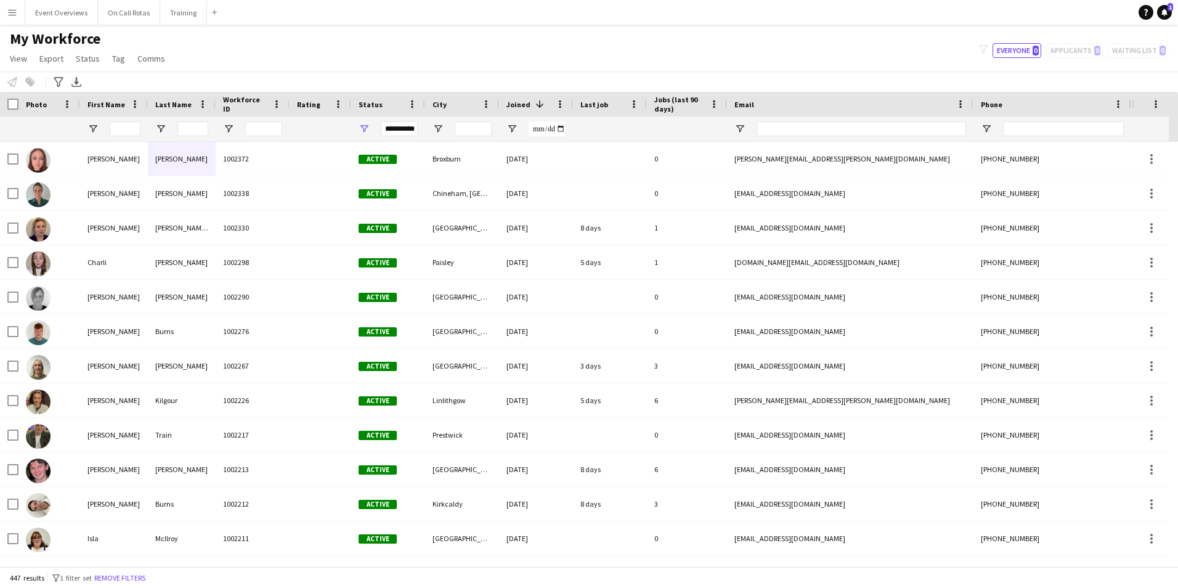
click at [458, 47] on div "My Workforce View Views Default view Active Staff Applications - First Aider Ap…" at bounding box center [589, 51] width 1178 height 42
drag, startPoint x: 126, startPoint y: 133, endPoint x: 246, endPoint y: 87, distance: 128.7
click at [126, 133] on input "First Name Filter Input" at bounding box center [125, 128] width 31 height 15
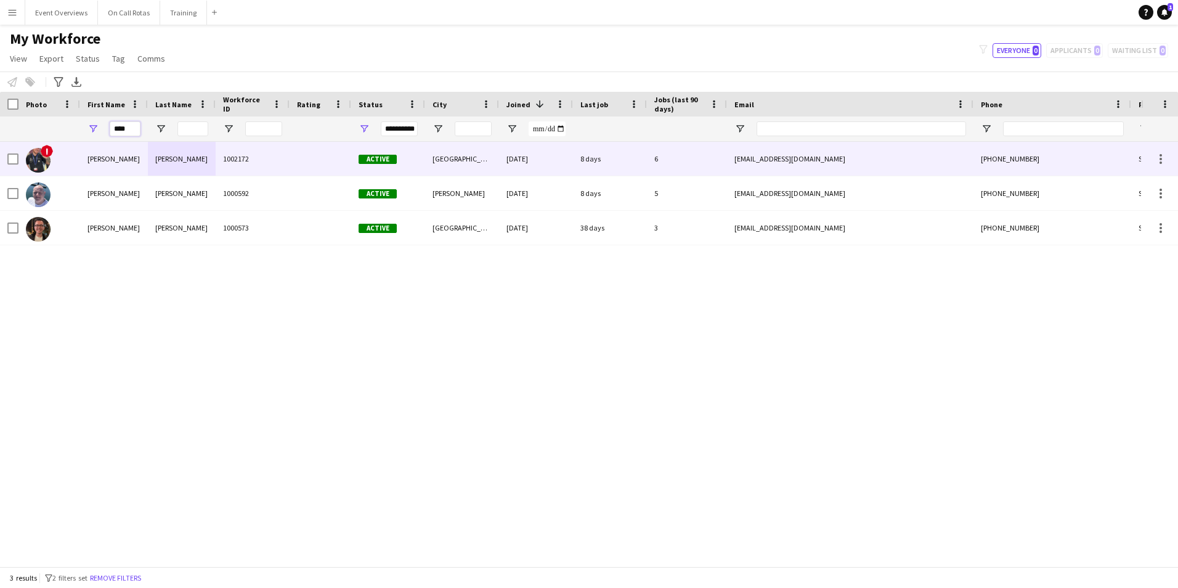
type input "****"
click at [184, 170] on div "Murray" at bounding box center [182, 159] width 68 height 34
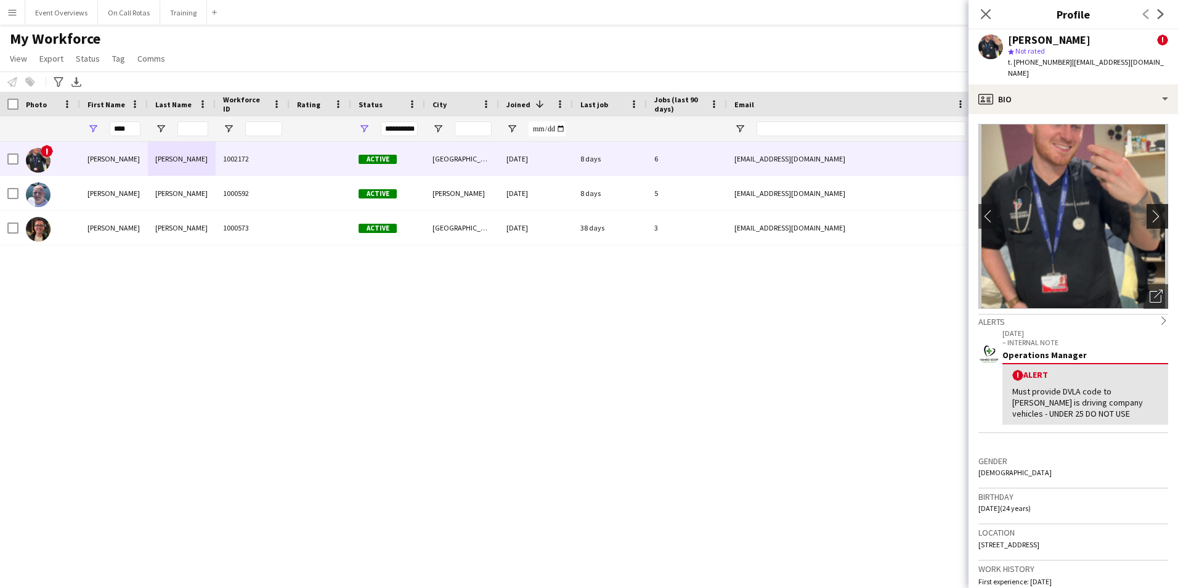
click at [1153, 209] on app-icon "chevron-right" at bounding box center [1158, 215] width 19 height 13
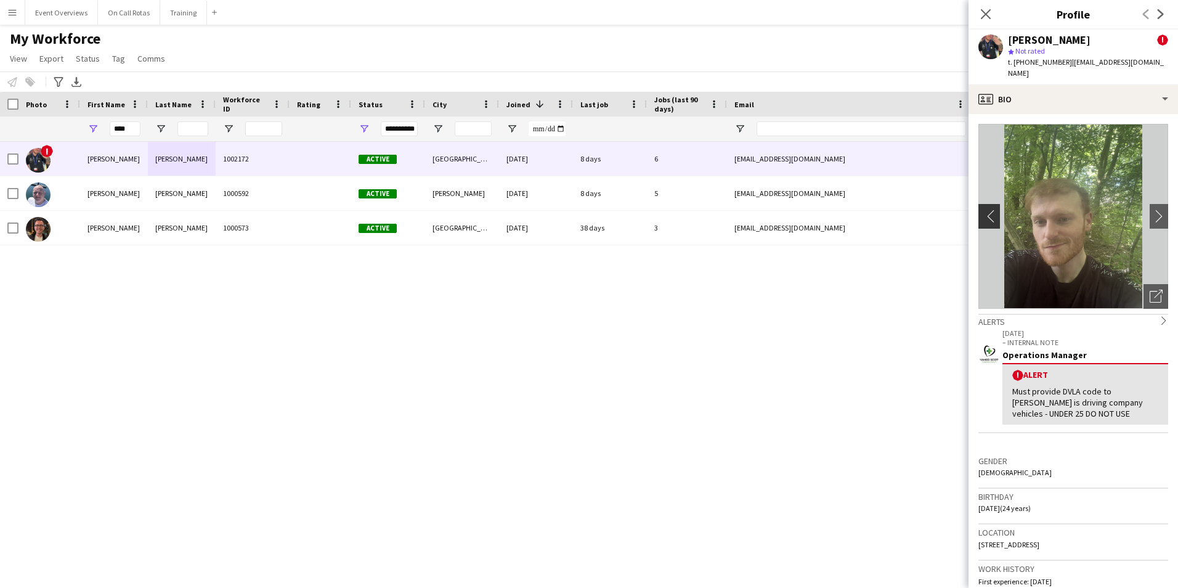
click at [992, 211] on button "chevron-left" at bounding box center [987, 216] width 25 height 25
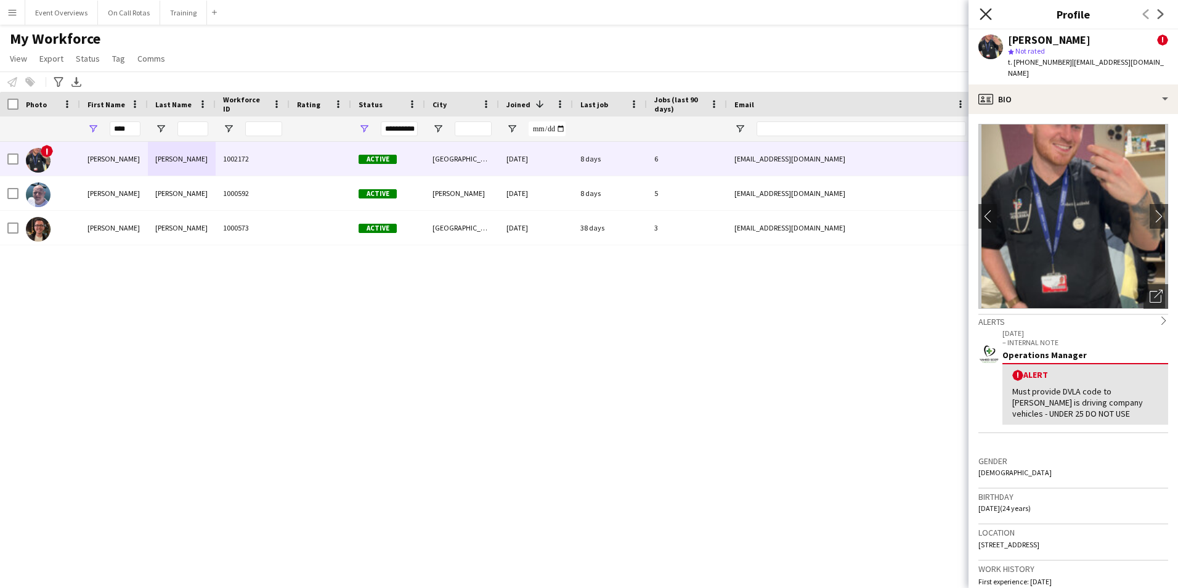
click at [983, 11] on icon at bounding box center [985, 14] width 12 height 12
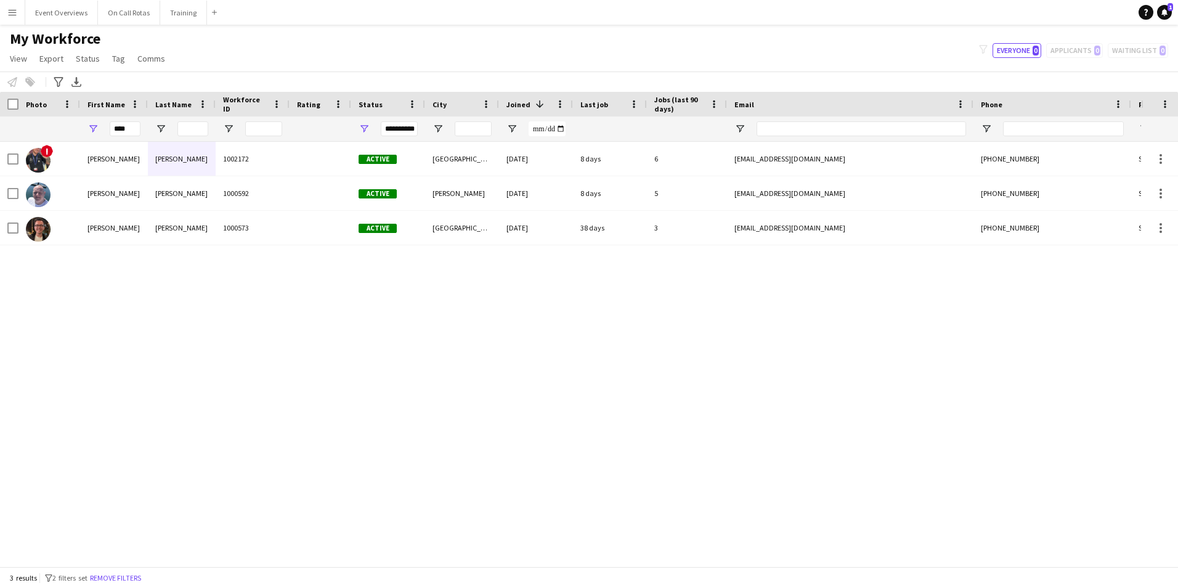
click at [136, 131] on div "****" at bounding box center [114, 128] width 68 height 25
drag, startPoint x: 130, startPoint y: 134, endPoint x: 105, endPoint y: 136, distance: 25.4
click at [105, 136] on div "****" at bounding box center [114, 128] width 68 height 25
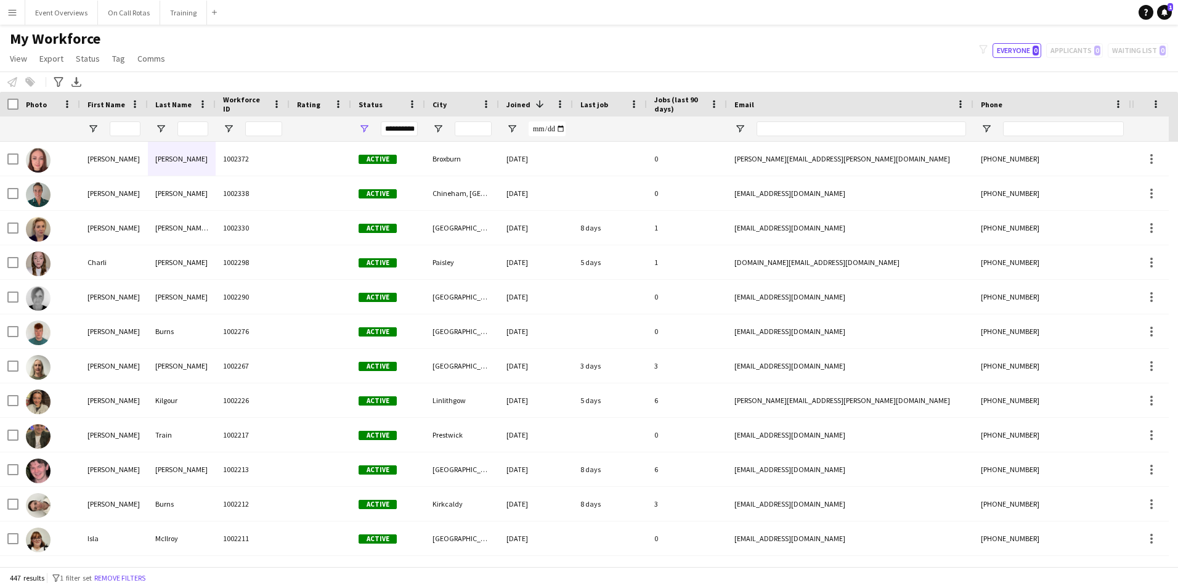
click at [397, 120] on div "**********" at bounding box center [399, 128] width 37 height 25
click at [398, 125] on div "**********" at bounding box center [399, 128] width 37 height 15
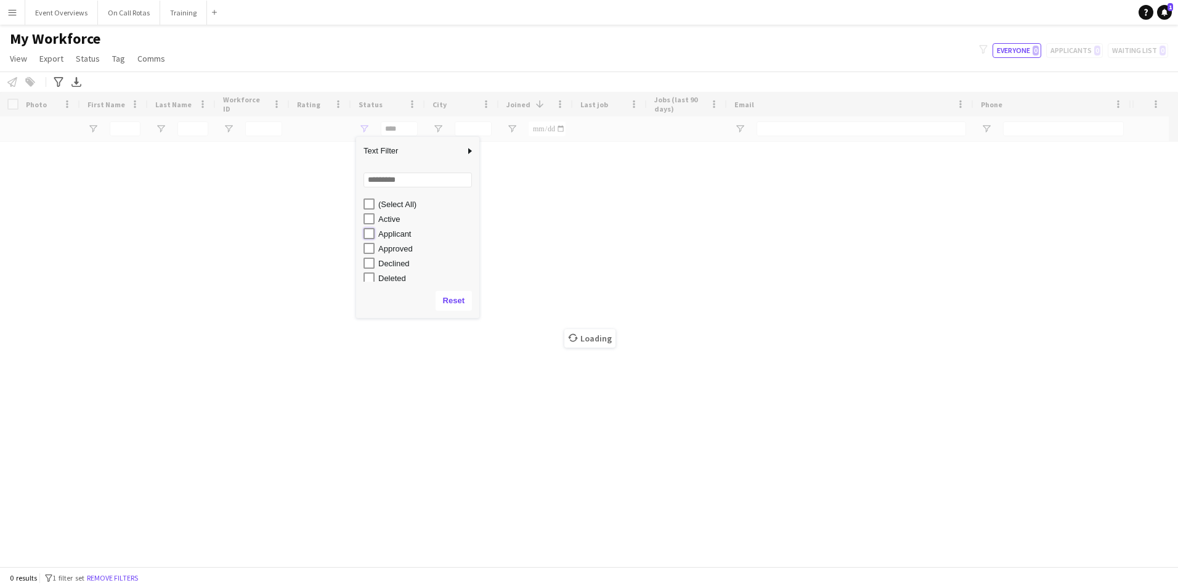
type input "**********"
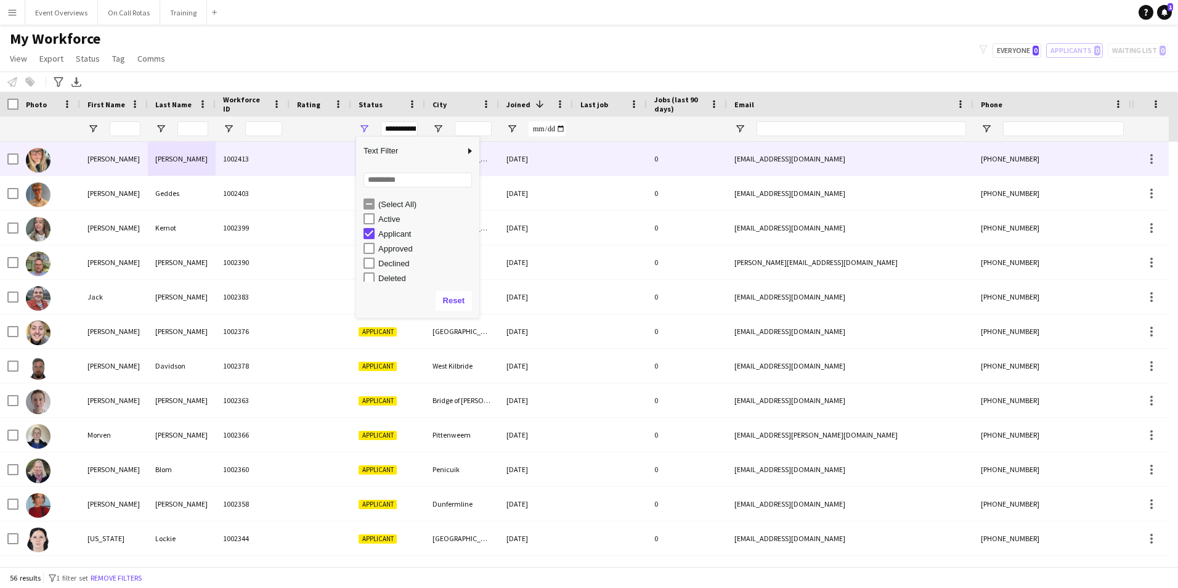
click at [613, 150] on div at bounding box center [610, 159] width 74 height 34
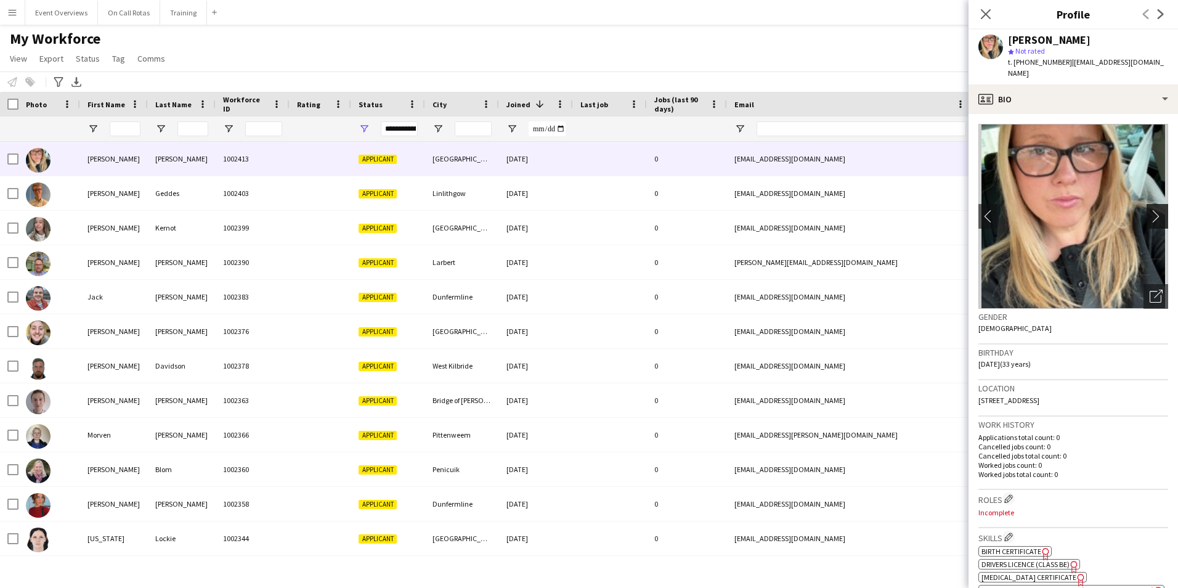
click at [1153, 217] on app-icon "chevron-right" at bounding box center [1158, 215] width 19 height 13
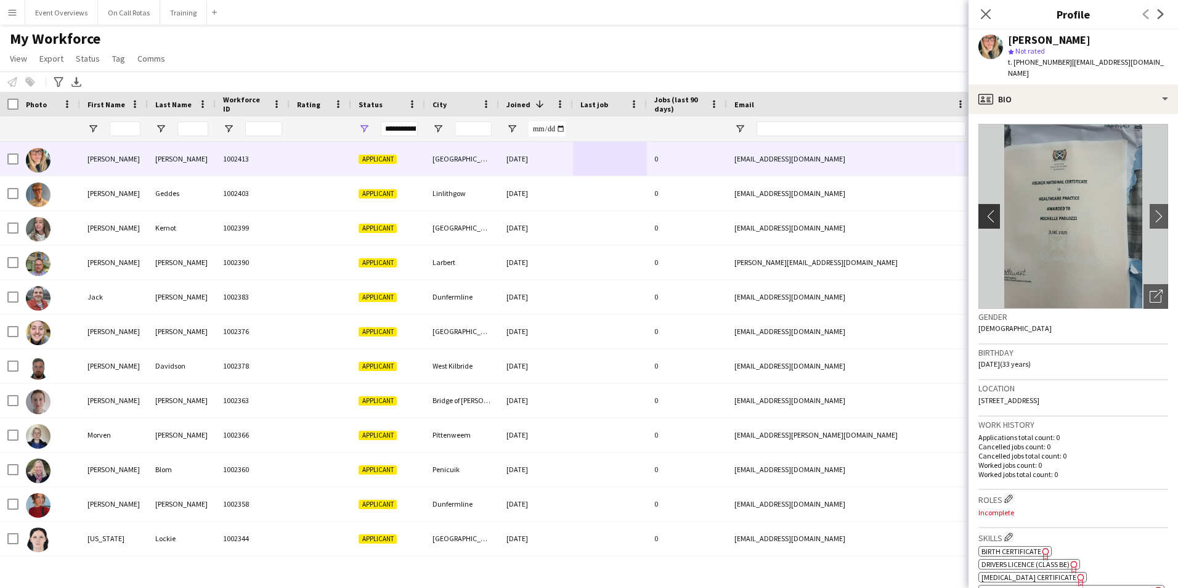
click at [988, 217] on app-icon "chevron-left" at bounding box center [987, 215] width 19 height 13
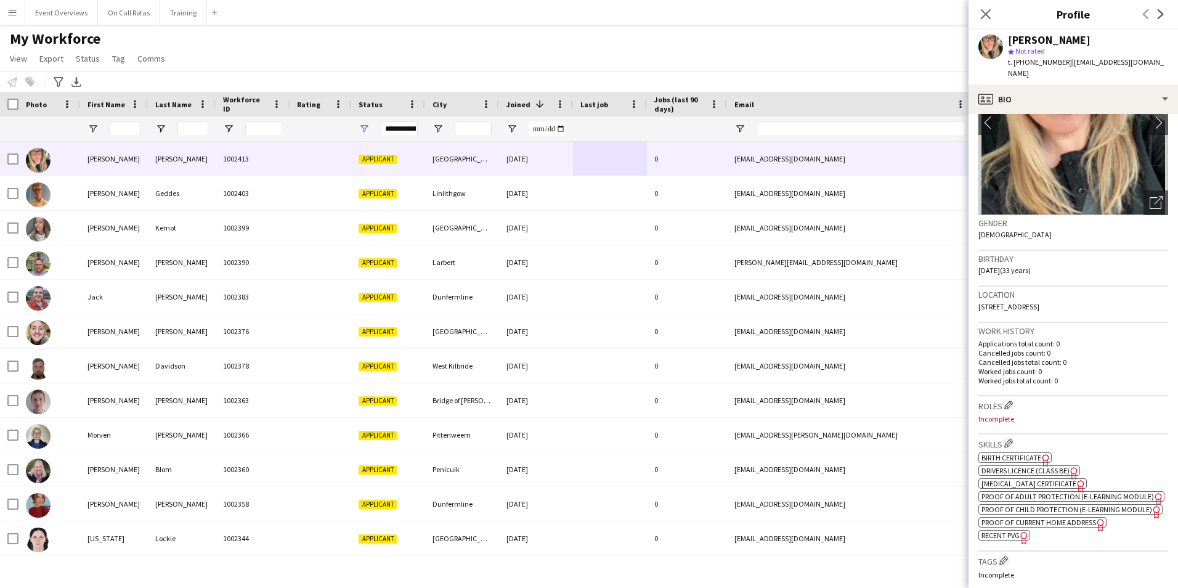
scroll to position [185, 0]
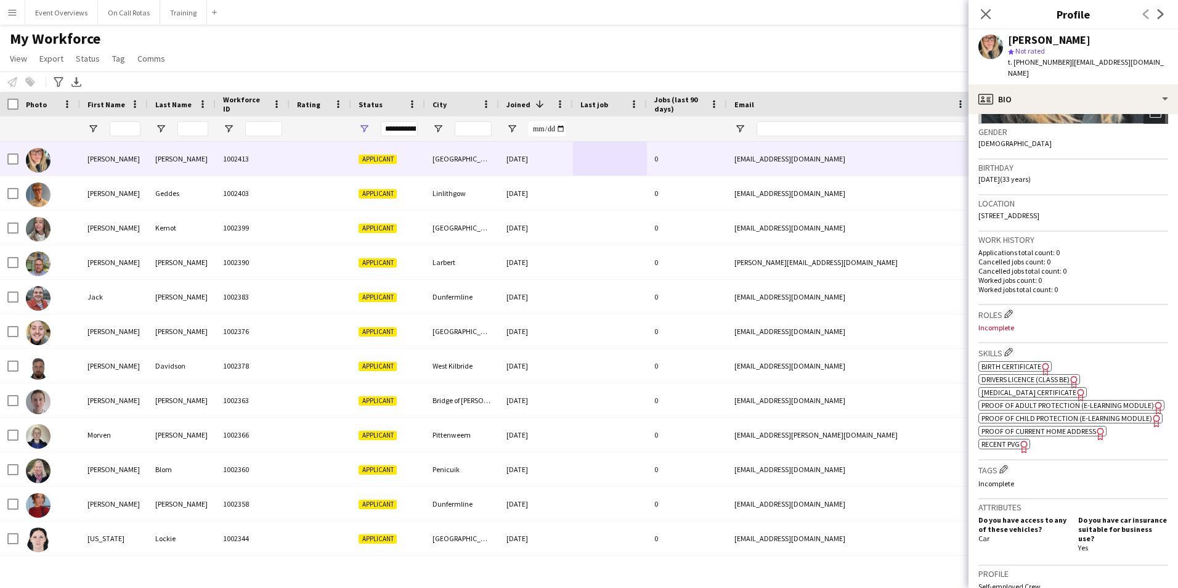
click at [1024, 389] on span "Phlebotomy Certificate" at bounding box center [1028, 391] width 95 height 9
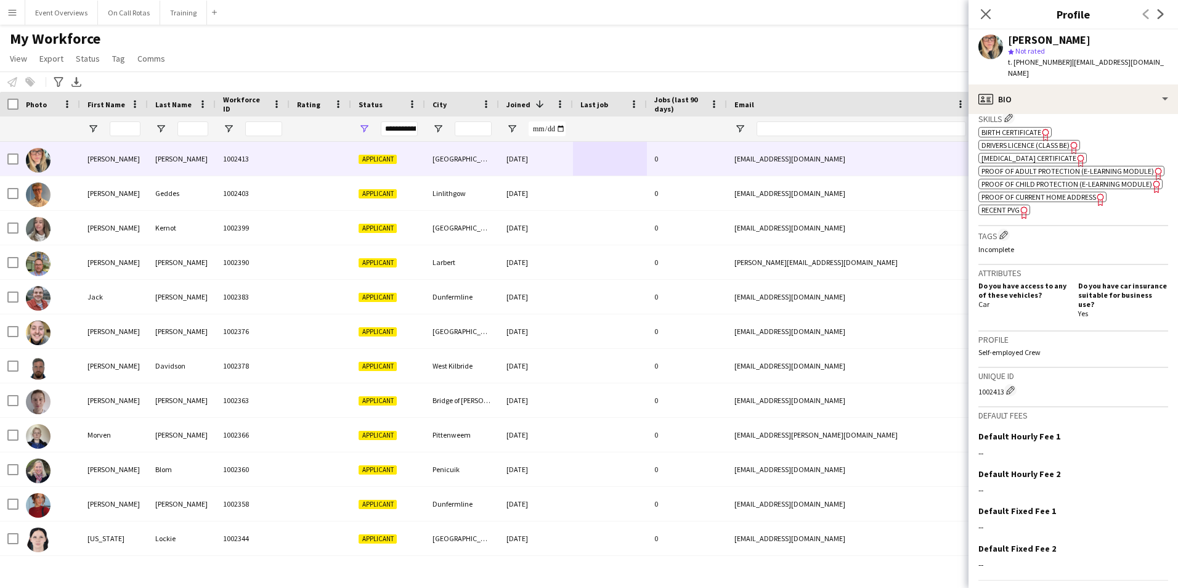
scroll to position [465, 0]
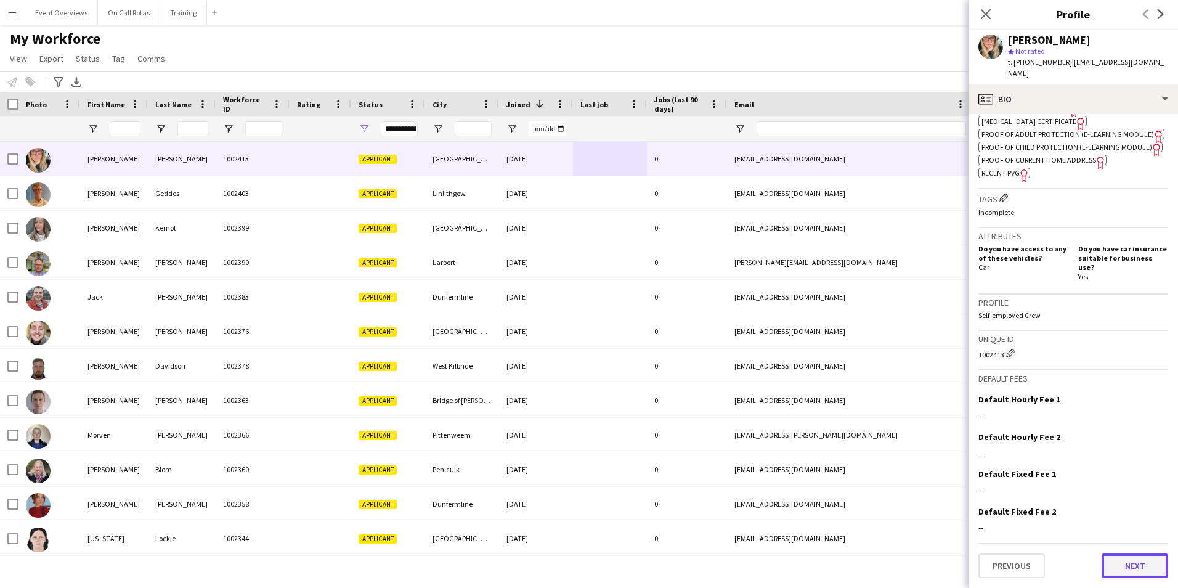
click at [1105, 570] on button "Next" at bounding box center [1134, 565] width 67 height 25
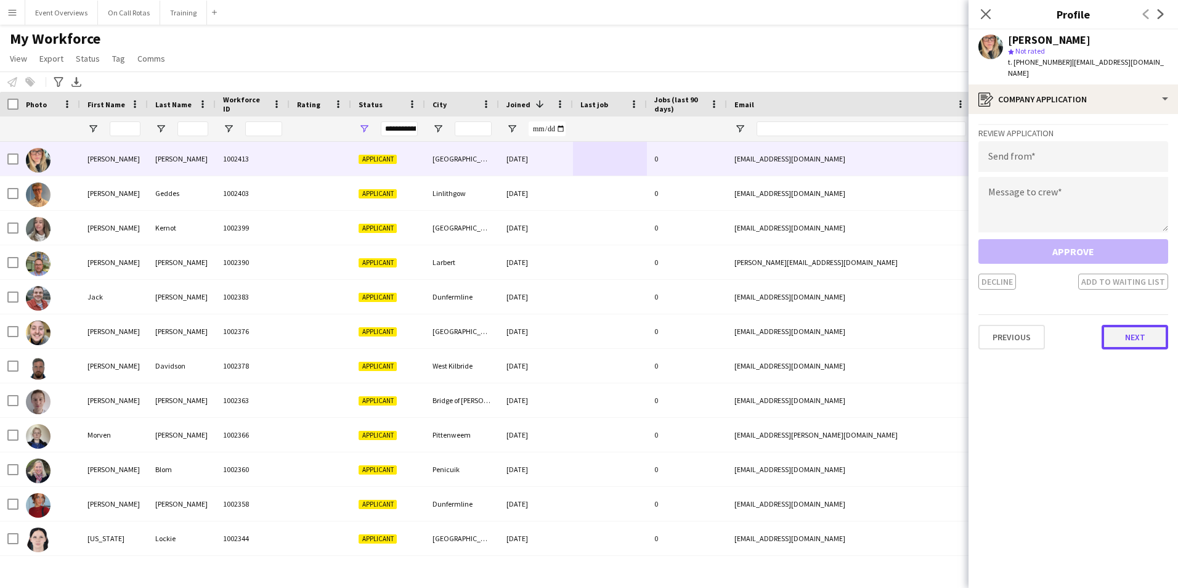
click at [1120, 330] on button "Next" at bounding box center [1134, 337] width 67 height 25
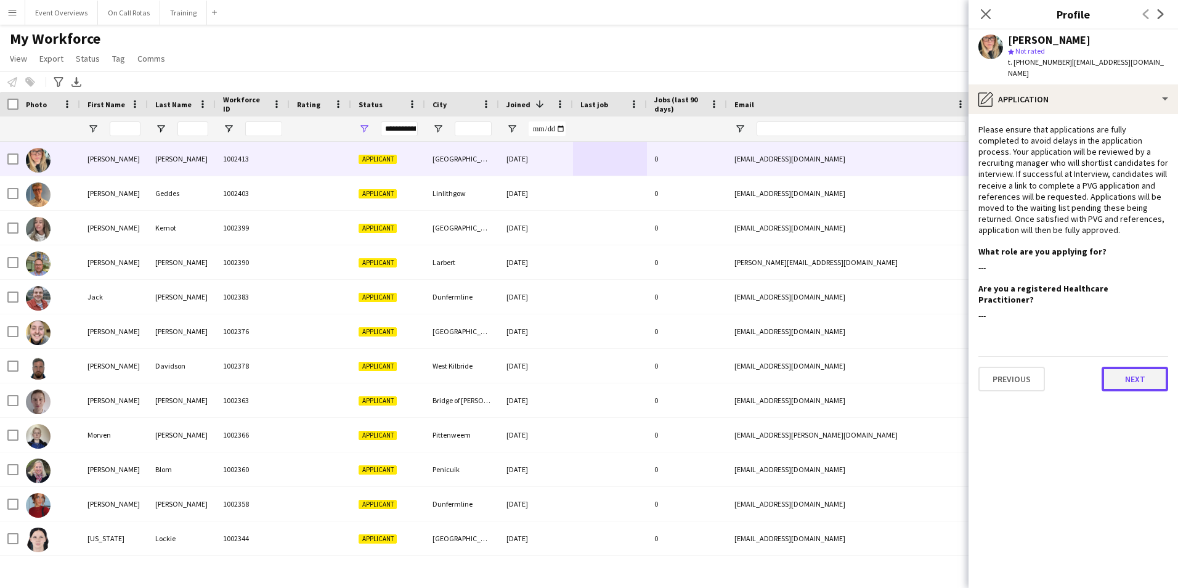
click at [1120, 370] on button "Next" at bounding box center [1134, 379] width 67 height 25
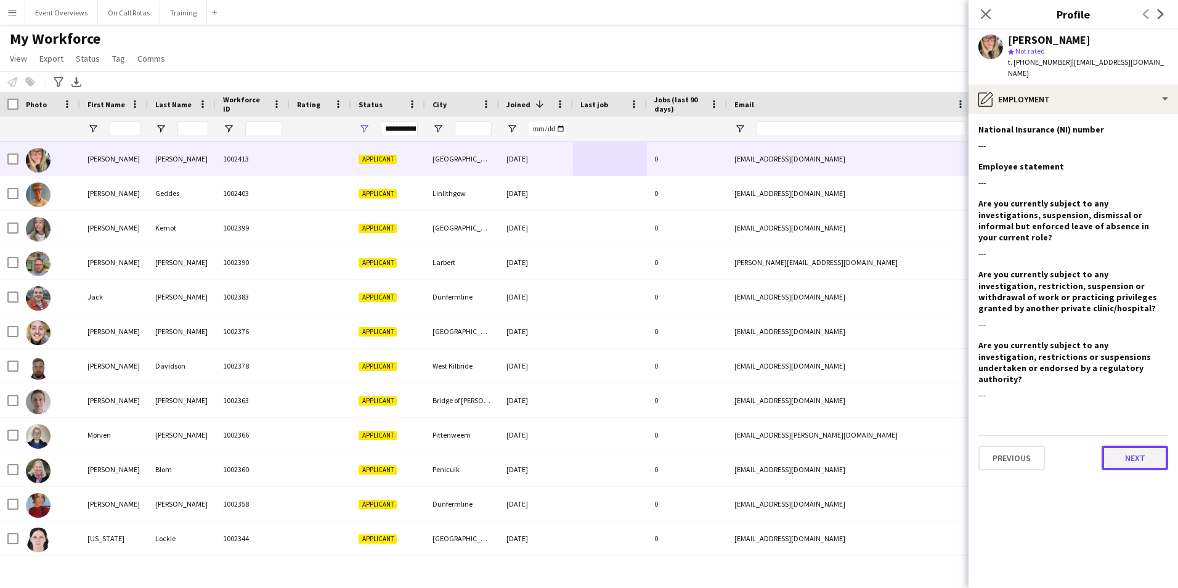
click at [1119, 445] on button "Next" at bounding box center [1134, 457] width 67 height 25
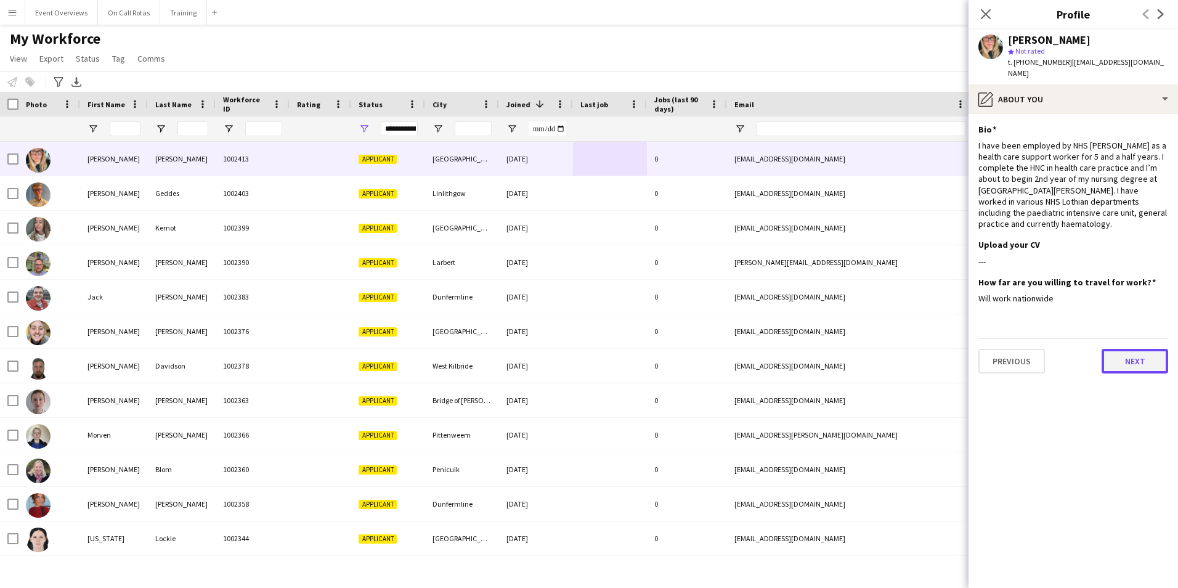
click at [1122, 373] on button "Next" at bounding box center [1134, 361] width 67 height 25
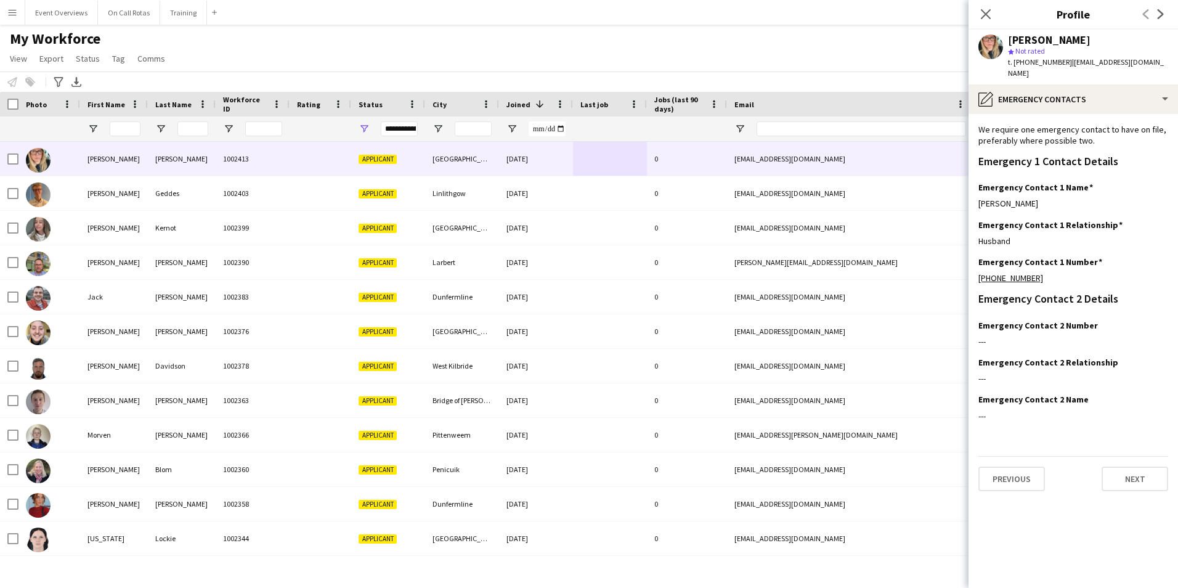
click at [1122, 461] on div "Previous Next" at bounding box center [1073, 473] width 190 height 35
click at [1122, 470] on button "Next" at bounding box center [1134, 478] width 67 height 25
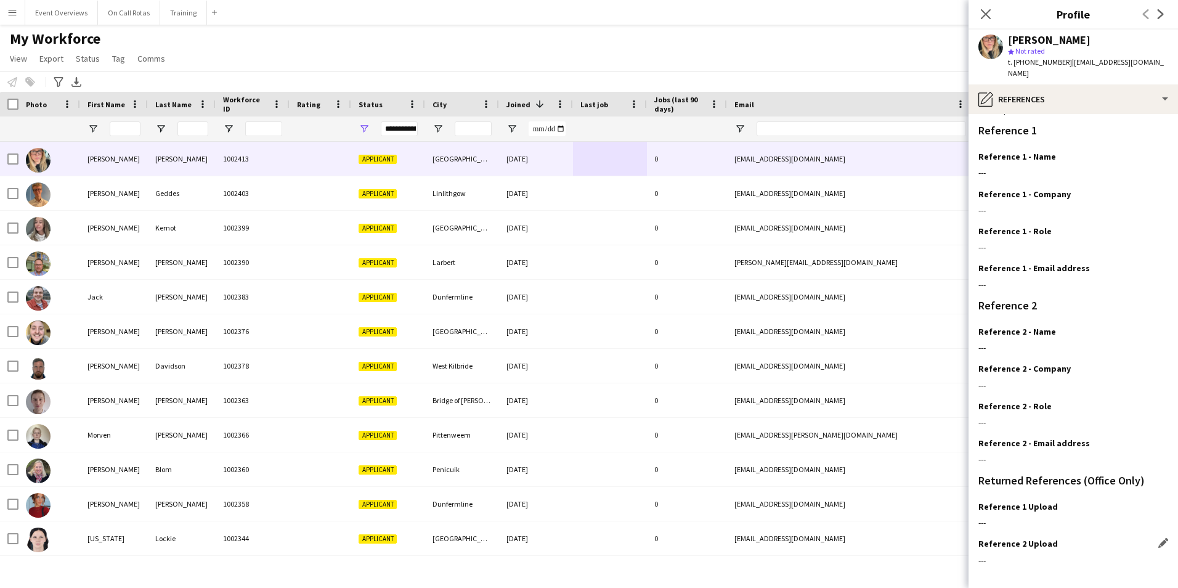
scroll to position [159, 0]
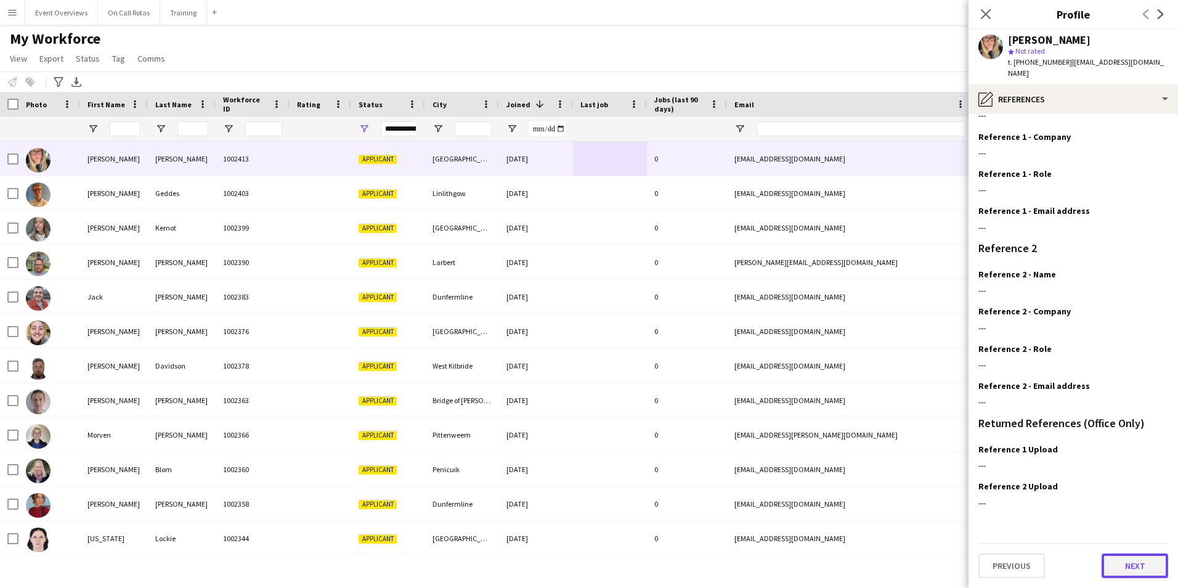
click at [1119, 570] on button "Next" at bounding box center [1134, 565] width 67 height 25
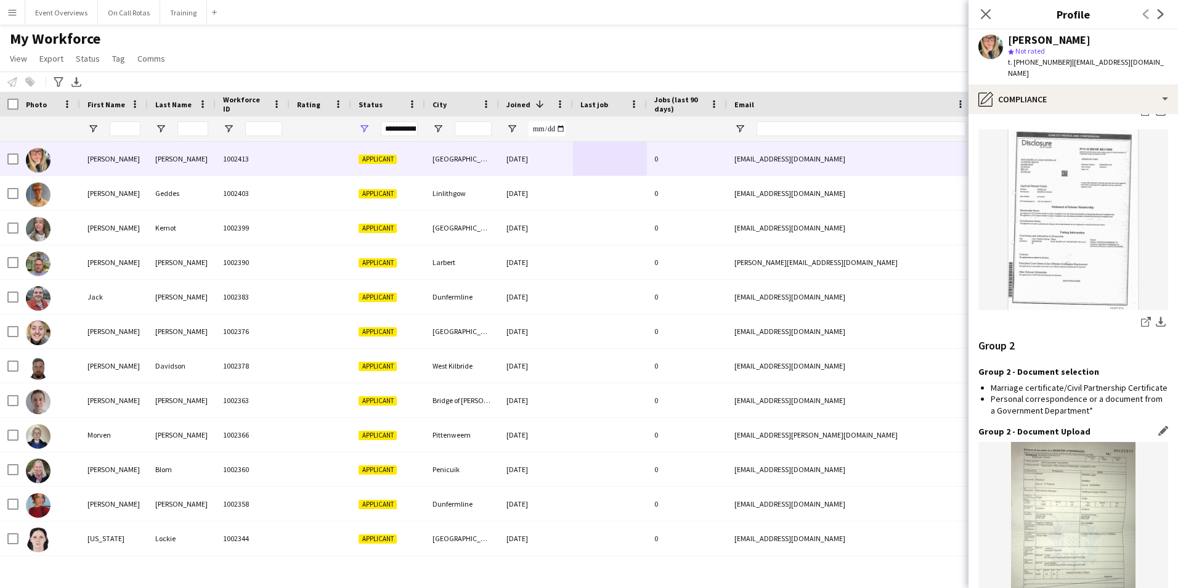
scroll to position [1780, 0]
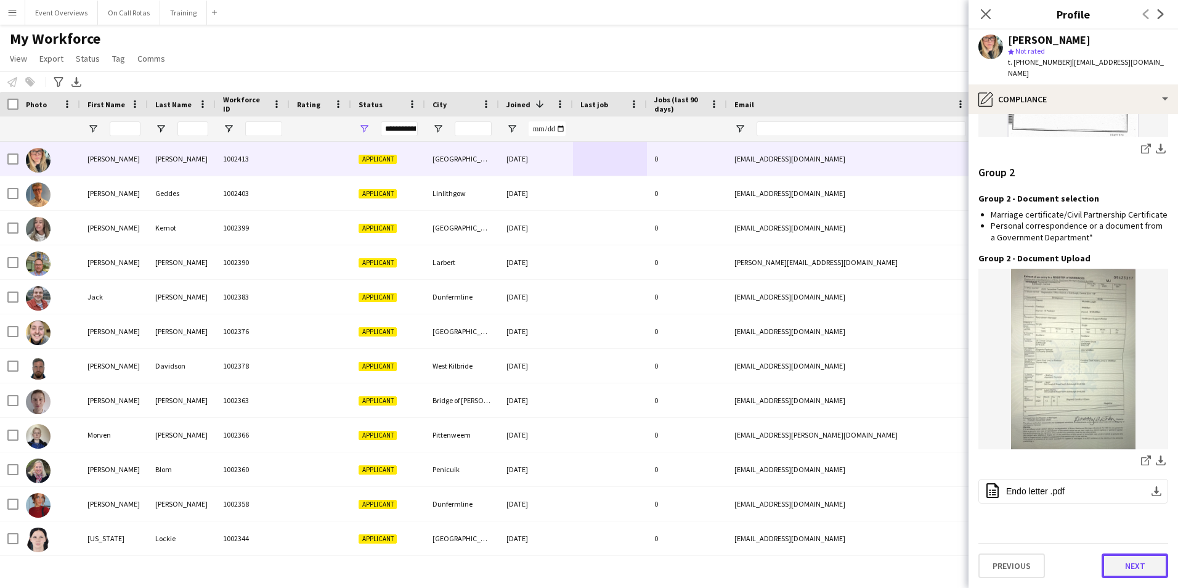
click at [1114, 560] on button "Next" at bounding box center [1134, 565] width 67 height 25
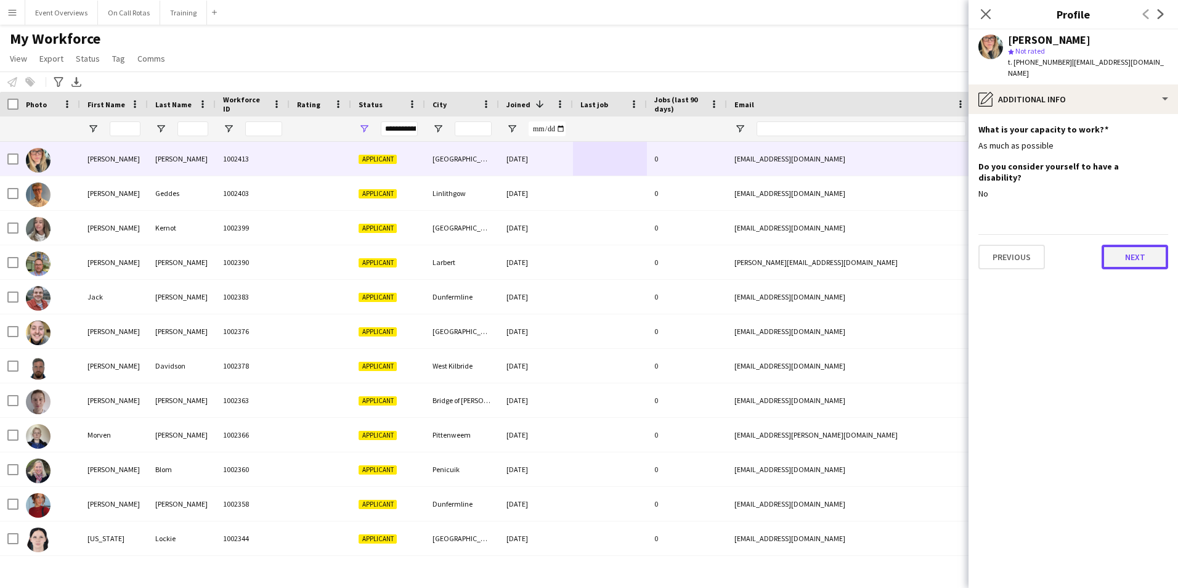
click at [1124, 245] on button "Next" at bounding box center [1134, 257] width 67 height 25
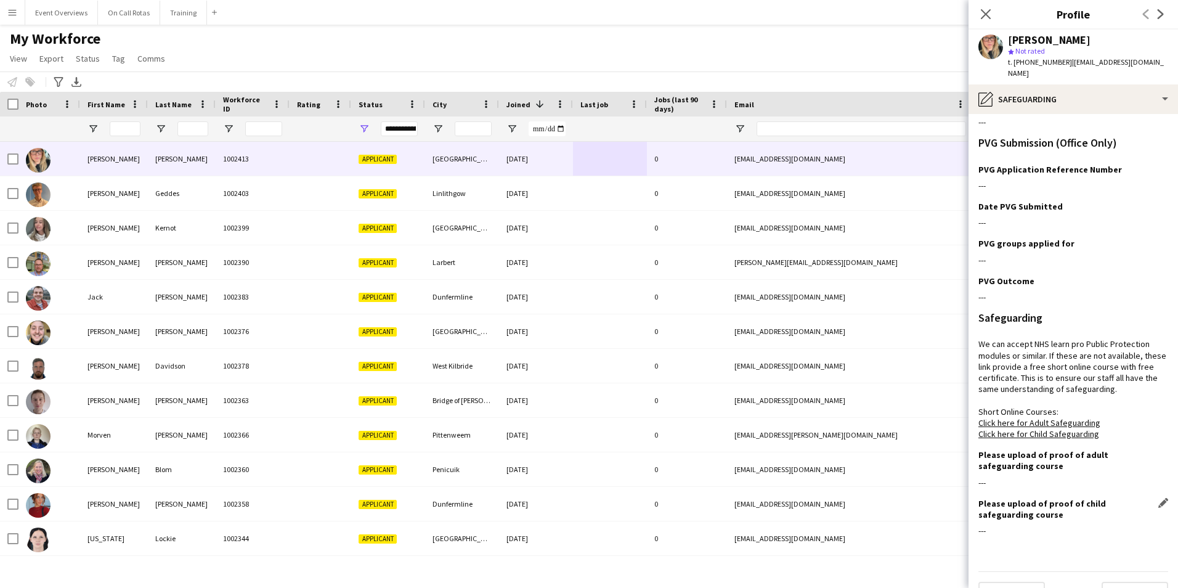
scroll to position [89, 0]
